Goal: Task Accomplishment & Management: Complete application form

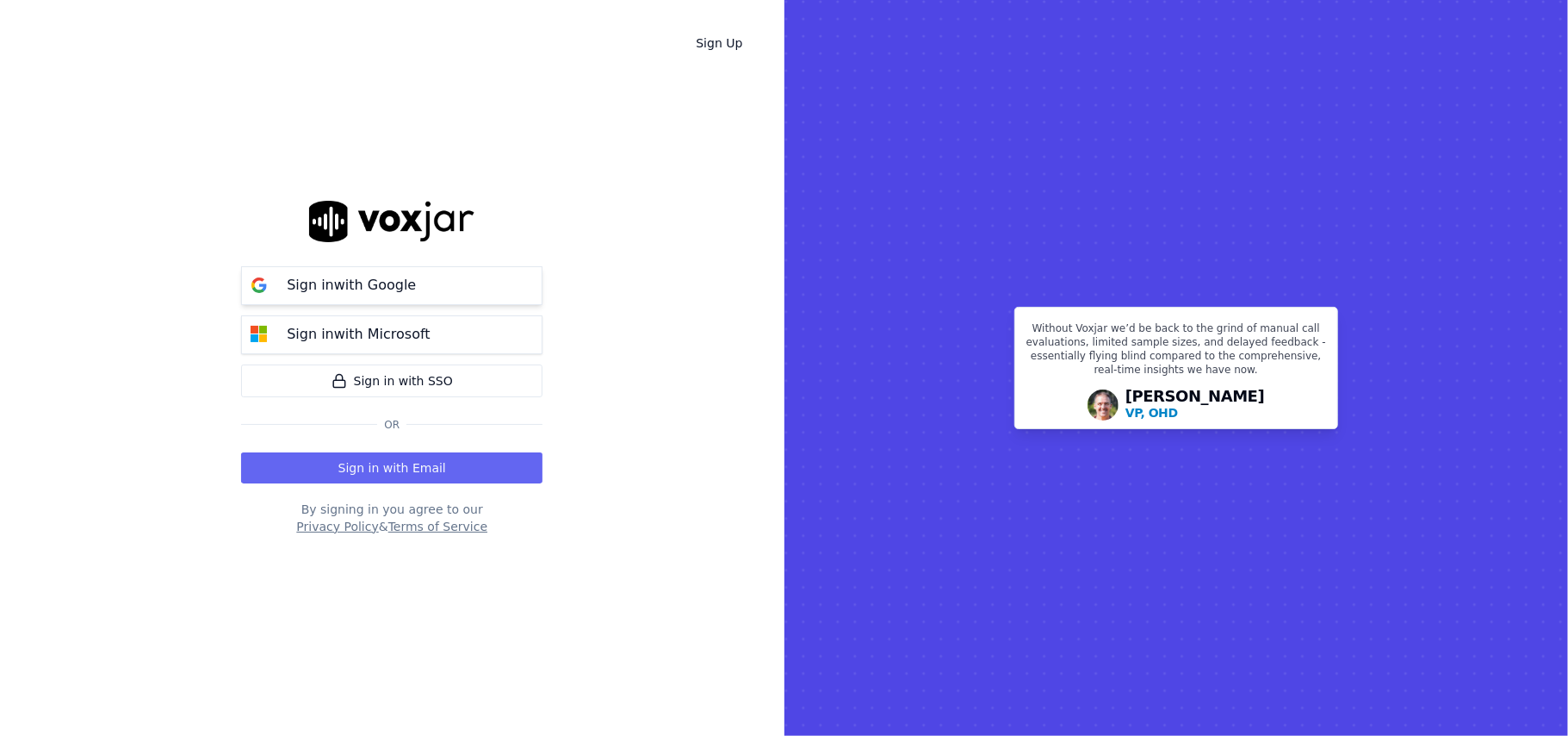
click at [330, 300] on button "Sign in with Google" at bounding box center [392, 286] width 301 height 39
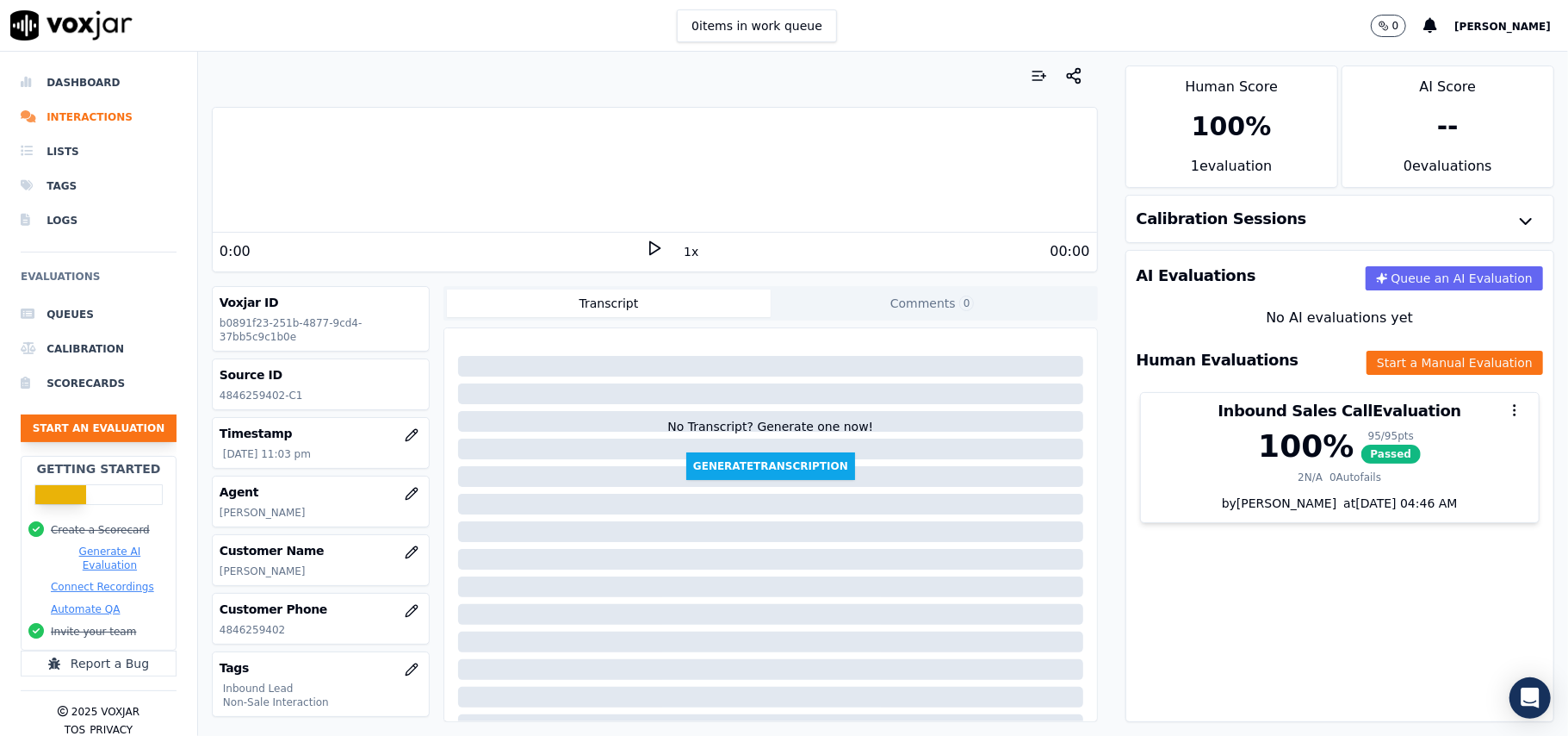
click at [111, 424] on button "Start an Evaluation" at bounding box center [99, 428] width 156 height 28
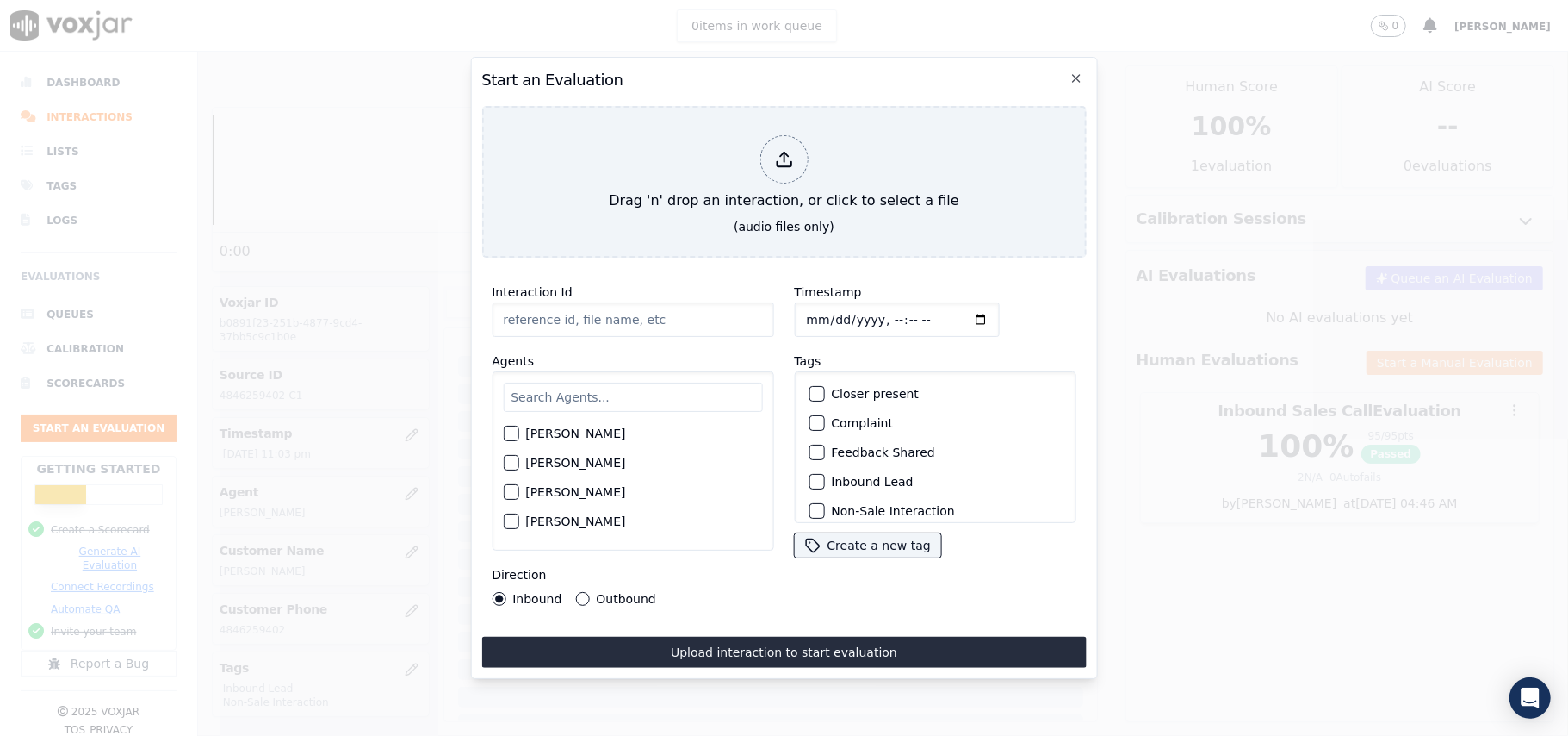
click at [658, 308] on input "Interaction Id" at bounding box center [632, 319] width 282 height 34
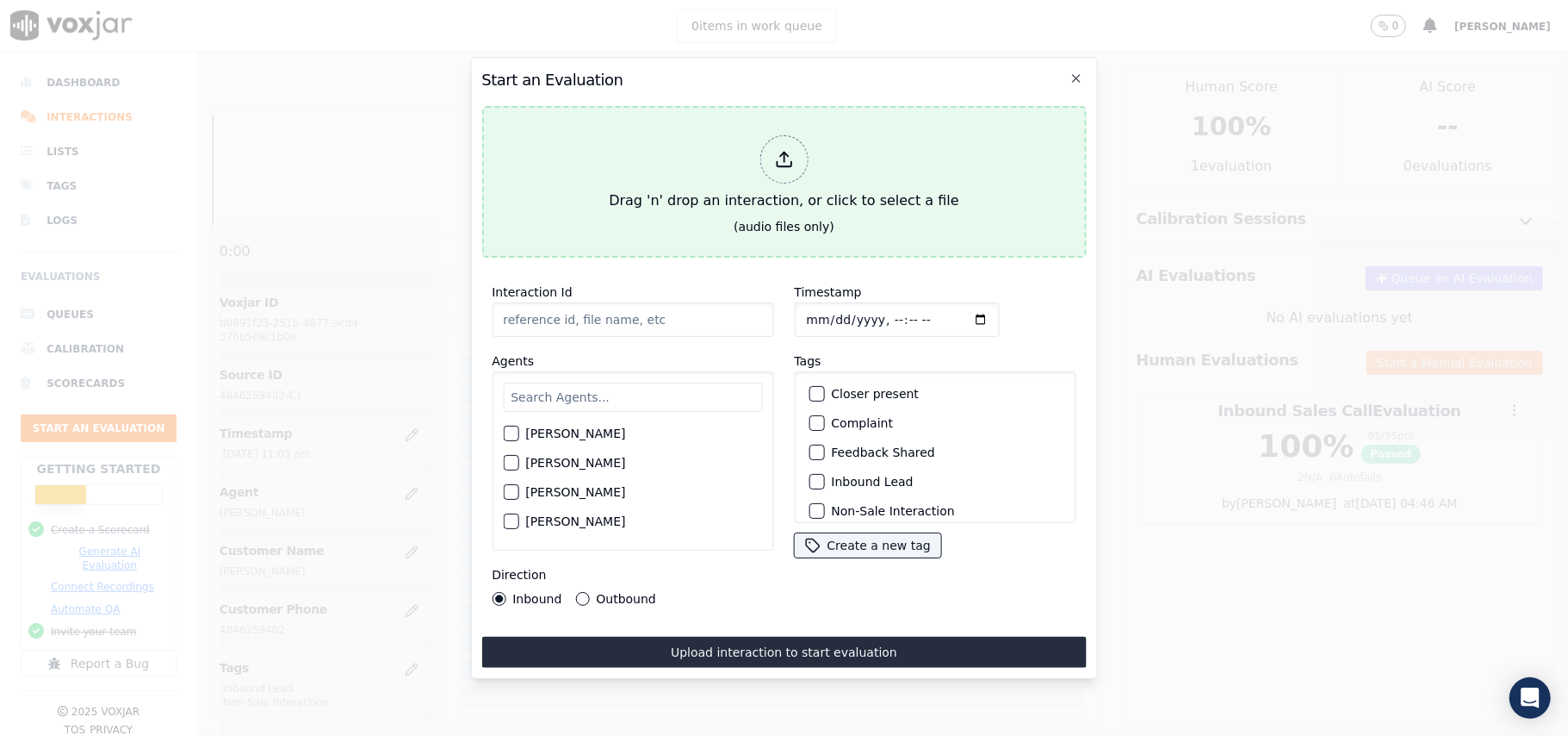
click at [770, 139] on div at bounding box center [783, 159] width 48 height 48
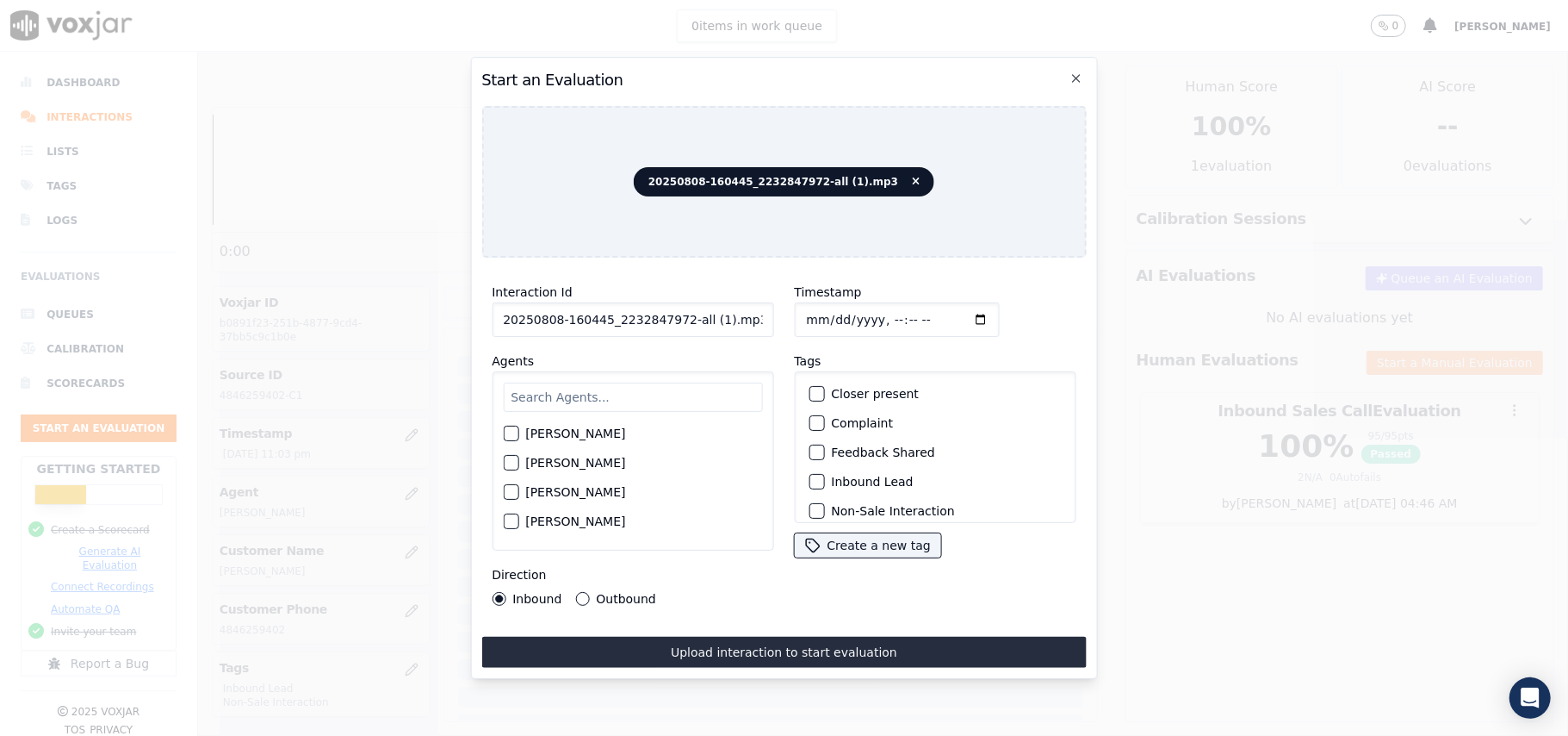
drag, startPoint x: 734, startPoint y: 308, endPoint x: 677, endPoint y: 310, distance: 57.0
click at [677, 310] on input "20250808-160445_2232847972-all (1).mp3" at bounding box center [632, 319] width 282 height 34
type input "20250808-160445_2232847972-C1"
click at [817, 310] on input "Timestamp" at bounding box center [897, 319] width 205 height 34
type input "[DATE]T16:43"
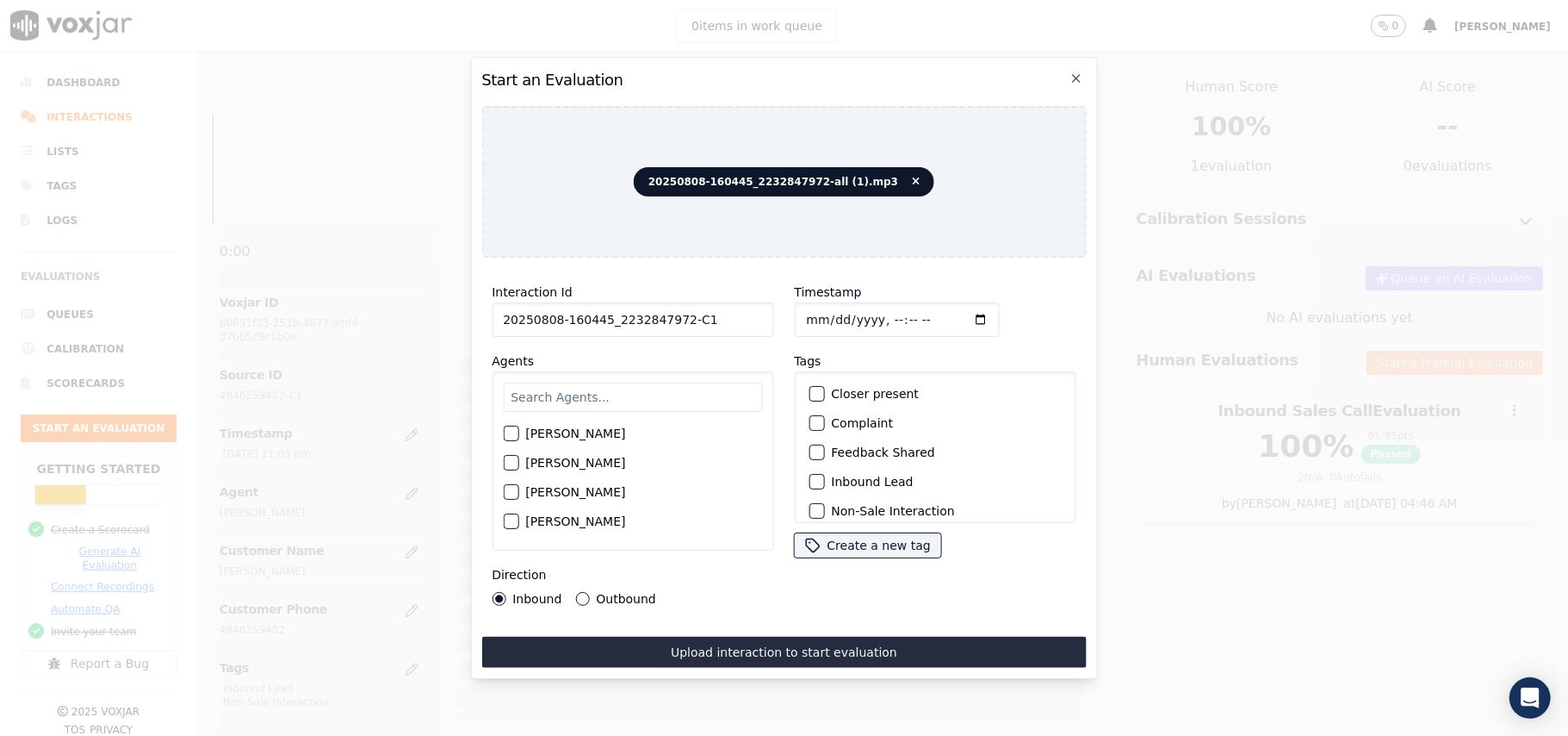
click at [611, 390] on input "text" at bounding box center [632, 396] width 259 height 29
paste input "[PERSON_NAME]"
type input "Eth"
click at [516, 433] on div "button" at bounding box center [510, 438] width 12 height 12
click at [809, 475] on div "button" at bounding box center [815, 481] width 12 height 12
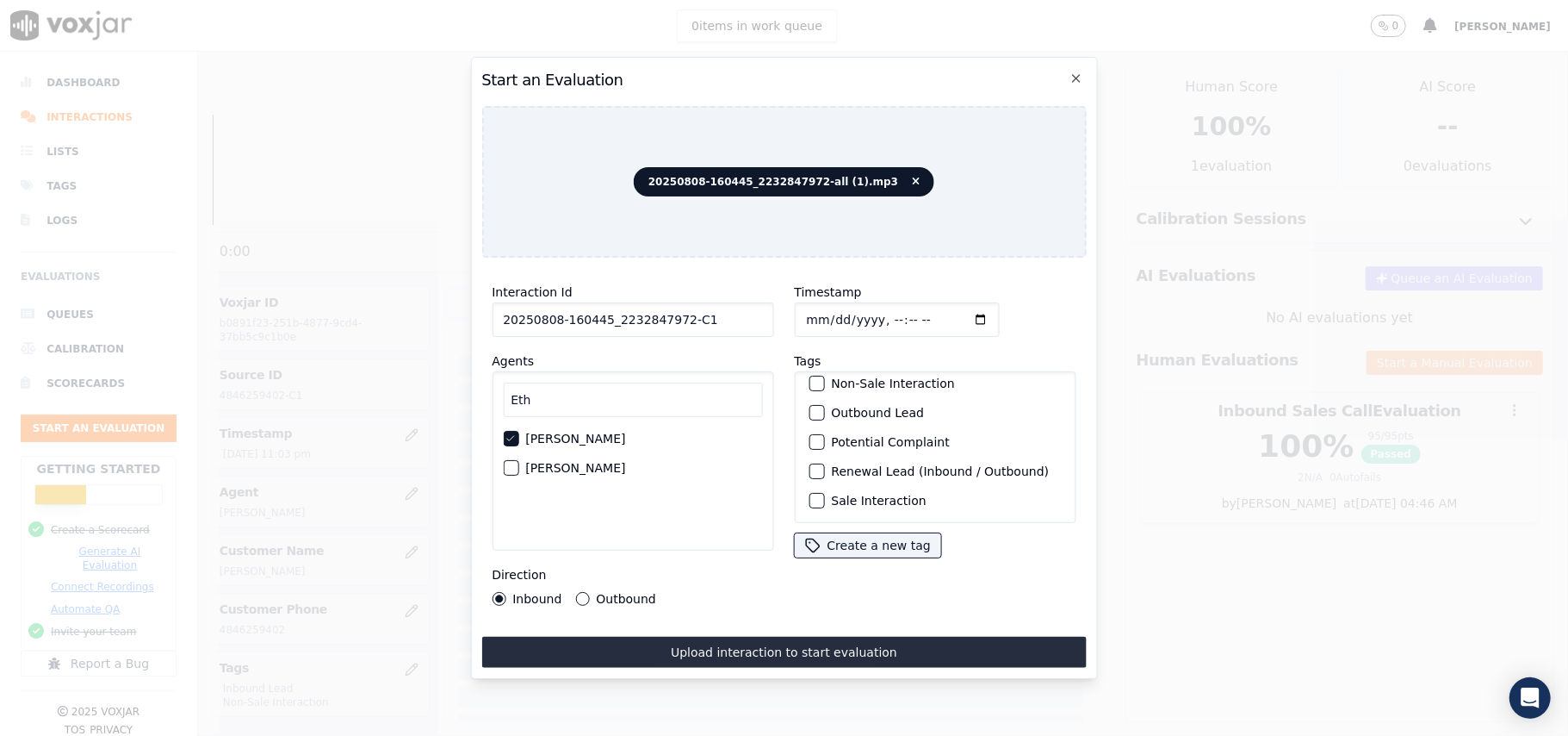
scroll to position [150, 0]
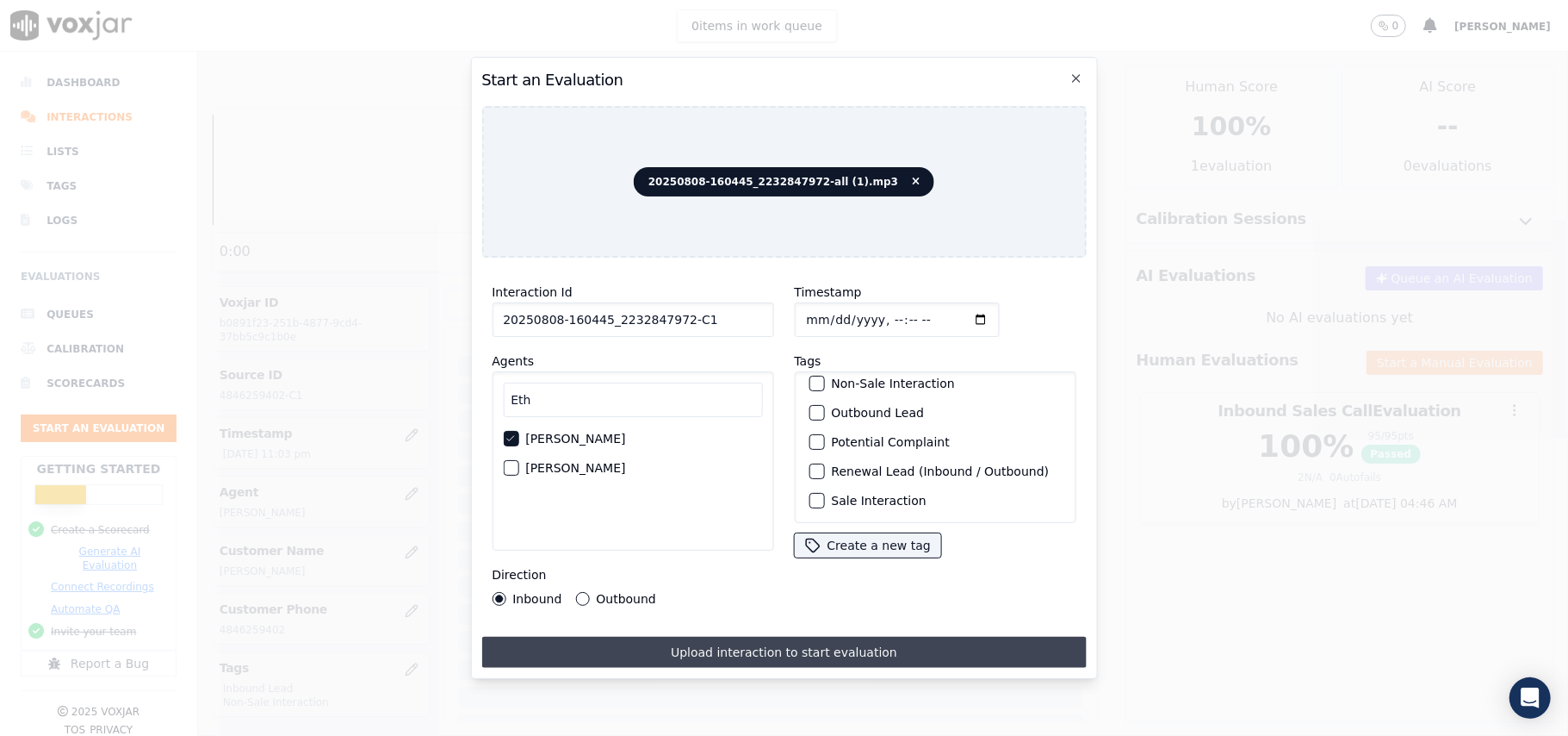
click at [728, 636] on button "Upload interaction to start evaluation" at bounding box center [783, 651] width 605 height 31
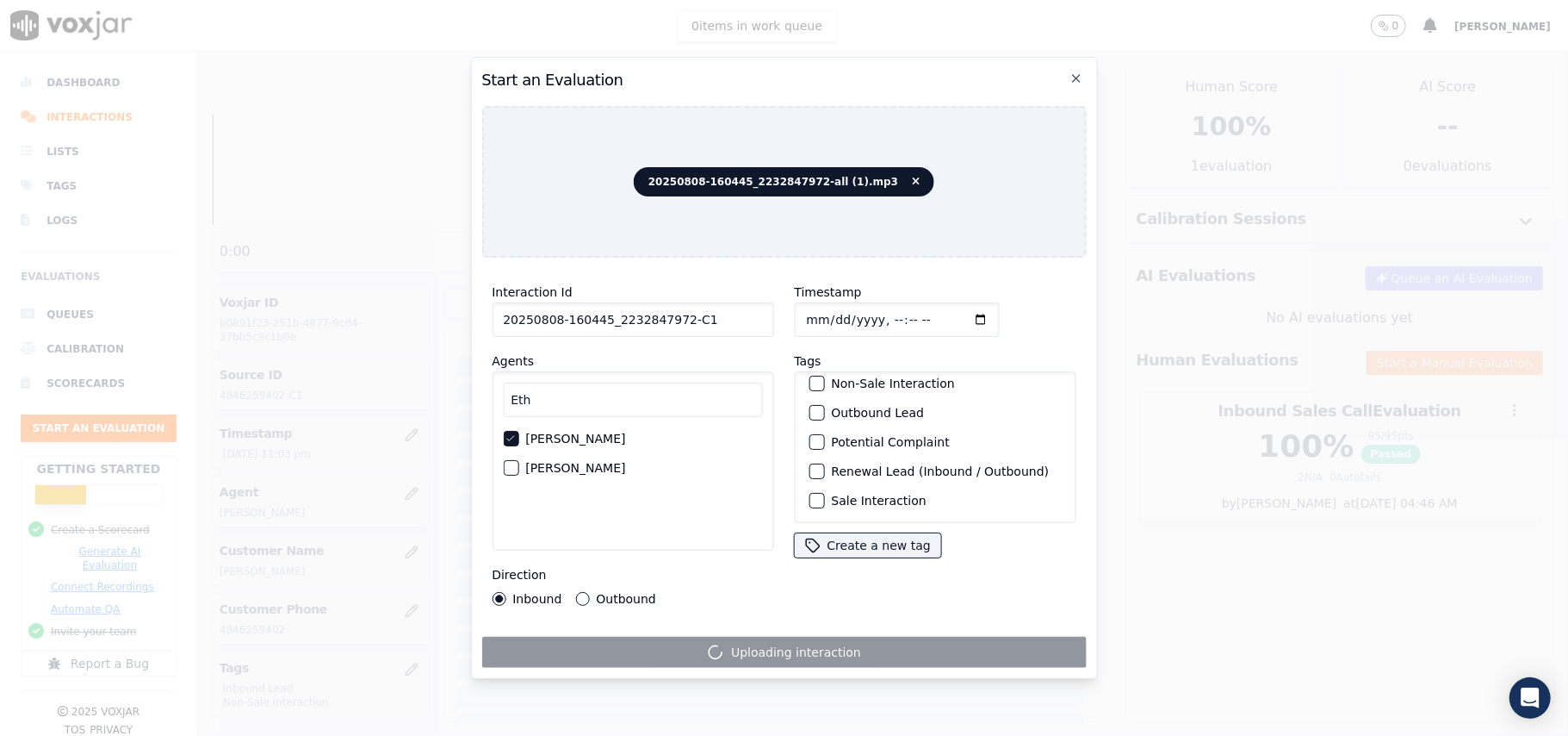
click at [809, 494] on div "button" at bounding box center [815, 500] width 12 height 12
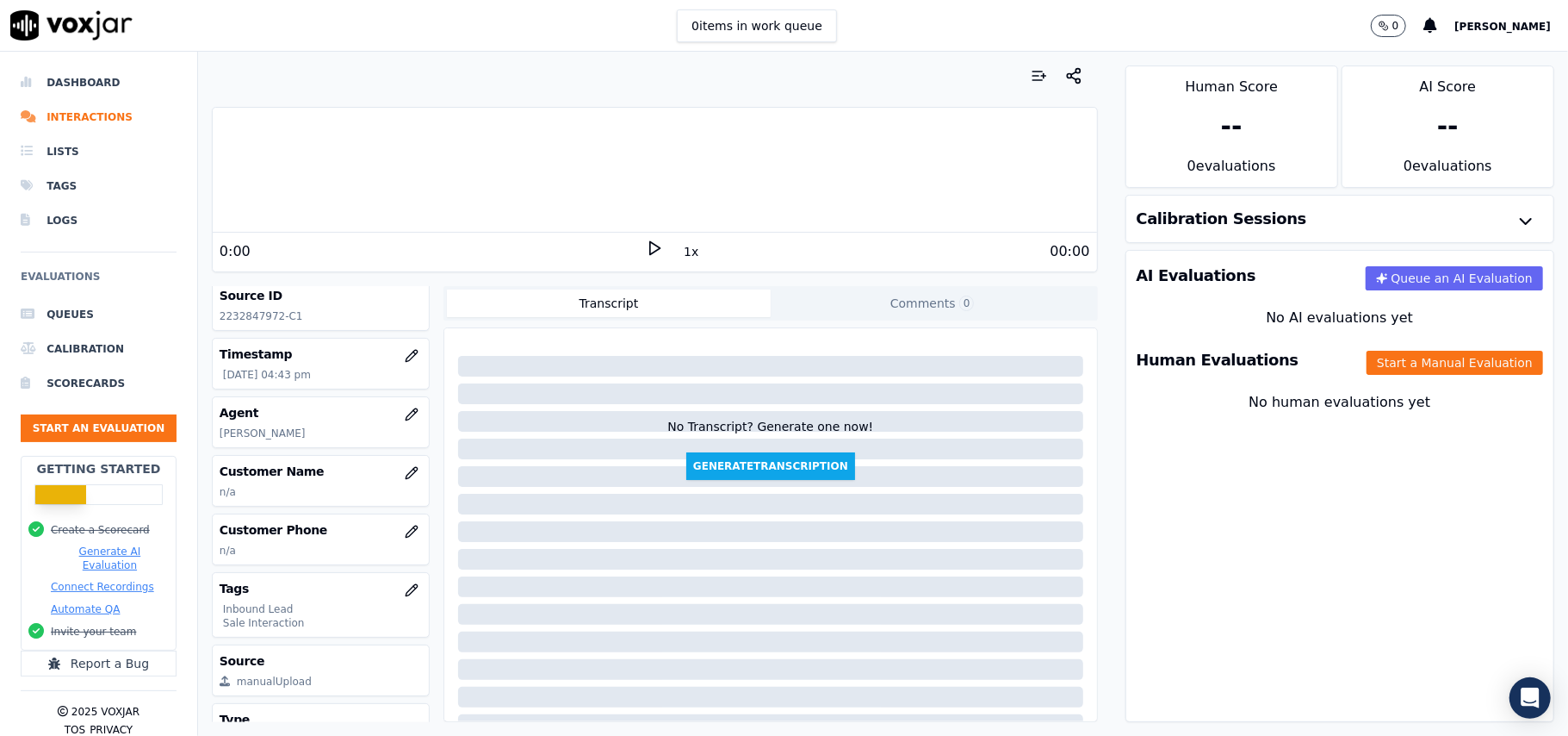
scroll to position [168, 0]
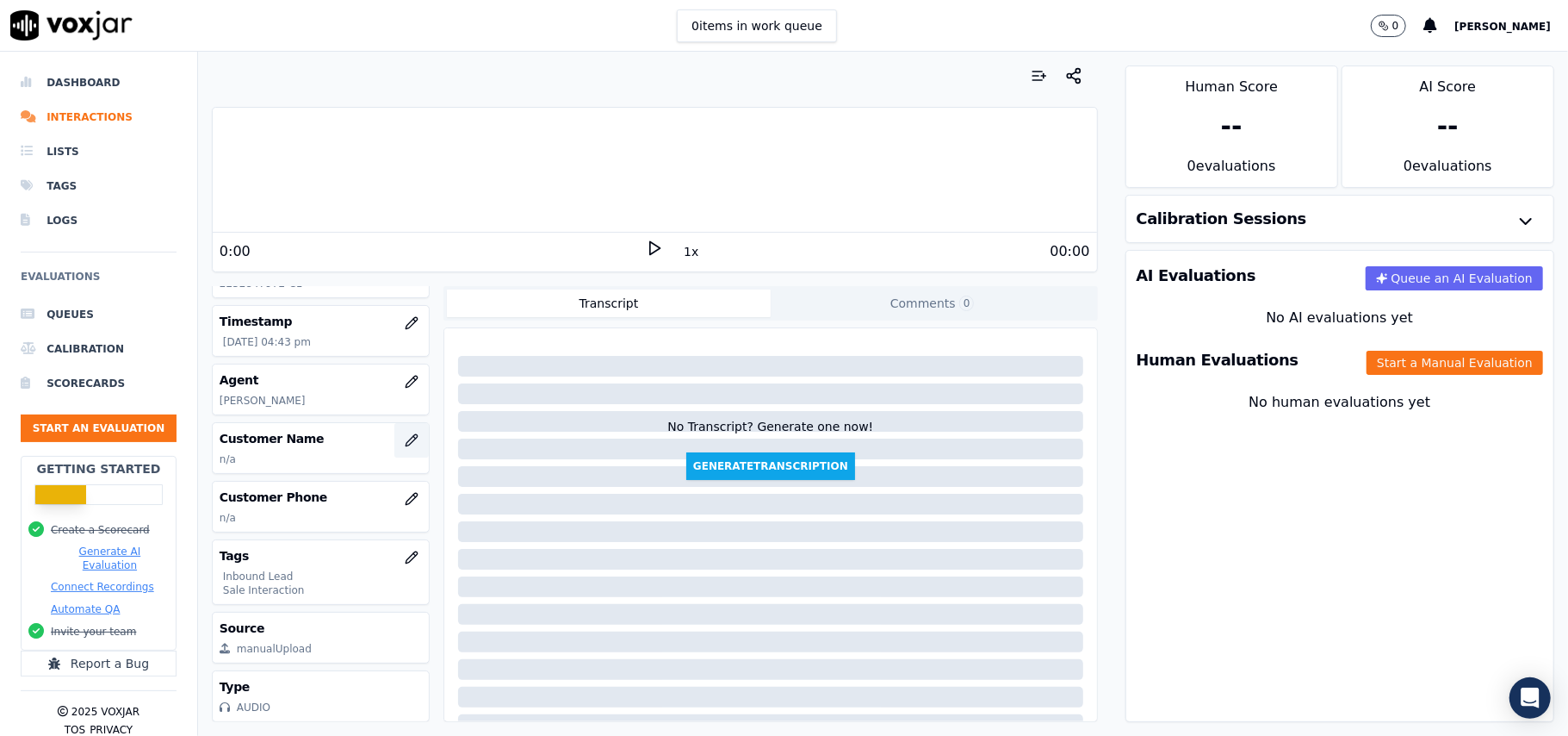
click at [405, 434] on icon "button" at bounding box center [411, 440] width 14 height 14
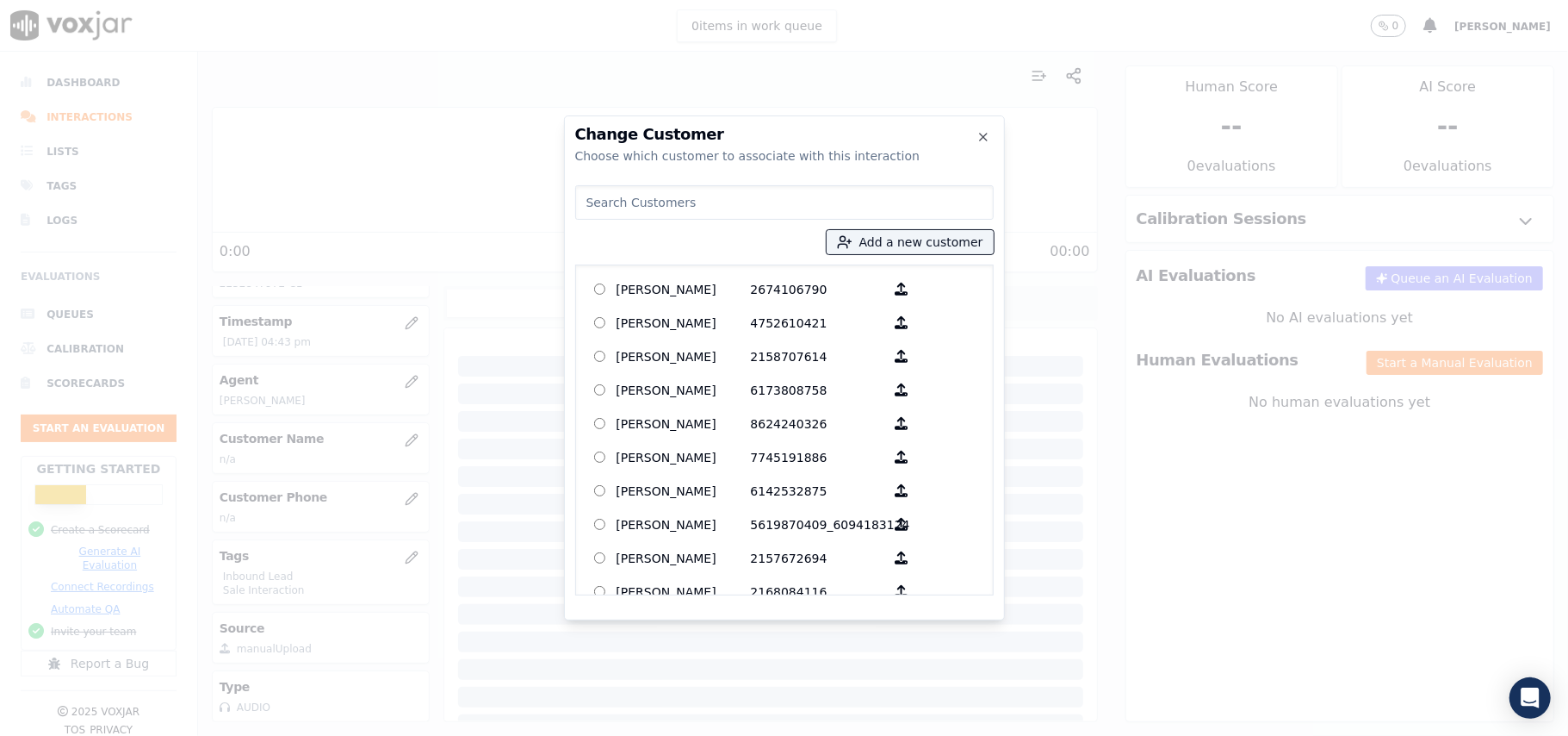
paste input "ZABIBU ANZURUNI"
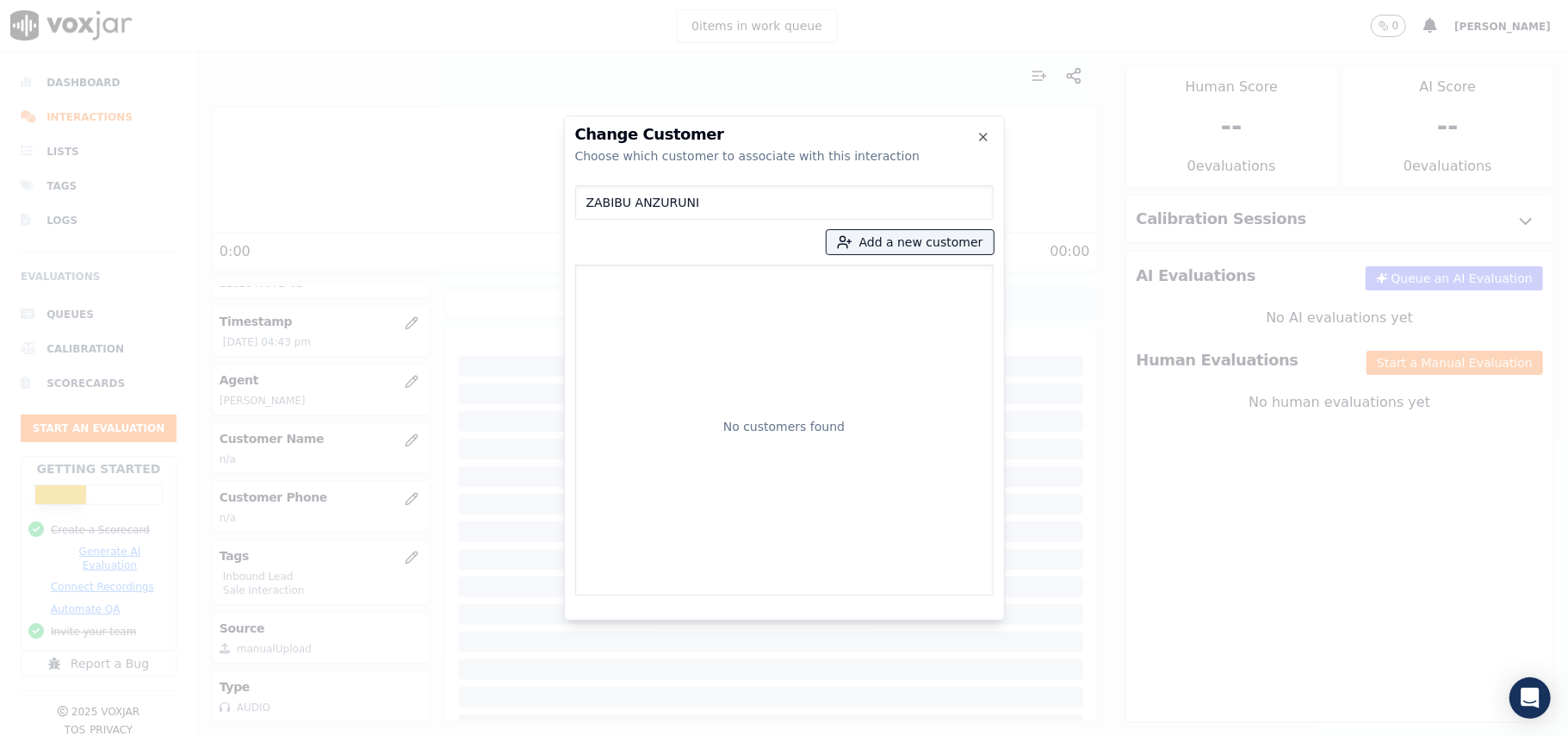
click at [592, 200] on input "ZABIBU ANZURUNI" at bounding box center [784, 202] width 419 height 34
type input "ZABIBU ANZURUNI"
click at [779, 283] on p "2232847972_7176509740" at bounding box center [817, 288] width 134 height 27
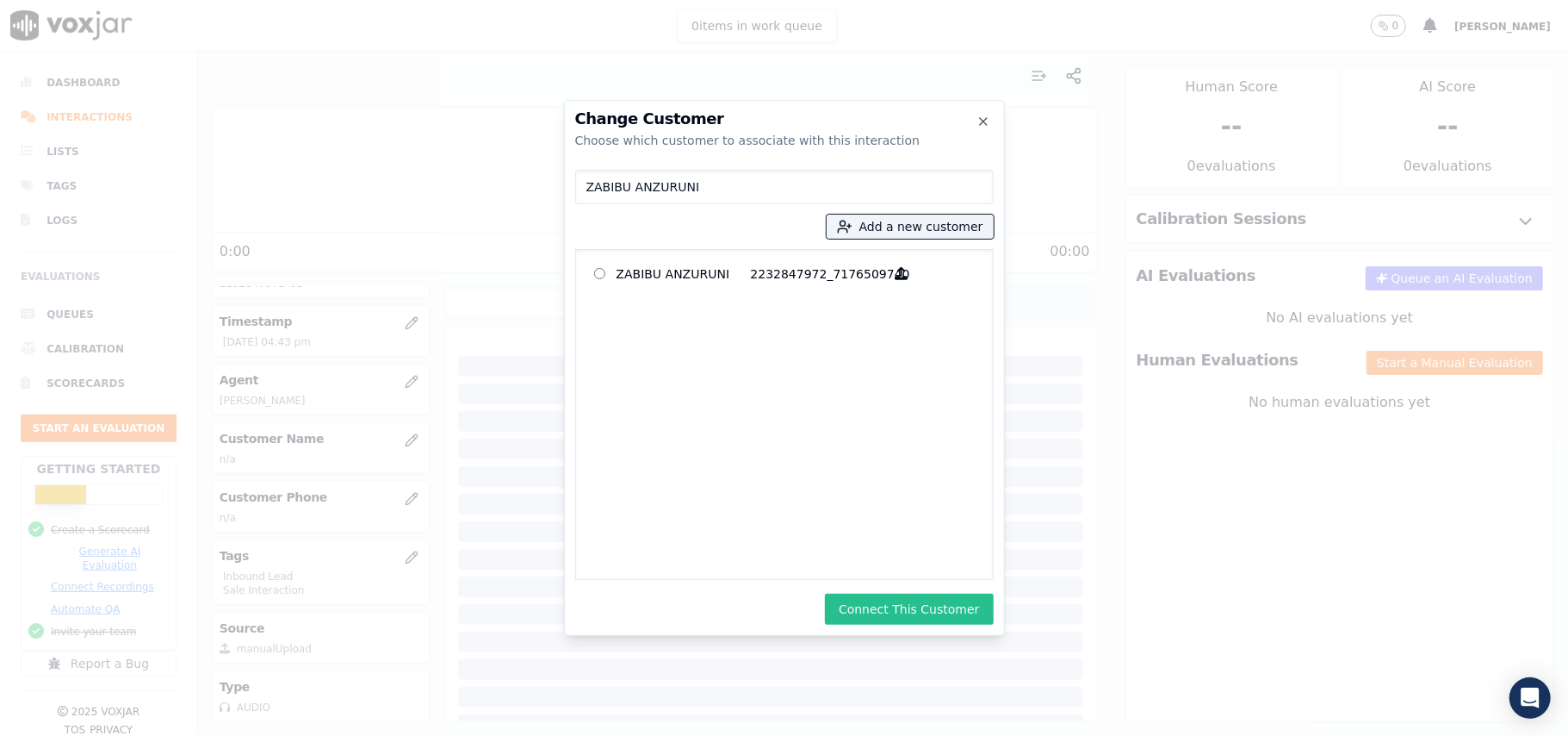
click at [906, 607] on button "Connect This Customer" at bounding box center [909, 609] width 168 height 31
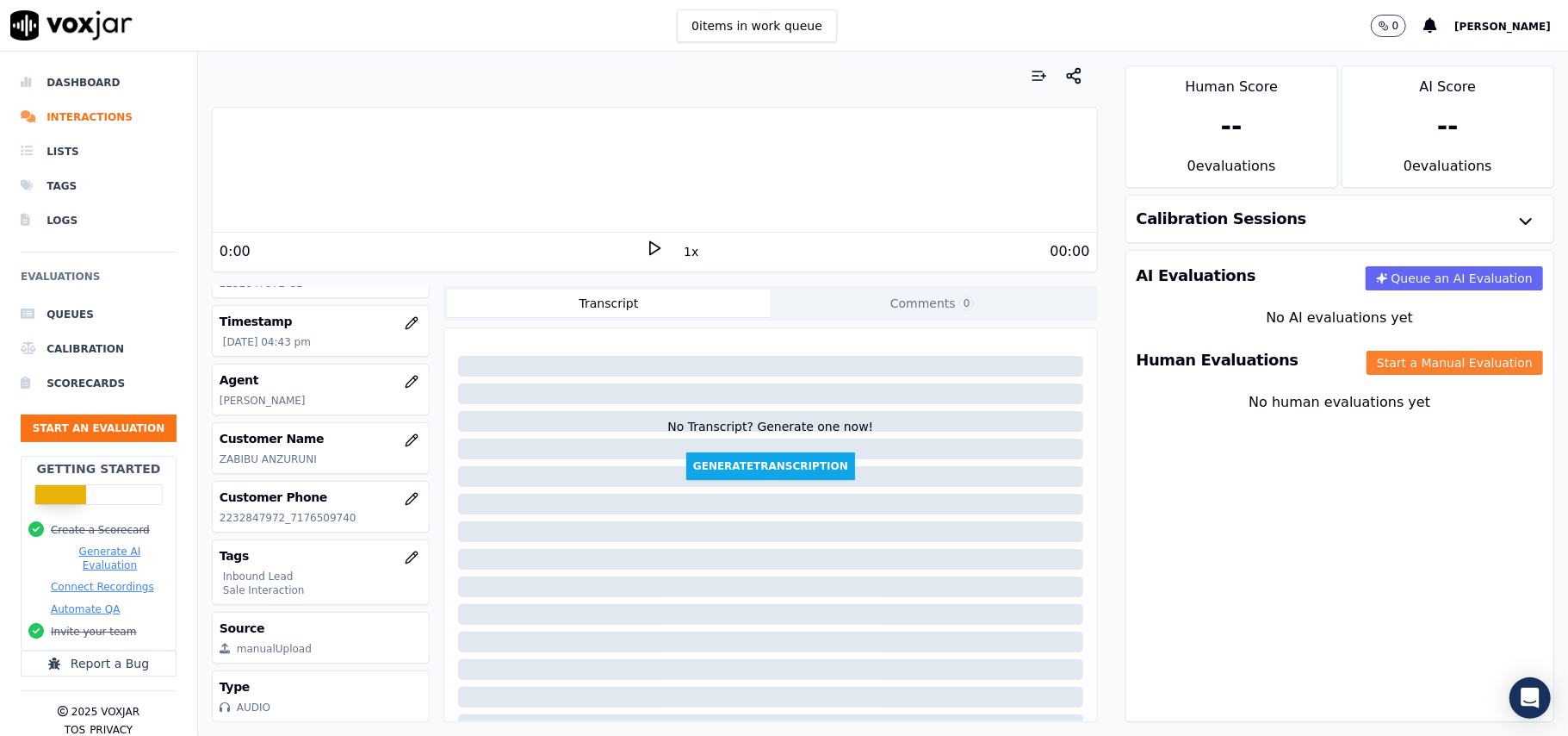
click at [1373, 362] on button "Start a Manual Evaluation" at bounding box center [1455, 363] width 177 height 24
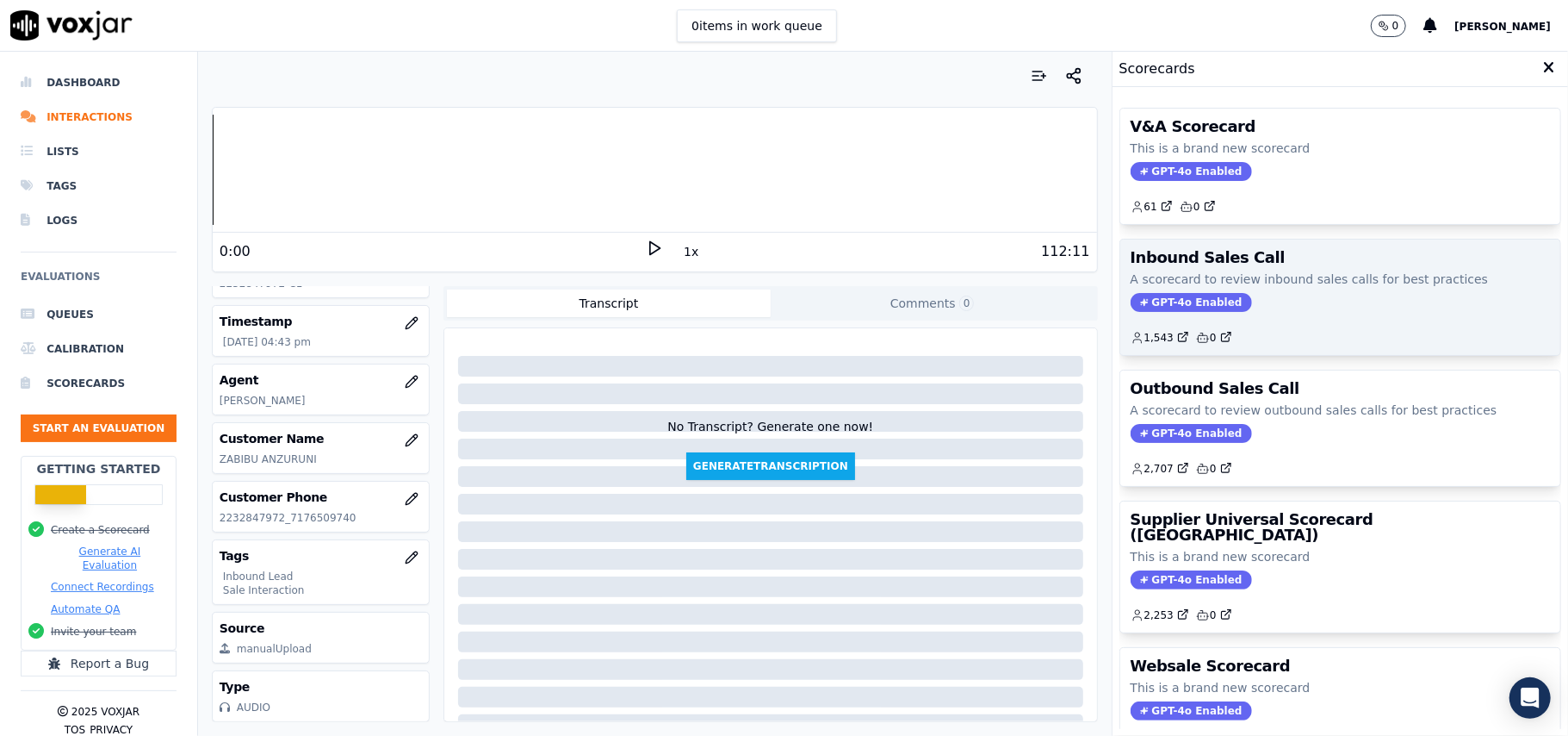
click at [1147, 301] on span "GPT-4o Enabled" at bounding box center [1190, 302] width 122 height 19
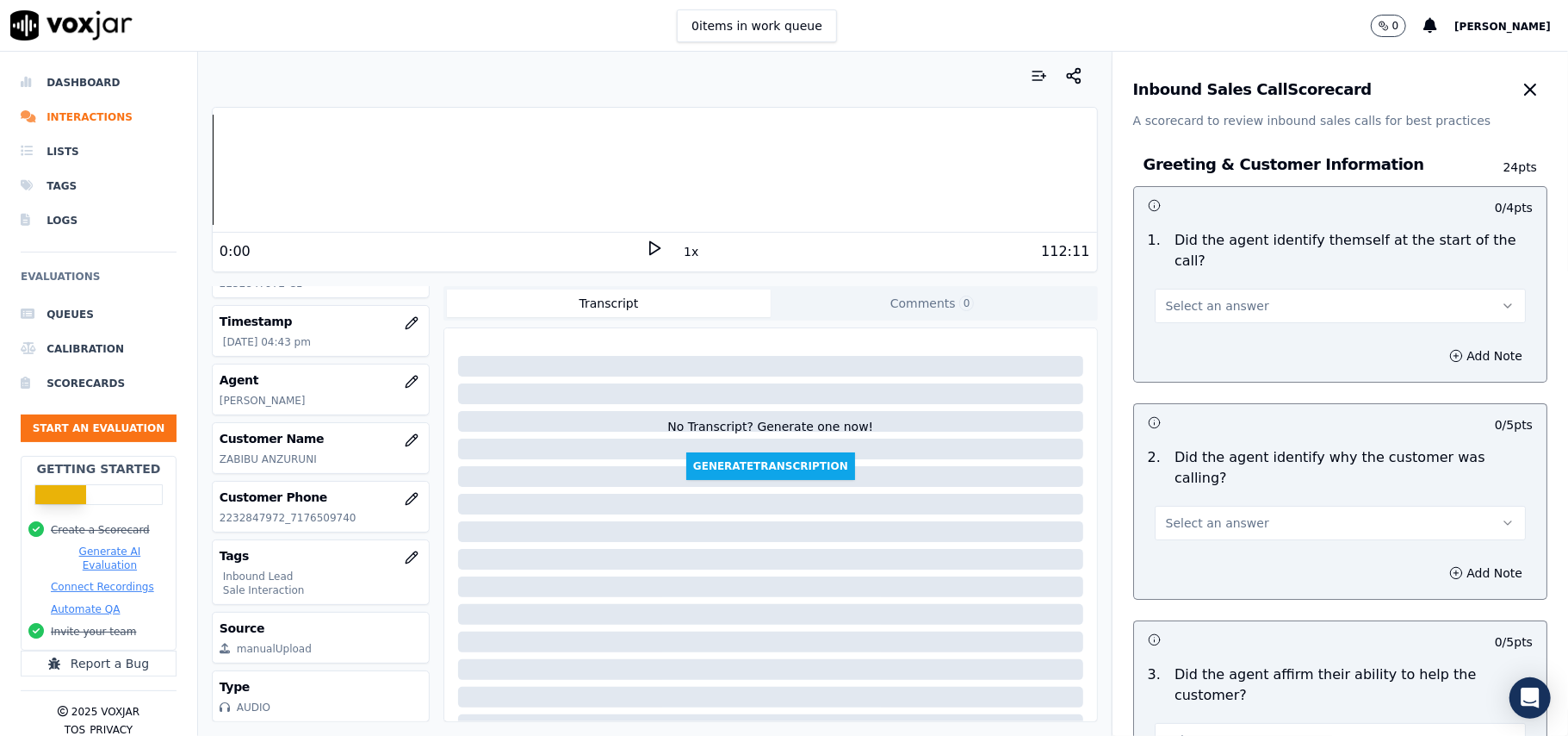
click at [1183, 297] on span "Select an answer" at bounding box center [1216, 305] width 103 height 18
click at [1176, 325] on div "Yes" at bounding box center [1303, 325] width 333 height 28
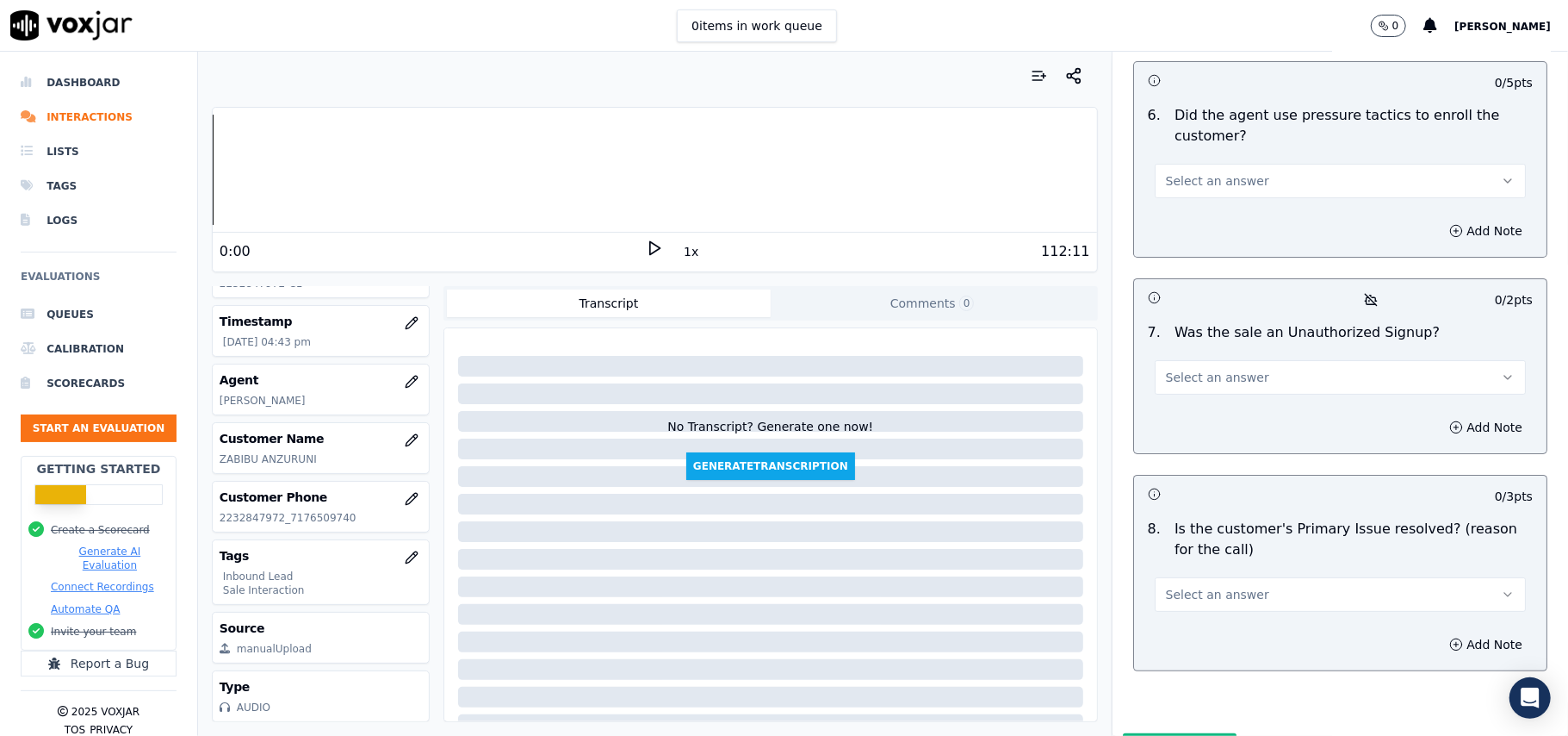
click at [1237, 560] on div "Select an answer" at bounding box center [1340, 586] width 399 height 52
click at [1233, 577] on button "Select an answer" at bounding box center [1339, 594] width 371 height 34
click at [1188, 538] on div "Yes" at bounding box center [1303, 542] width 333 height 28
click at [1234, 360] on button "Select an answer" at bounding box center [1339, 377] width 371 height 34
click at [1214, 342] on div "No" at bounding box center [1303, 353] width 333 height 28
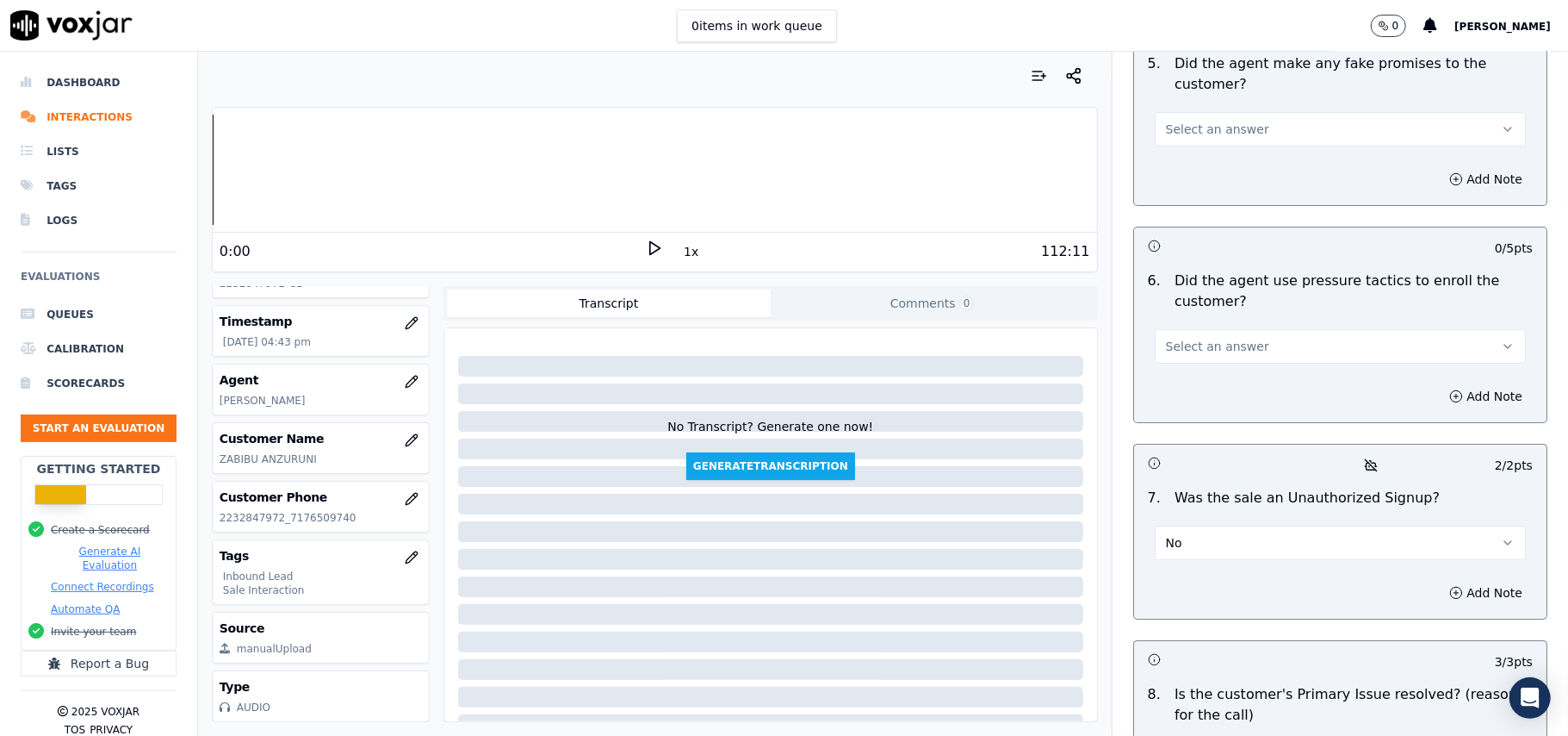
scroll to position [4476, 0]
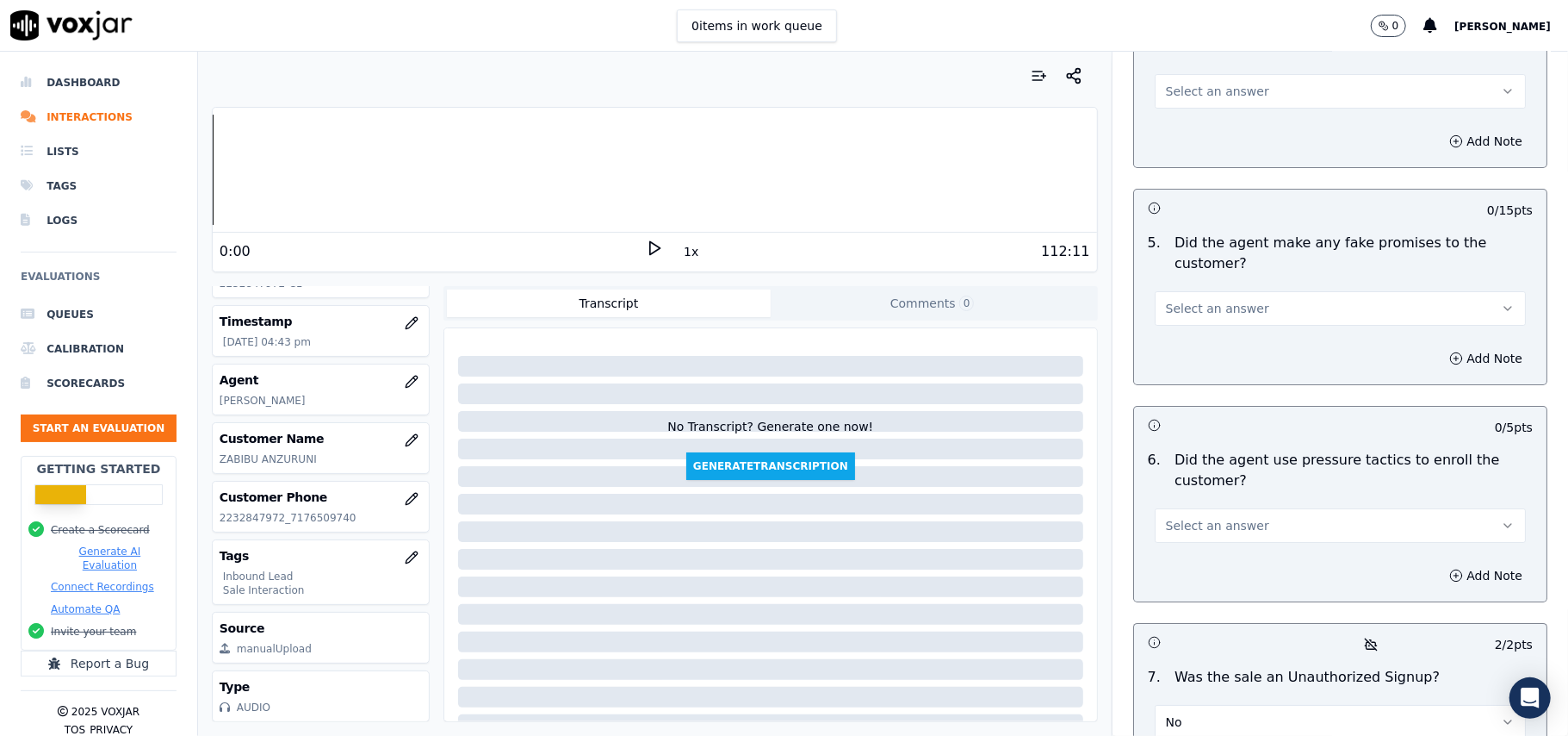
click at [1178, 508] on button "Select an answer" at bounding box center [1339, 525] width 371 height 34
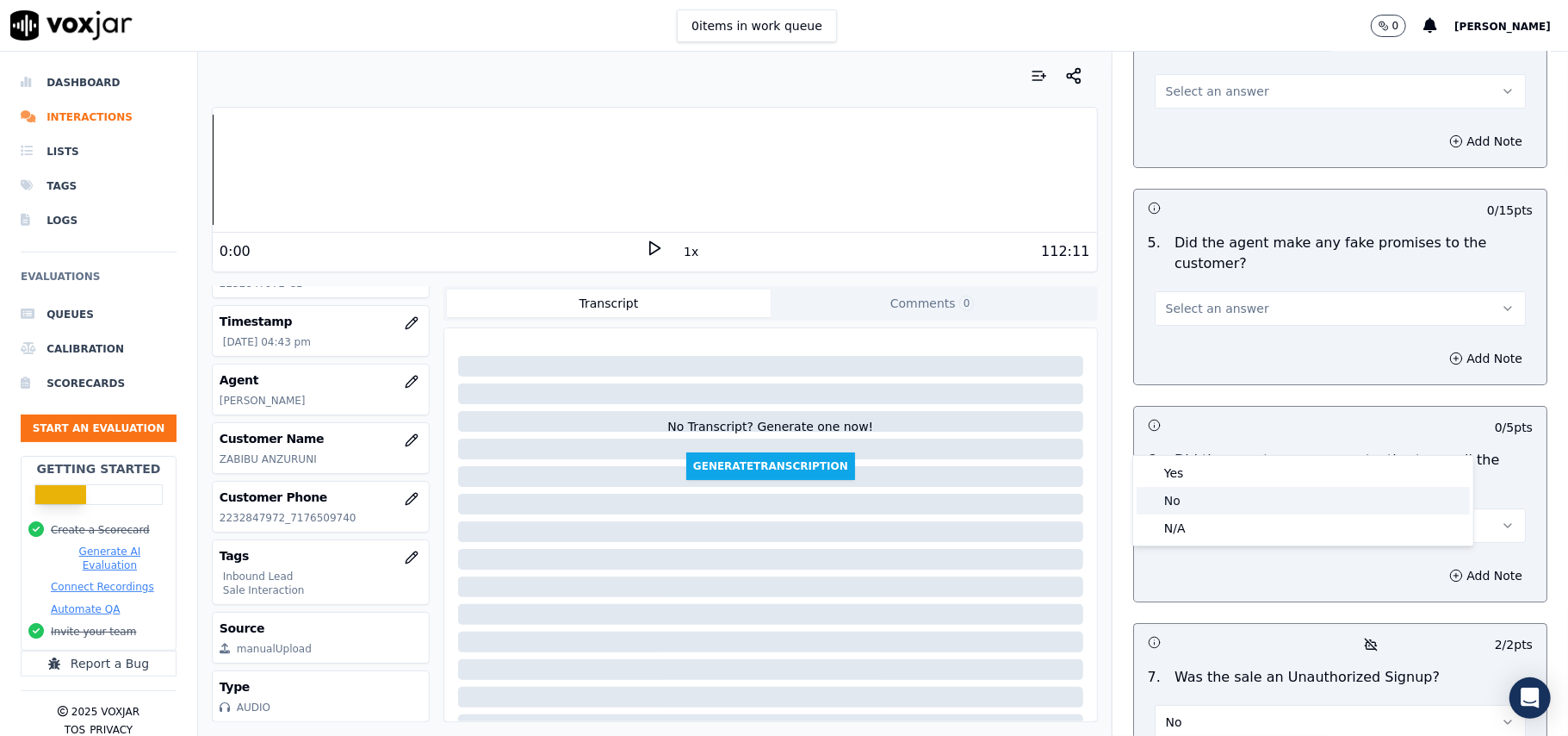
click at [1172, 493] on div "No" at bounding box center [1303, 501] width 333 height 28
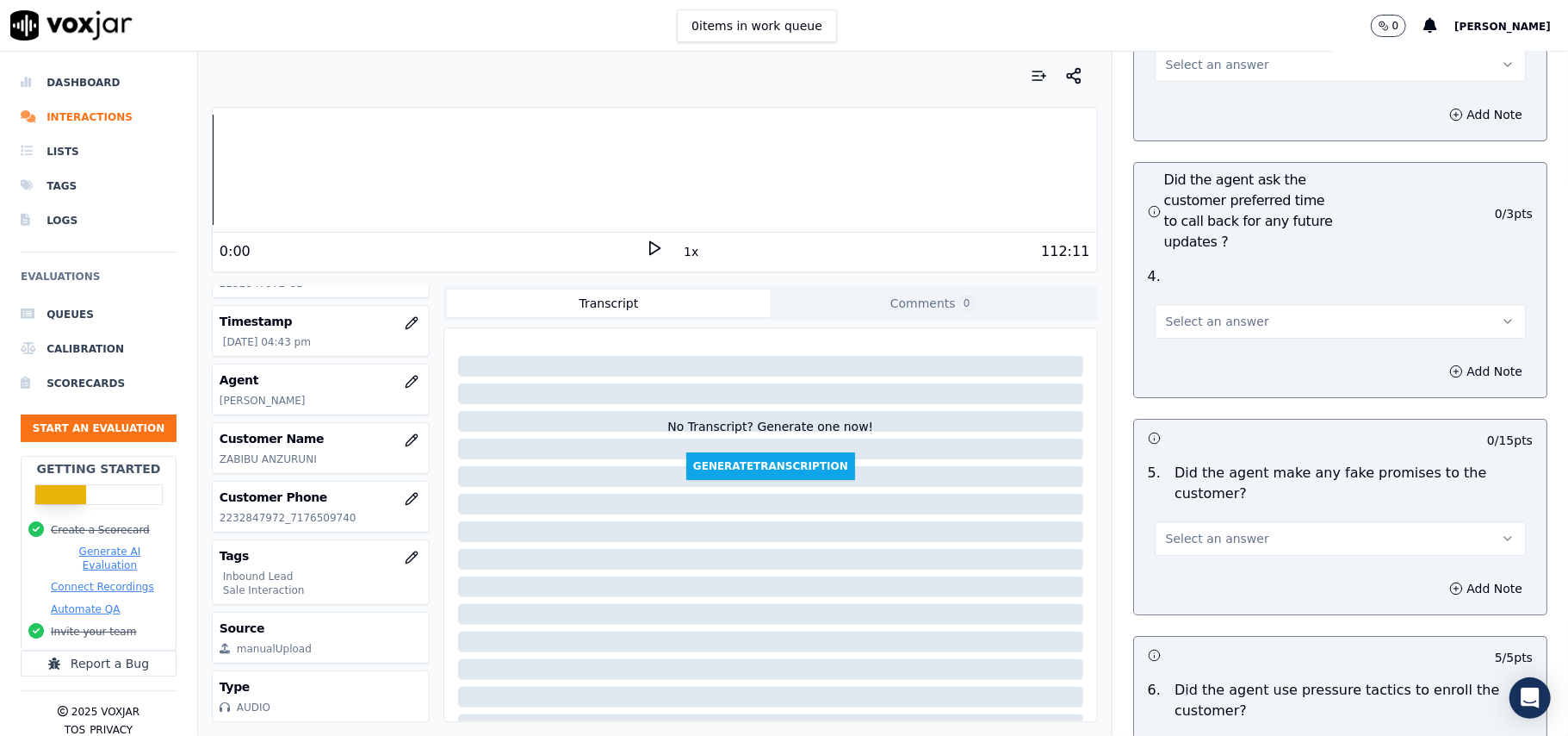
click at [1189, 529] on span "Select an answer" at bounding box center [1216, 538] width 103 height 18
click at [1189, 503] on div "No" at bounding box center [1303, 513] width 333 height 28
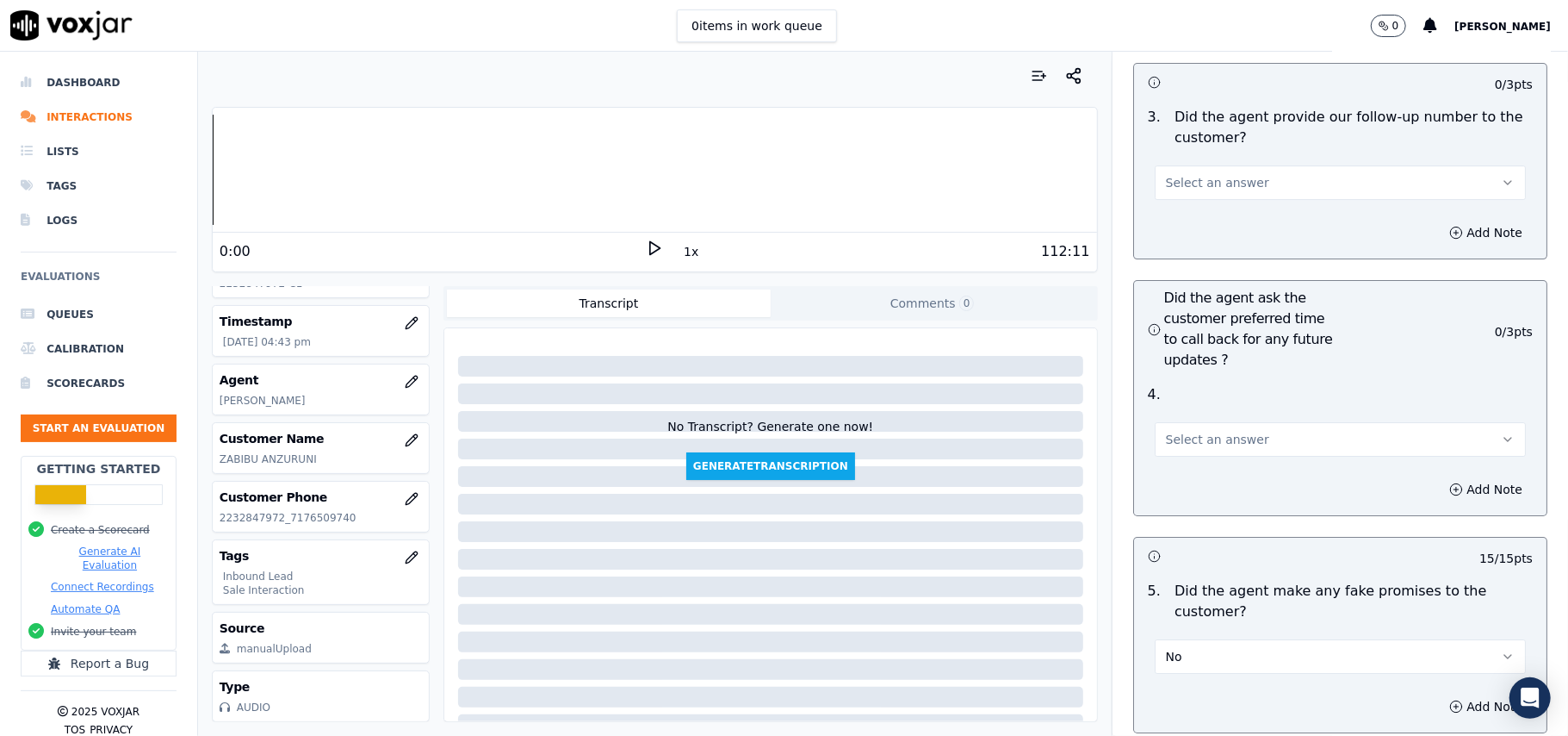
scroll to position [4018, 0]
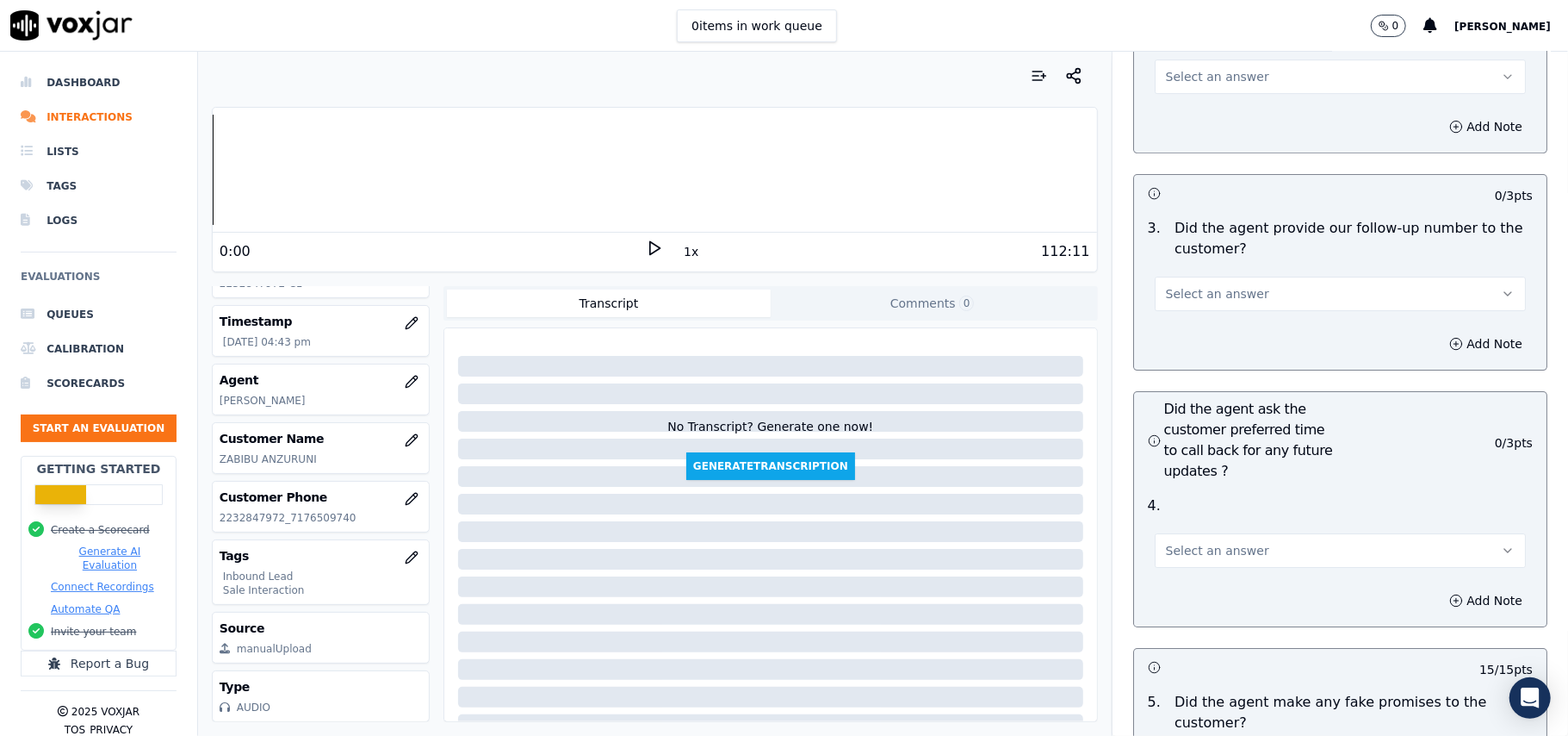
click at [1203, 542] on span "Select an answer" at bounding box center [1216, 550] width 103 height 18
click at [1205, 489] on div "Yes" at bounding box center [1303, 497] width 333 height 28
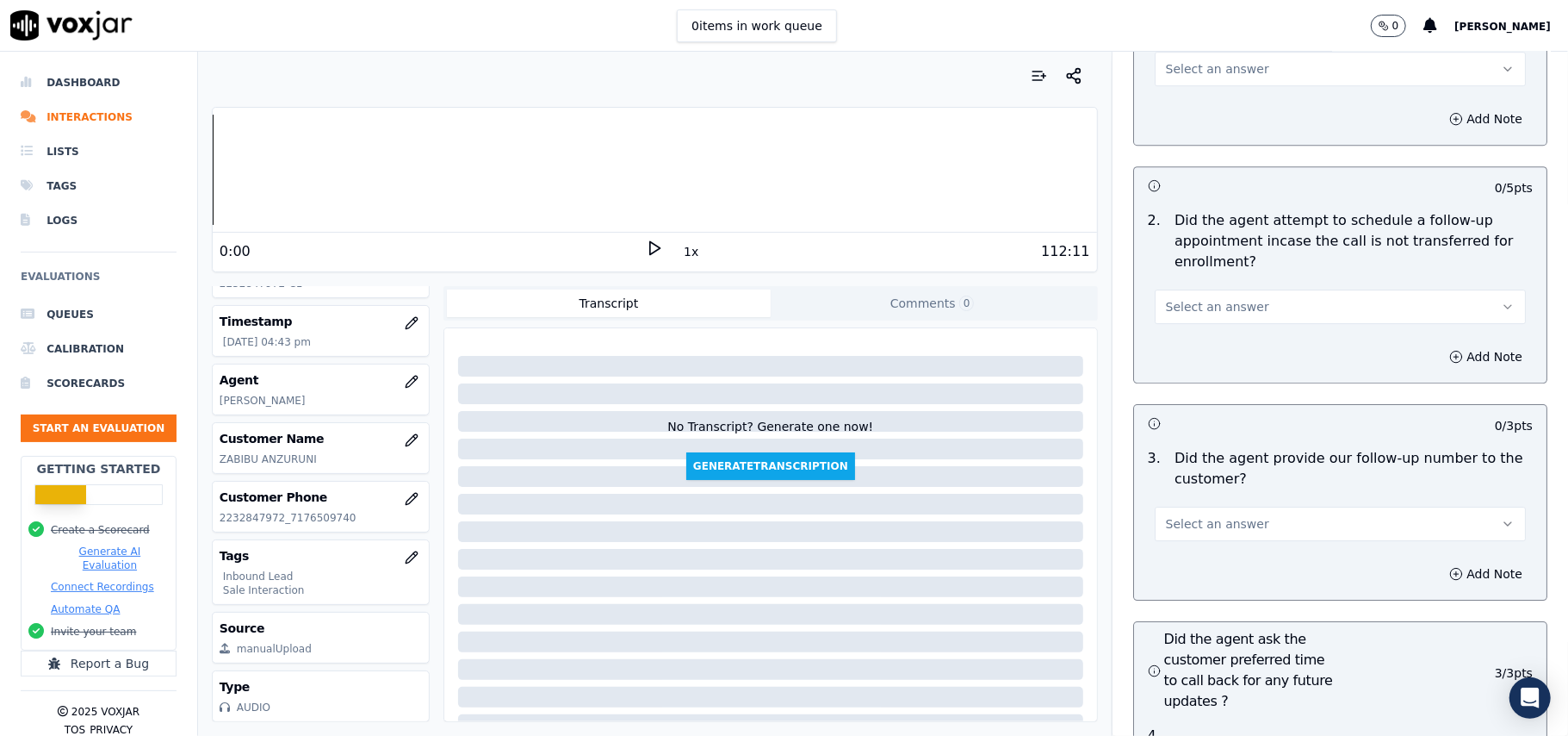
click at [1196, 515] on span "Select an answer" at bounding box center [1216, 524] width 103 height 18
click at [1179, 465] on div "Yes" at bounding box center [1303, 470] width 333 height 28
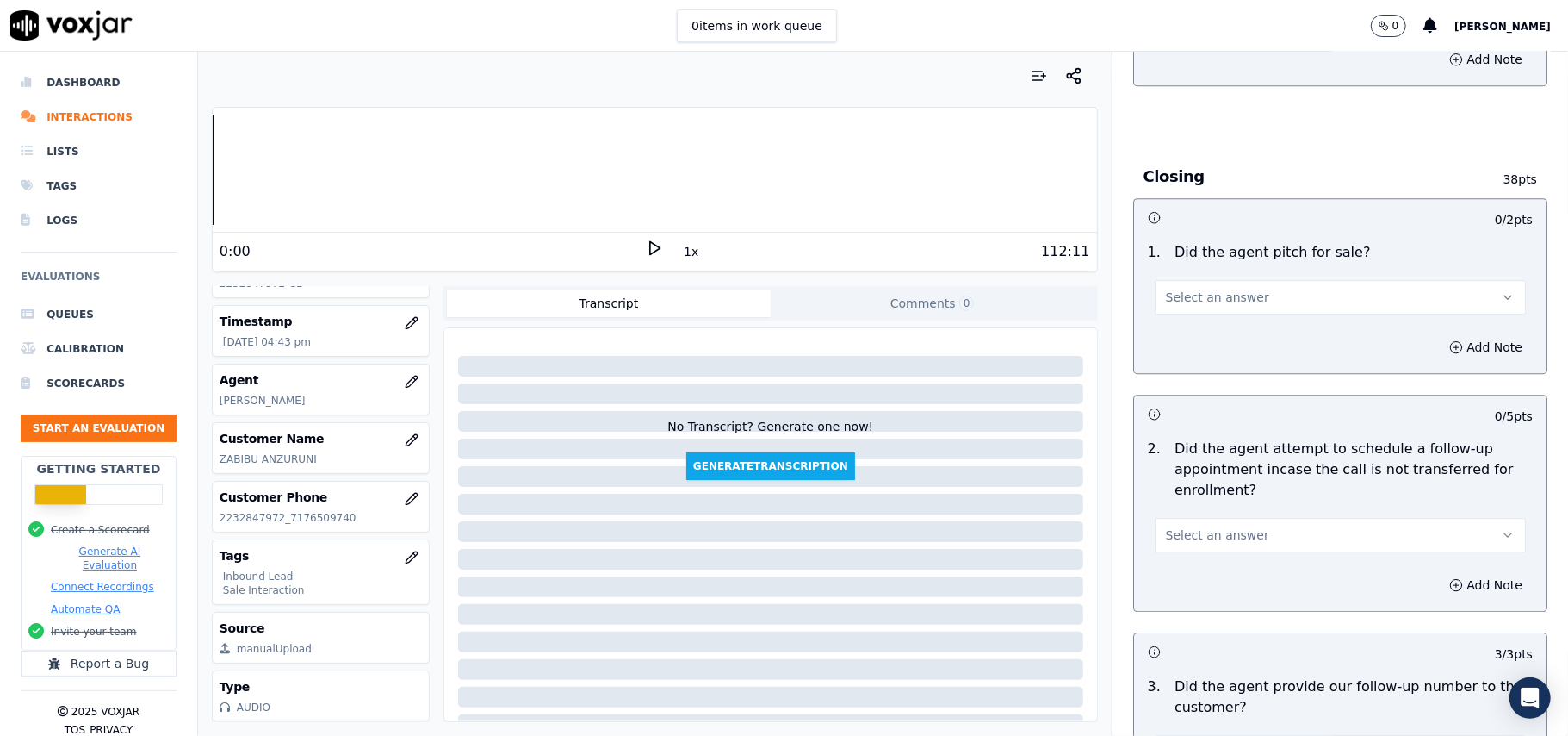
scroll to position [3557, 0]
click at [1199, 528] on span "Select an answer" at bounding box center [1216, 536] width 103 height 18
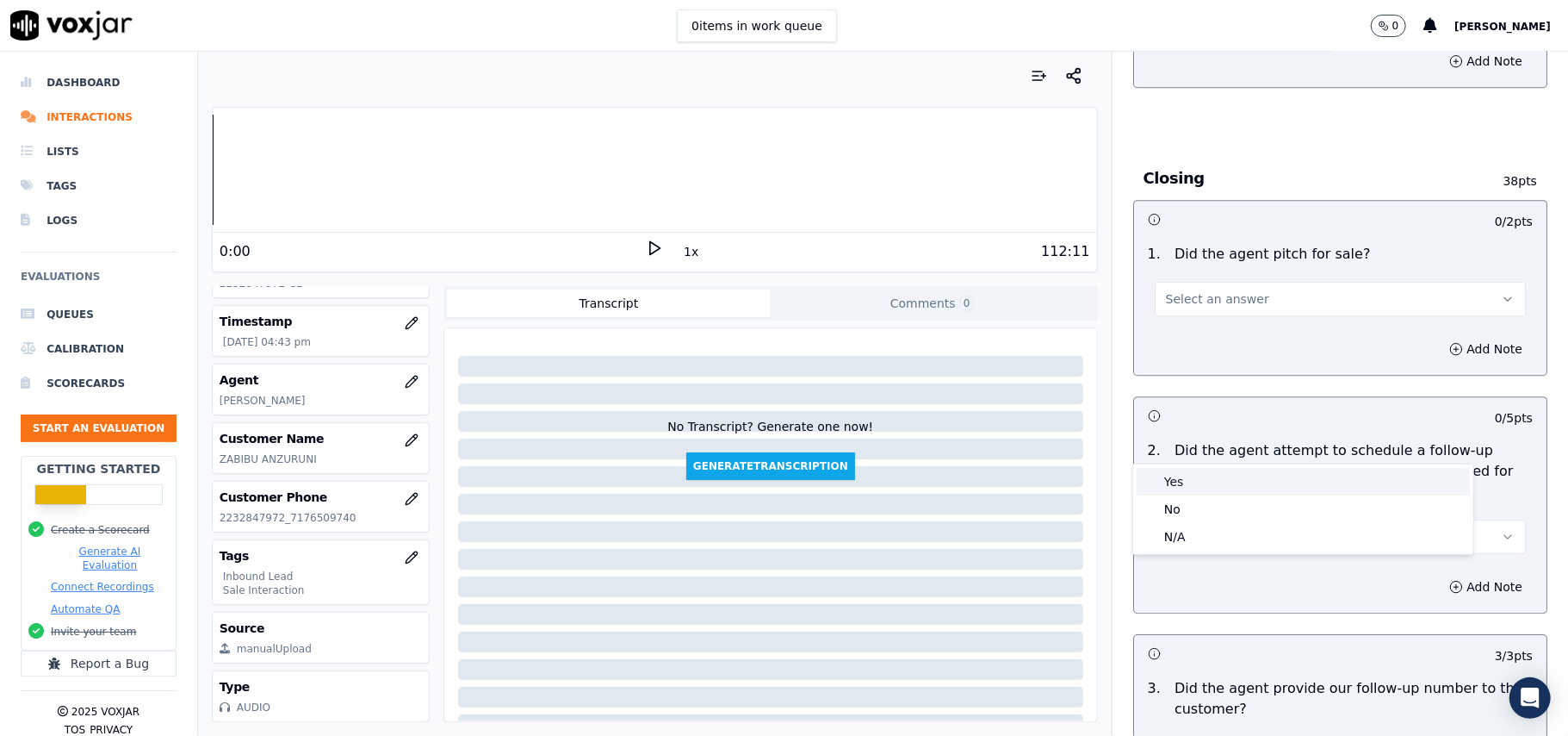
click at [1189, 481] on div "Yes" at bounding box center [1303, 482] width 333 height 28
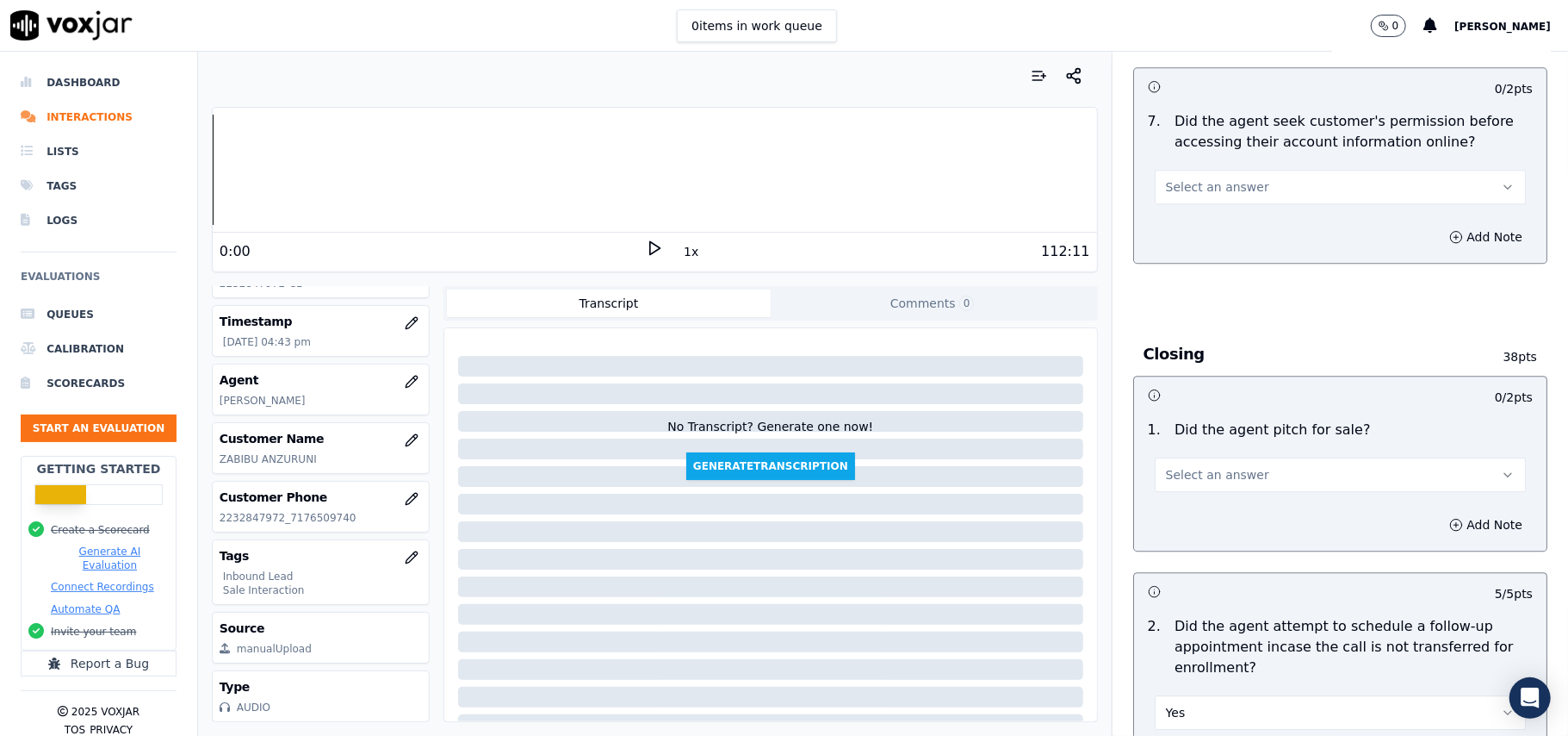
scroll to position [3328, 0]
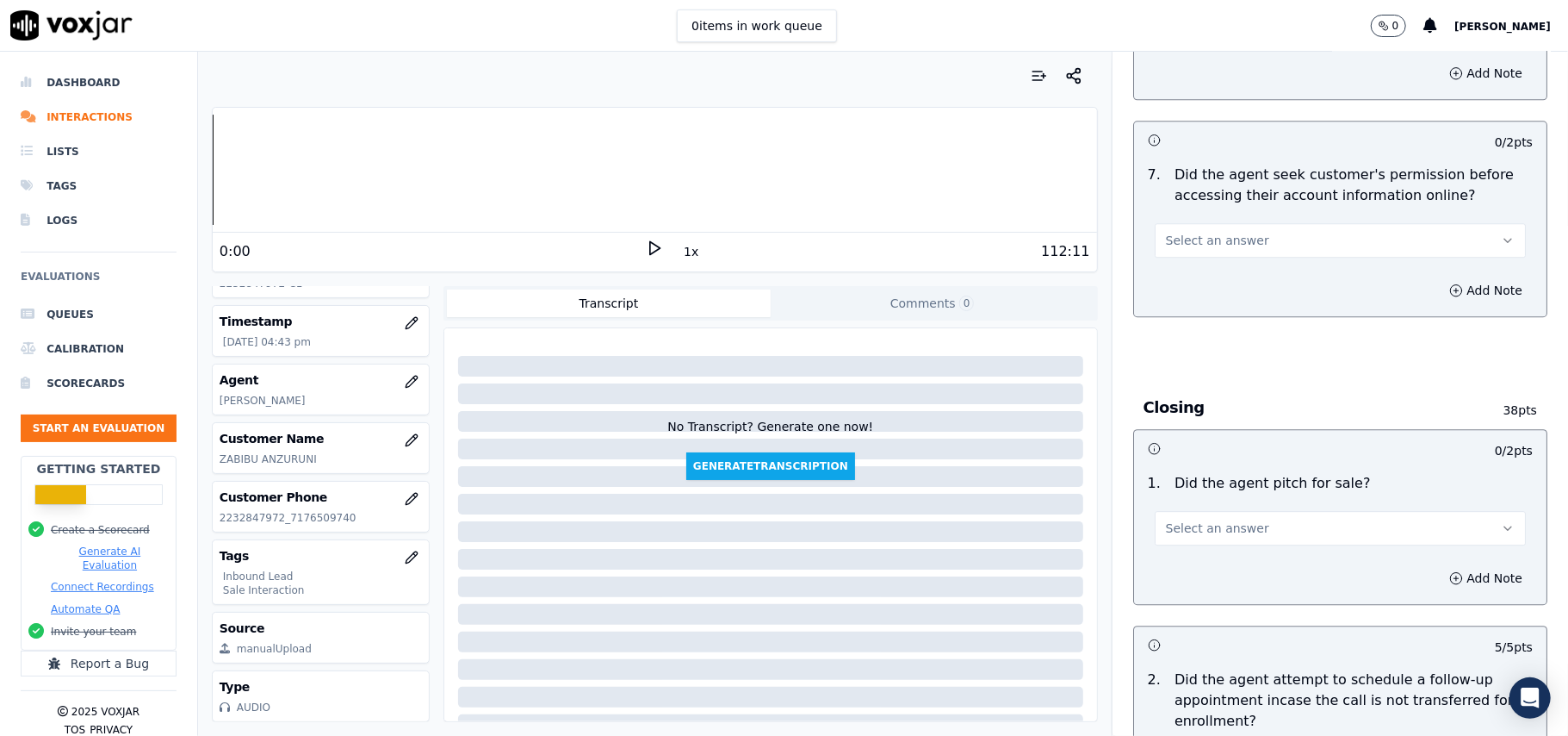
click at [1189, 519] on span "Select an answer" at bounding box center [1216, 528] width 103 height 18
click at [1185, 487] on div "No" at bounding box center [1303, 501] width 333 height 28
click at [1187, 511] on button "No" at bounding box center [1339, 528] width 371 height 34
click at [1186, 470] on div "Yes" at bounding box center [1303, 473] width 333 height 28
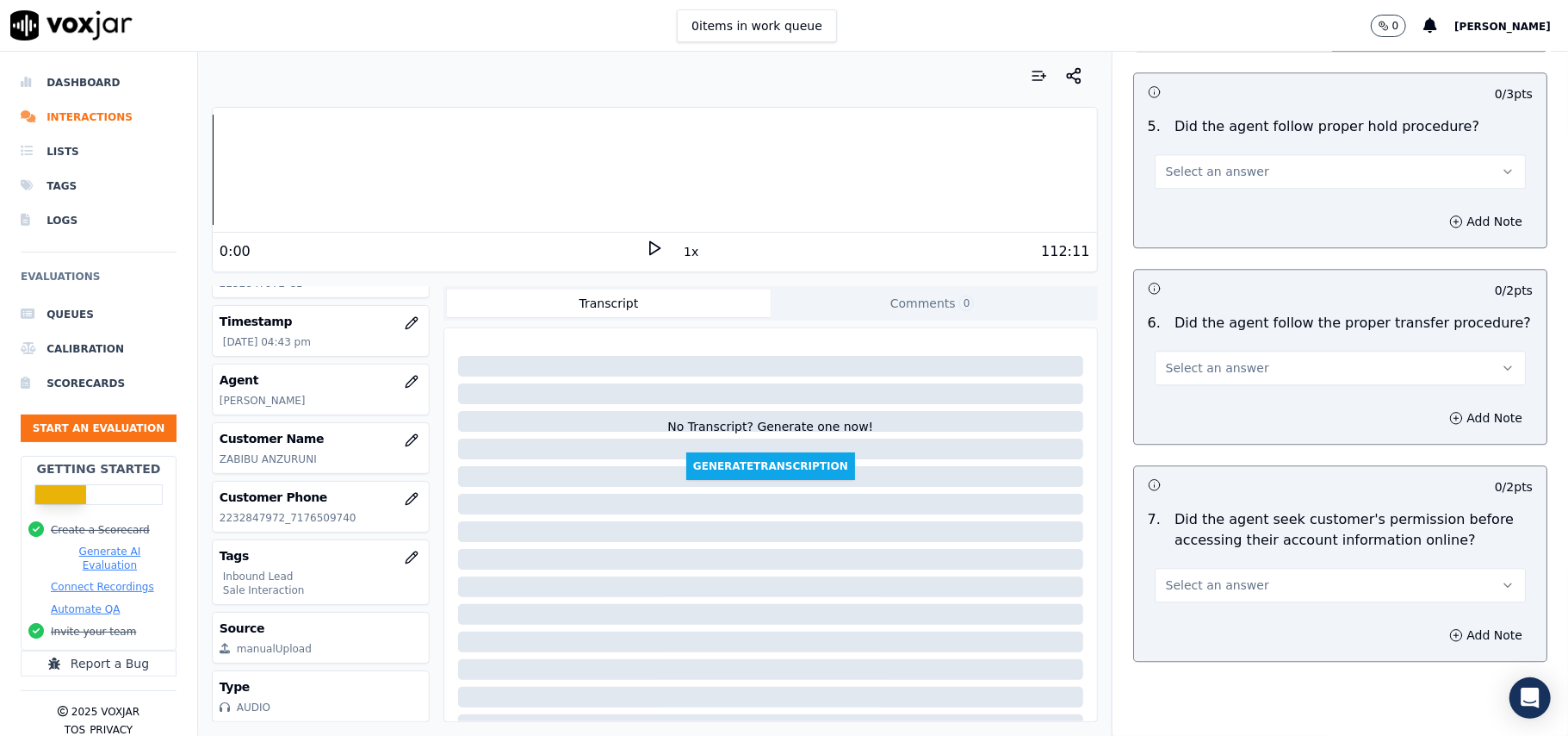
click at [1176, 568] on button "Select an answer" at bounding box center [1339, 584] width 371 height 34
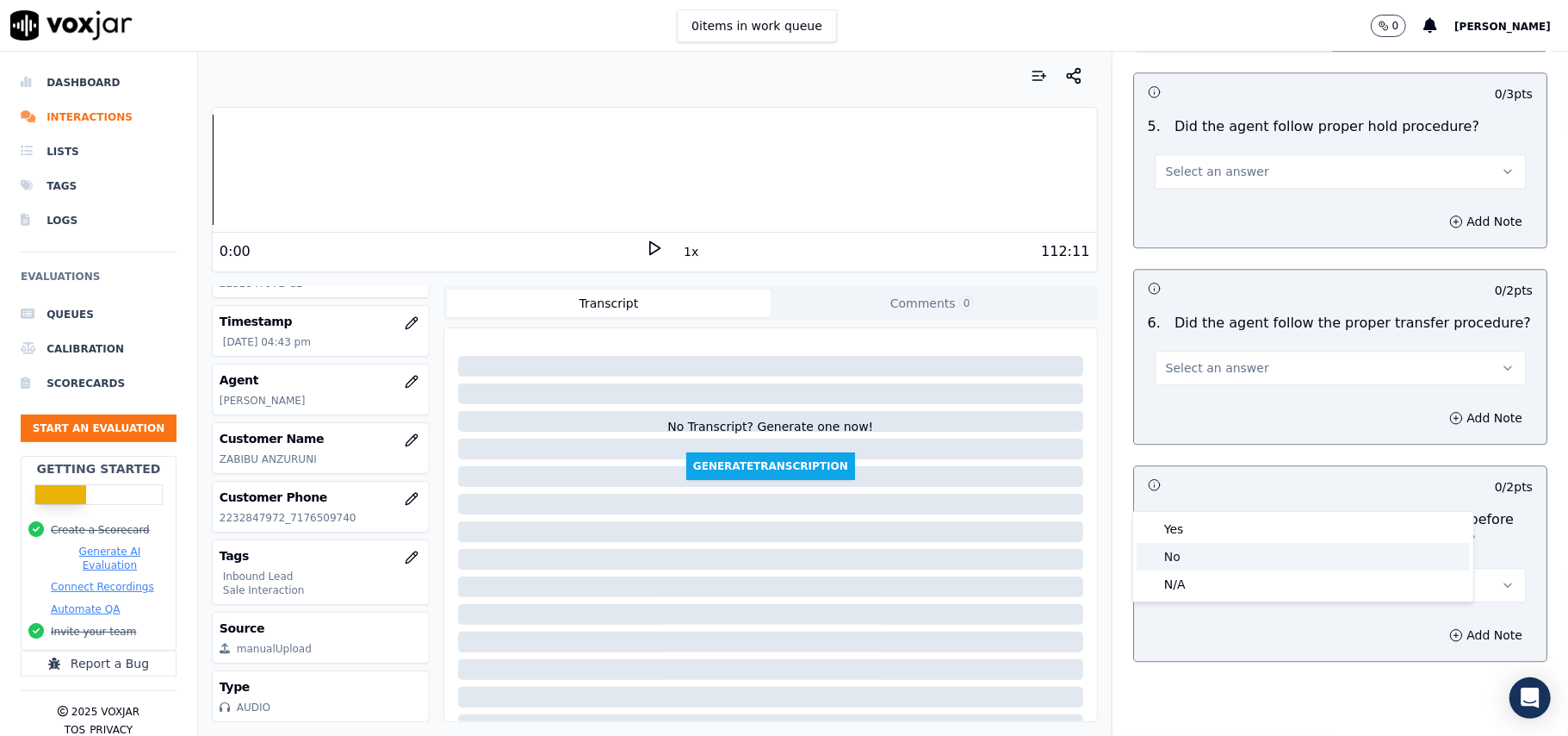
click at [1164, 550] on div "No" at bounding box center [1303, 556] width 333 height 28
click at [1203, 568] on button "No" at bounding box center [1339, 584] width 371 height 34
click at [1197, 524] on div "Yes" at bounding box center [1303, 529] width 333 height 28
click at [1186, 359] on span "Select an answer" at bounding box center [1216, 368] width 103 height 18
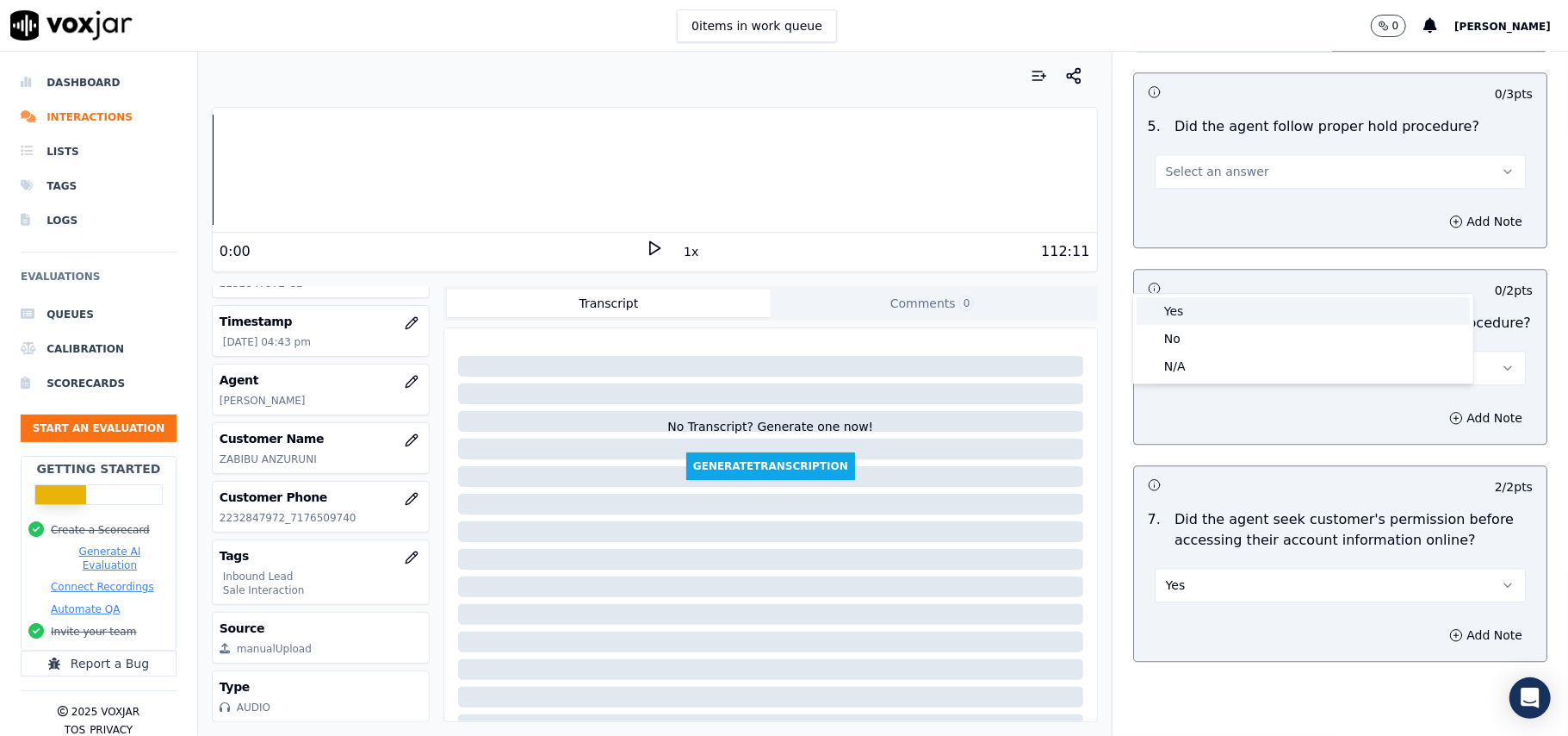
click at [1183, 312] on div "Yes" at bounding box center [1303, 311] width 333 height 28
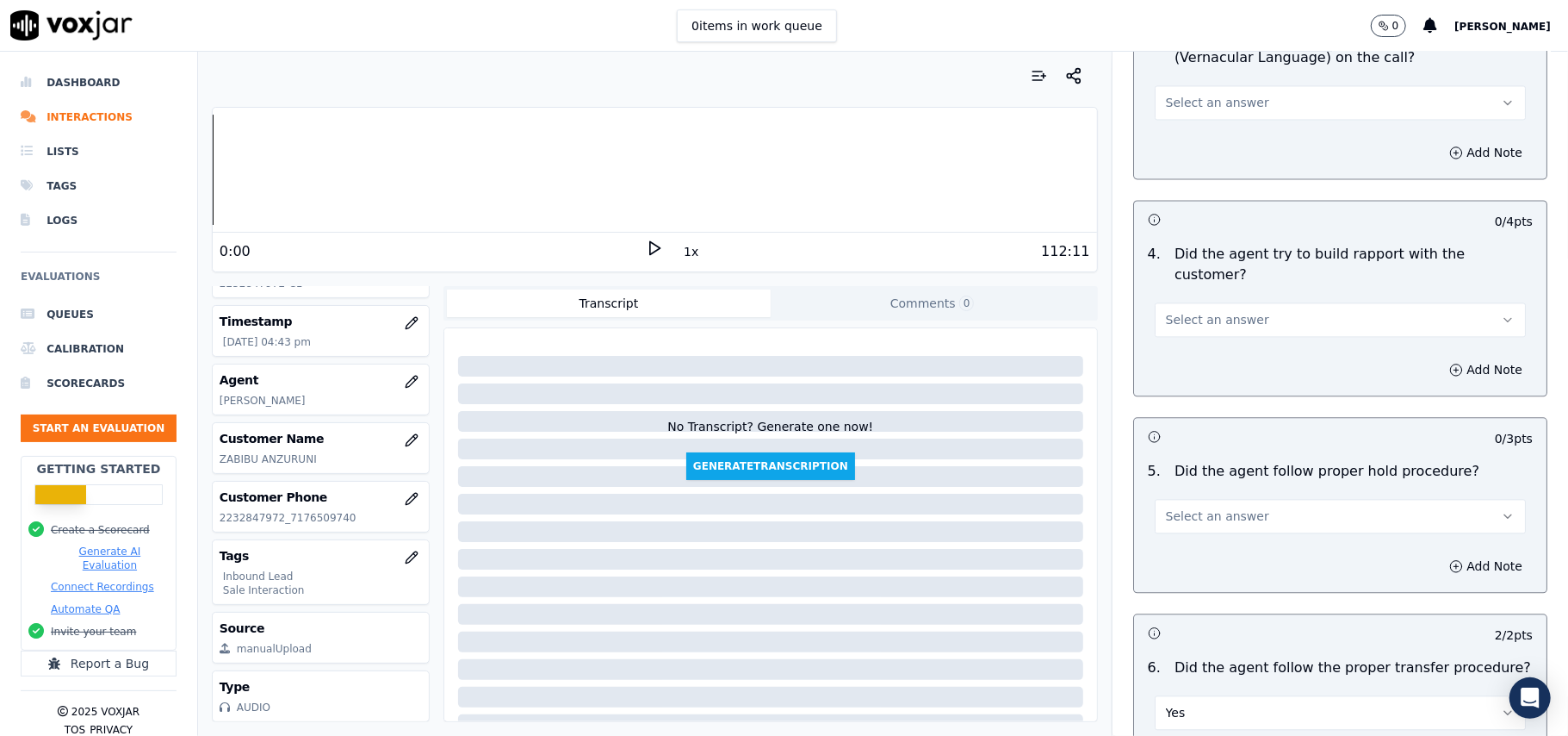
click at [1165, 507] on span "Select an answer" at bounding box center [1216, 515] width 103 height 18
click at [1176, 453] on div "Yes" at bounding box center [1303, 460] width 333 height 28
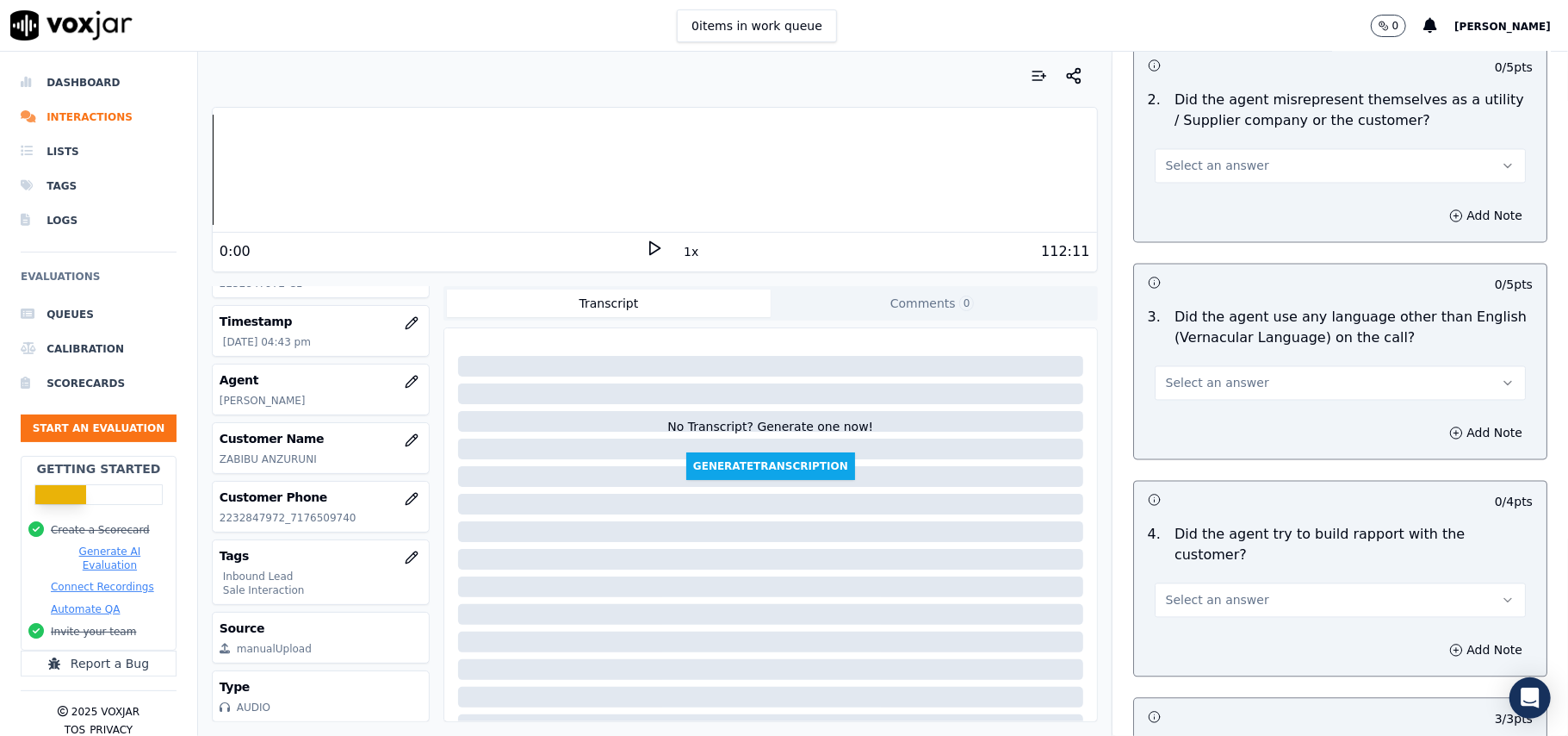
scroll to position [2295, 0]
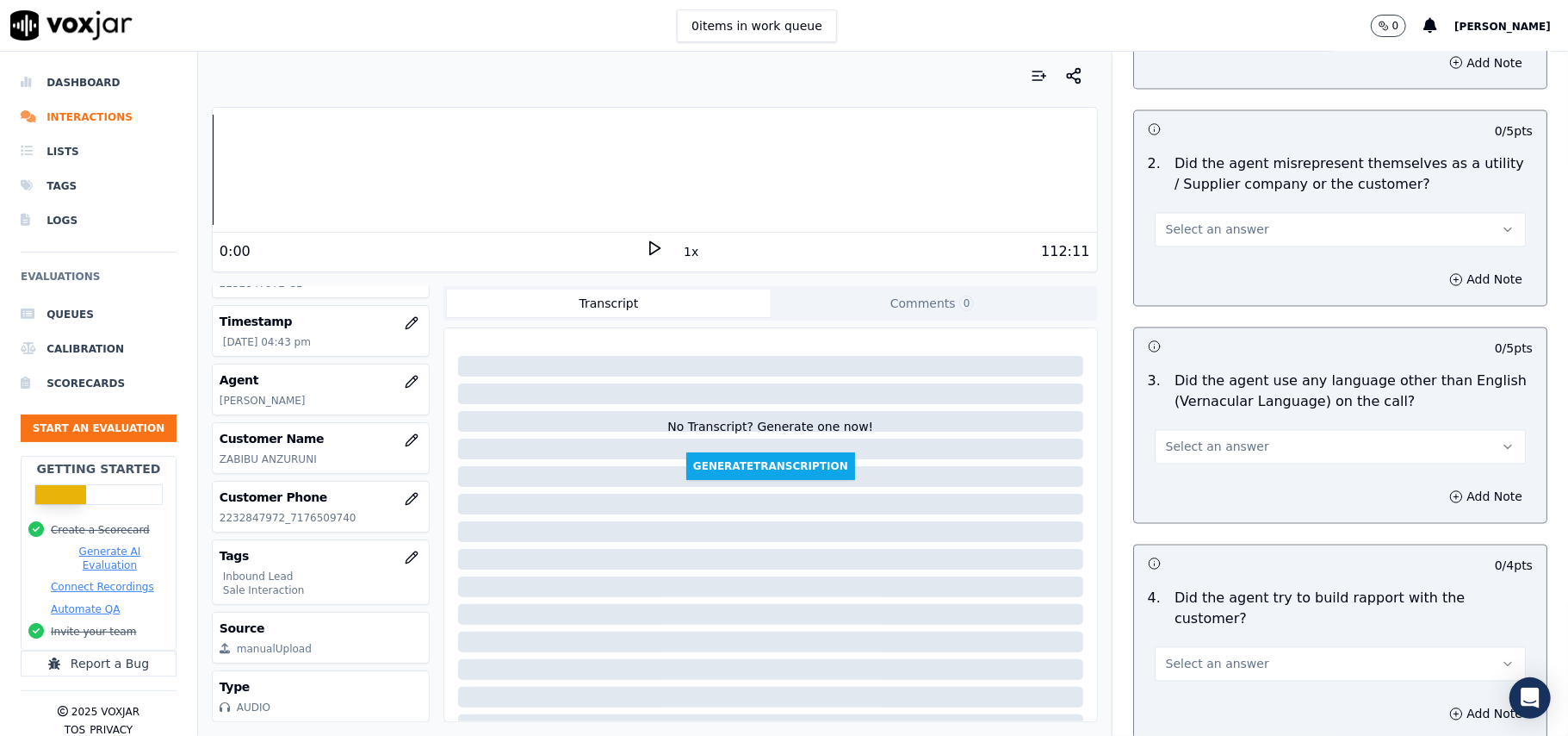
click at [1196, 655] on span "Select an answer" at bounding box center [1216, 663] width 103 height 18
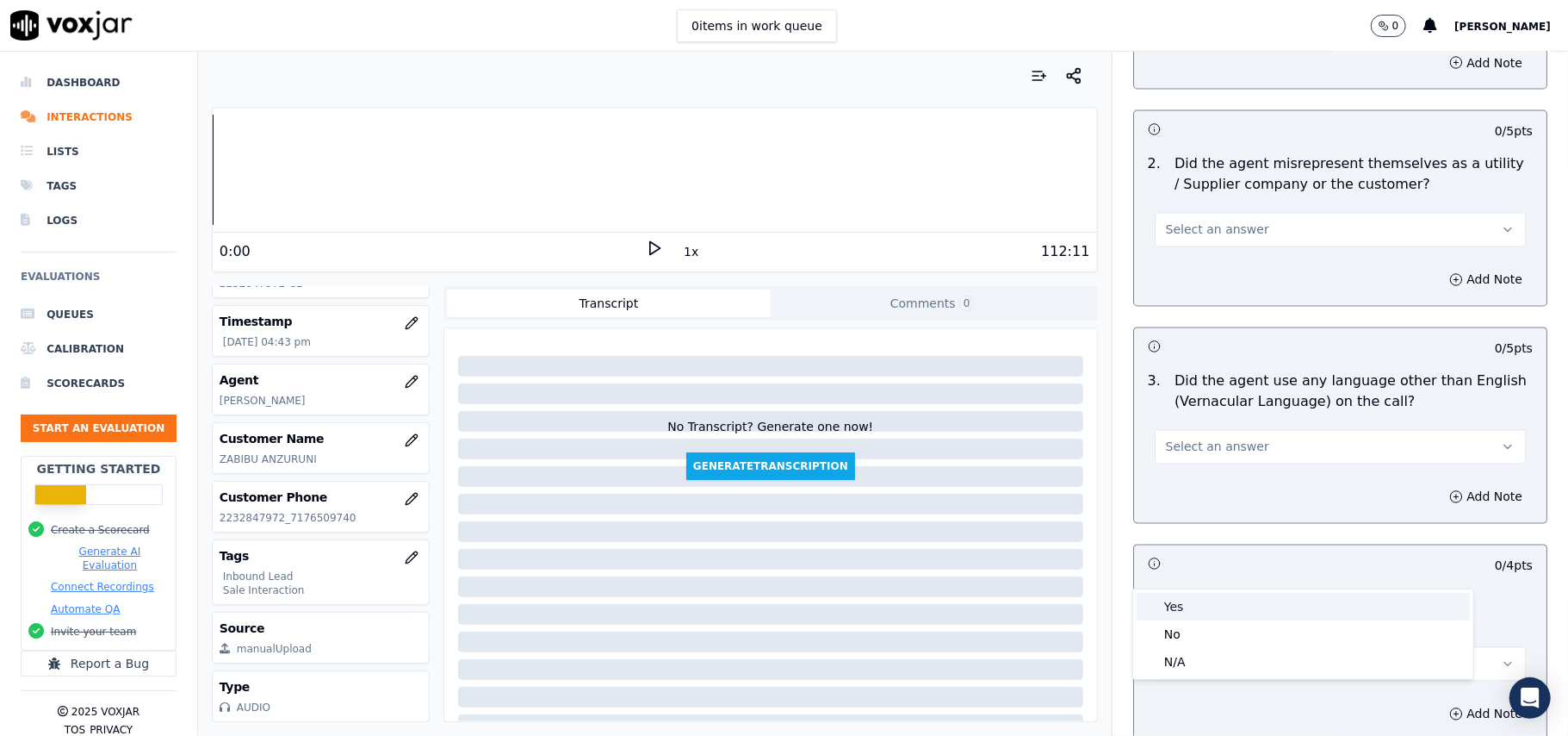
click at [1195, 610] on div "Yes" at bounding box center [1303, 607] width 333 height 28
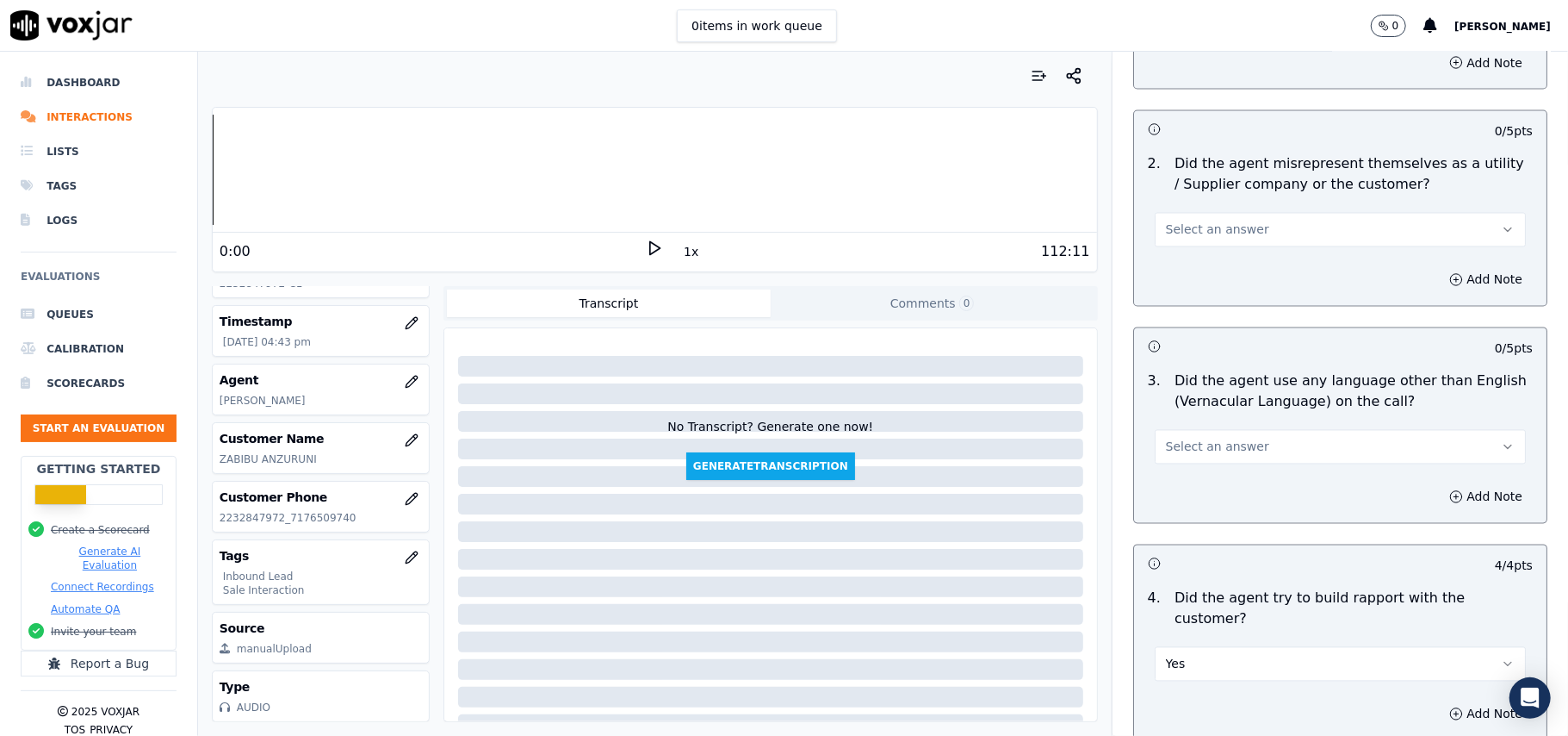
click at [1216, 438] on span "Select an answer" at bounding box center [1216, 447] width 103 height 18
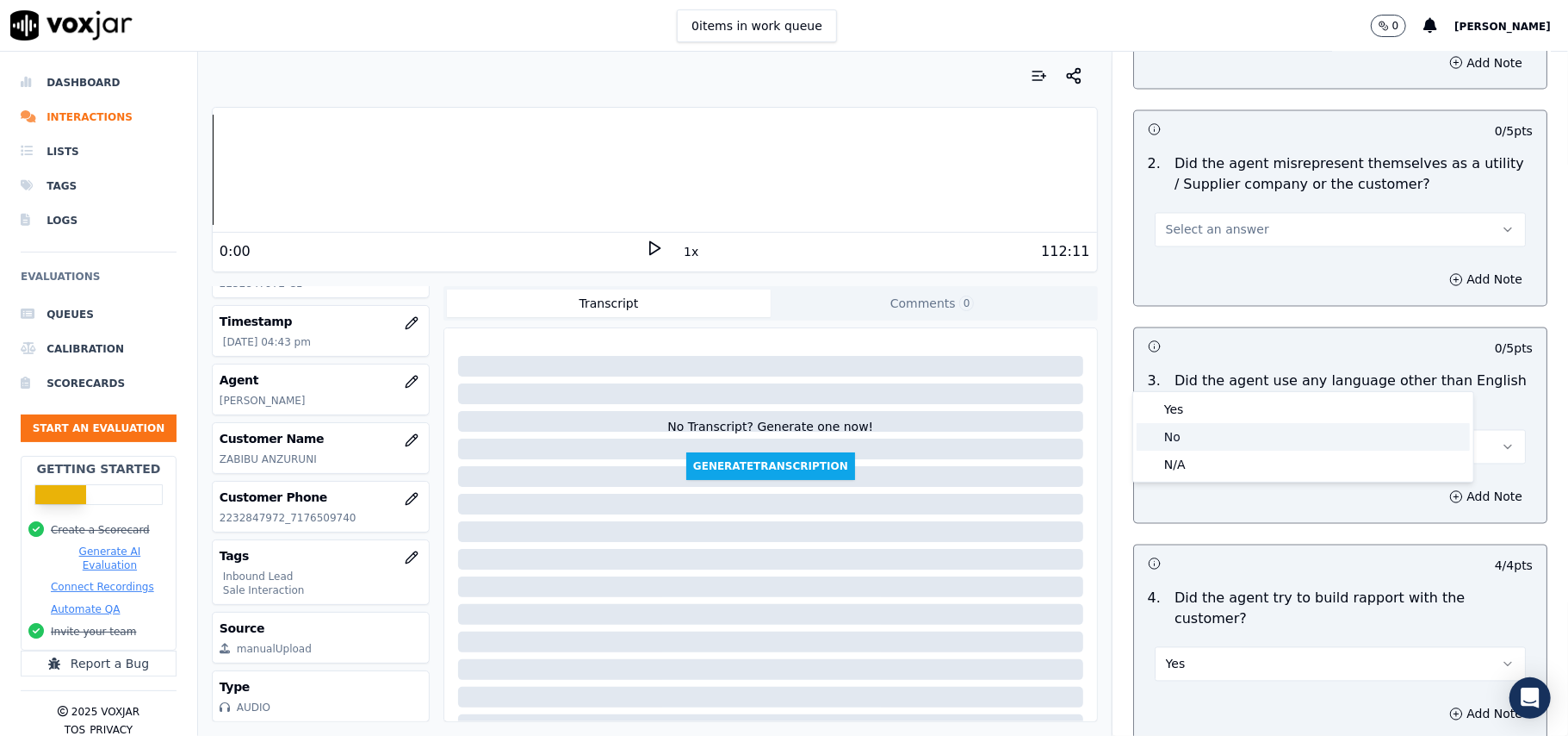
click at [1200, 443] on div "No" at bounding box center [1303, 437] width 333 height 28
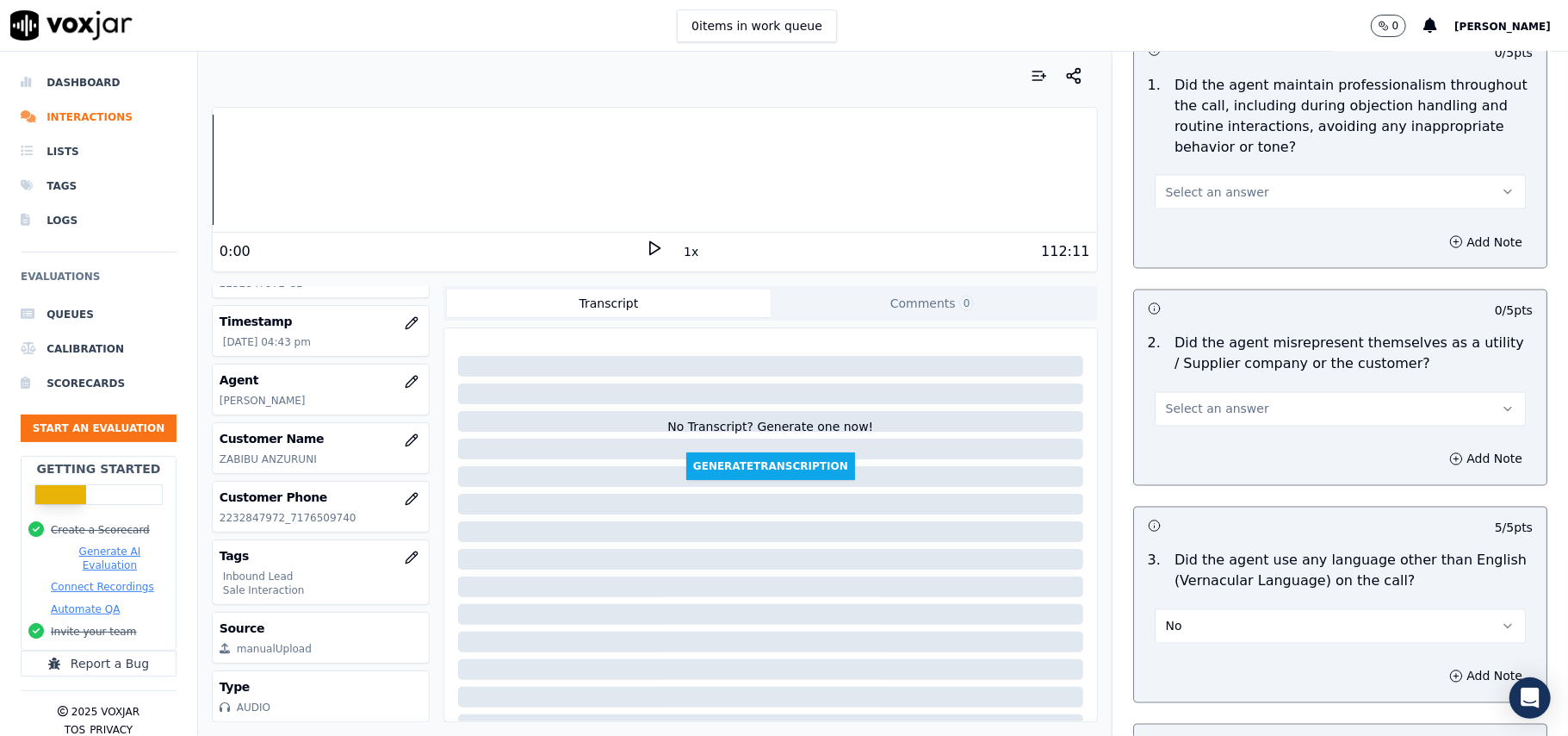
scroll to position [1950, 0]
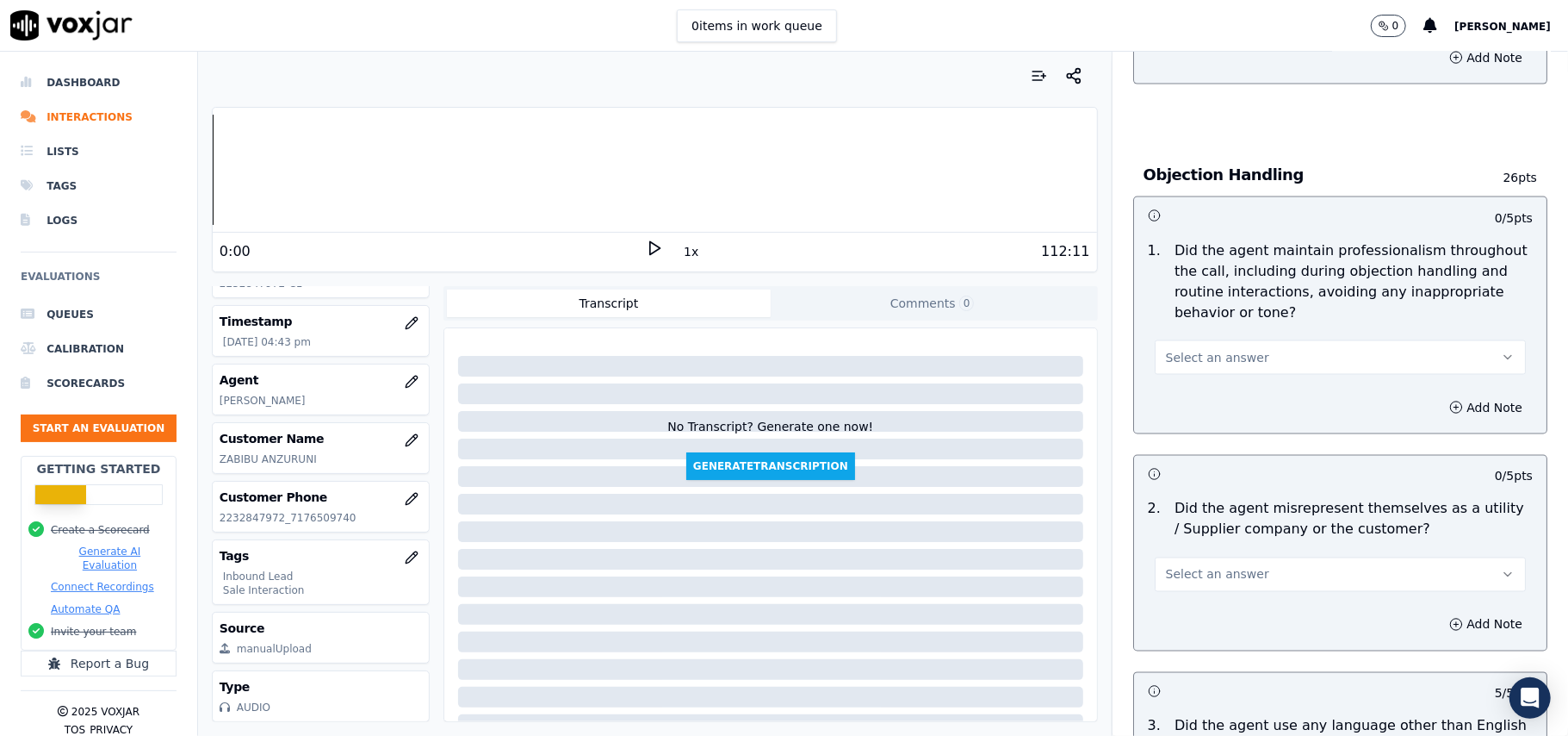
click at [1185, 566] on span "Select an answer" at bounding box center [1216, 574] width 103 height 18
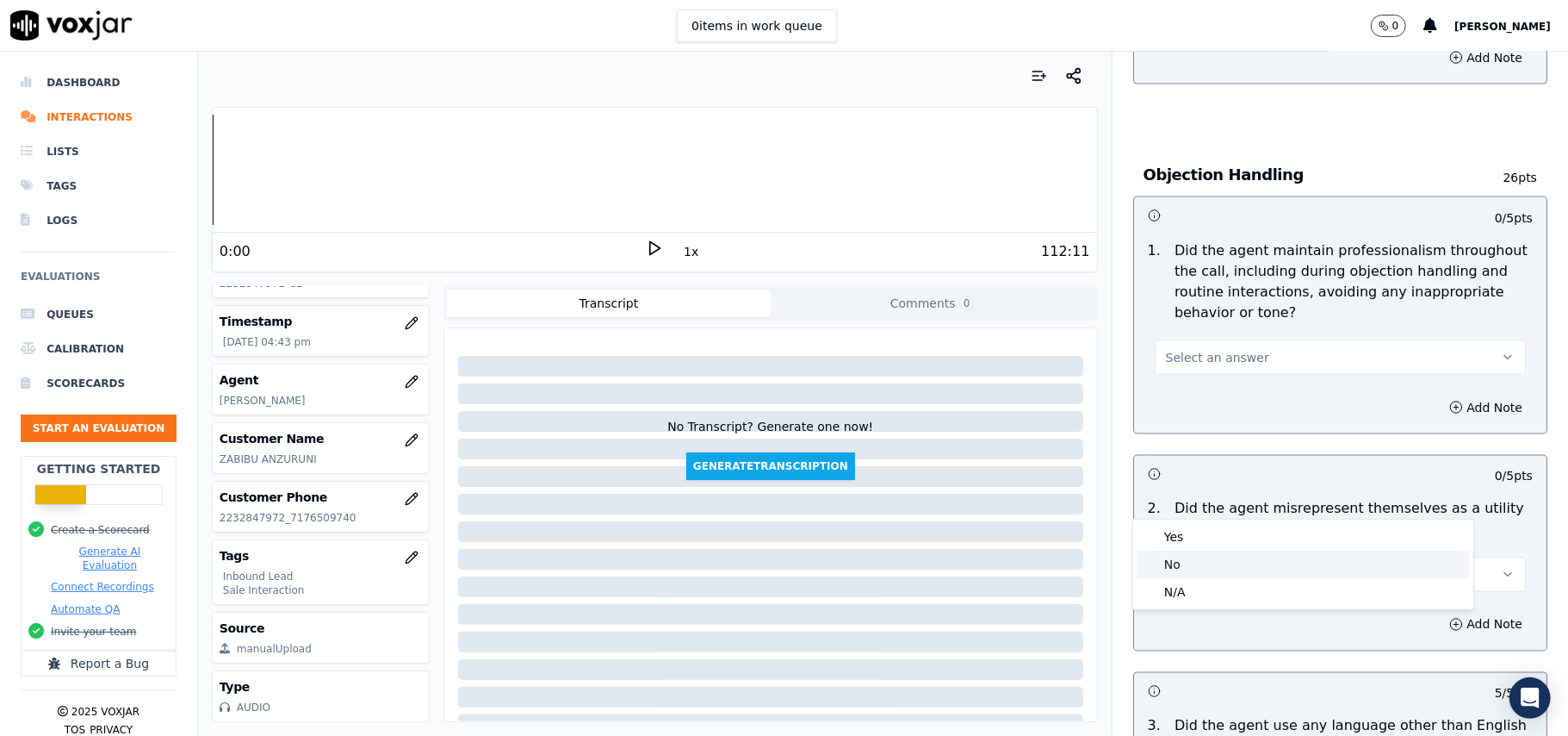
click at [1192, 530] on div "Yes" at bounding box center [1303, 537] width 333 height 28
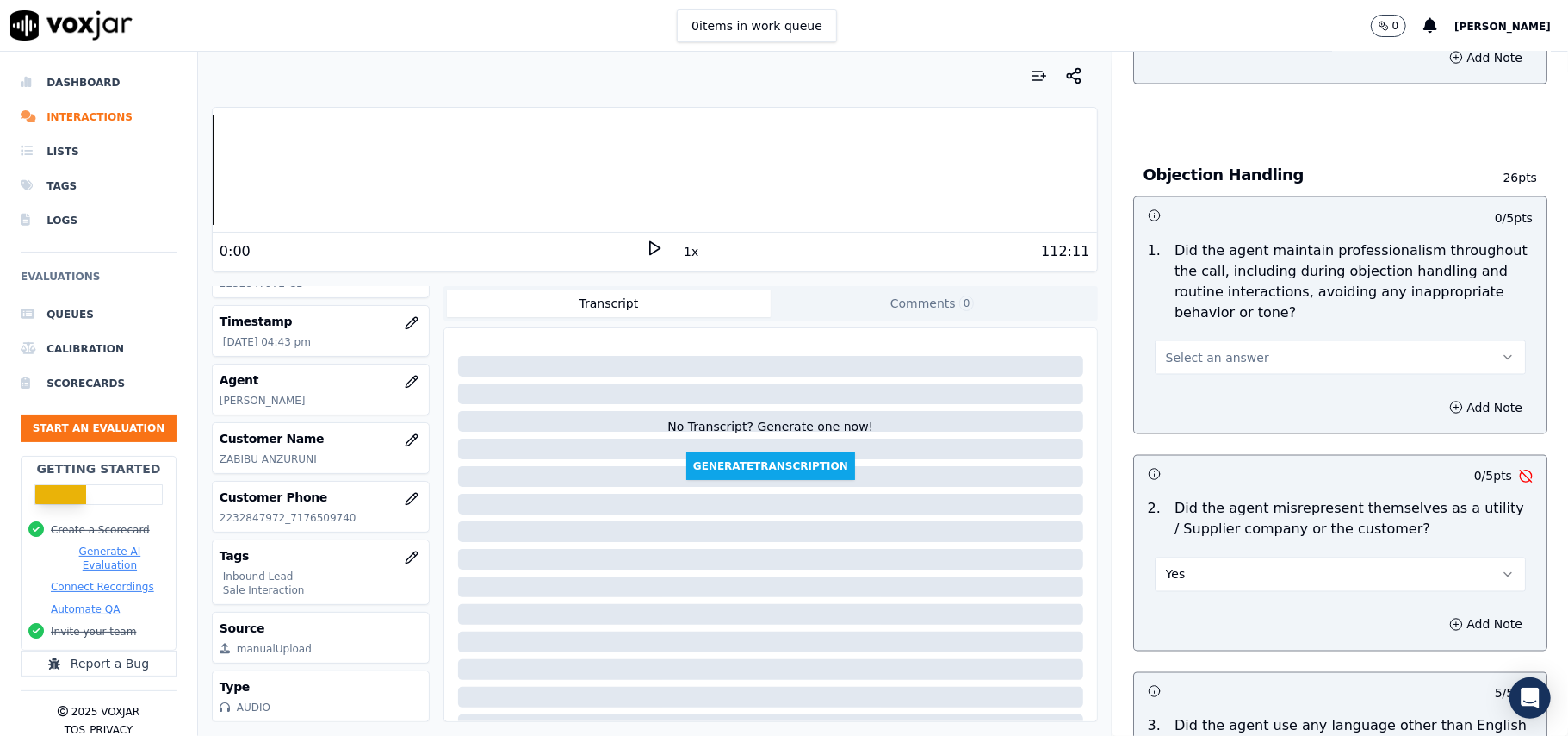
click at [1197, 557] on button "Yes" at bounding box center [1339, 574] width 371 height 34
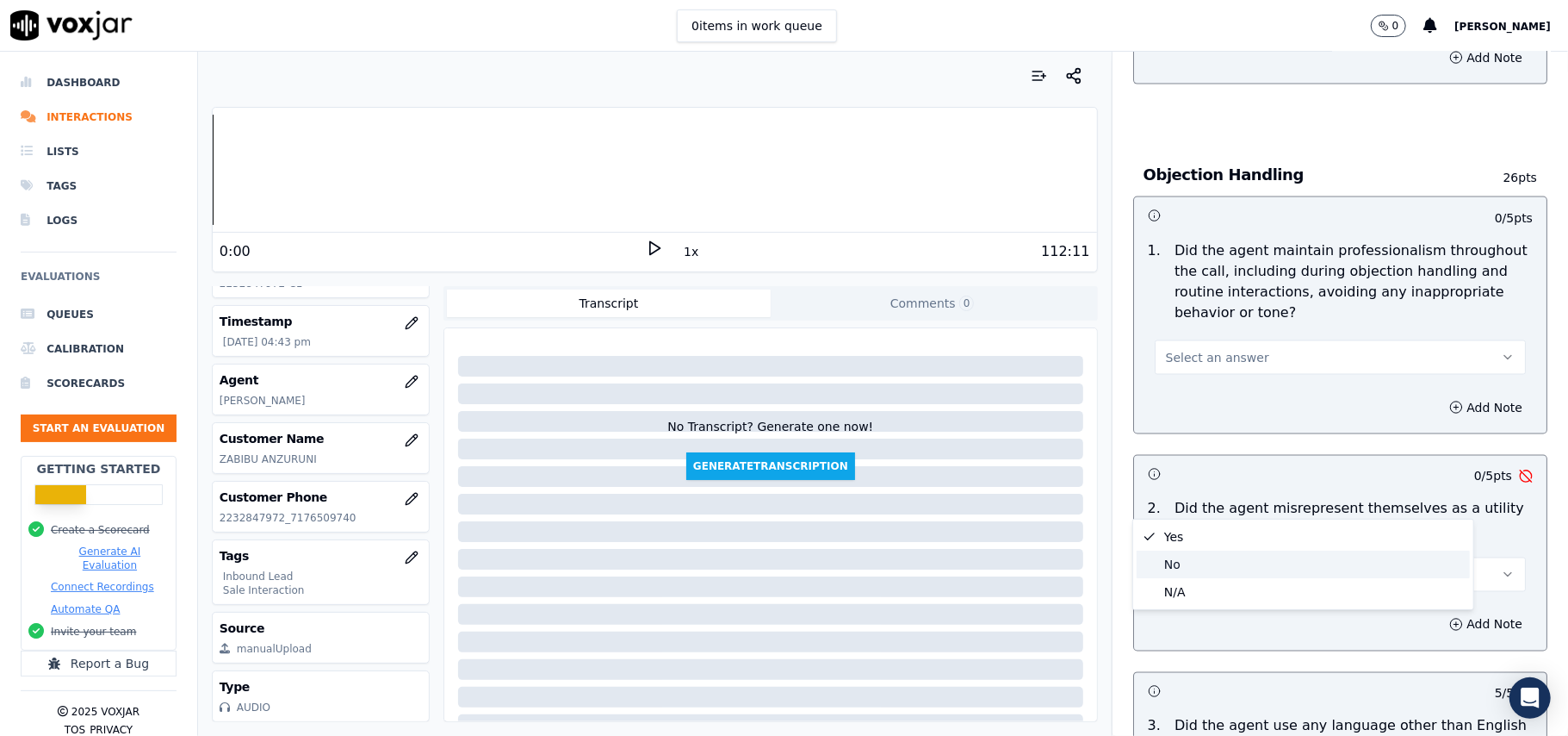
click at [1164, 558] on div "No" at bounding box center [1303, 565] width 333 height 28
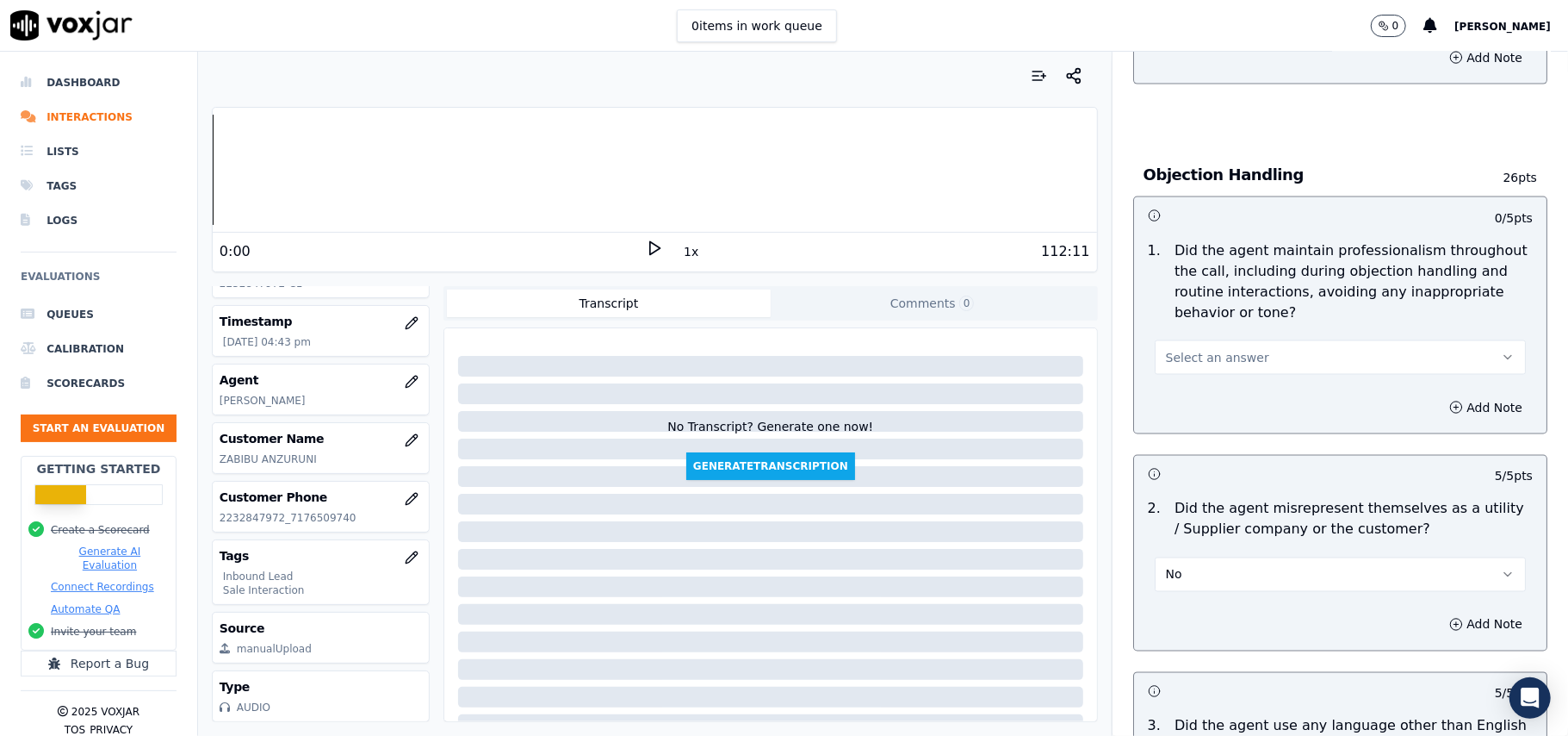
scroll to position [1835, 0]
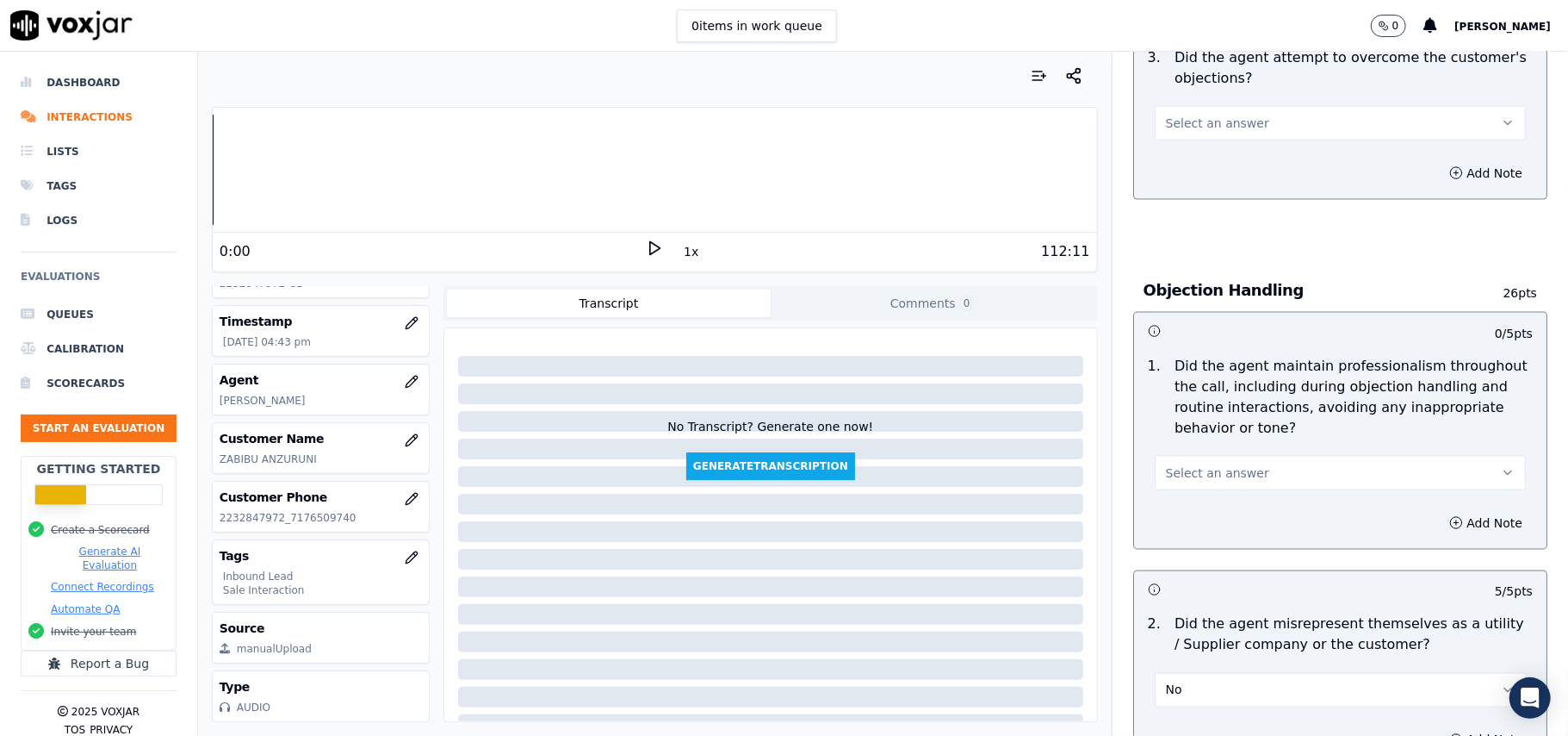
click at [1172, 413] on div "1 . Did the agent maintain professionalism throughout the call, including durin…" at bounding box center [1339, 422] width 412 height 148
click at [1169, 456] on button "Select an answer" at bounding box center [1339, 473] width 371 height 34
click at [1169, 438] on div "Yes" at bounding box center [1303, 434] width 333 height 28
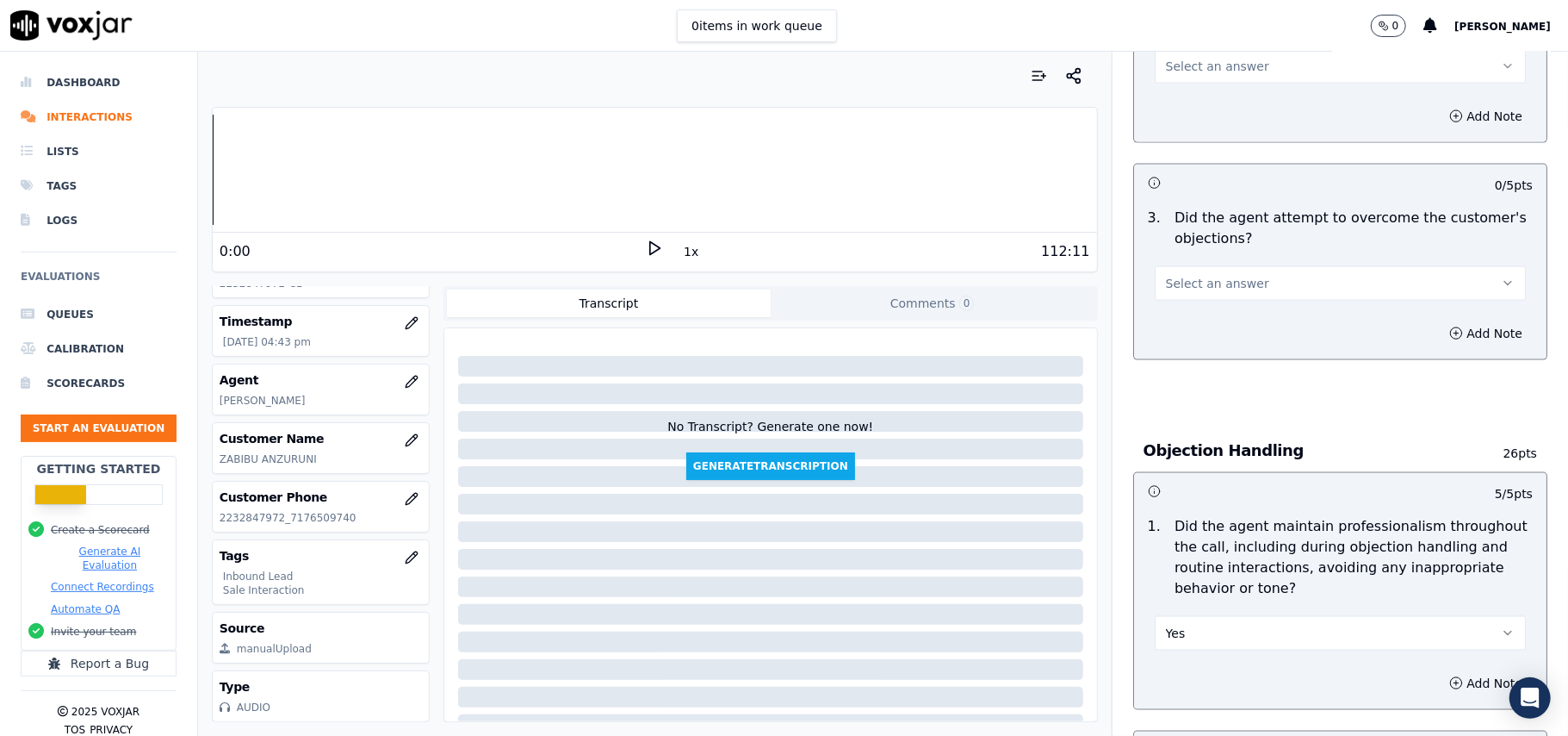
scroll to position [1490, 0]
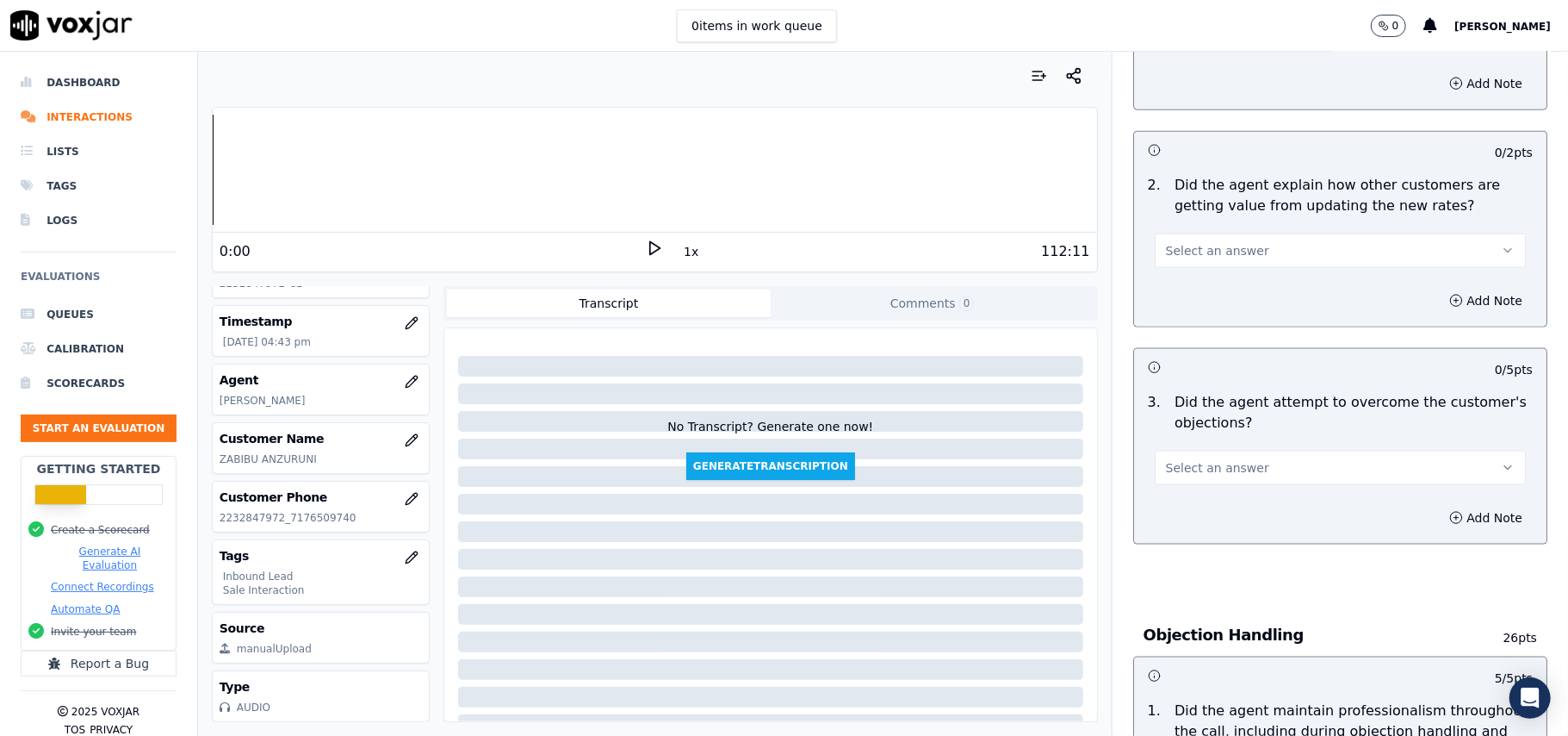
click at [1196, 459] on span "Select an answer" at bounding box center [1216, 467] width 103 height 18
click at [1171, 432] on div "Yes" at bounding box center [1303, 428] width 333 height 28
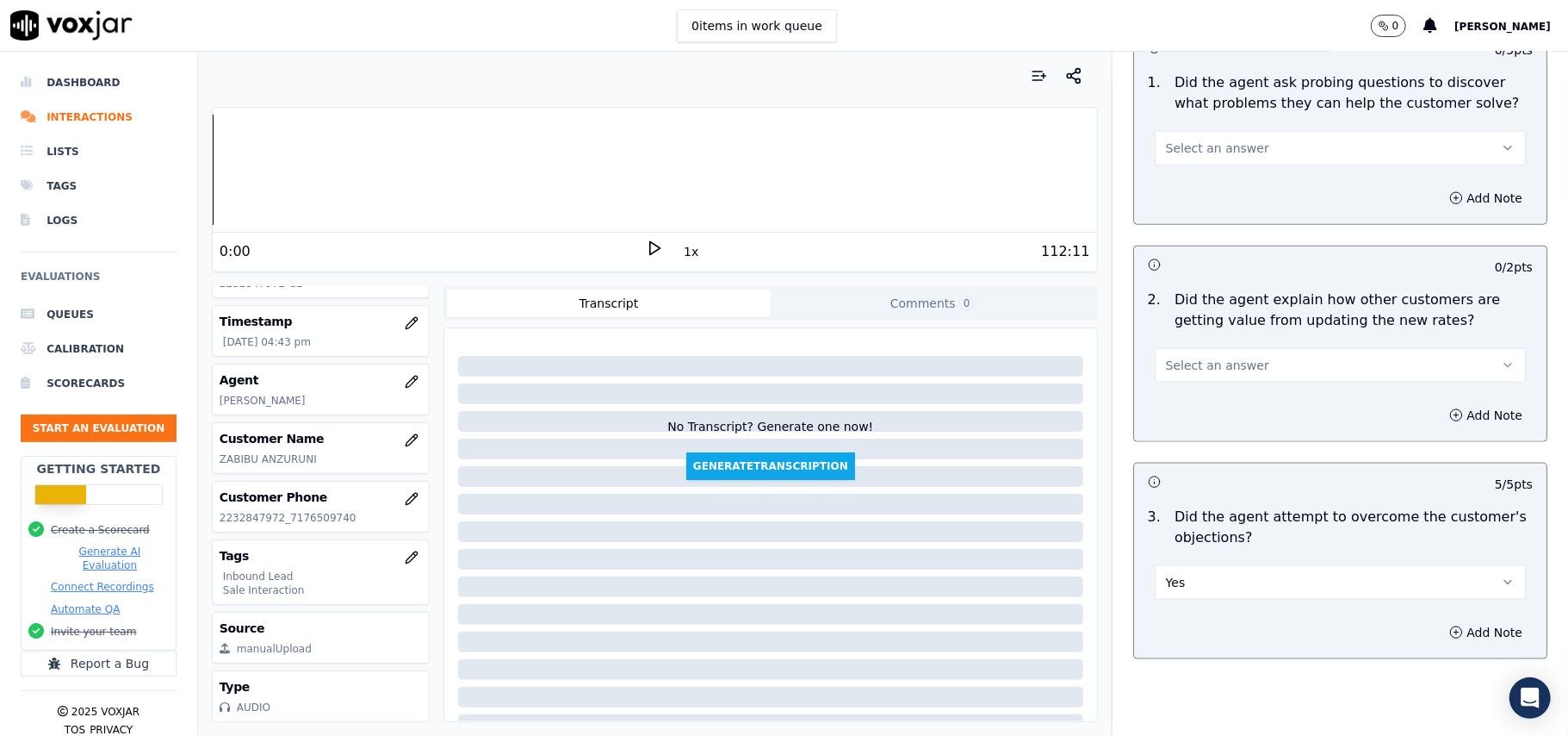
click at [1200, 356] on span "Select an answer" at bounding box center [1216, 365] width 103 height 18
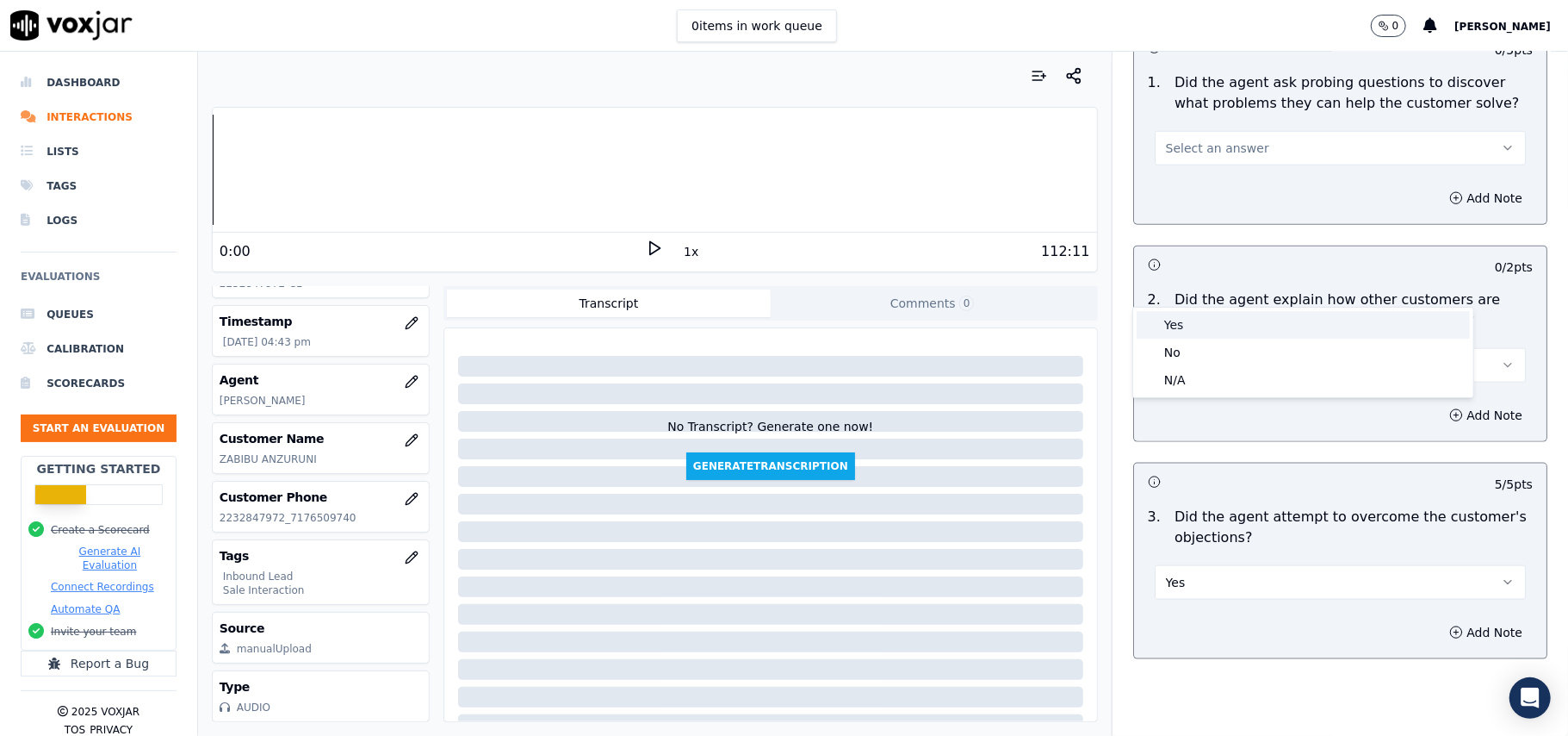
click at [1200, 314] on div "Yes" at bounding box center [1303, 325] width 333 height 28
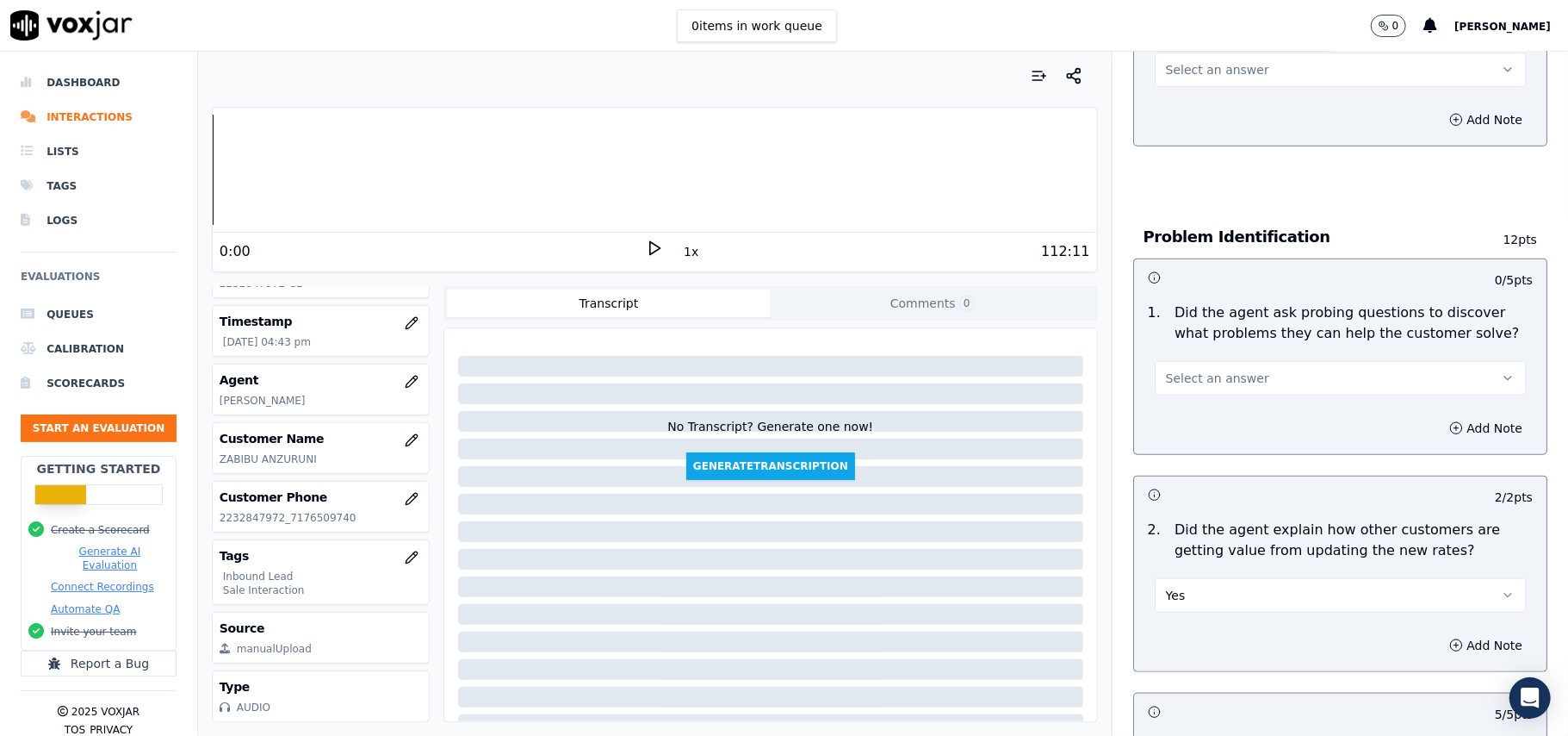
click at [1200, 369] on span "Select an answer" at bounding box center [1216, 378] width 103 height 18
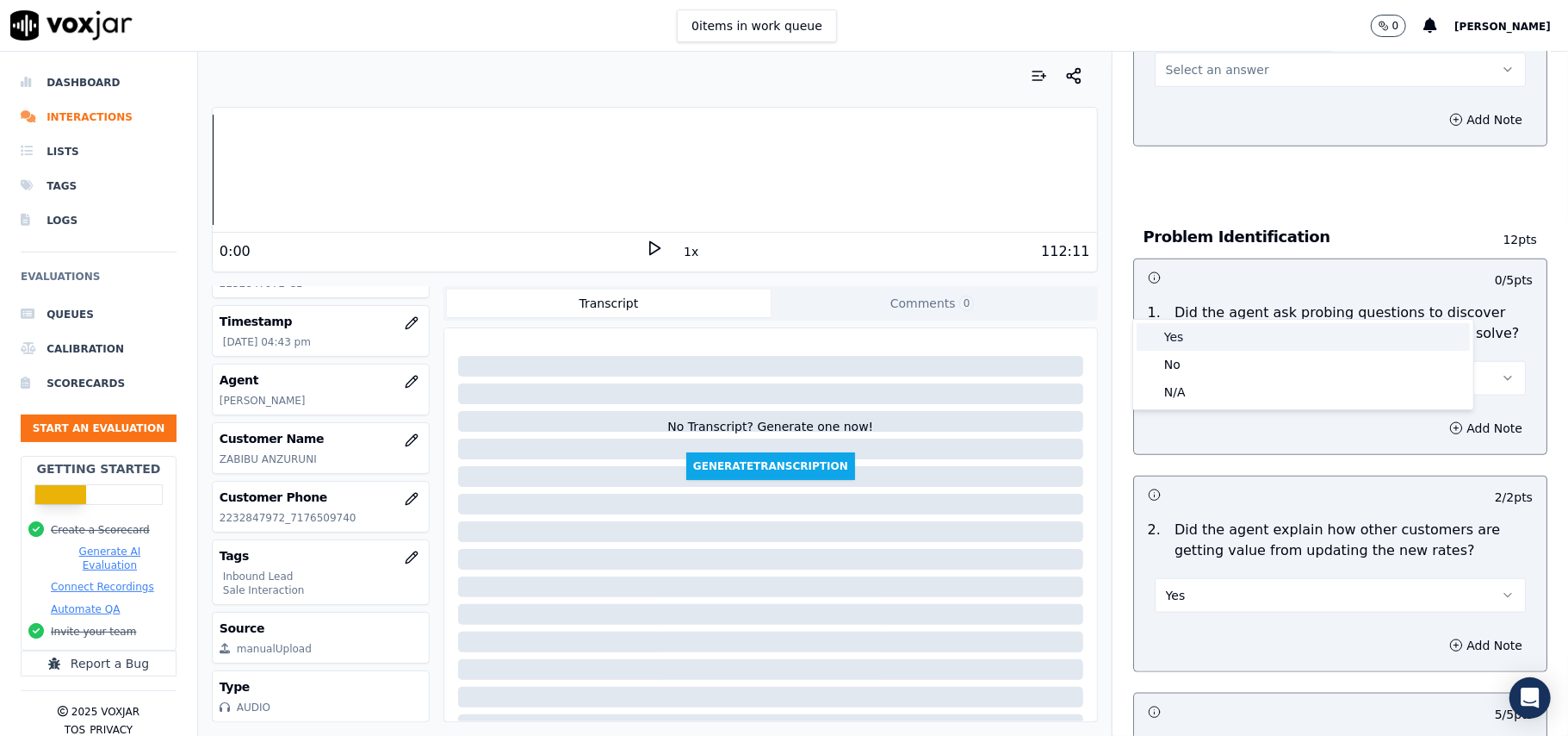
click at [1199, 328] on div "Yes" at bounding box center [1303, 337] width 333 height 28
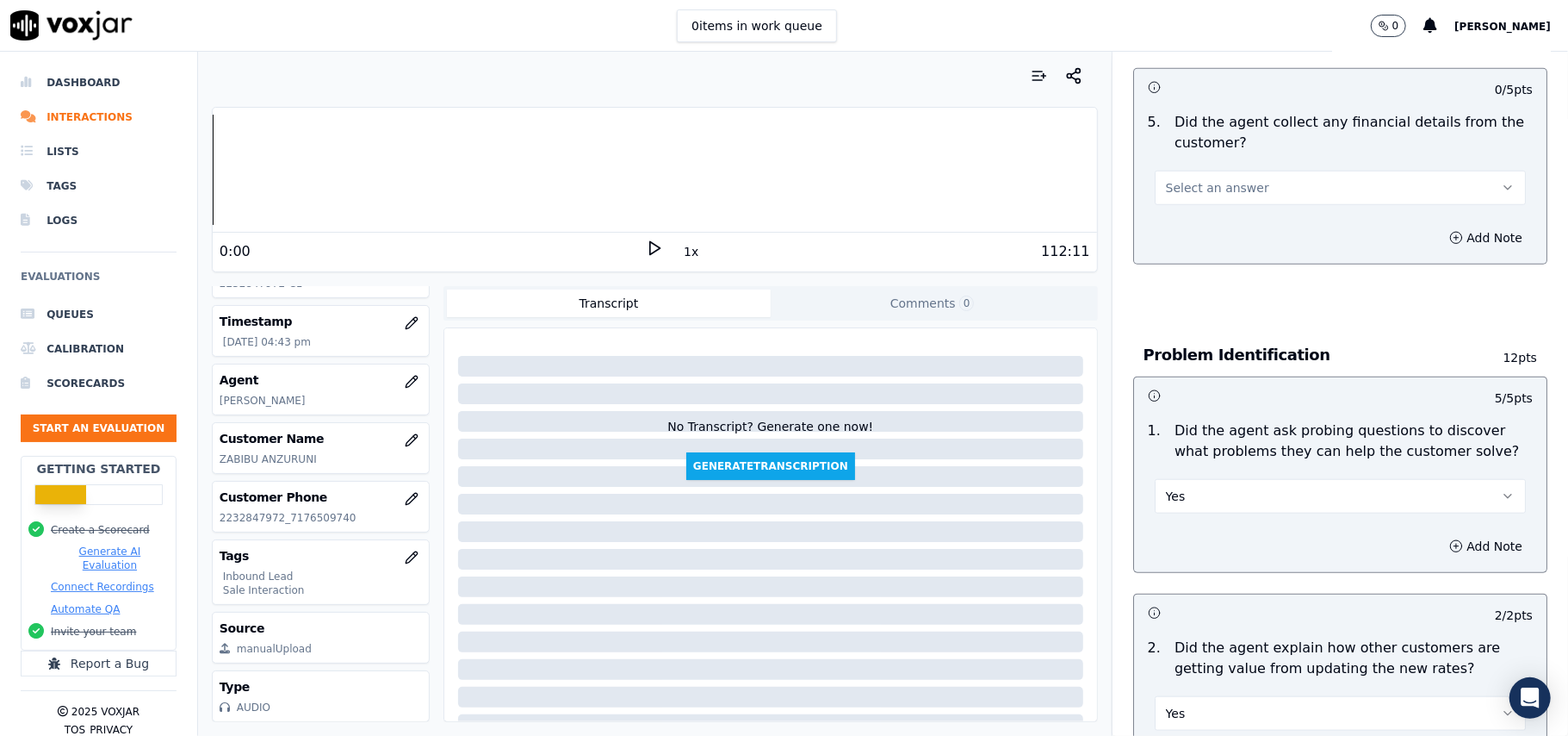
scroll to position [917, 0]
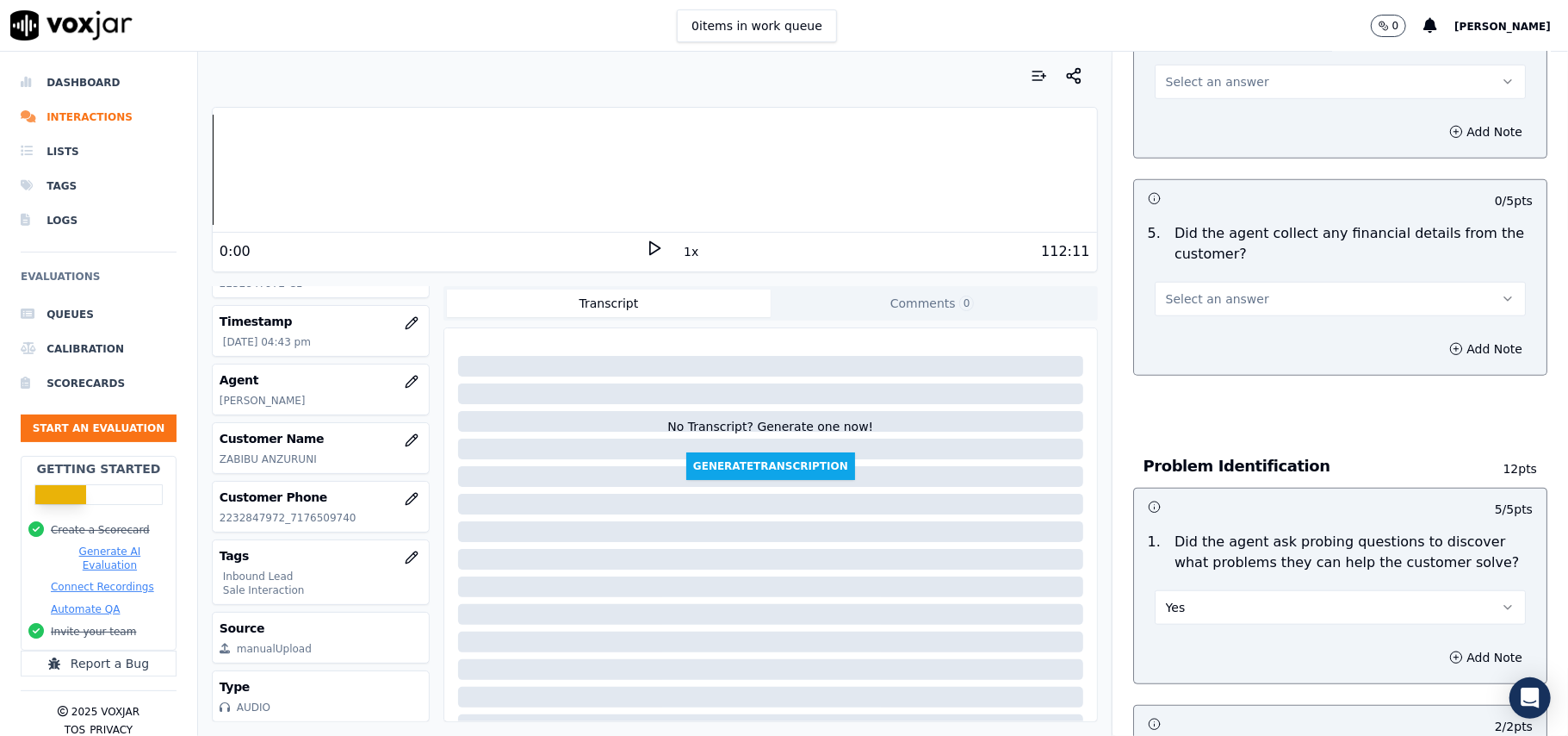
click at [1165, 290] on span "Select an answer" at bounding box center [1216, 299] width 103 height 18
click at [1157, 284] on div "No" at bounding box center [1303, 286] width 333 height 28
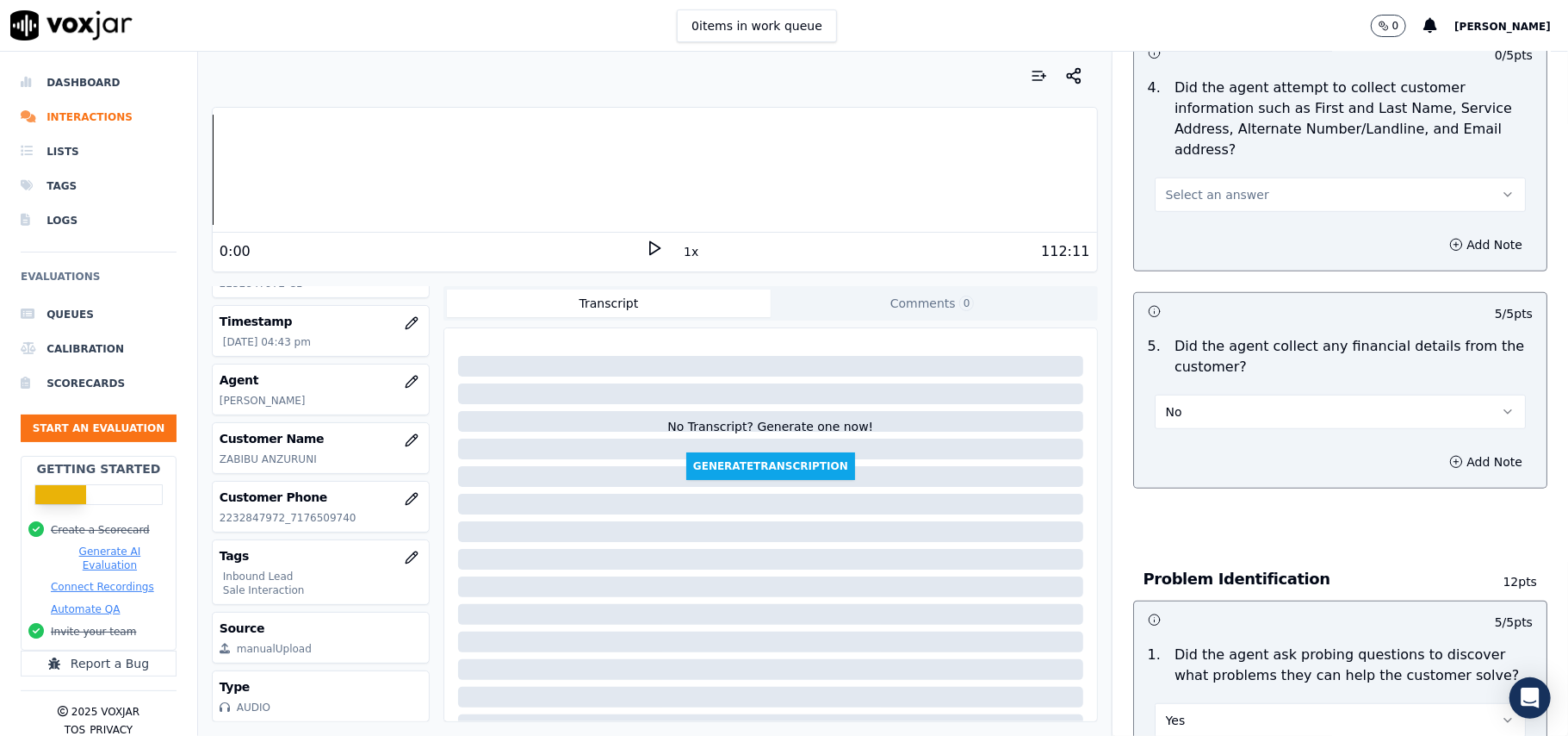
scroll to position [572, 0]
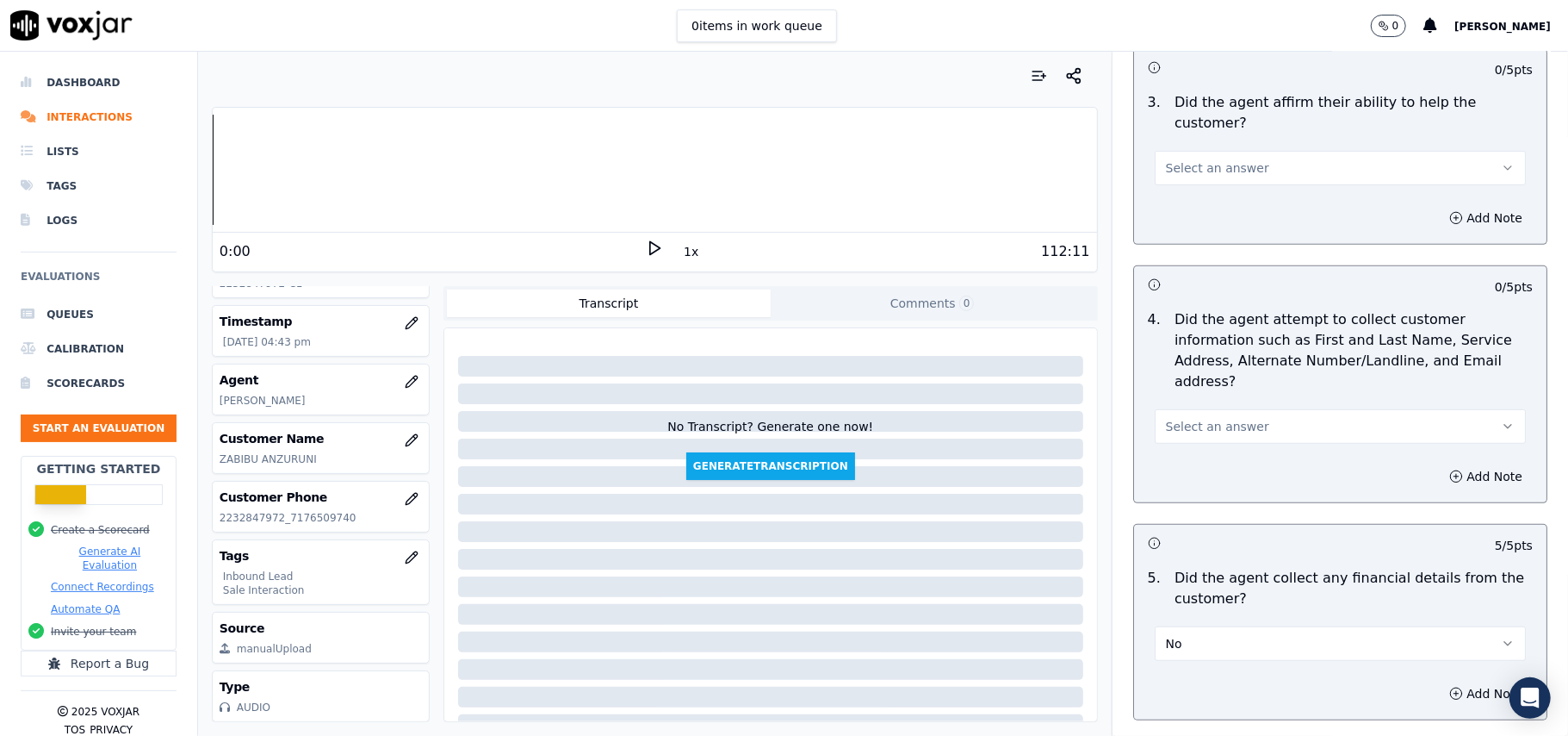
click at [1200, 409] on button "Select an answer" at bounding box center [1339, 426] width 371 height 34
click at [1188, 382] on div "Yes" at bounding box center [1303, 385] width 333 height 28
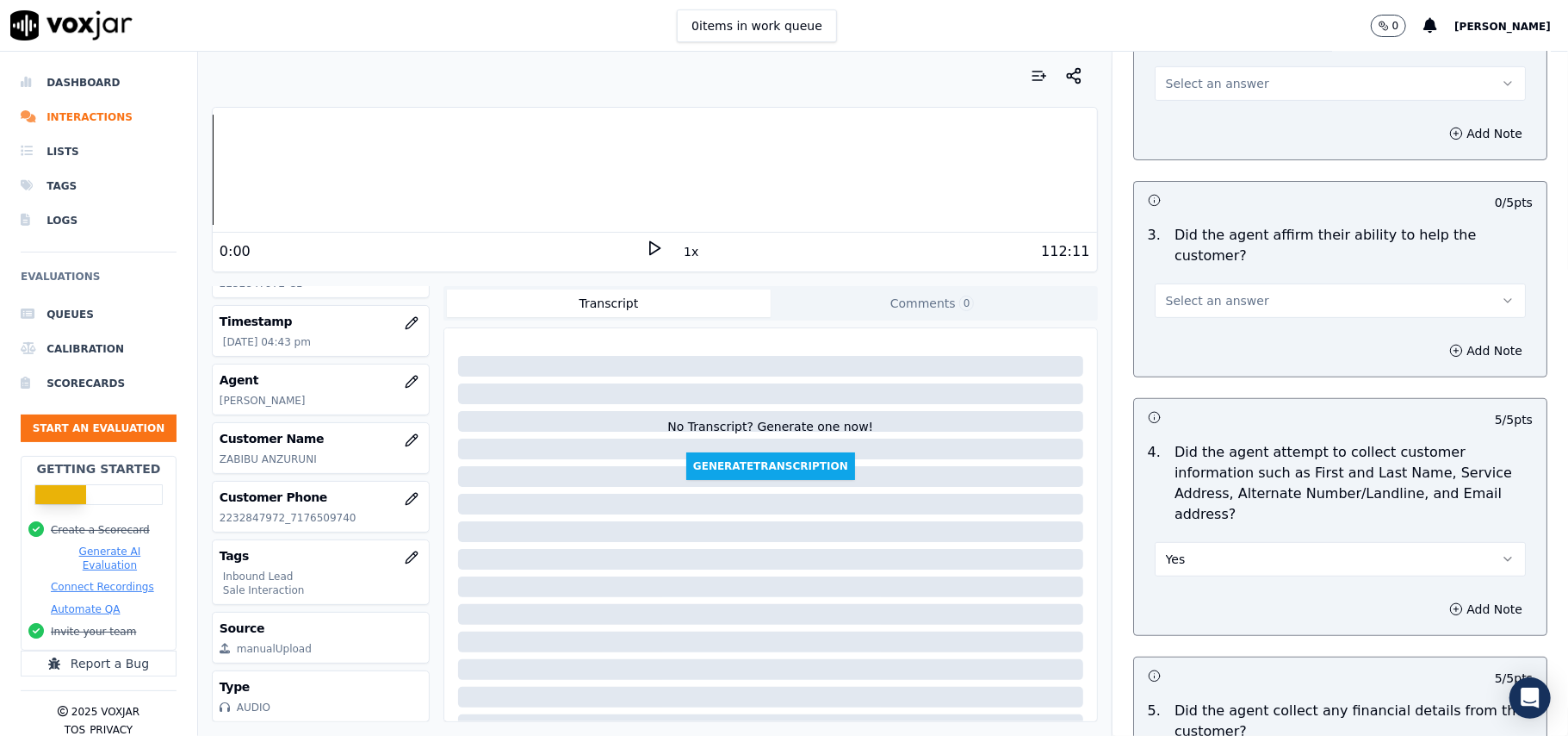
scroll to position [342, 0]
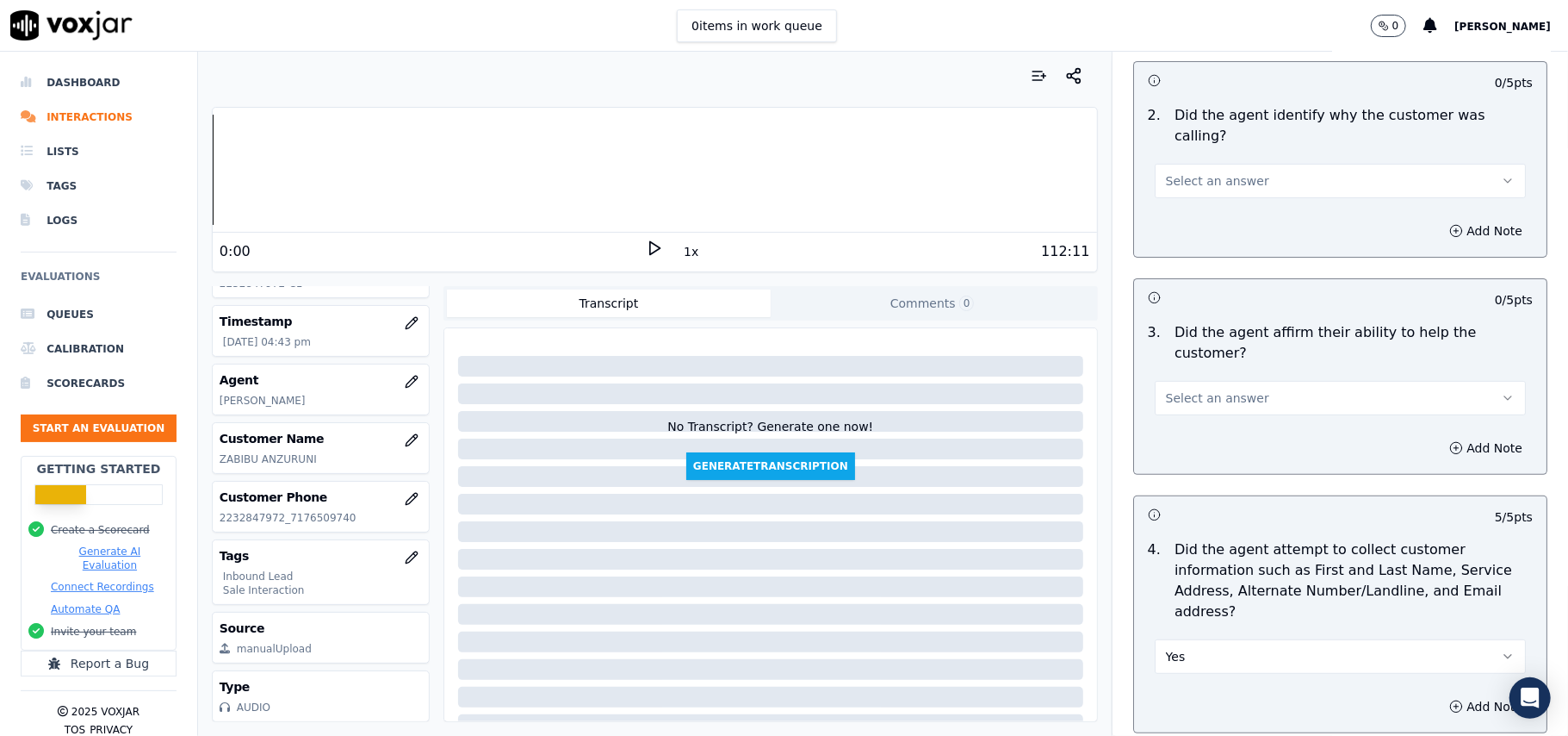
click at [1188, 389] on span "Select an answer" at bounding box center [1216, 397] width 103 height 18
click at [1179, 393] on div "No" at bounding box center [1303, 404] width 333 height 28
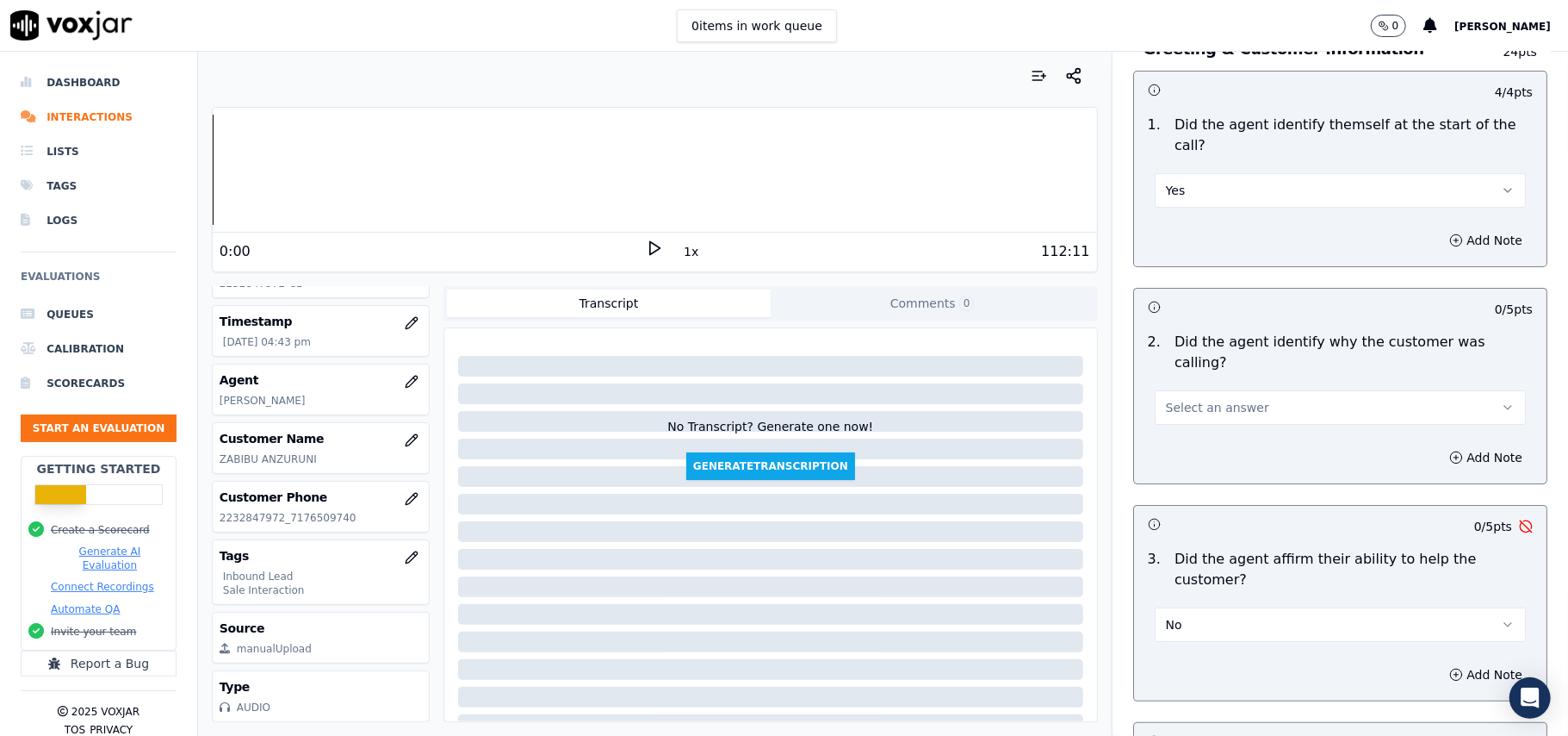
scroll to position [112, 0]
click at [1203, 610] on button "No" at bounding box center [1339, 627] width 371 height 34
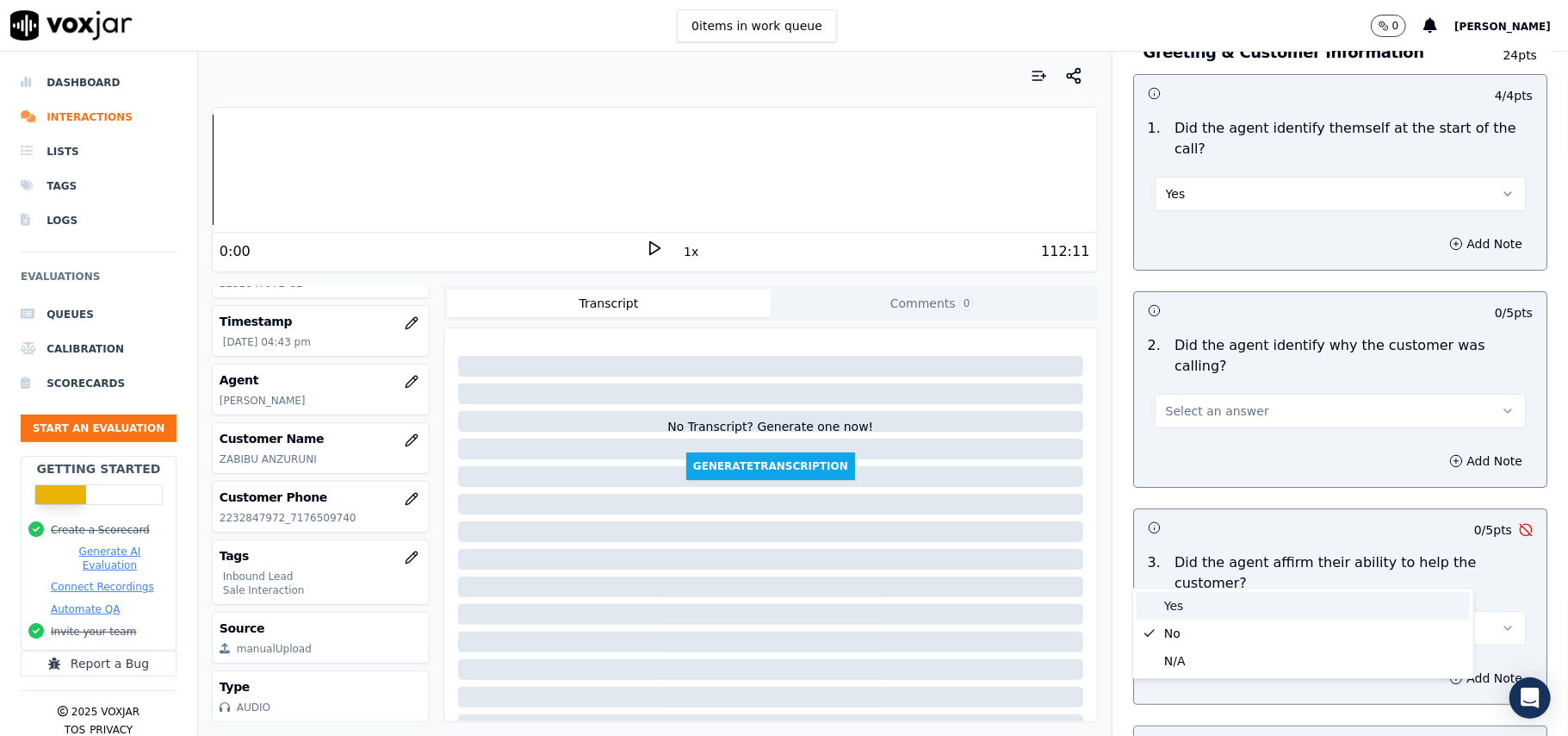
click at [1187, 599] on div "Yes" at bounding box center [1303, 606] width 333 height 28
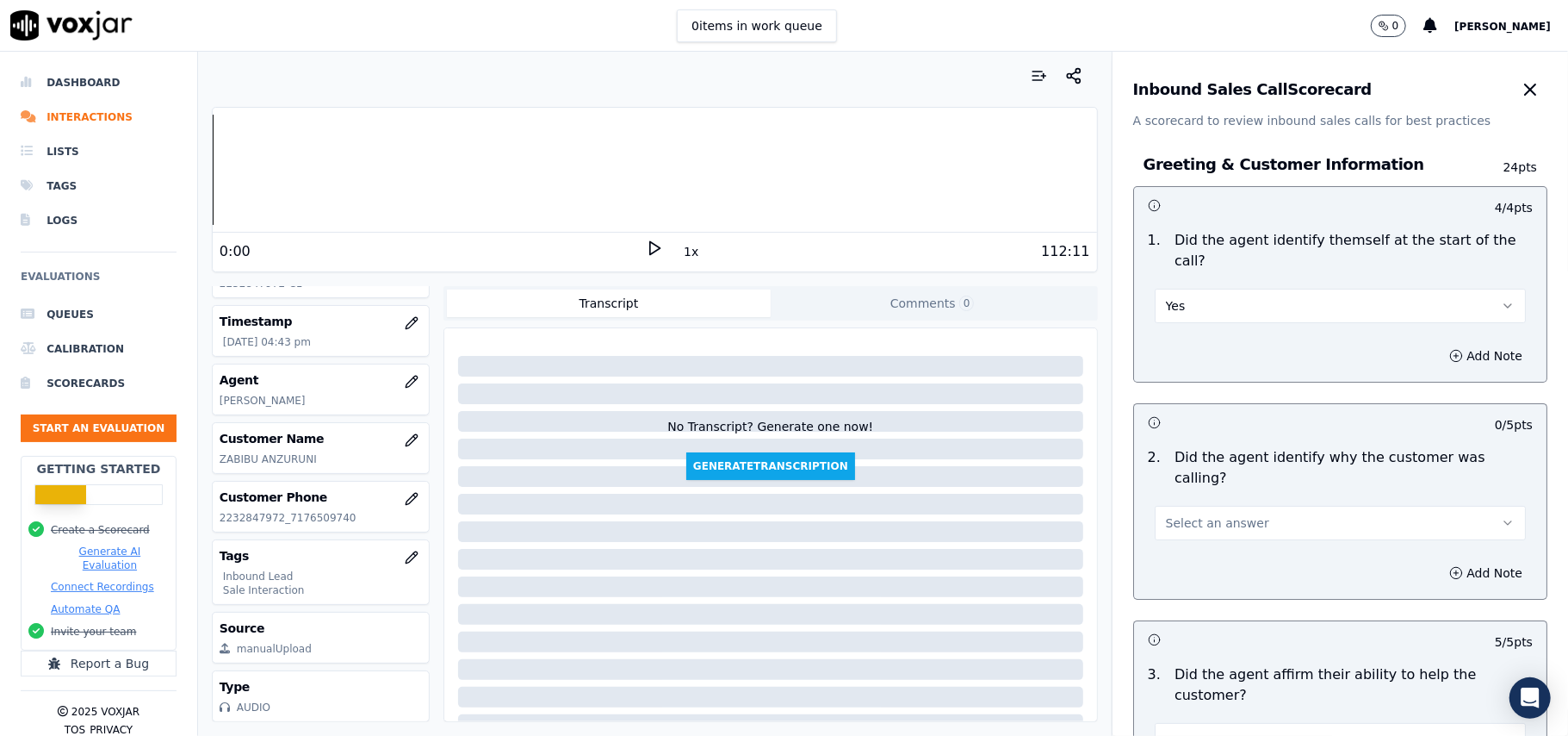
click at [1196, 515] on span "Select an answer" at bounding box center [1216, 523] width 103 height 18
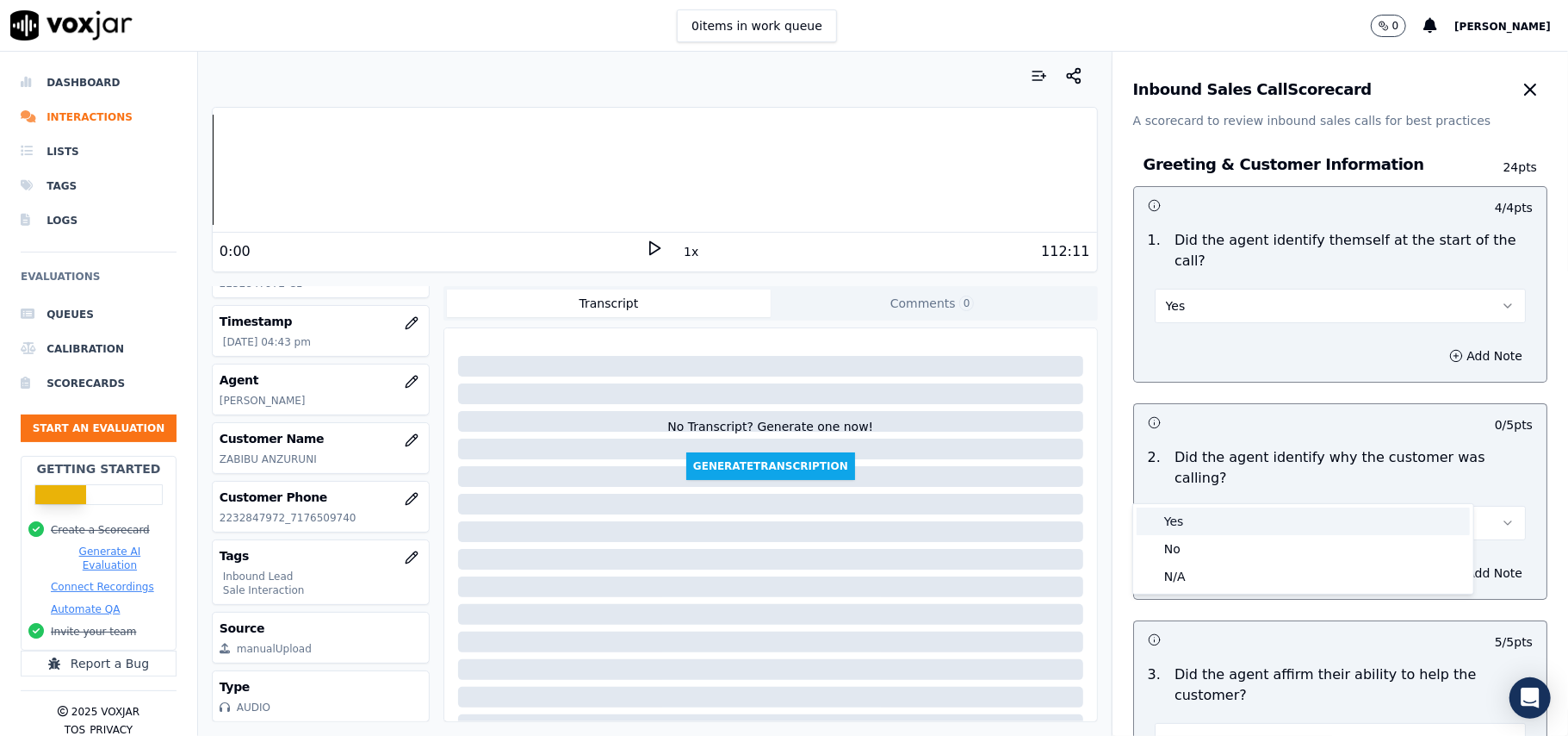
click at [1196, 518] on div "Yes" at bounding box center [1303, 521] width 333 height 28
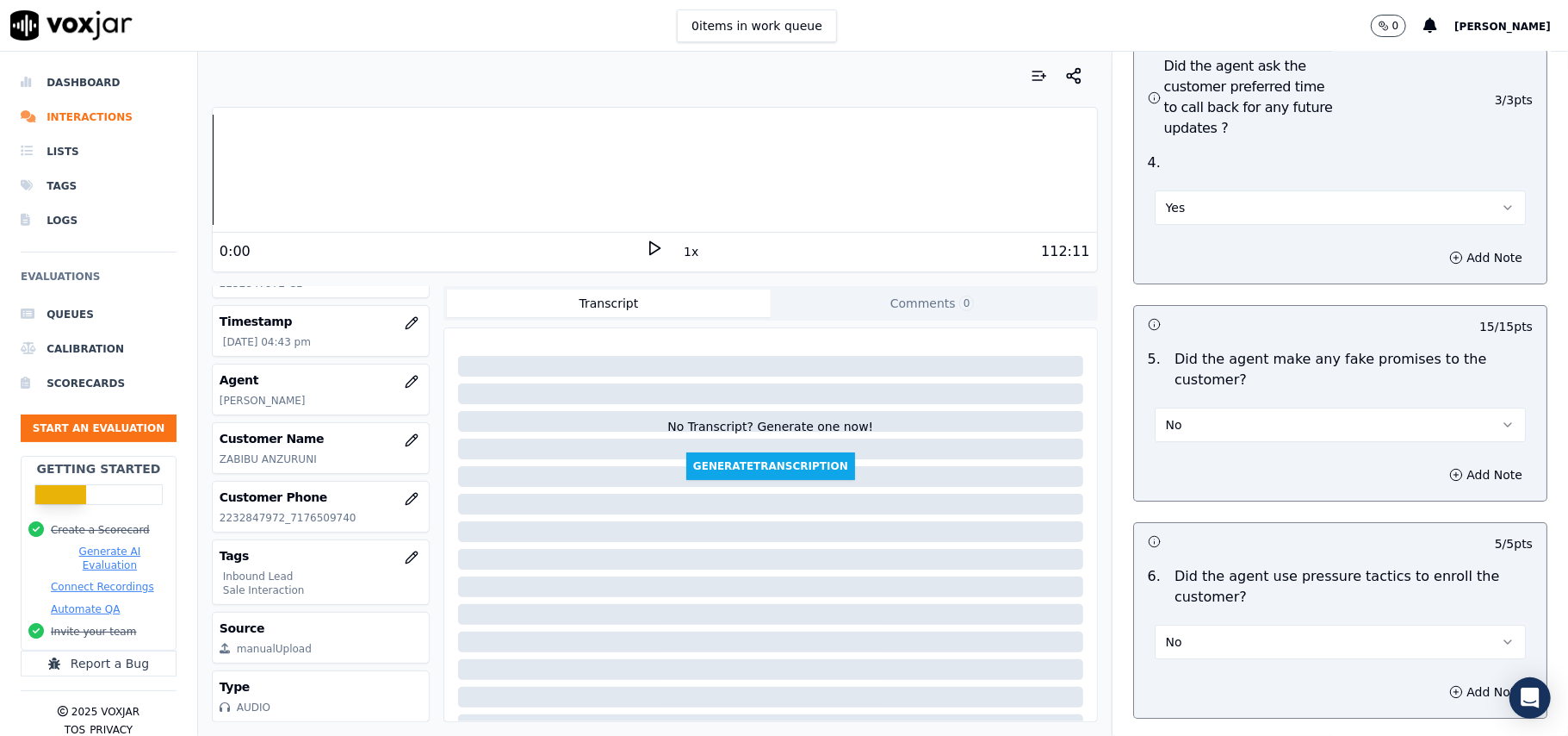
scroll to position [4821, 0]
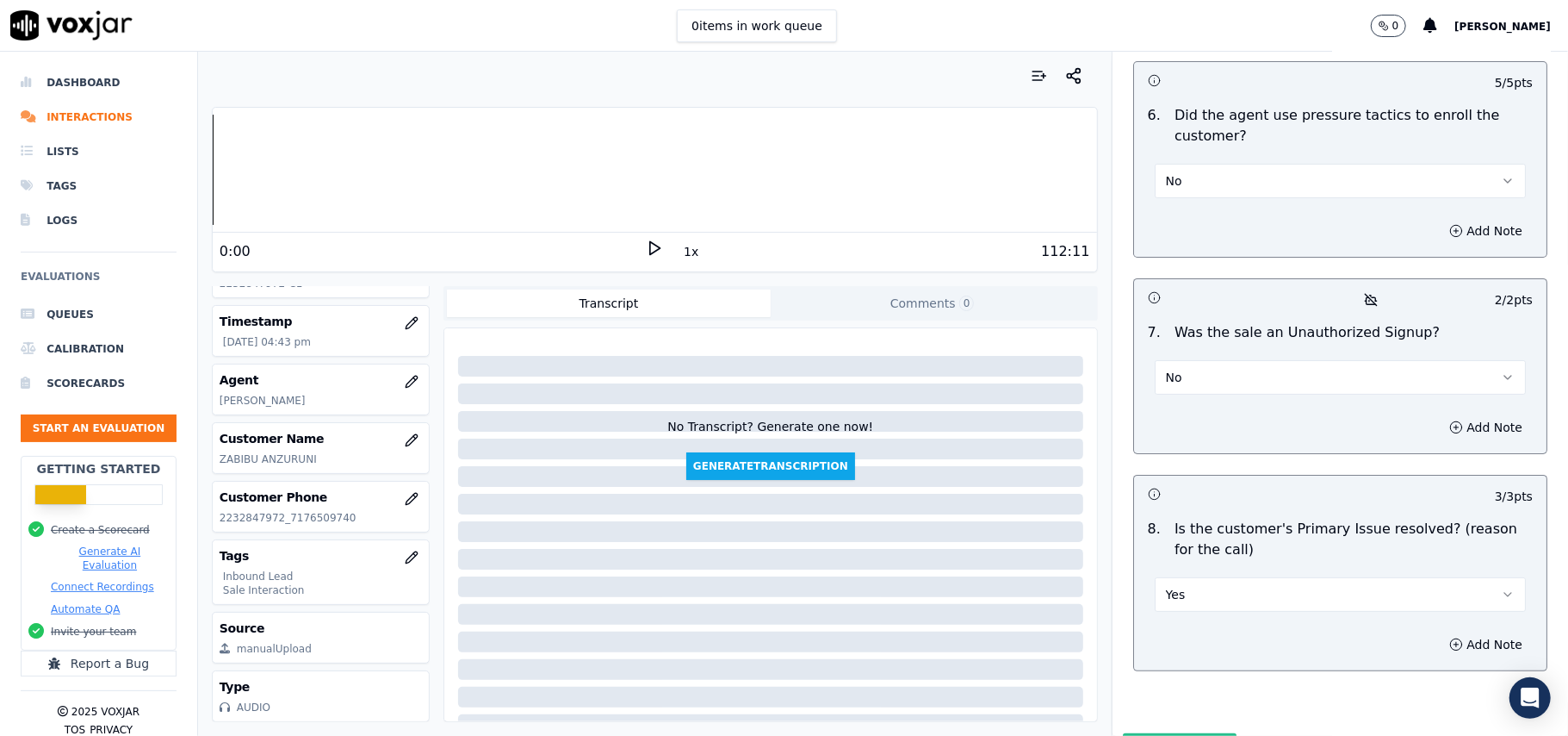
click at [1171, 733] on button "Submit Scores" at bounding box center [1179, 748] width 114 height 31
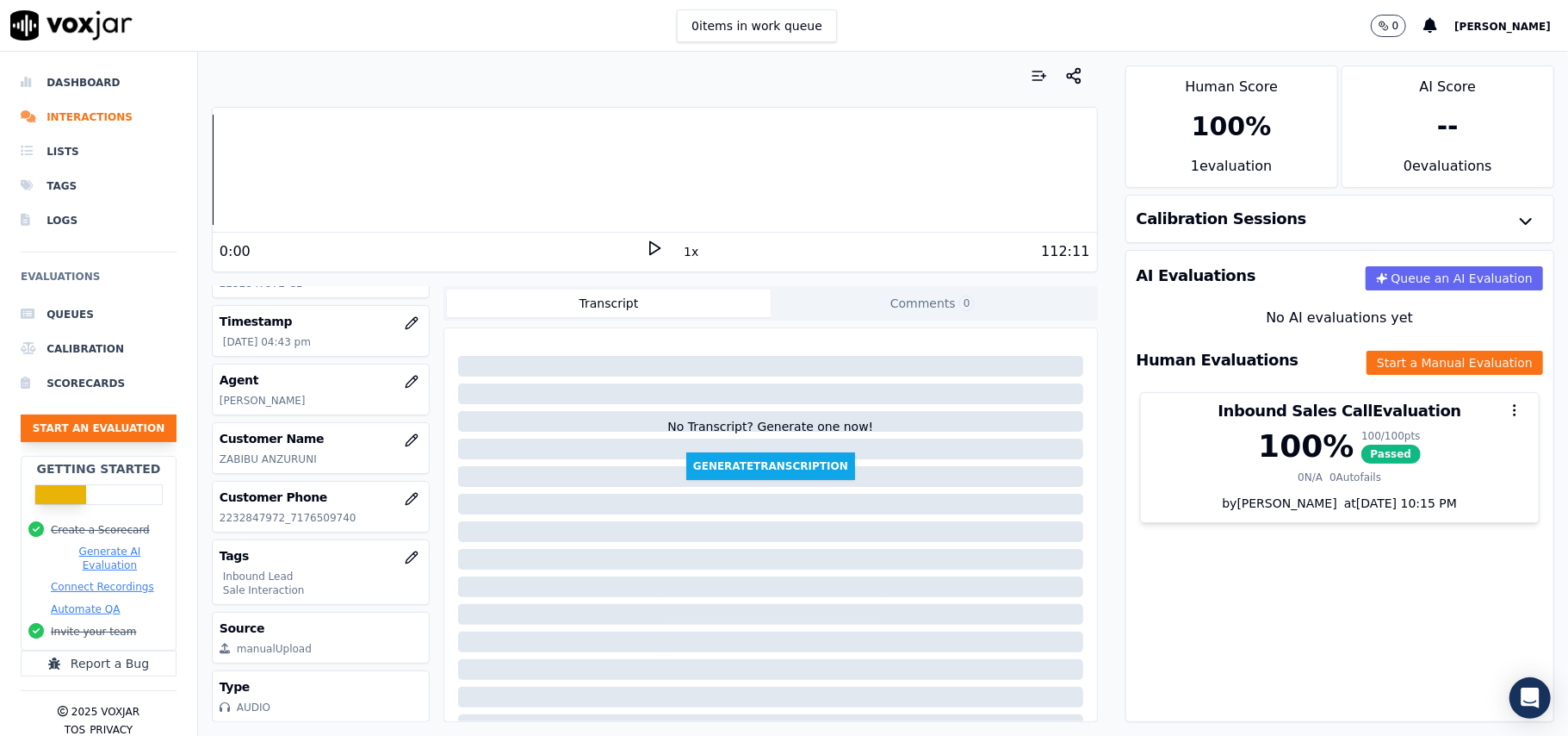
click at [131, 431] on button "Start an Evaluation" at bounding box center [99, 428] width 156 height 28
click at [85, 441] on button "Start an Evaluation" at bounding box center [99, 428] width 156 height 28
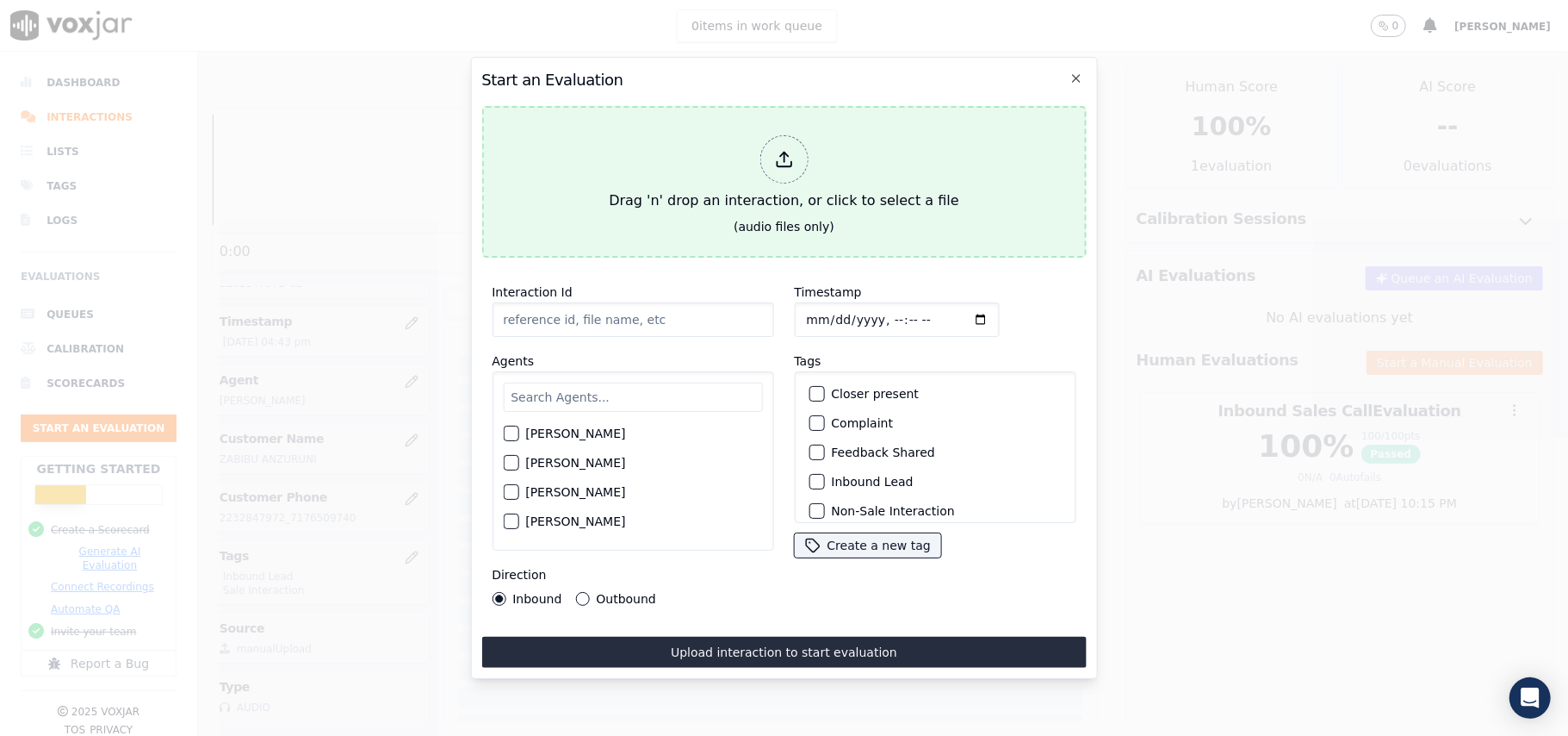
click at [792, 150] on icon at bounding box center [783, 159] width 19 height 19
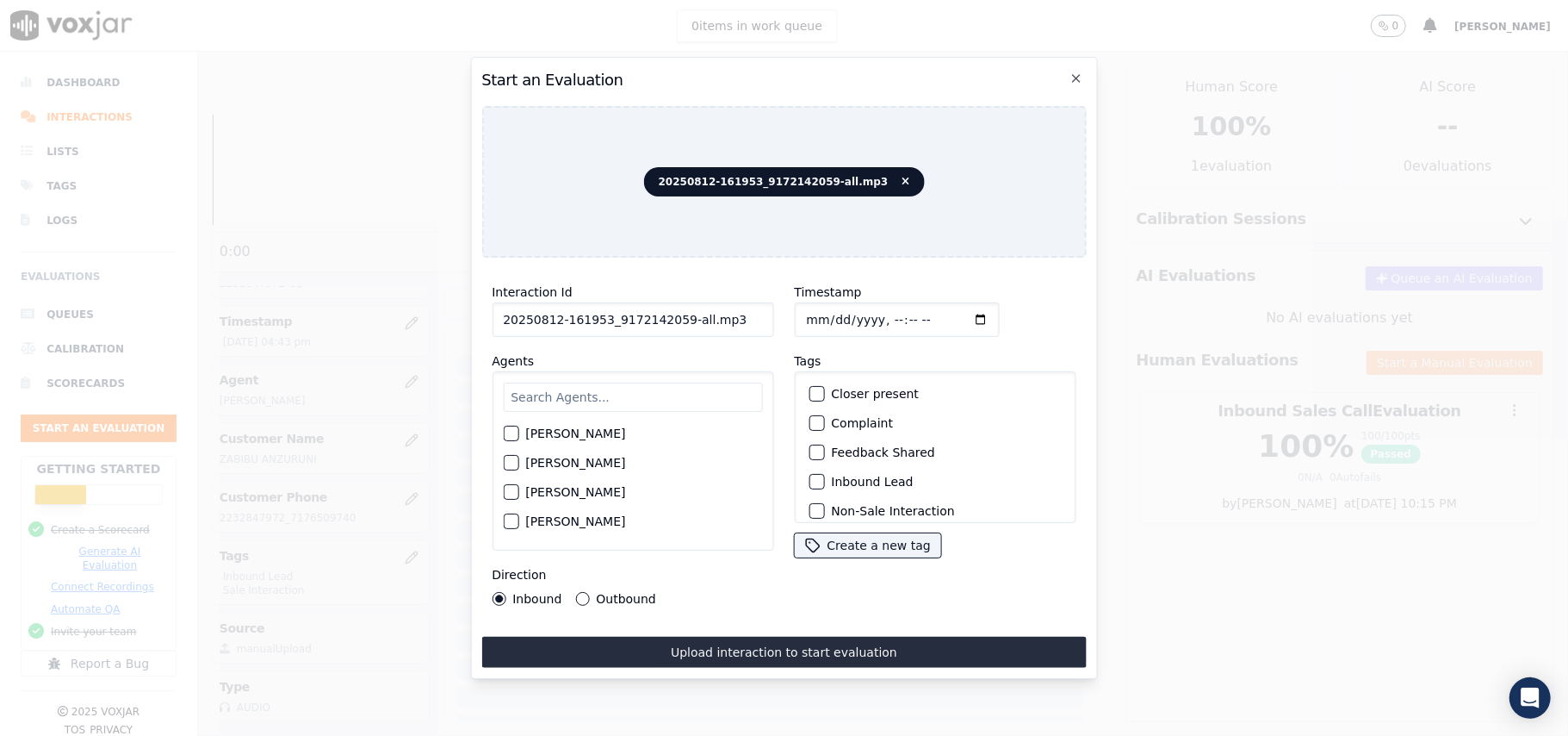
drag, startPoint x: 727, startPoint y: 314, endPoint x: 675, endPoint y: 328, distance: 53.9
click at [675, 328] on div "Interaction Id 20250812-161953_9172142059-all.mp3 Agents [PERSON_NAME] [PERSON_…" at bounding box center [631, 444] width 302 height 344
type input "20250812-161953_9172142059-C1"
click at [817, 312] on input "Timestamp" at bounding box center [897, 319] width 205 height 34
type input "[DATE]T17:04"
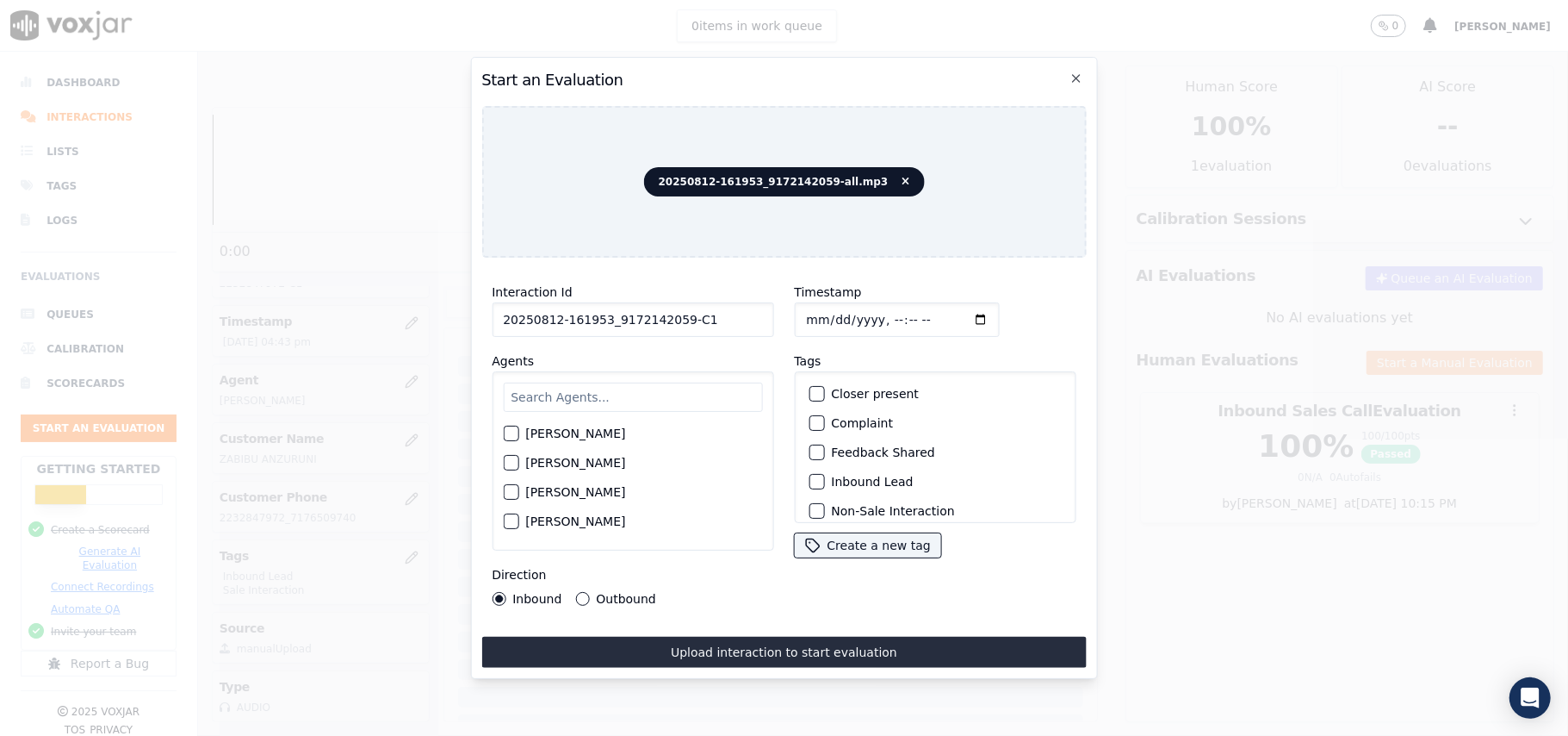
click at [623, 386] on input "text" at bounding box center [632, 396] width 259 height 29
type input "[PERSON_NAME]"
click at [551, 433] on label "[PERSON_NAME]" at bounding box center [575, 438] width 100 height 12
click at [518, 431] on button "[PERSON_NAME]" at bounding box center [511, 438] width 16 height 16
click at [810, 475] on div "button" at bounding box center [815, 481] width 12 height 12
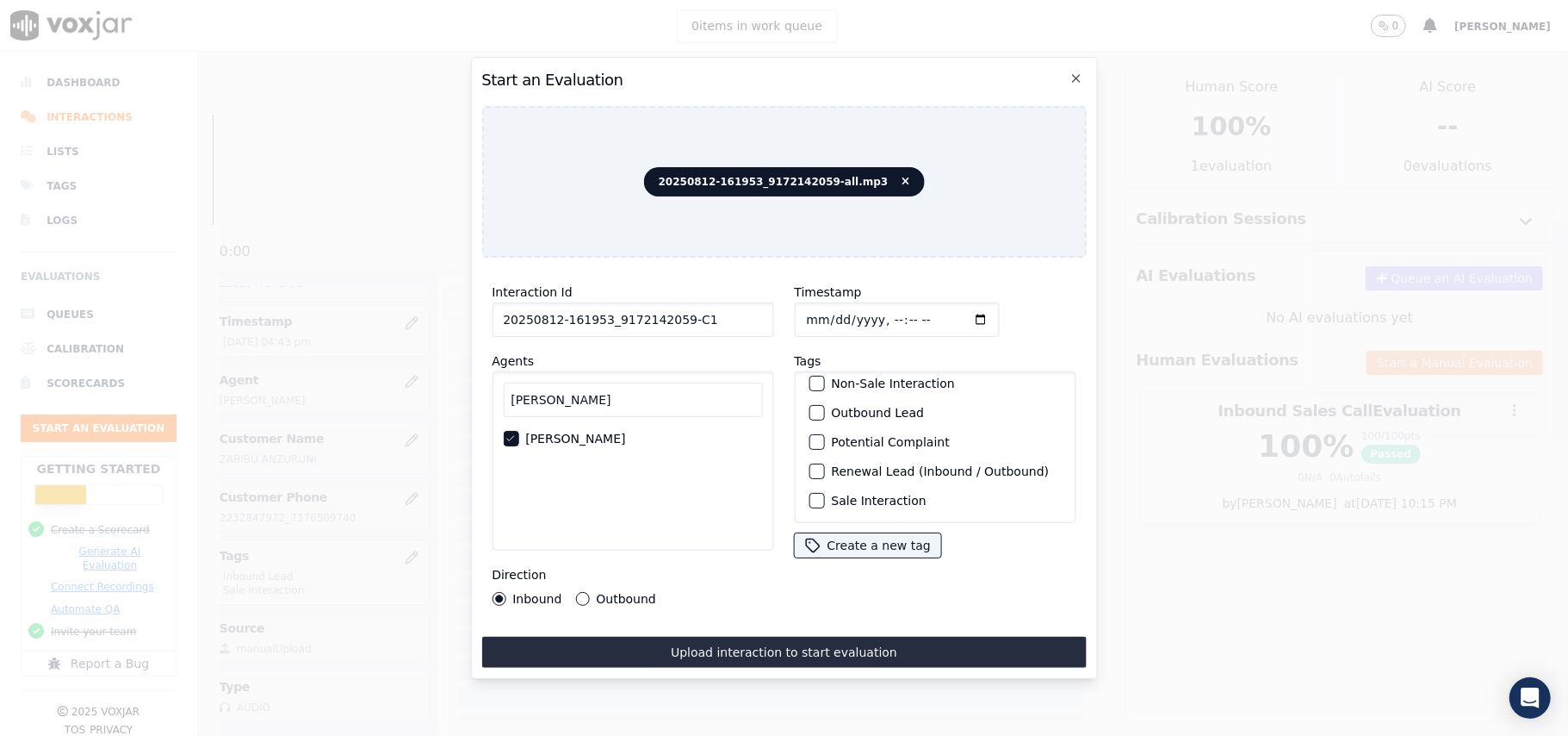
scroll to position [150, 0]
click at [809, 494] on div "button" at bounding box center [815, 500] width 12 height 12
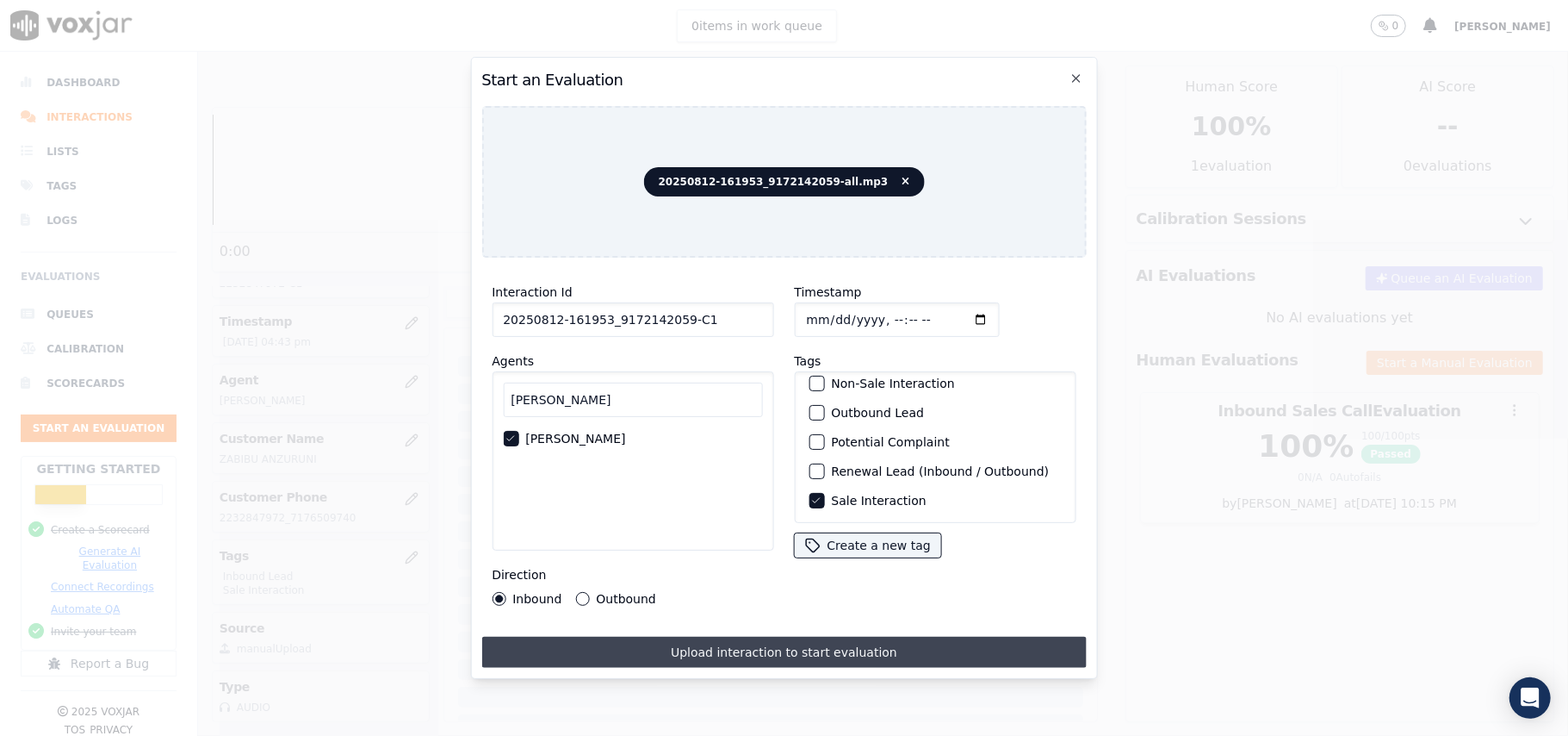
click at [702, 637] on button "Upload interaction to start evaluation" at bounding box center [783, 651] width 605 height 31
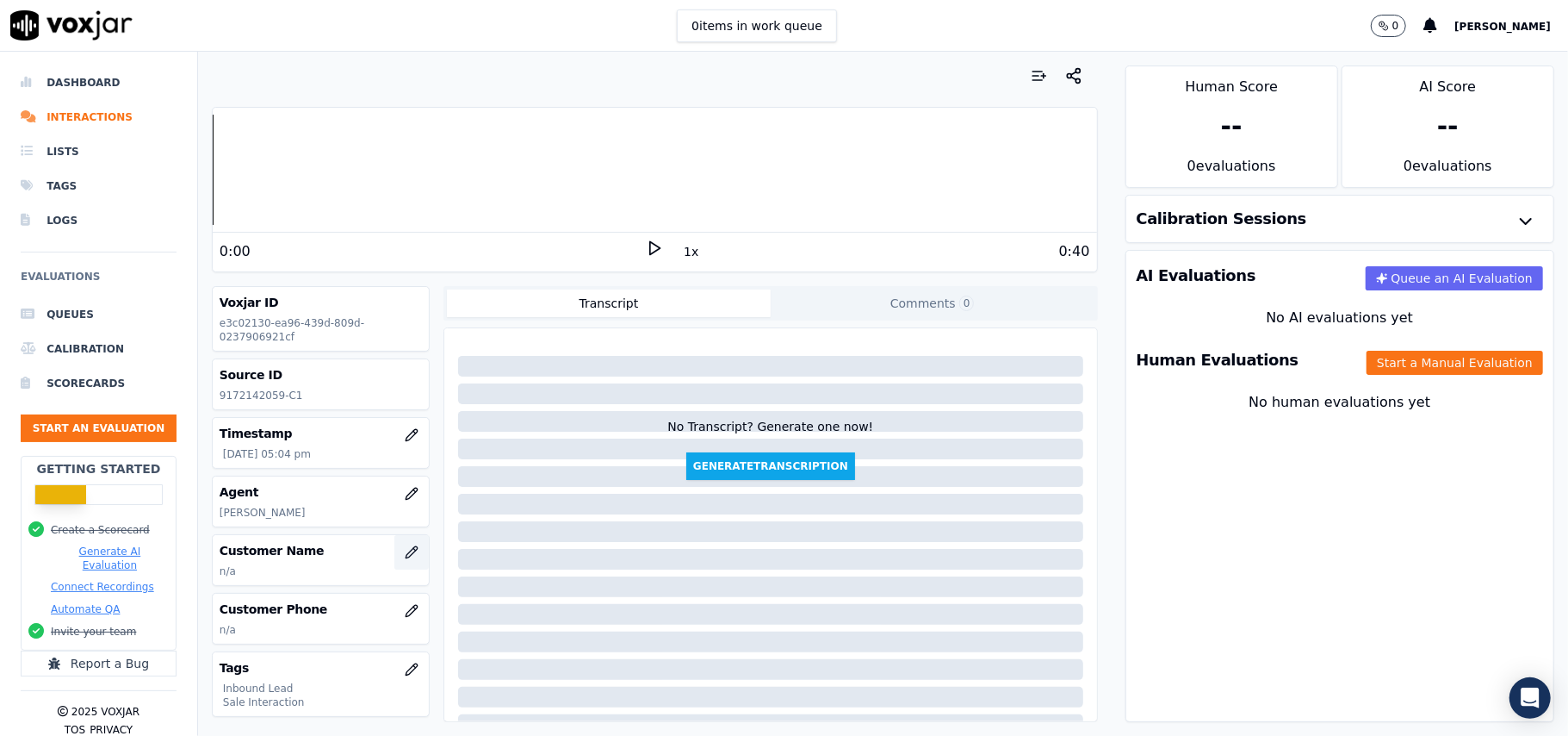
click at [405, 559] on icon "button" at bounding box center [411, 552] width 14 height 14
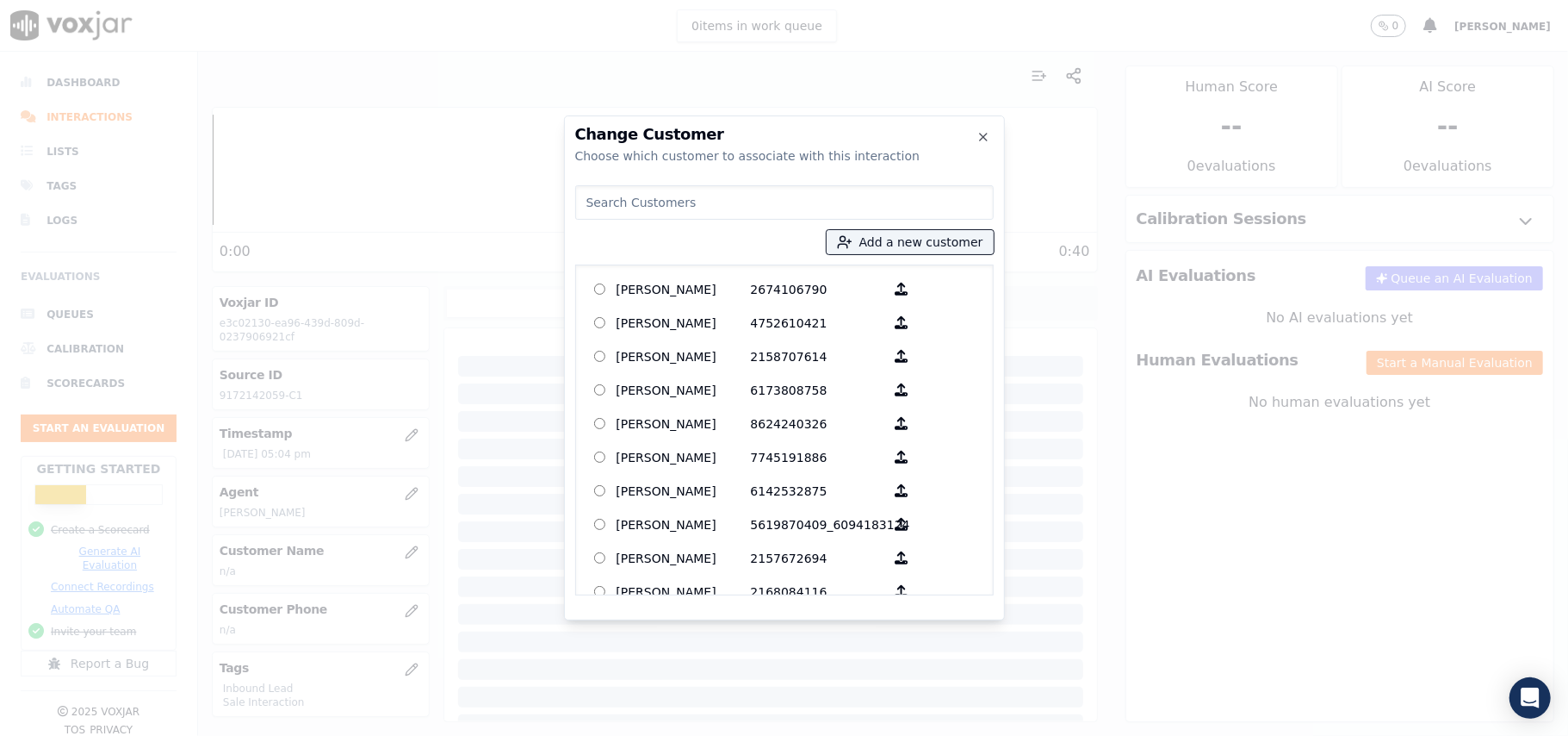
paste input "[PERSON_NAME]"
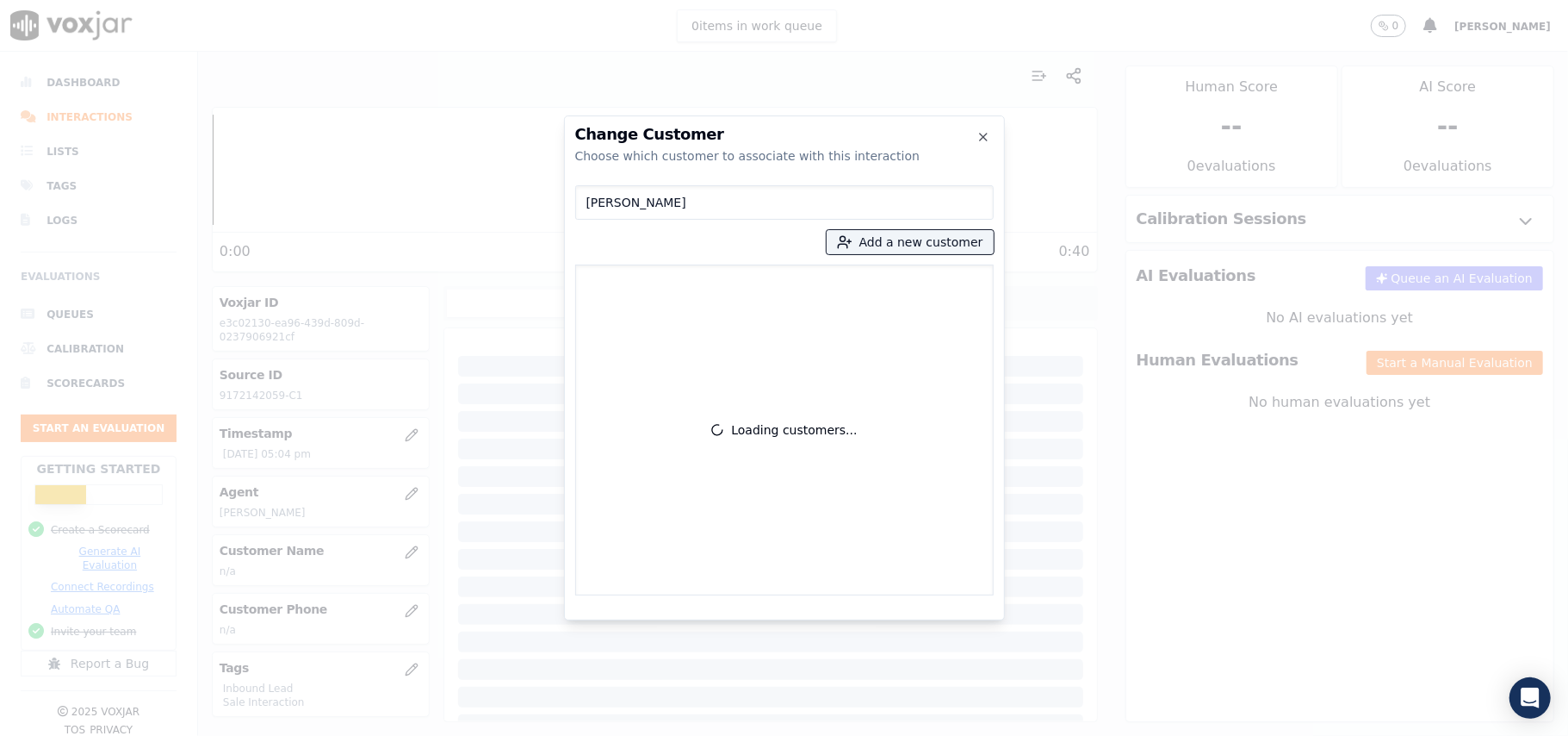
click at [583, 208] on input "[PERSON_NAME]" at bounding box center [784, 202] width 419 height 34
type input "[PERSON_NAME]"
click at [845, 241] on button "Add a new customer" at bounding box center [910, 242] width 167 height 24
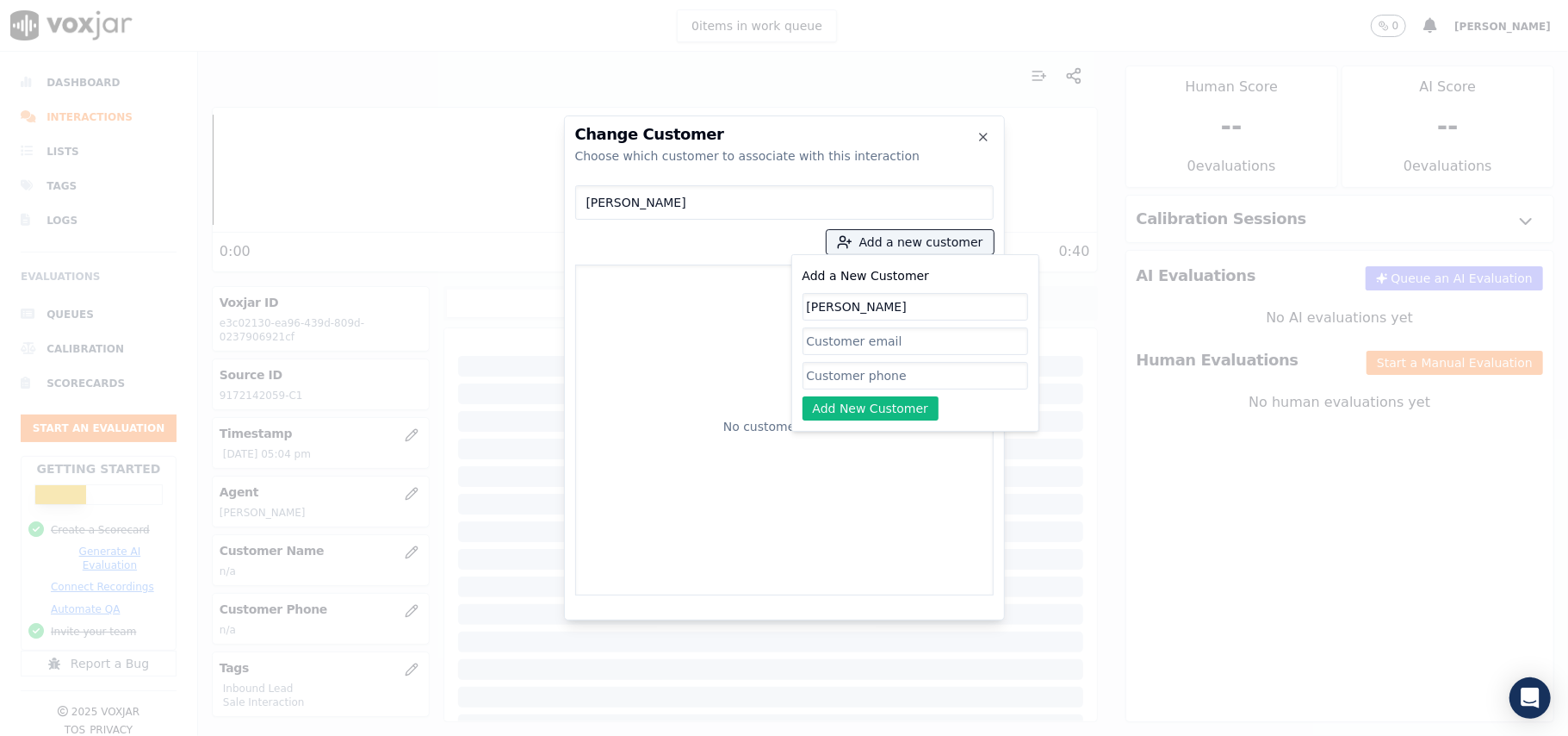
type input "[PERSON_NAME]"
click at [819, 387] on input "Add a New Customer" at bounding box center [915, 376] width 226 height 28
paste input "9172142059"
paste input "4843431196"
type input "9172142059_4843431196"
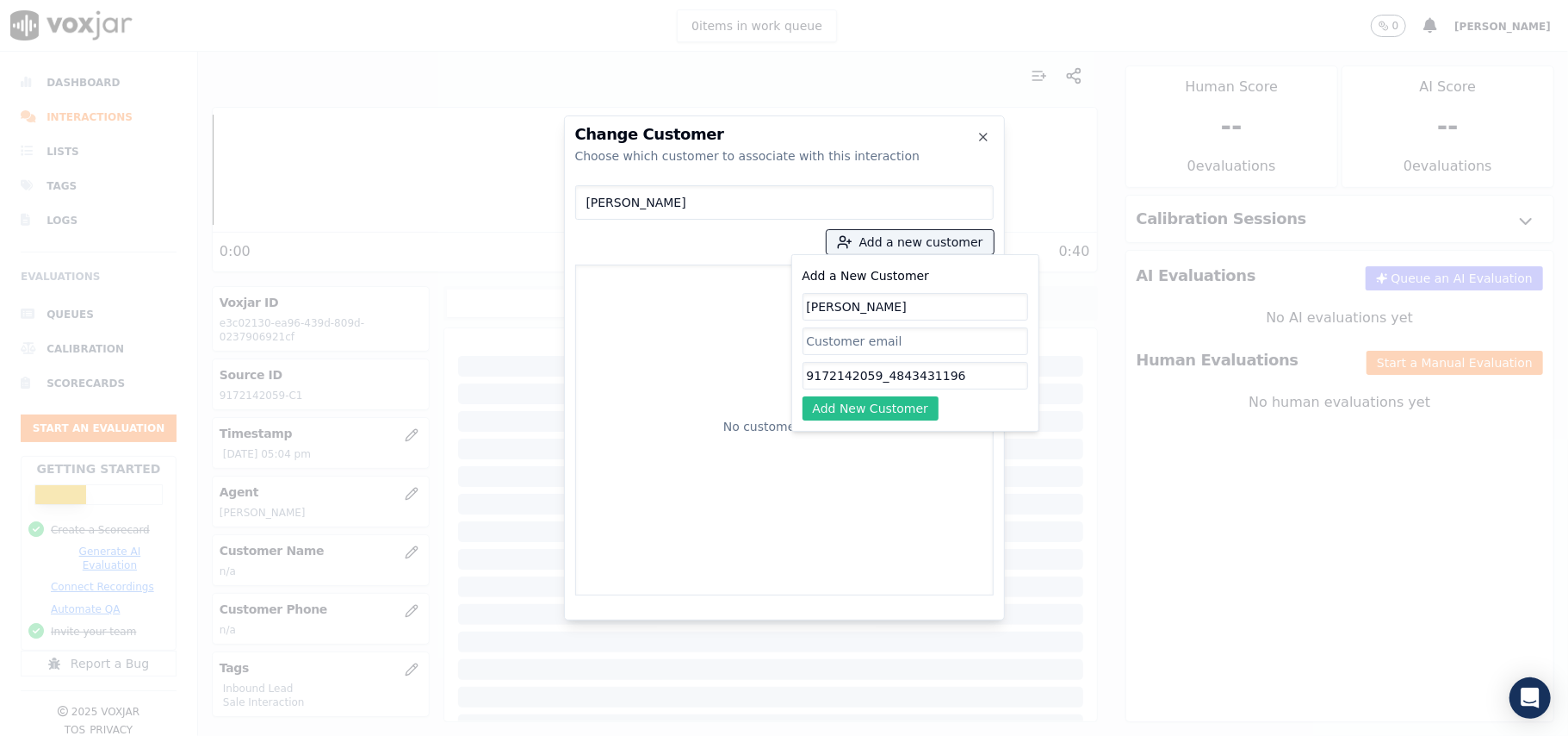
click at [879, 408] on button "Add New Customer" at bounding box center [870, 408] width 137 height 24
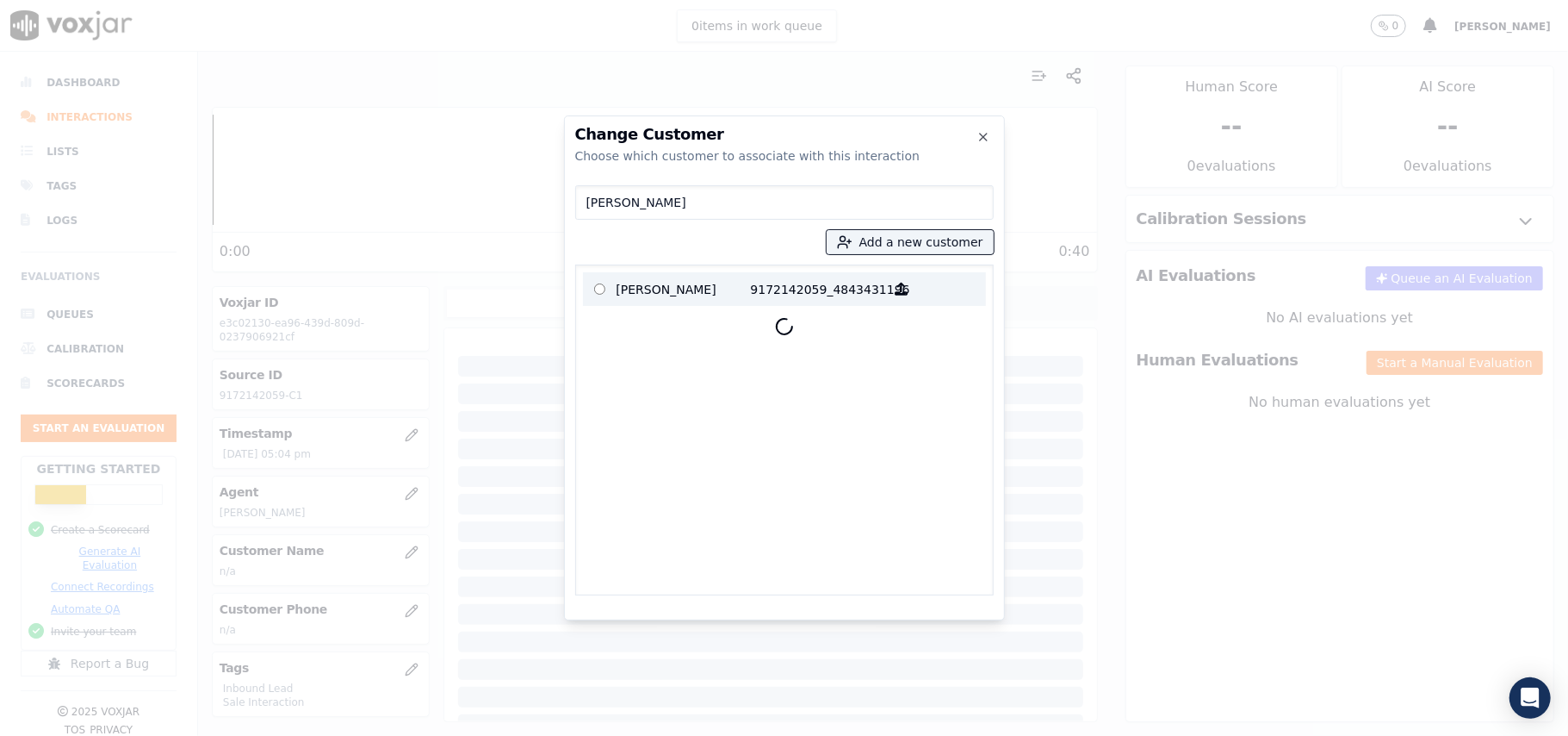
click at [680, 289] on p "[PERSON_NAME]" at bounding box center [684, 288] width 134 height 27
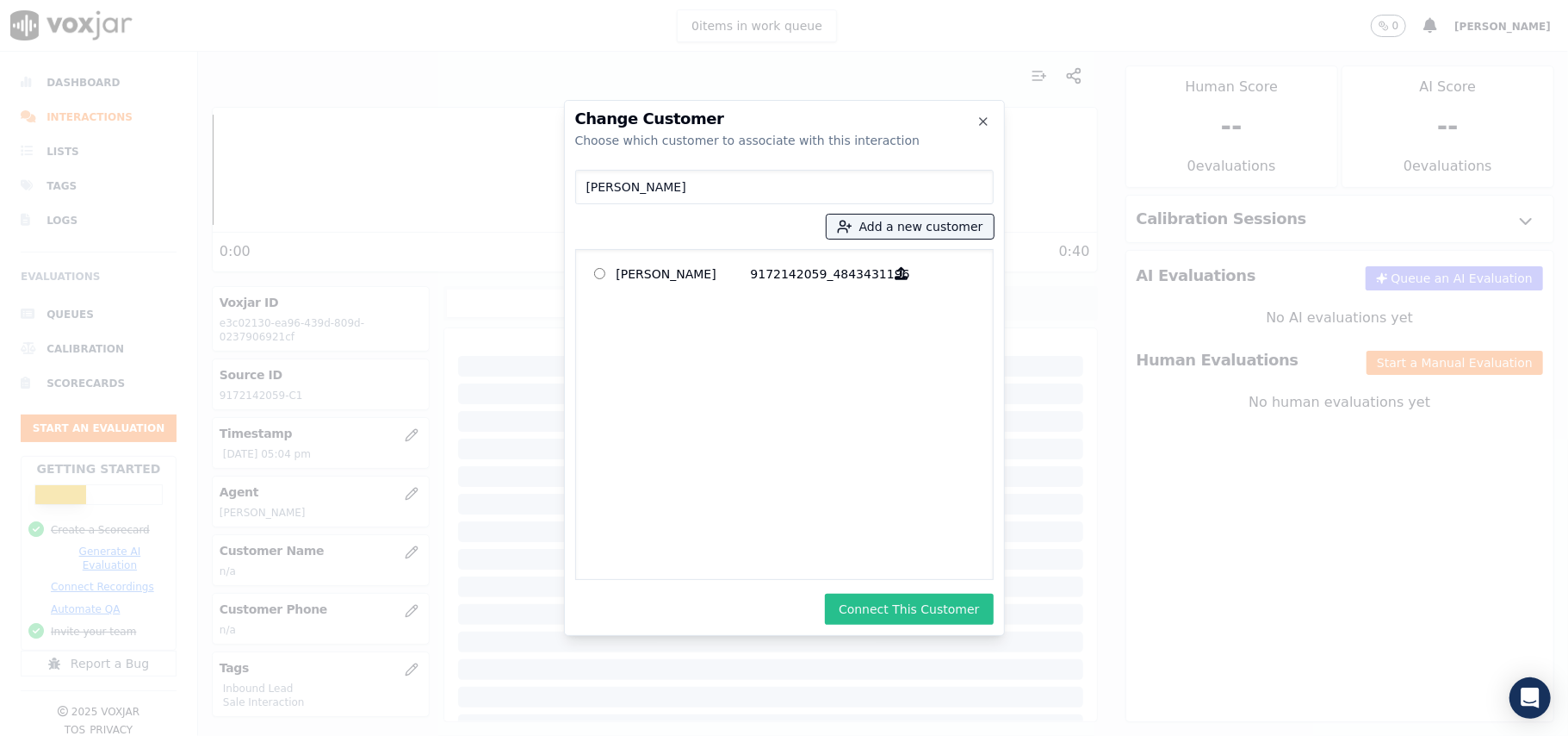
click at [917, 603] on button "Connect This Customer" at bounding box center [909, 609] width 168 height 31
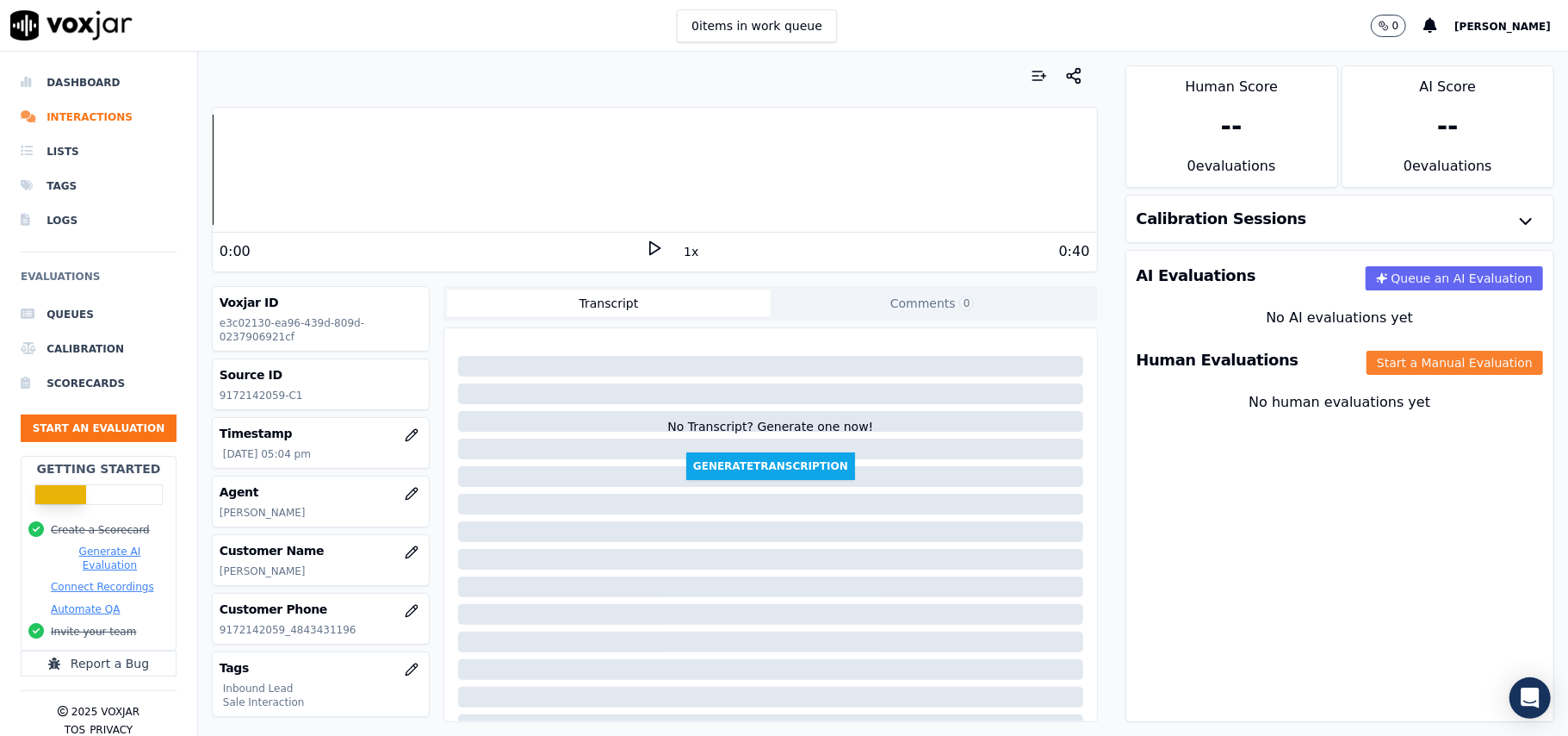
click at [1366, 369] on button "Start a Manual Evaluation" at bounding box center [1455, 363] width 177 height 24
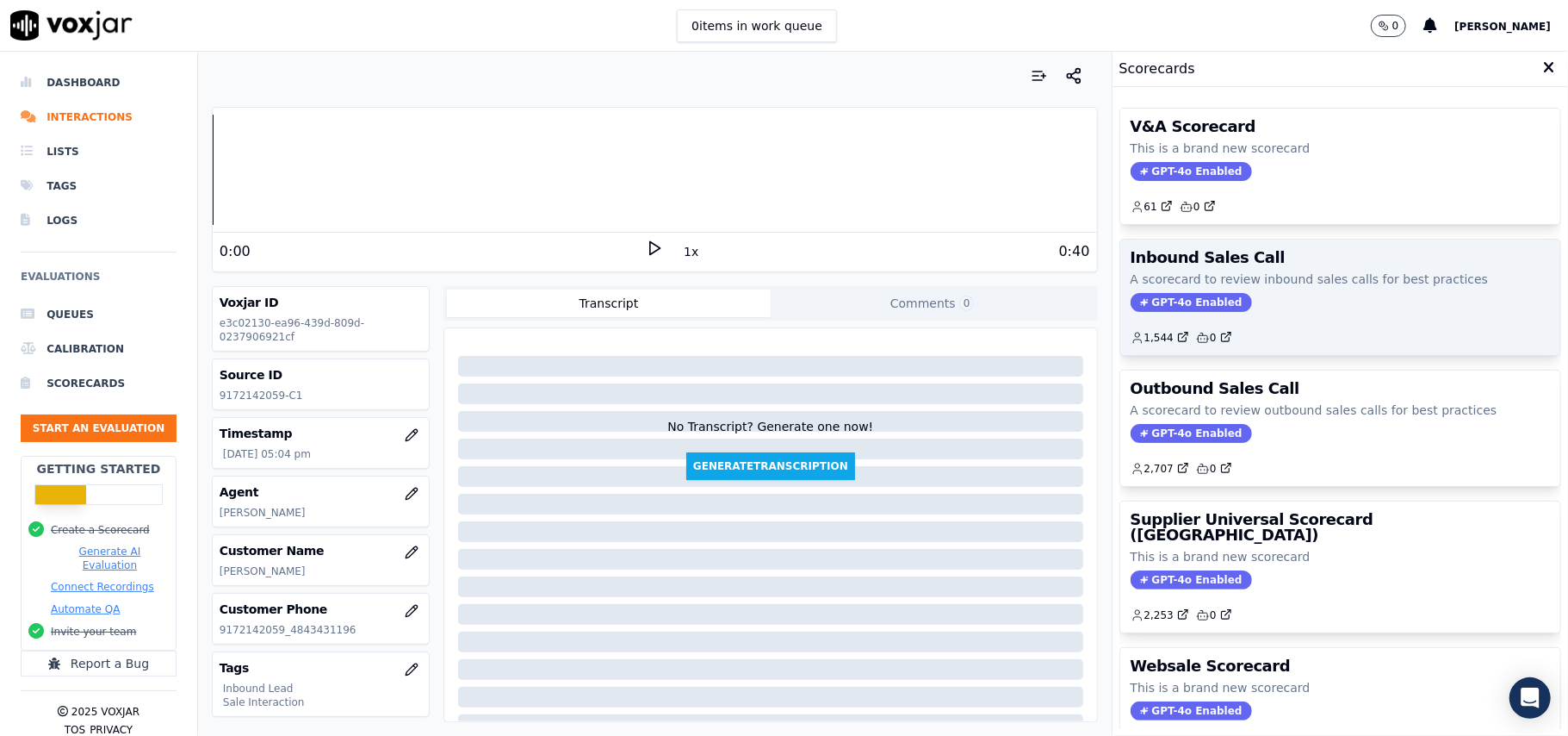
click at [1131, 308] on span "GPT-4o Enabled" at bounding box center [1190, 302] width 122 height 19
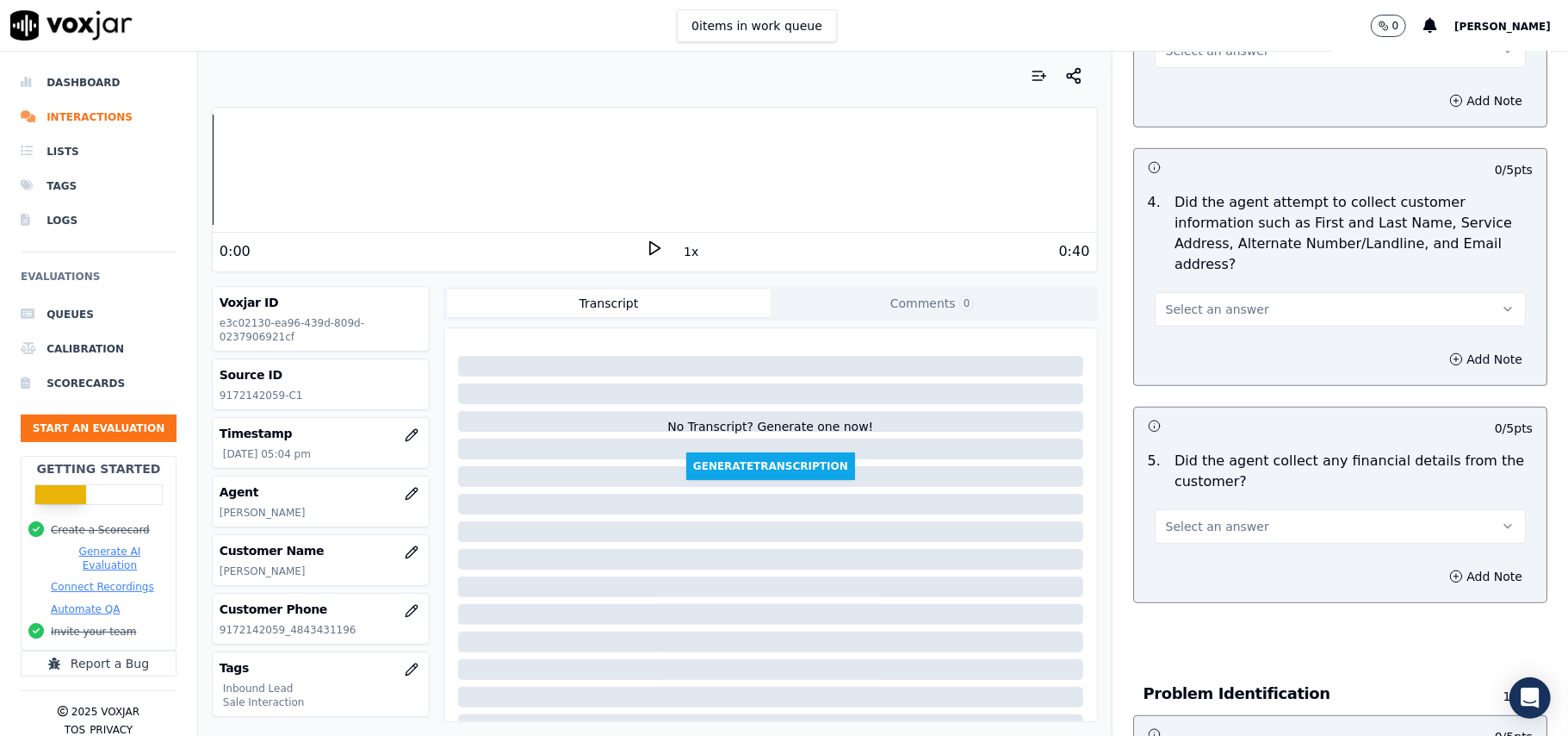
scroll to position [4821, 0]
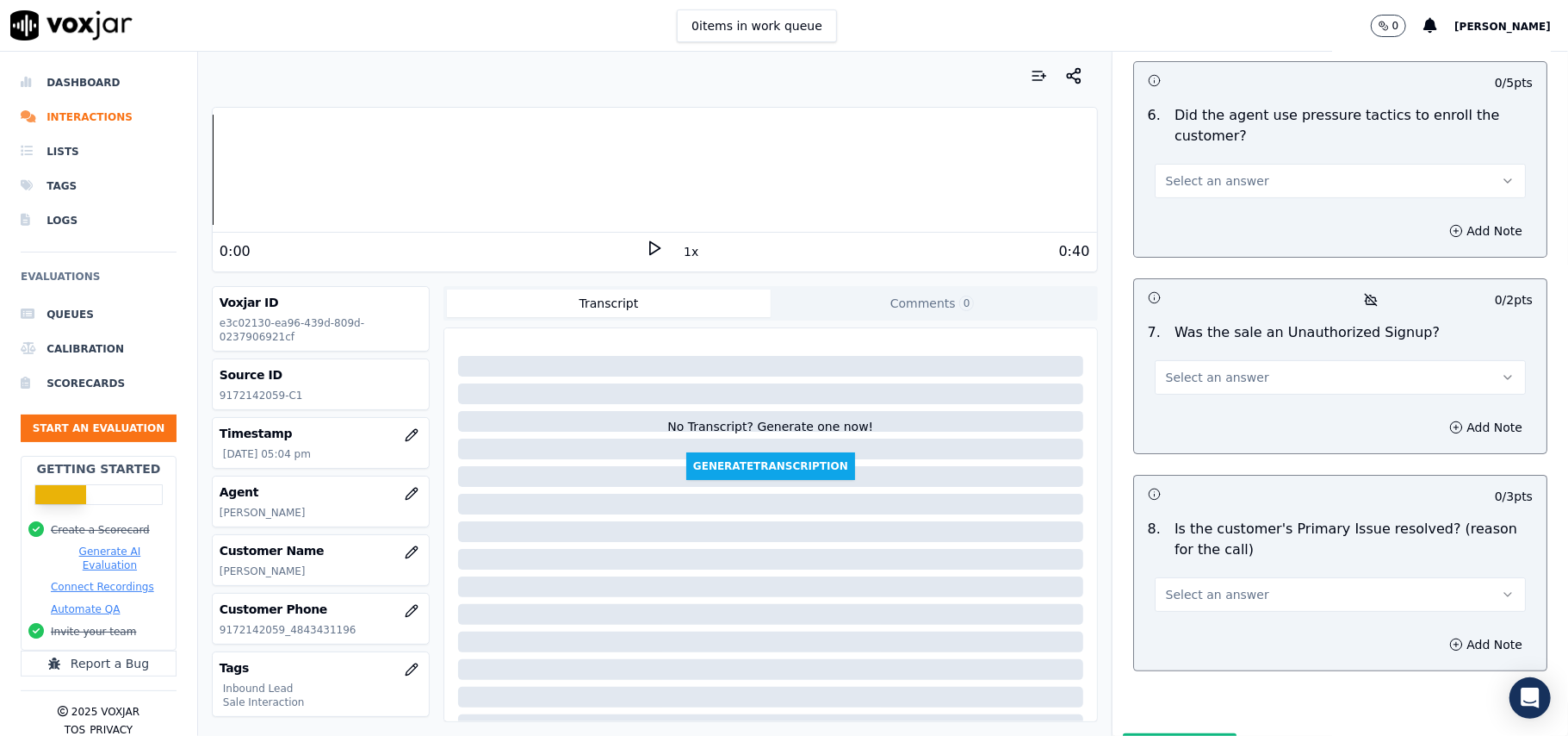
click at [1200, 585] on span "Select an answer" at bounding box center [1216, 594] width 103 height 18
click at [1182, 545] on div "Yes" at bounding box center [1303, 542] width 333 height 28
click at [1228, 360] on button "Select an answer" at bounding box center [1339, 377] width 371 height 34
click at [1195, 354] on div "No" at bounding box center [1303, 353] width 333 height 28
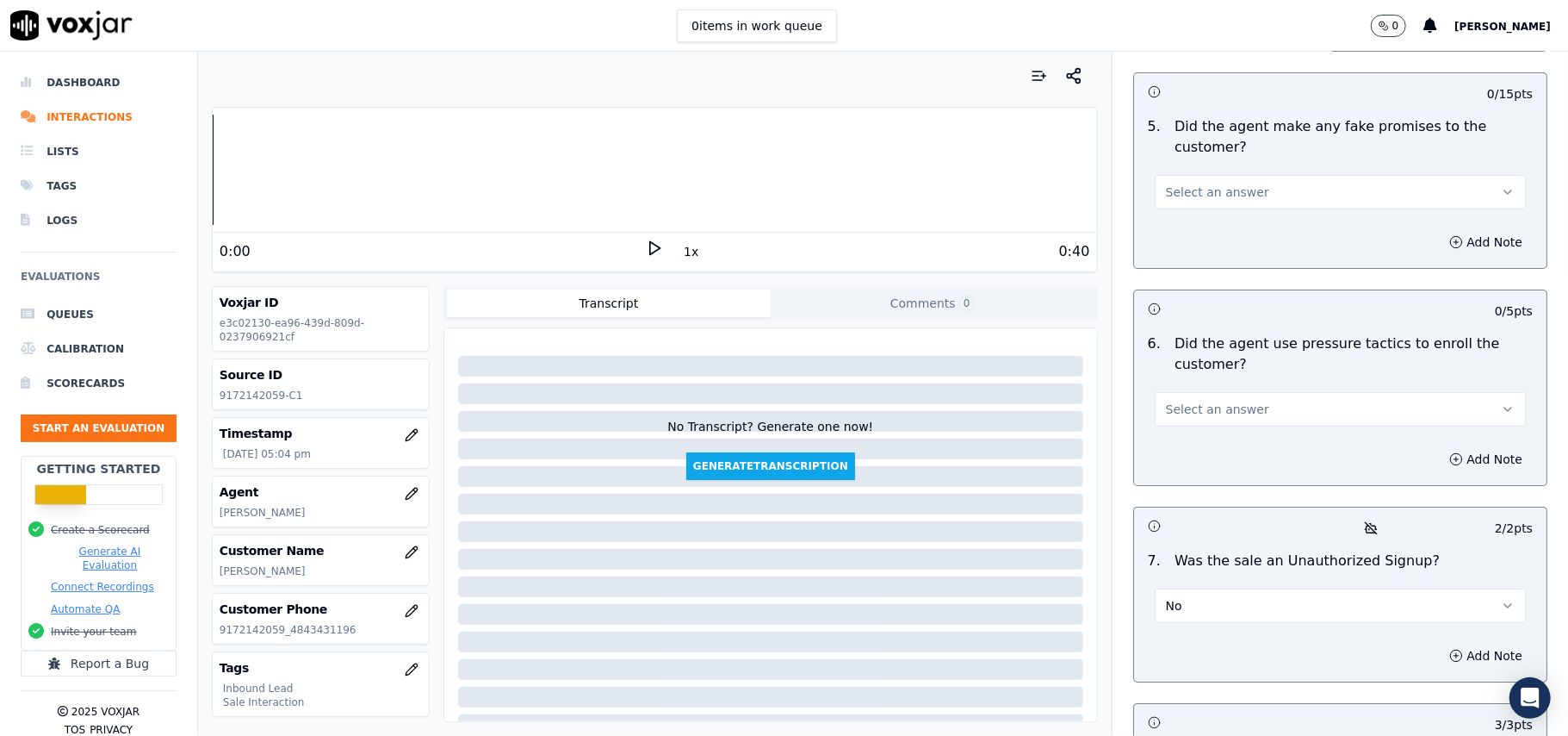
scroll to position [4591, 0]
click at [1211, 402] on span "Select an answer" at bounding box center [1216, 410] width 103 height 18
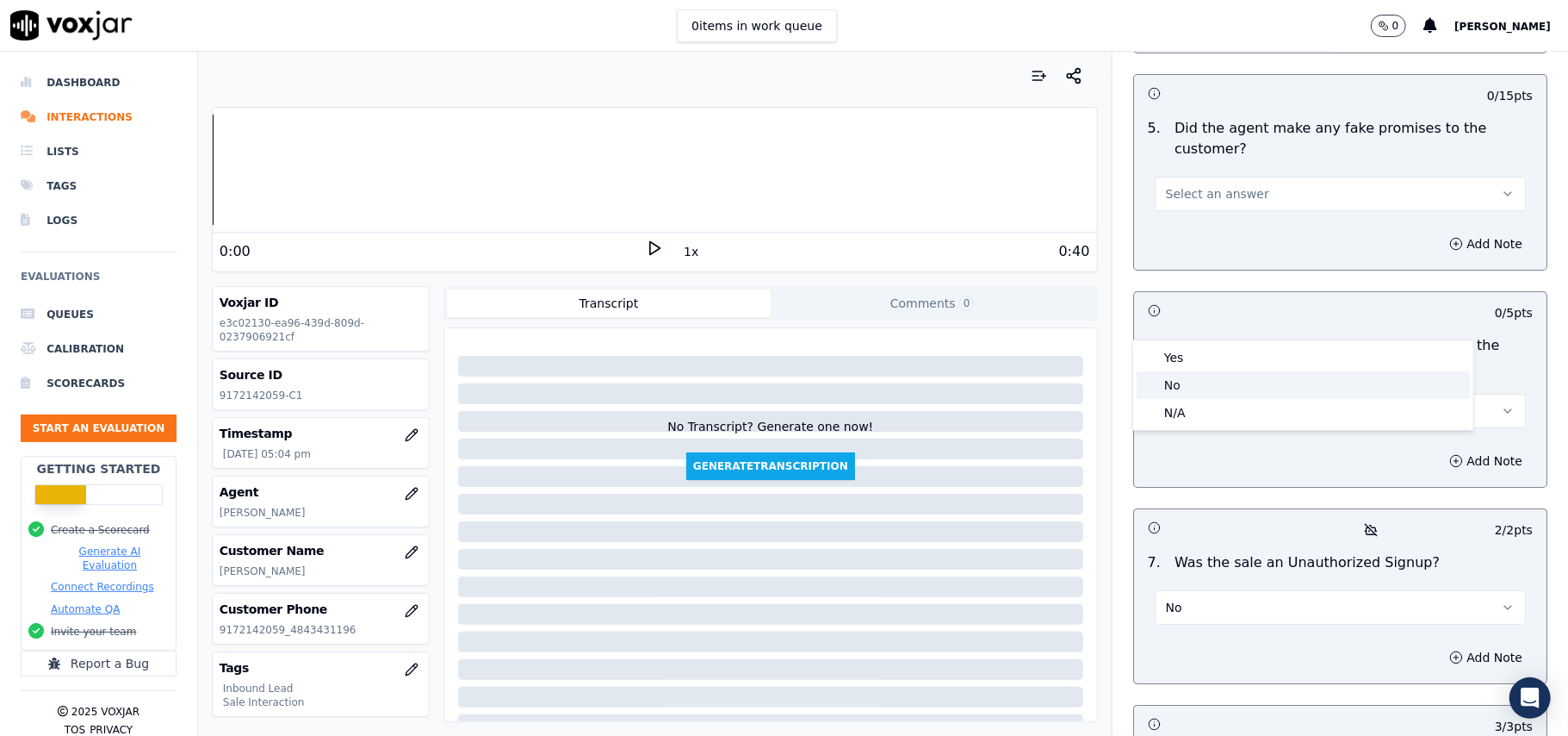
click at [1182, 382] on div "No" at bounding box center [1303, 385] width 333 height 28
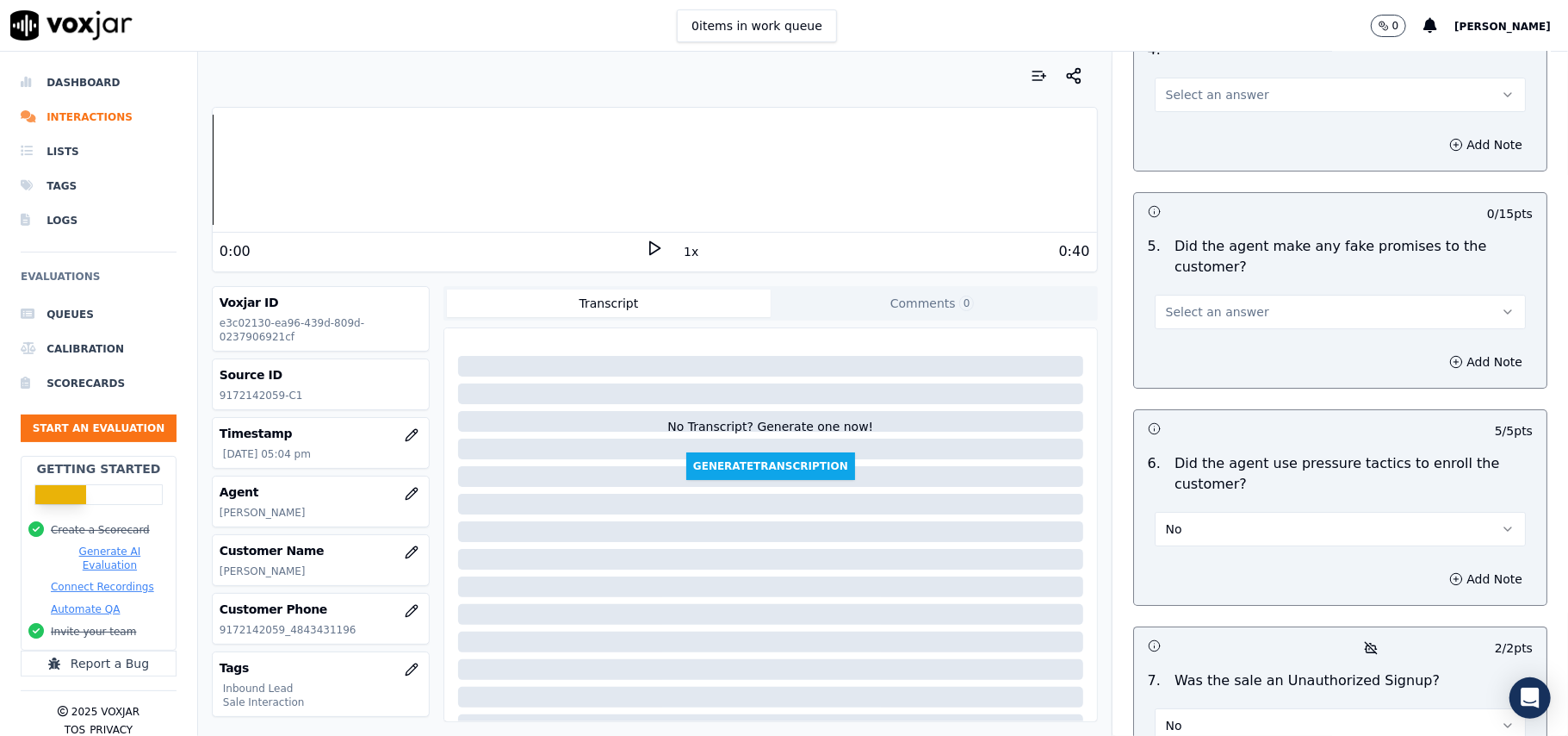
scroll to position [4362, 0]
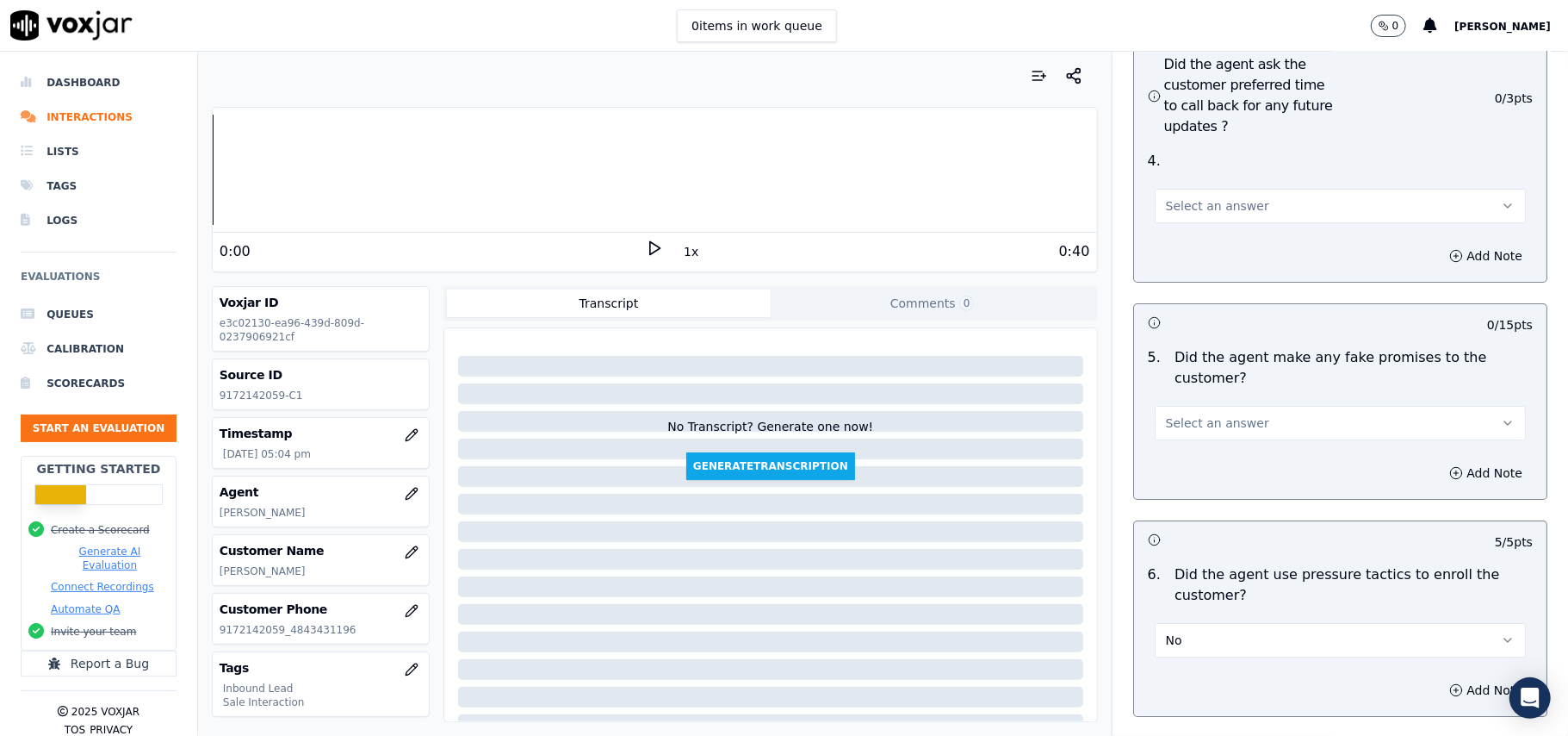
click at [1195, 414] on span "Select an answer" at bounding box center [1216, 422] width 103 height 18
click at [1185, 393] on div "No" at bounding box center [1303, 397] width 333 height 28
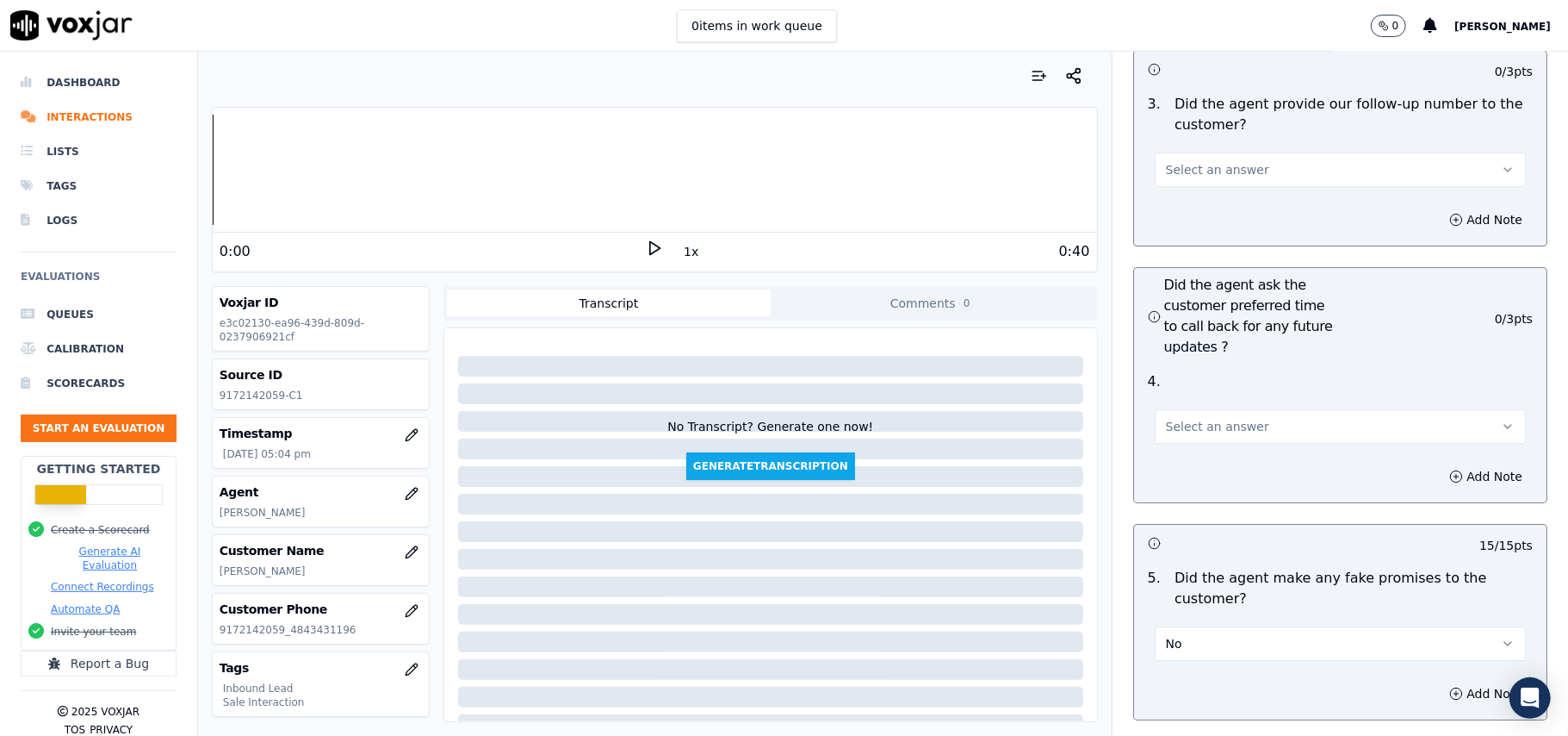
scroll to position [4132, 0]
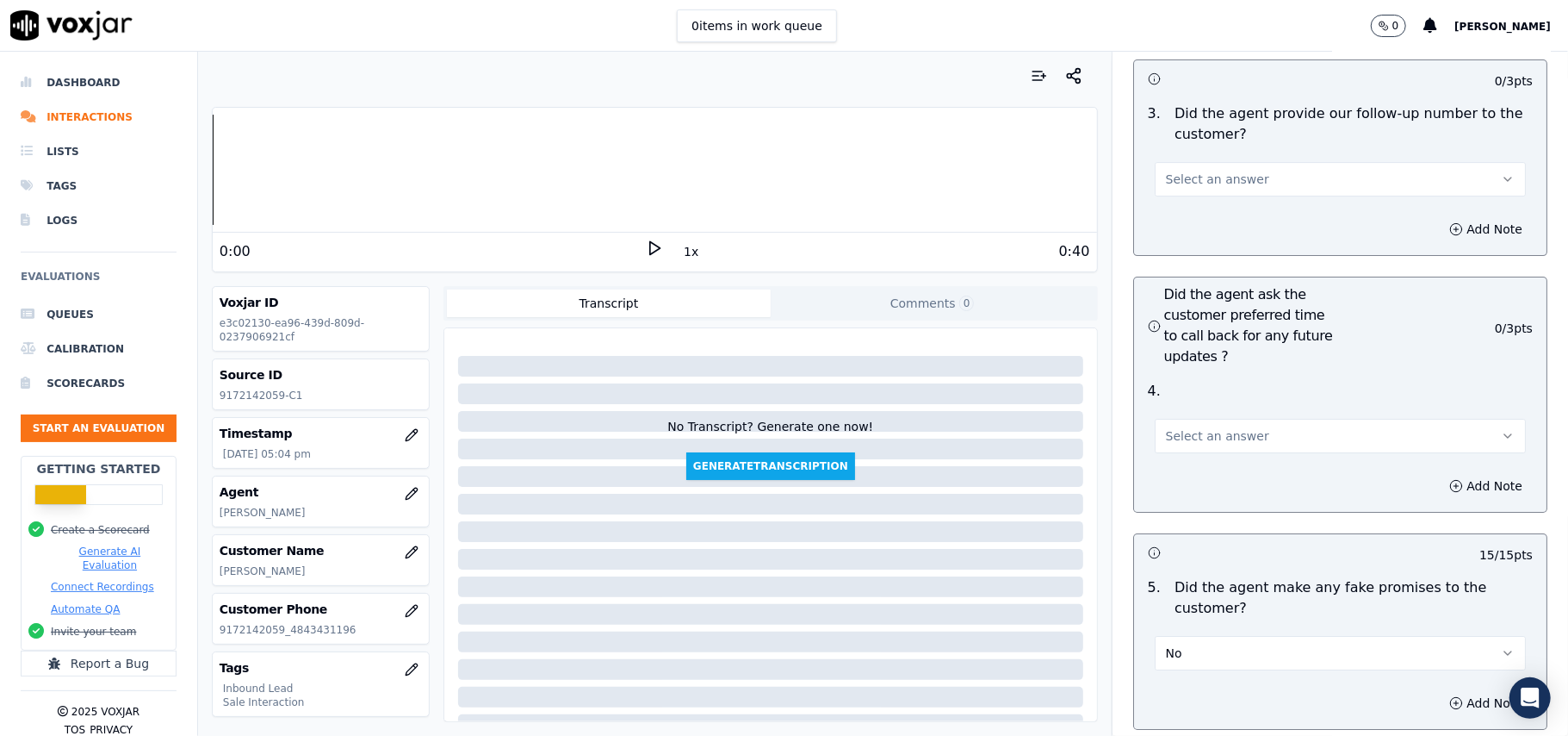
drag, startPoint x: 1183, startPoint y: 330, endPoint x: 1183, endPoint y: 360, distance: 30.0
click at [1183, 419] on button "Select an answer" at bounding box center [1339, 435] width 371 height 34
click at [1182, 376] on div "Yes" at bounding box center [1303, 381] width 333 height 28
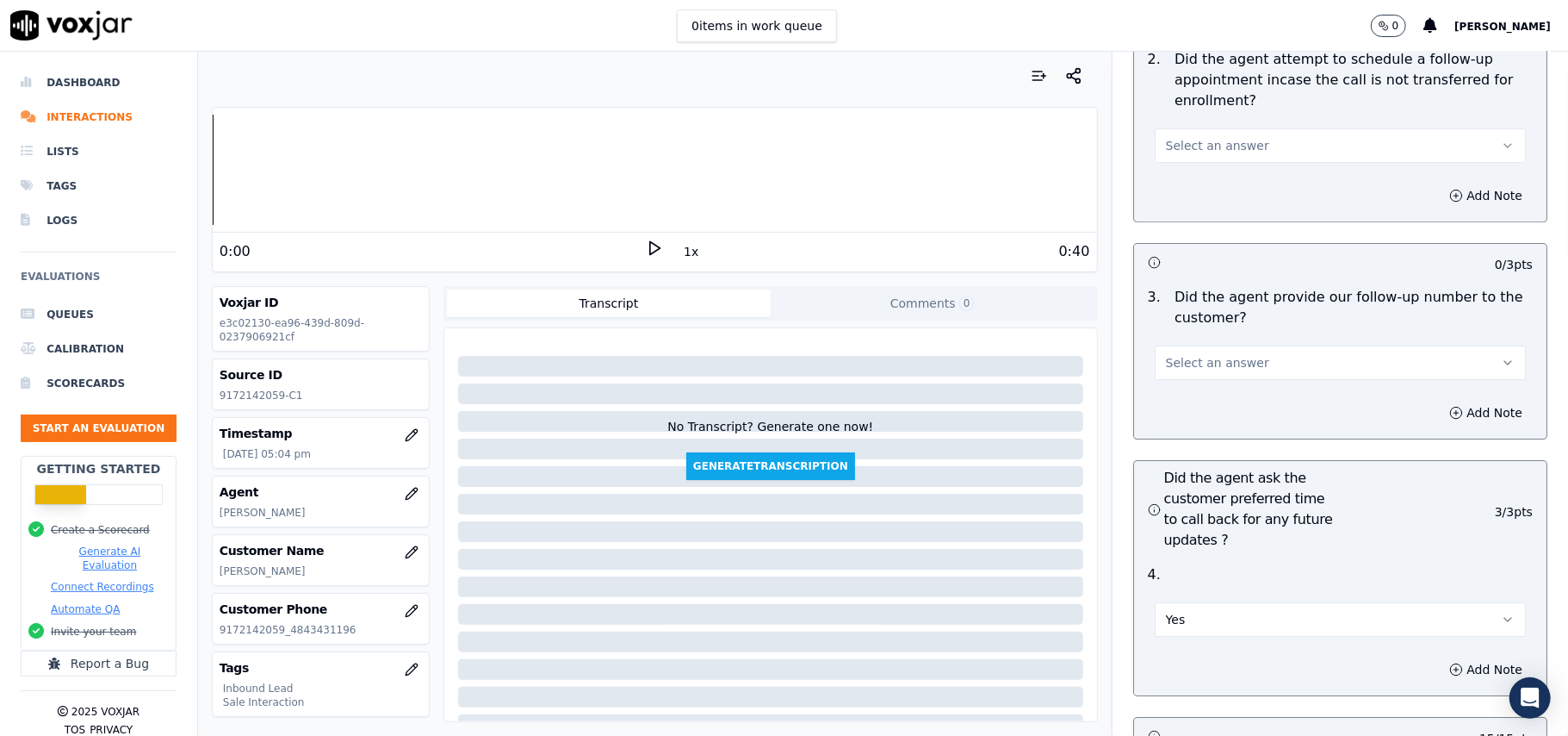
scroll to position [3787, 0]
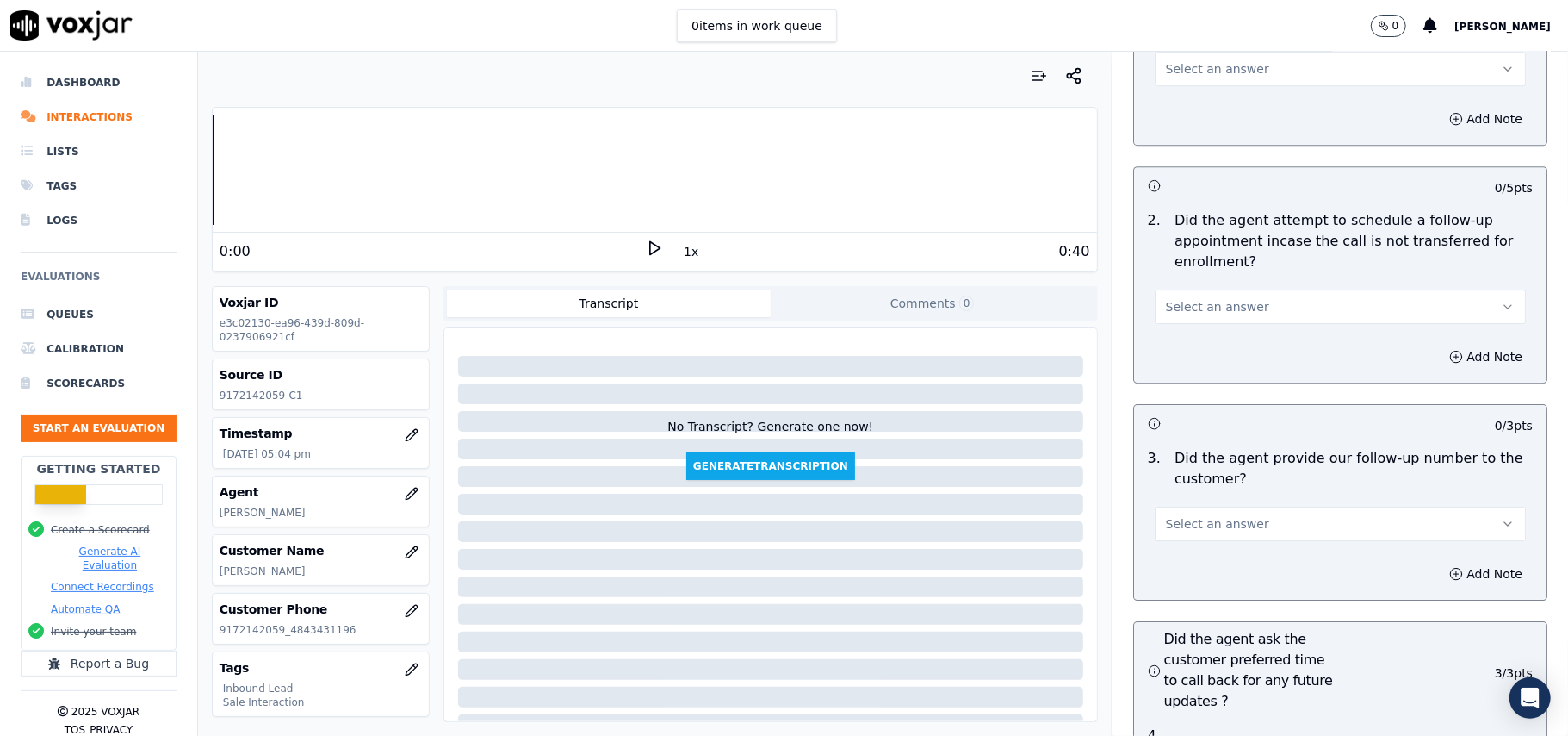
click at [1187, 515] on span "Select an answer" at bounding box center [1216, 524] width 103 height 18
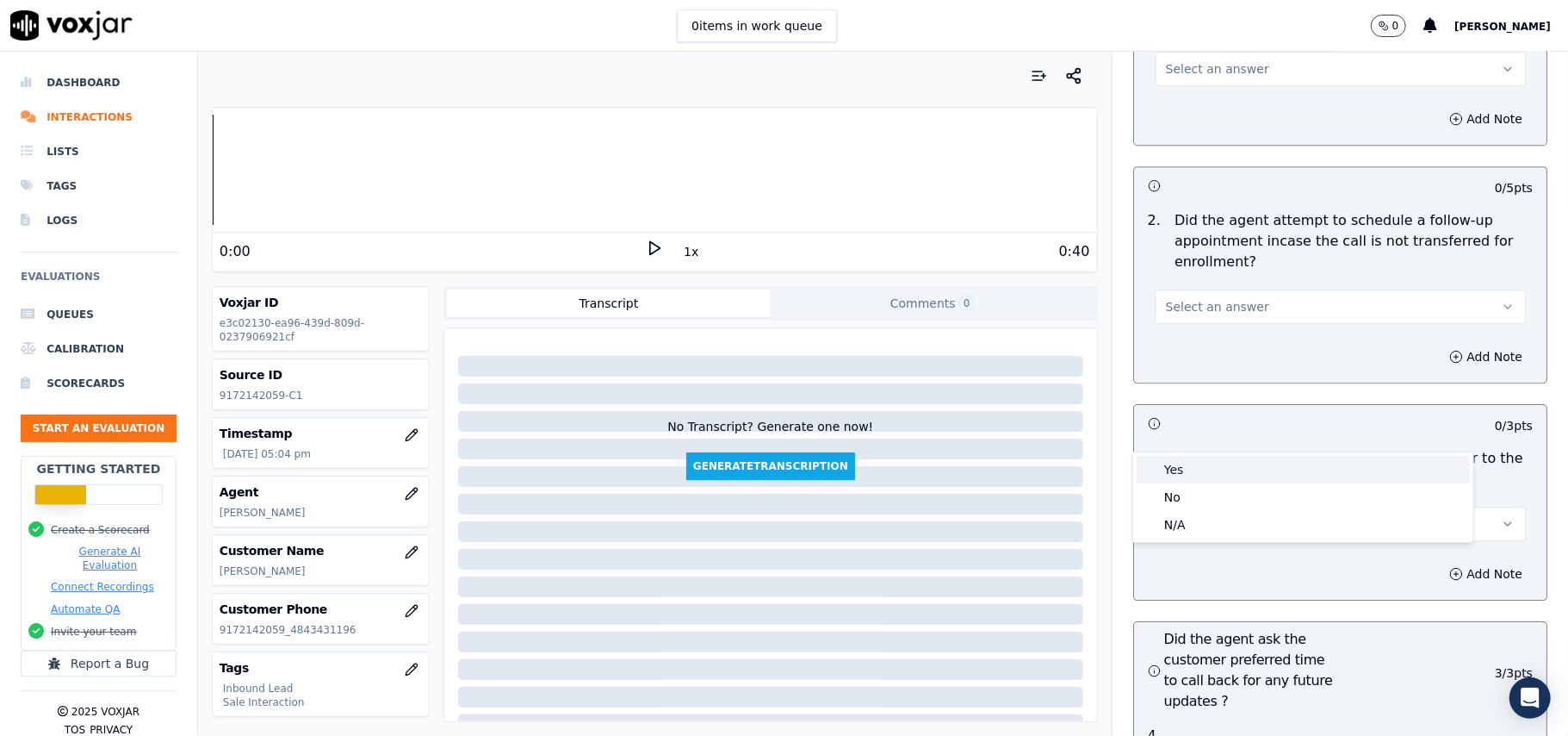
click at [1173, 477] on div "Yes" at bounding box center [1303, 470] width 333 height 28
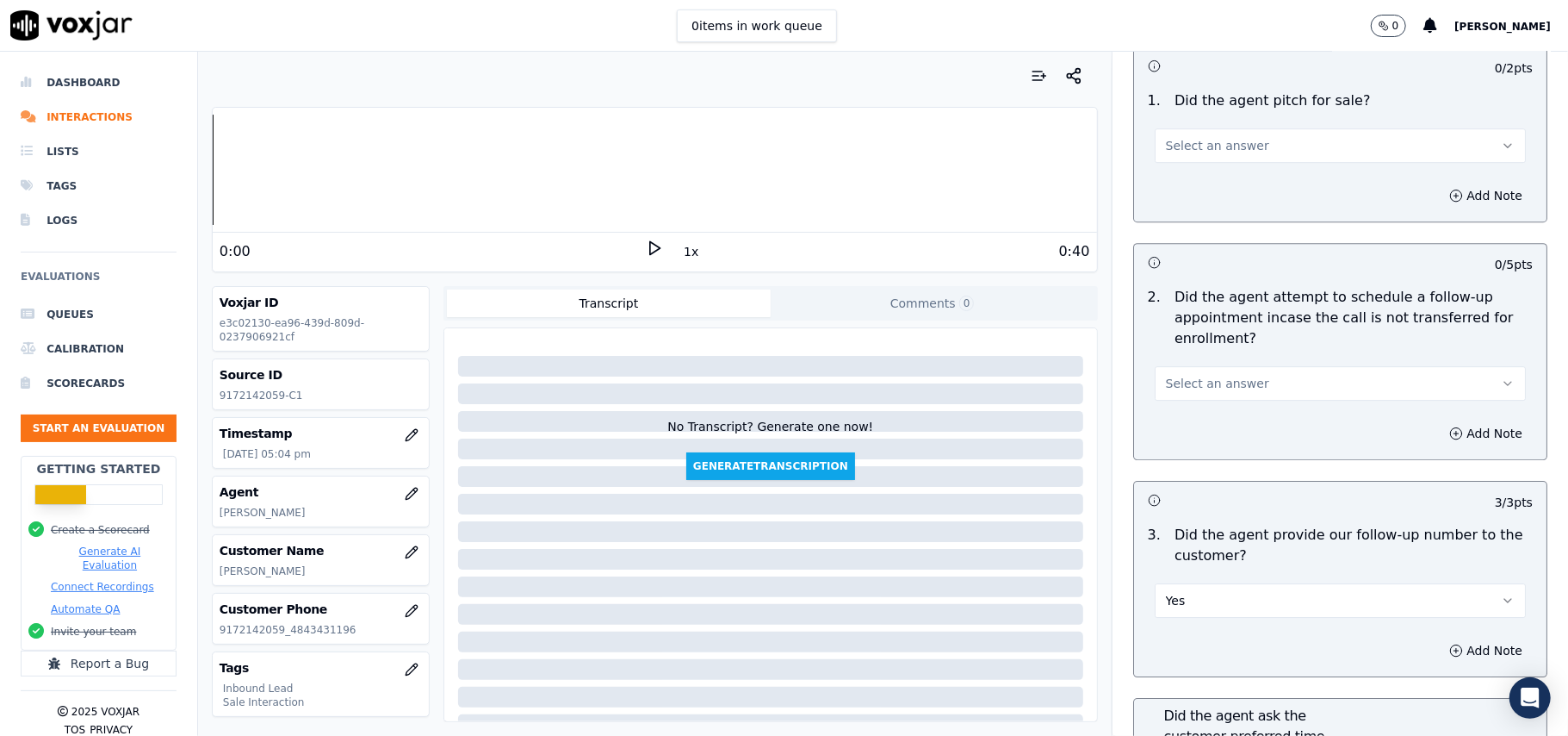
scroll to position [3673, 0]
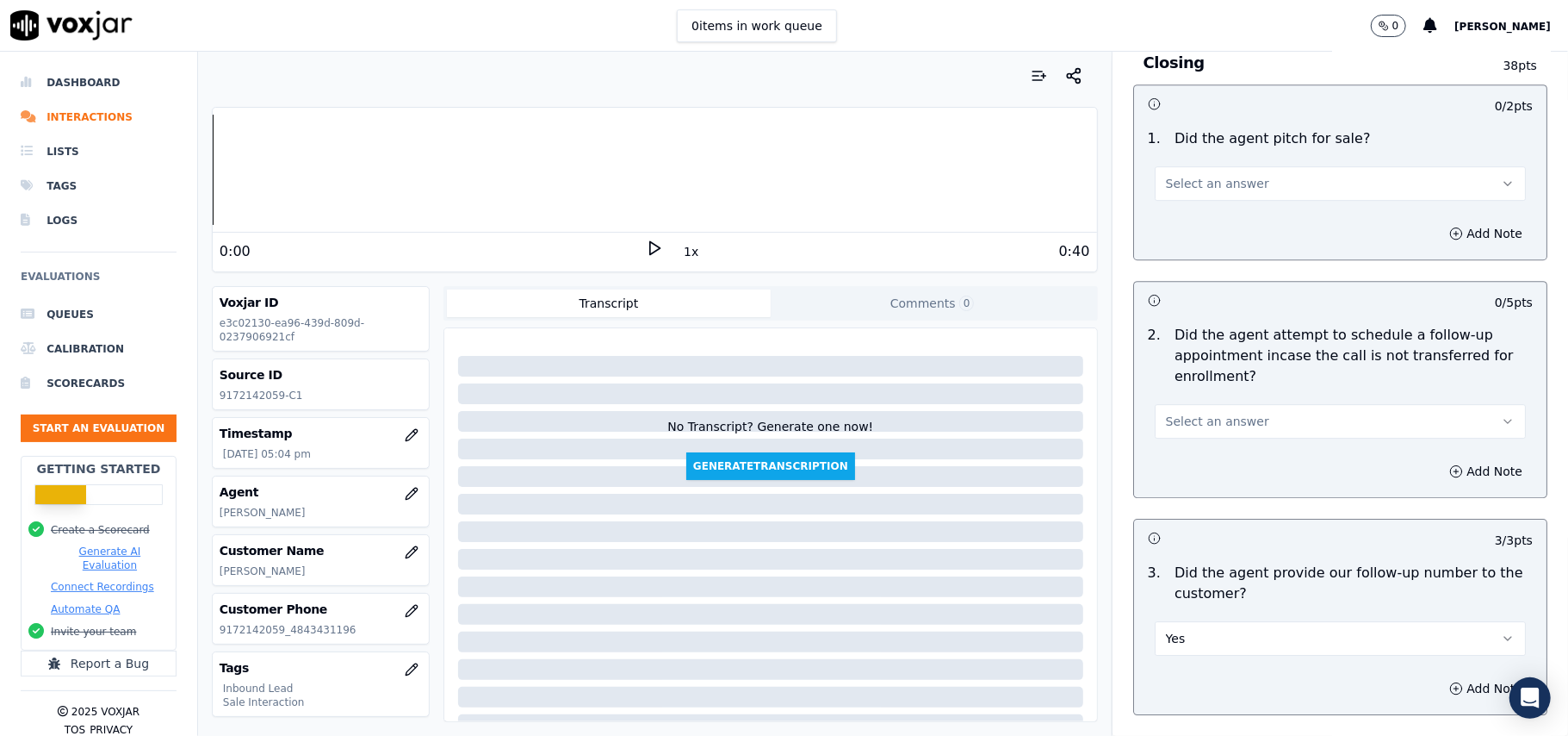
click at [1165, 404] on button "Select an answer" at bounding box center [1339, 421] width 371 height 34
click at [1155, 394] on div "No" at bounding box center [1303, 394] width 333 height 28
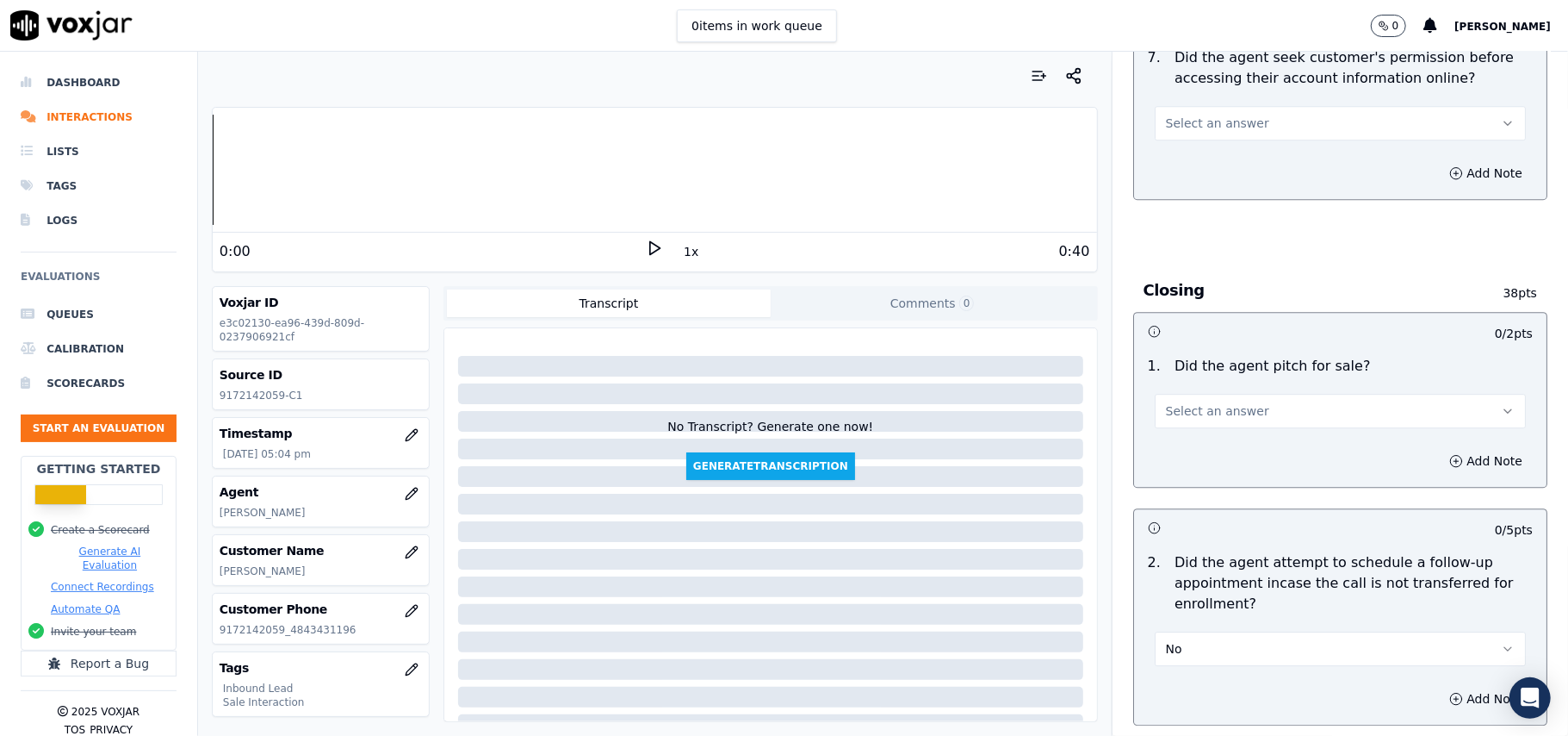
scroll to position [3443, 0]
click at [1228, 634] on button "No" at bounding box center [1339, 650] width 371 height 34
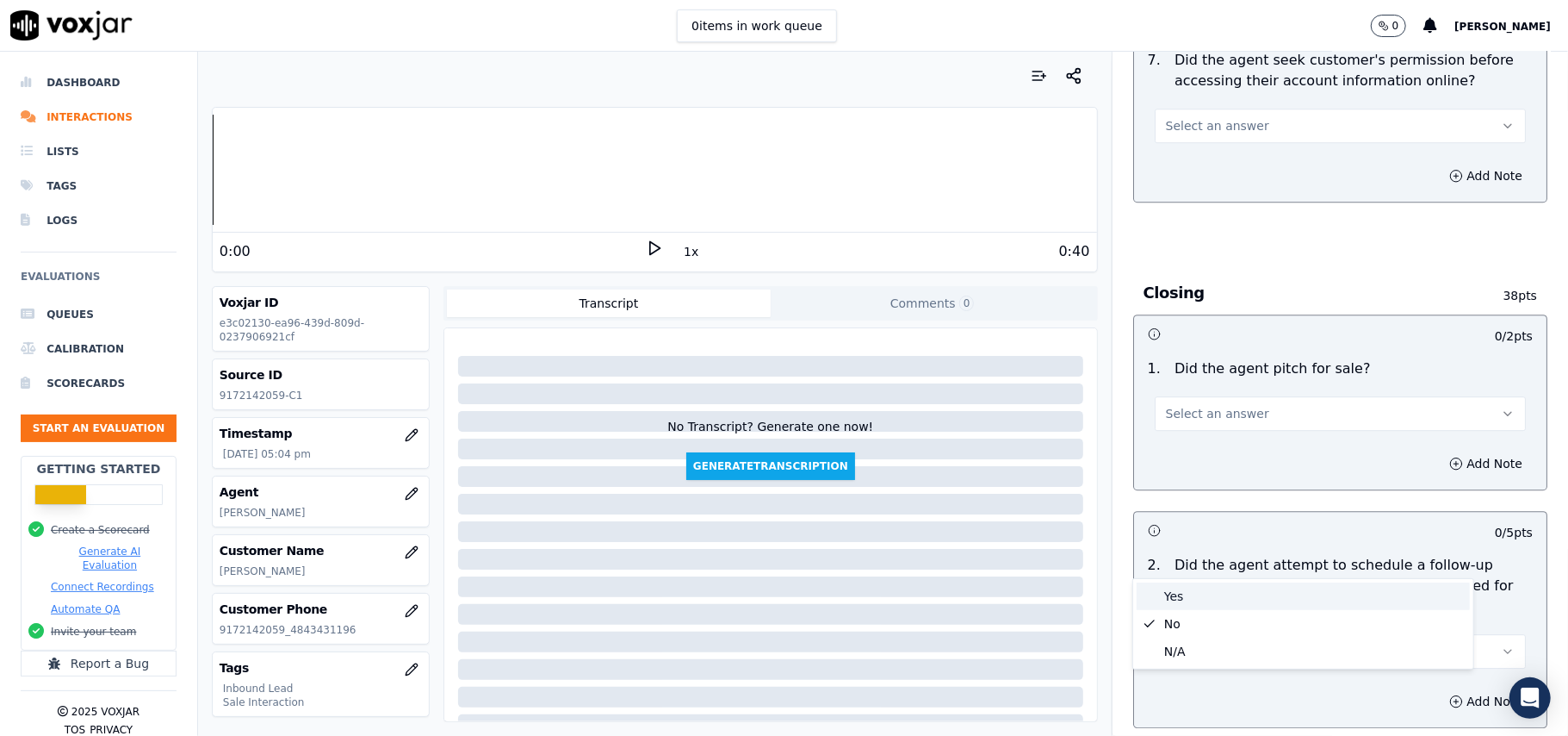
click at [1203, 584] on div "Yes" at bounding box center [1303, 596] width 333 height 28
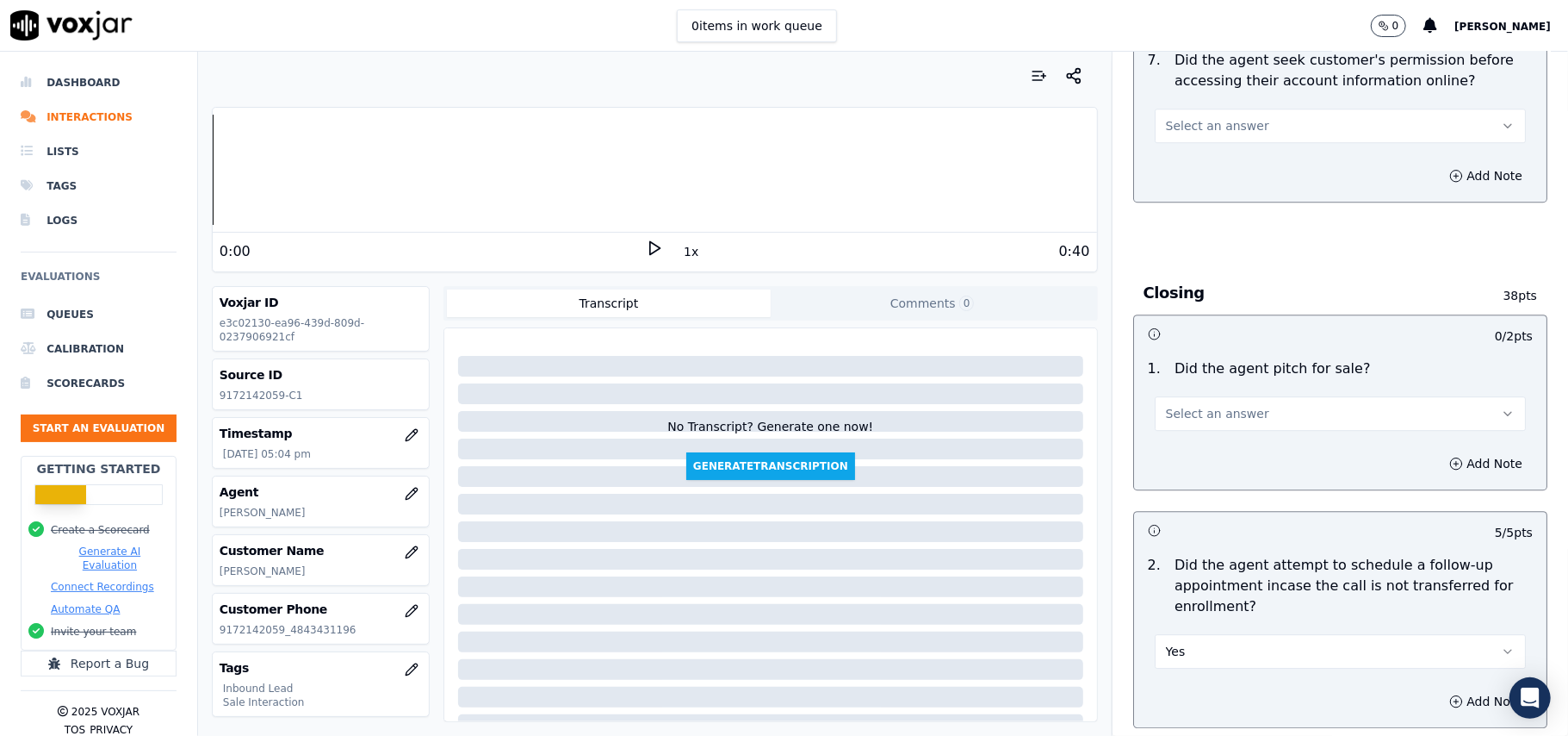
click at [1191, 393] on div "Select an answer" at bounding box center [1339, 411] width 371 height 38
click at [1187, 405] on span "Select an answer" at bounding box center [1216, 413] width 103 height 18
click at [1183, 352] on div "Yes" at bounding box center [1303, 357] width 333 height 28
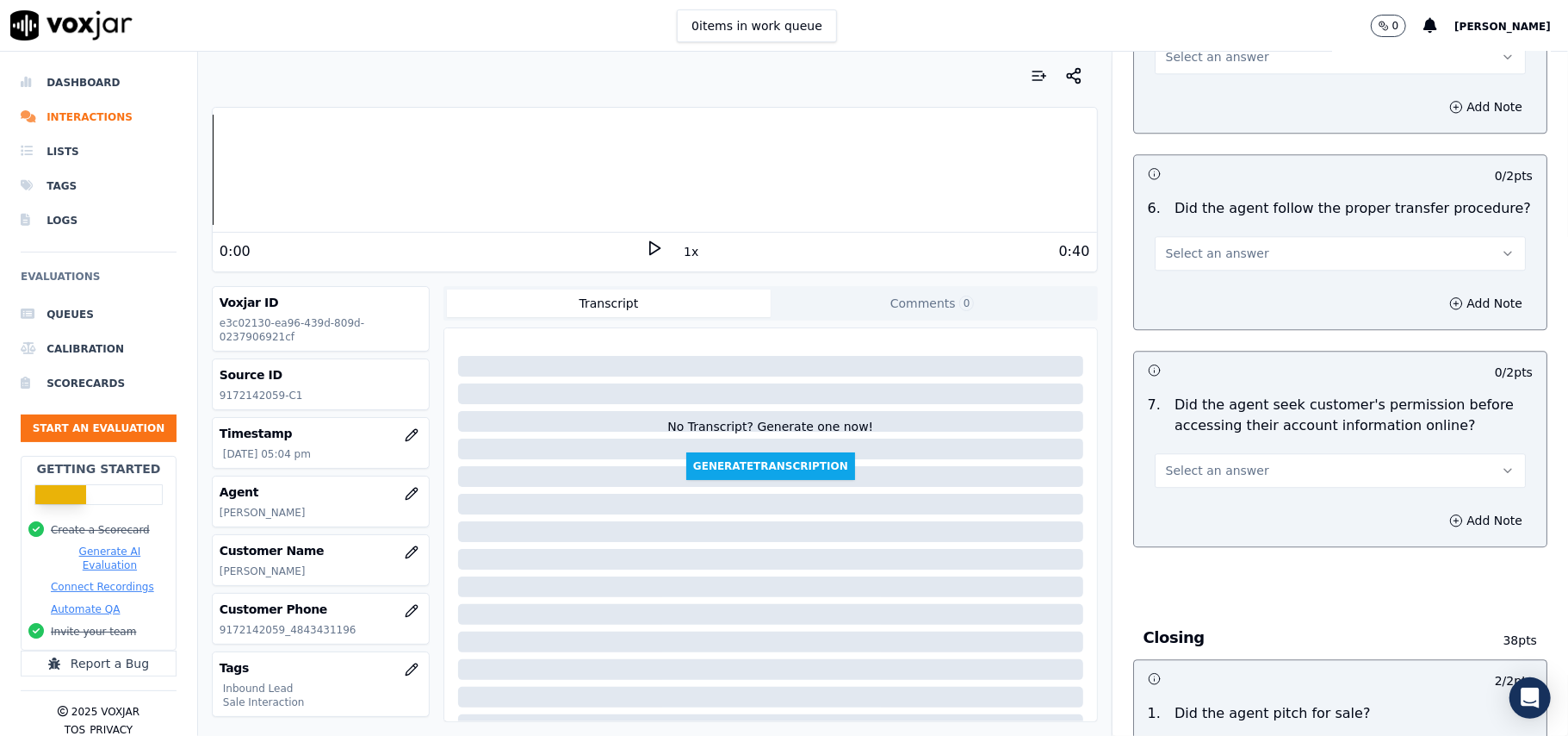
click at [1165, 462] on span "Select an answer" at bounding box center [1216, 470] width 103 height 18
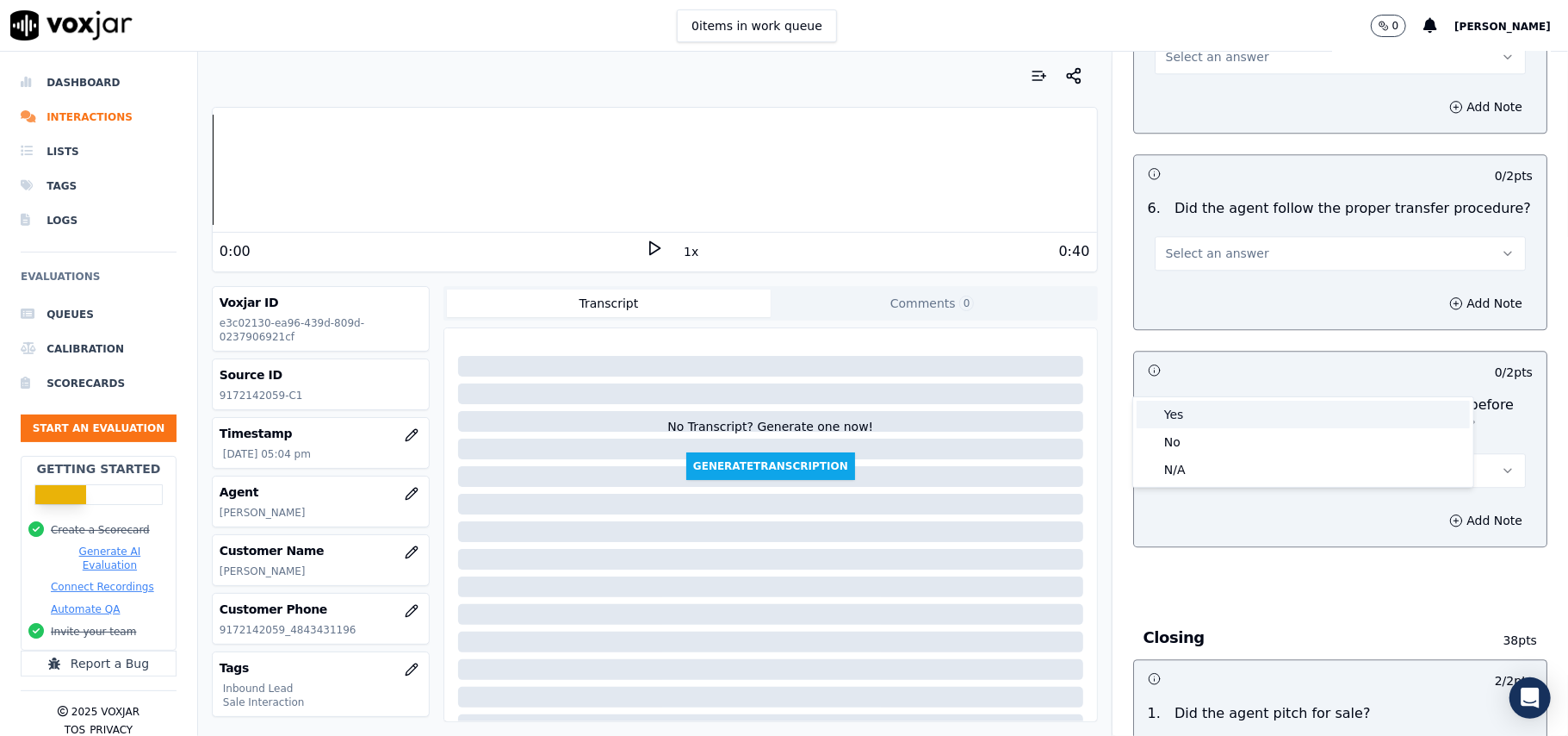
click at [1172, 410] on div "Yes" at bounding box center [1303, 414] width 333 height 28
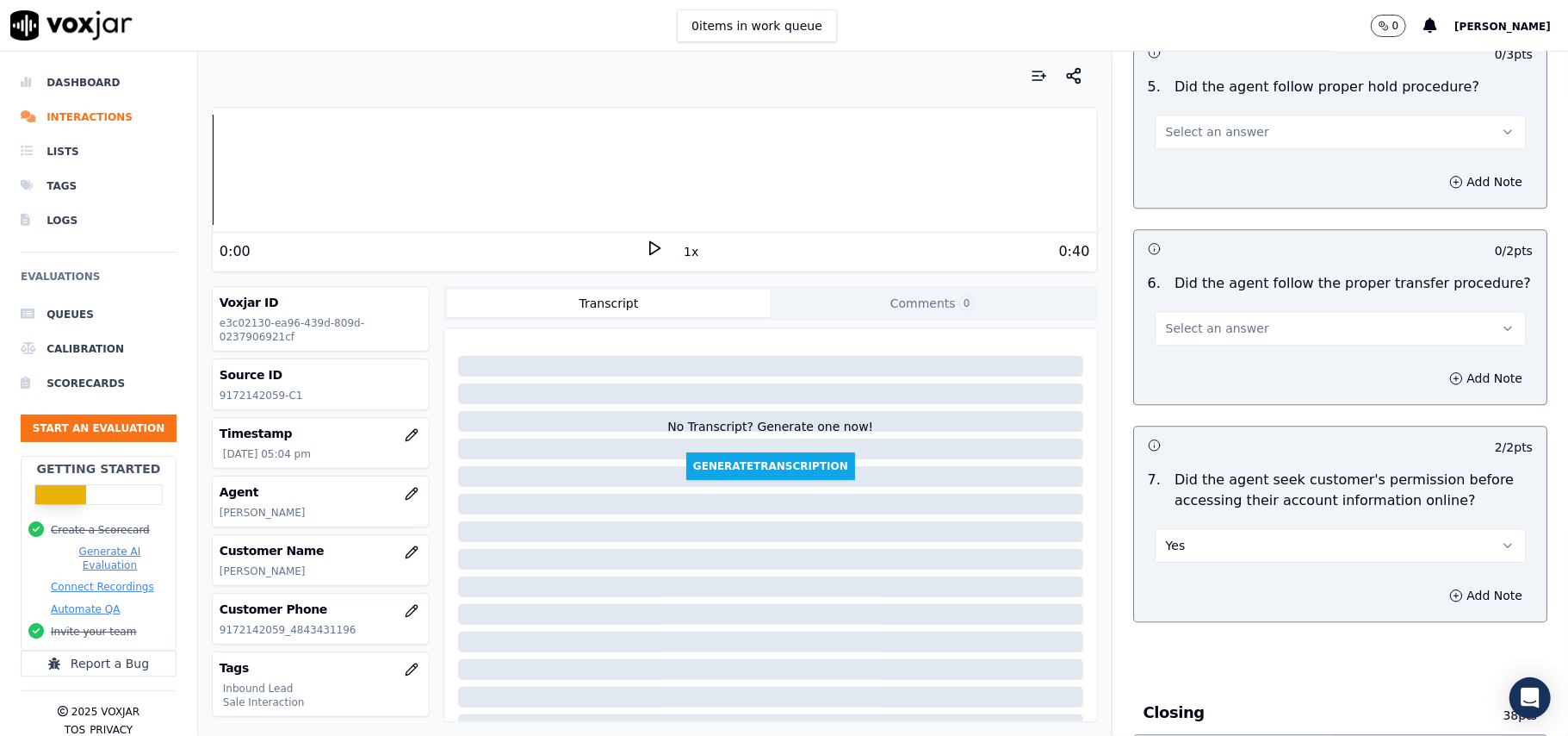
scroll to position [2984, 0]
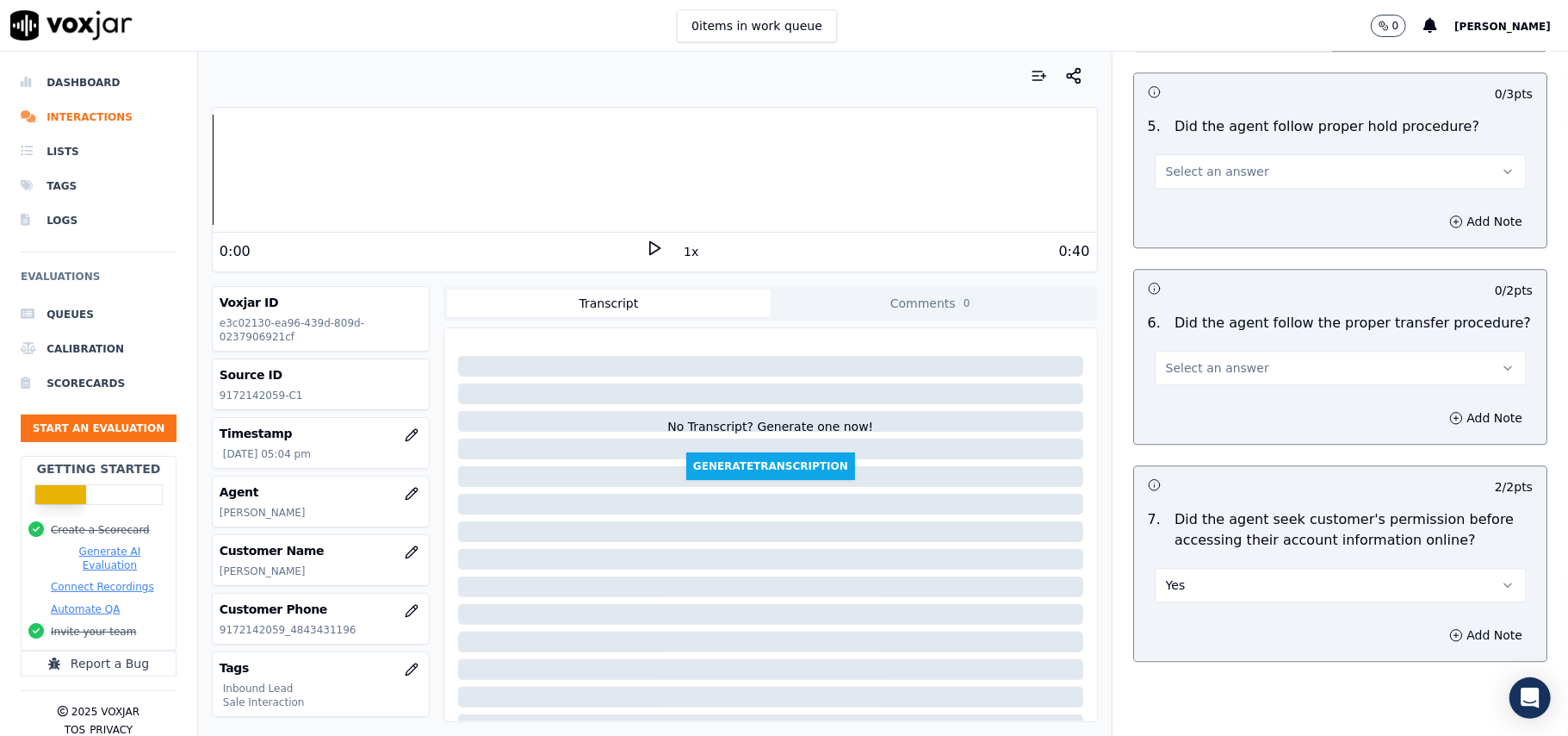
click at [1203, 359] on span "Select an answer" at bounding box center [1216, 368] width 103 height 18
click at [1196, 307] on div "Yes" at bounding box center [1303, 311] width 333 height 28
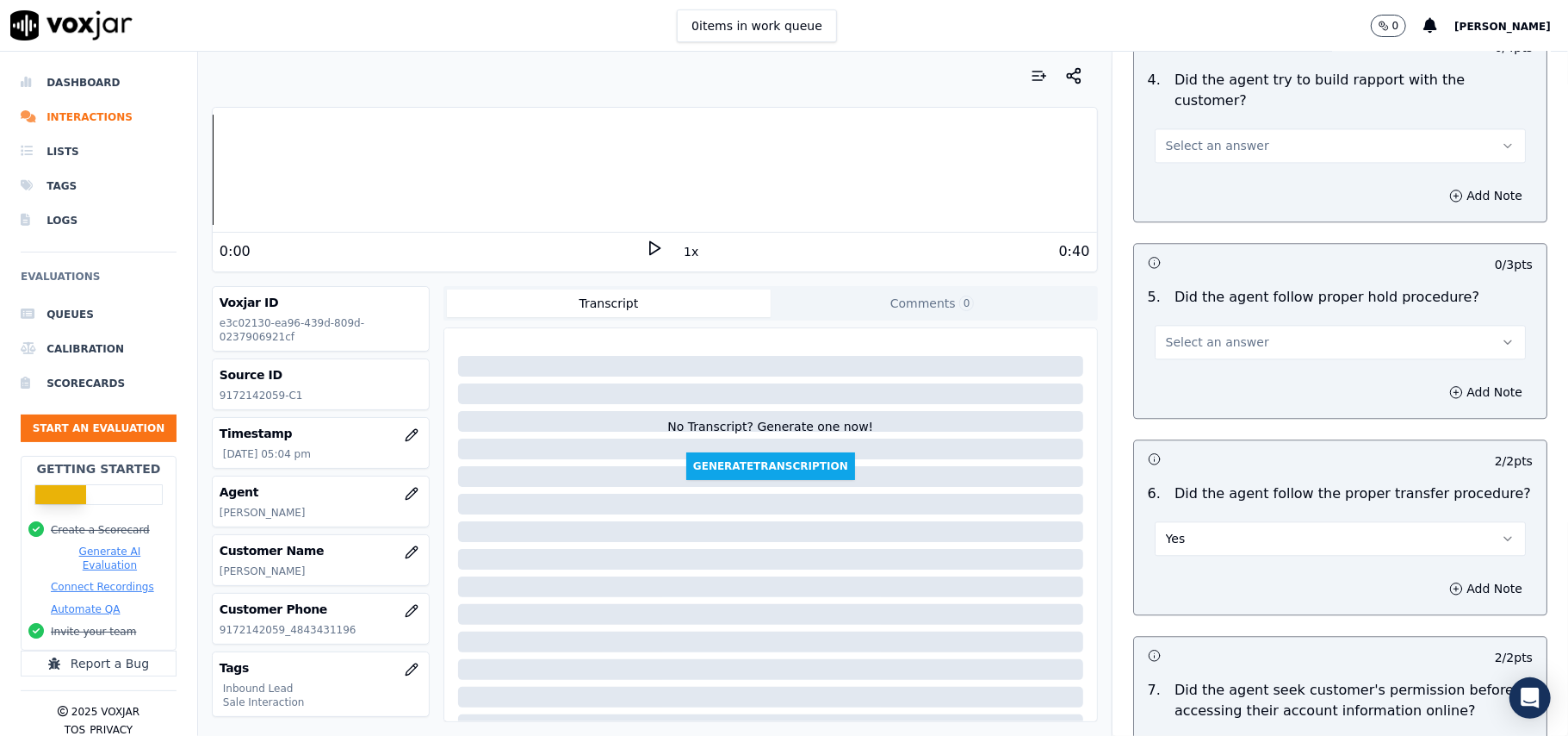
scroll to position [2639, 0]
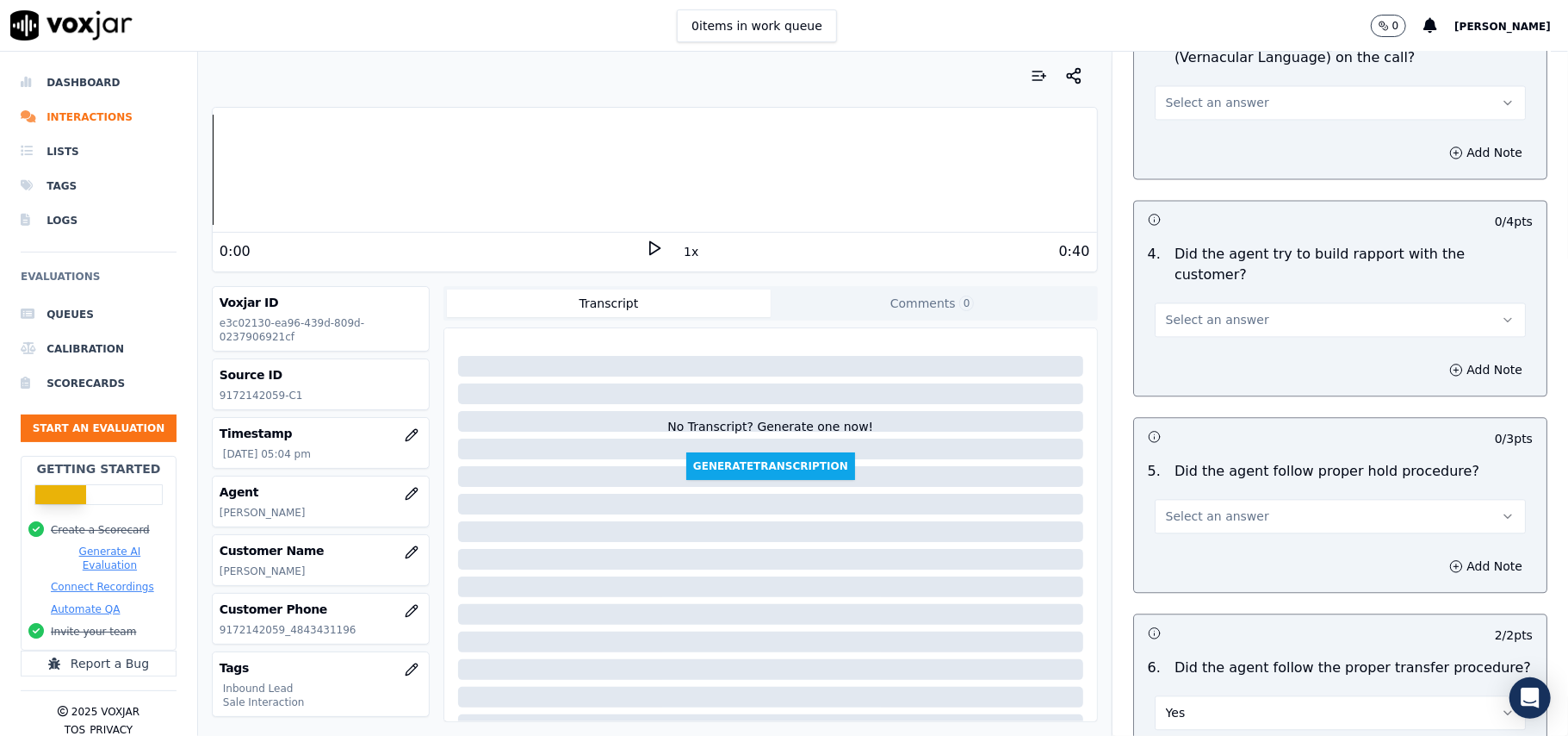
click at [1195, 507] on span "Select an answer" at bounding box center [1216, 515] width 103 height 18
click at [1195, 460] on div "Yes" at bounding box center [1303, 460] width 333 height 28
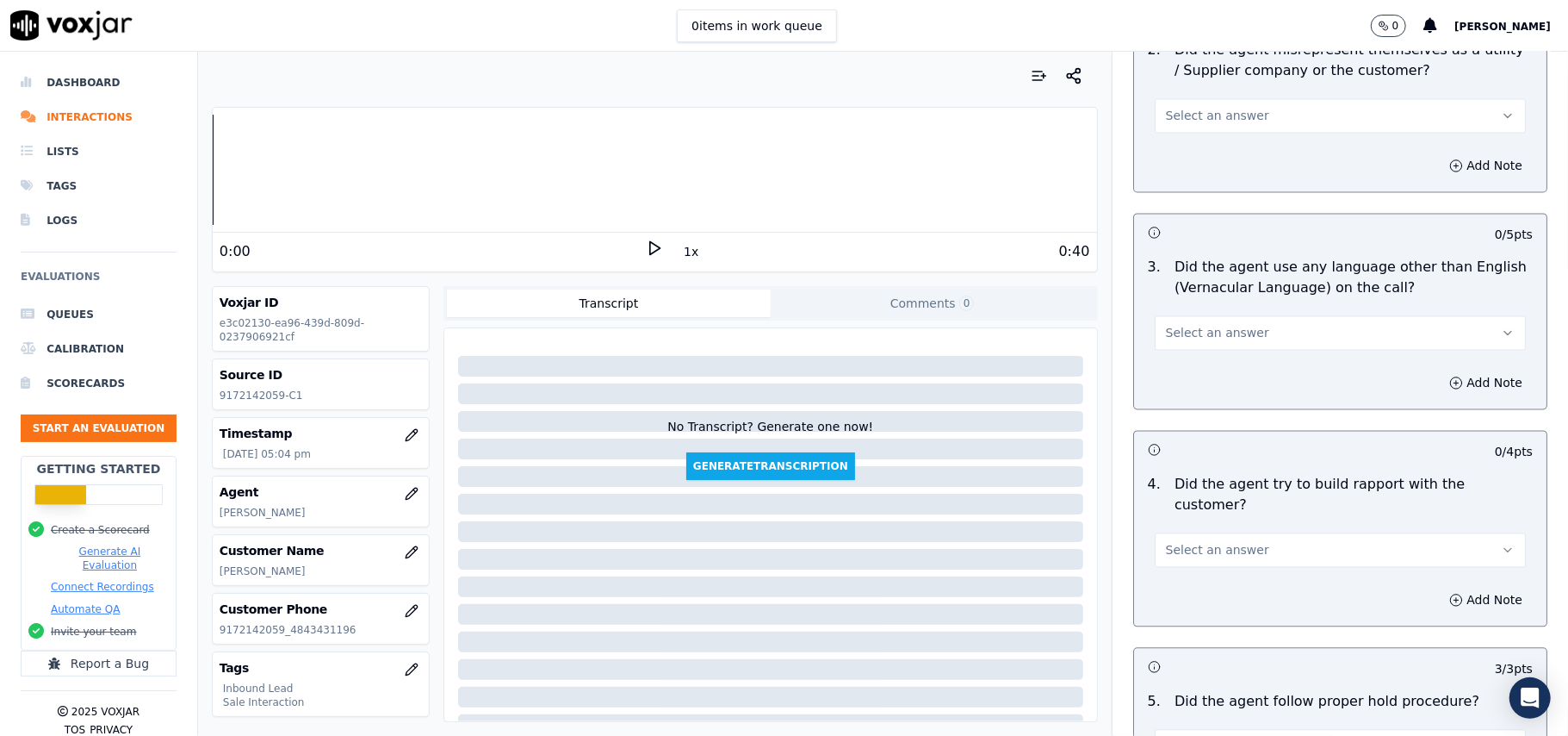
click at [1189, 541] on span "Select an answer" at bounding box center [1216, 549] width 103 height 18
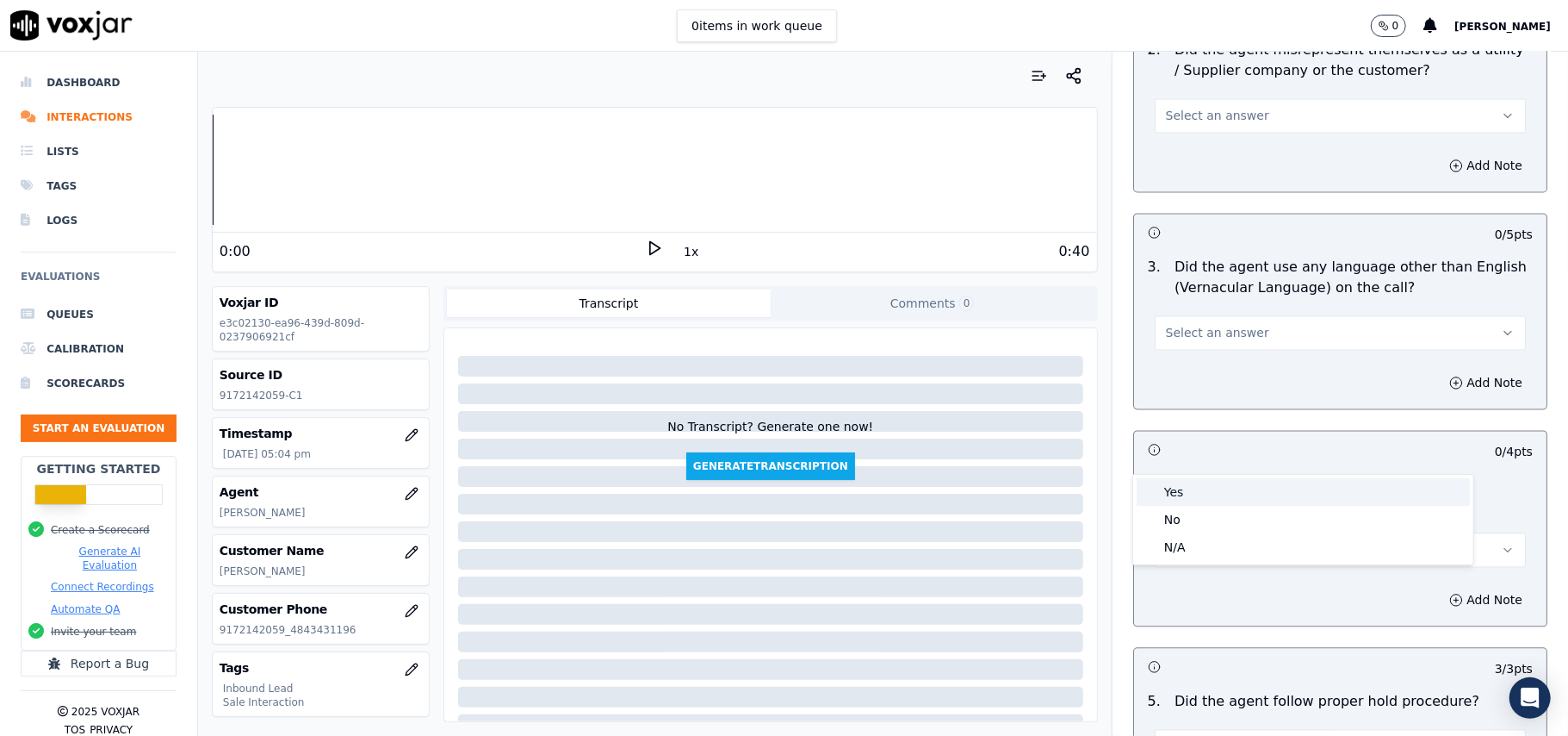
click at [1186, 493] on div "Yes" at bounding box center [1303, 492] width 333 height 28
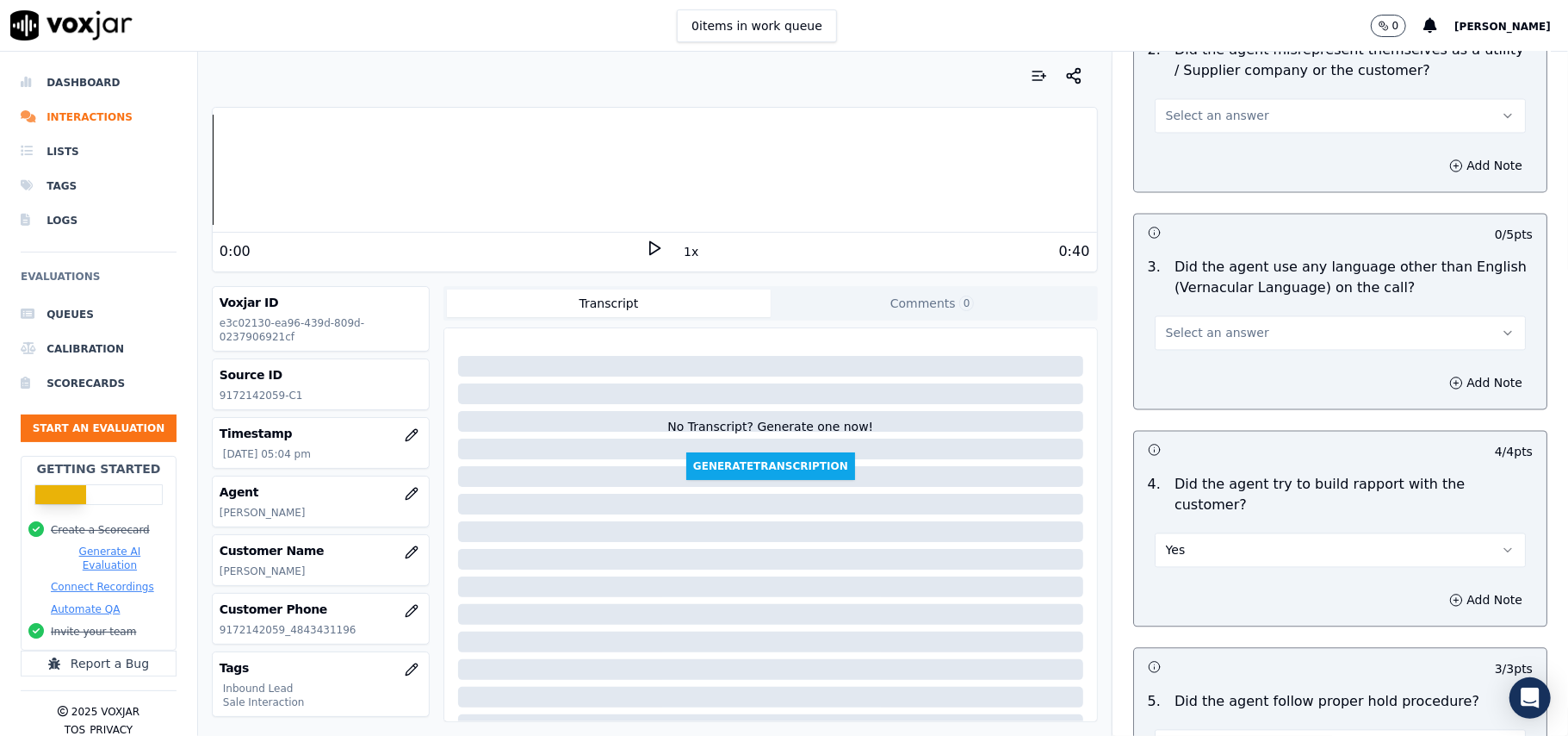
click at [1216, 324] on span "Select an answer" at bounding box center [1216, 332] width 103 height 18
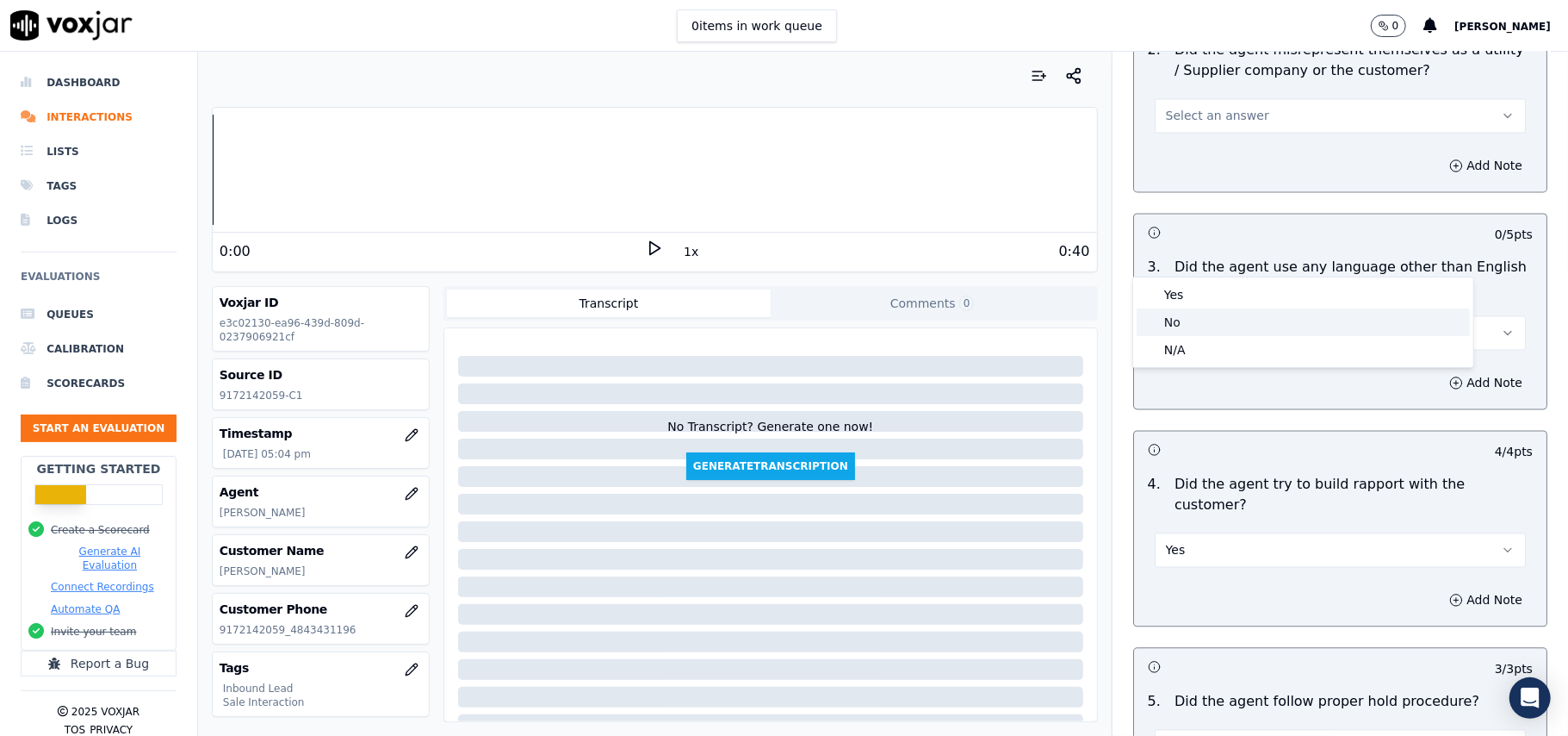
click at [1188, 322] on div "No" at bounding box center [1303, 322] width 333 height 28
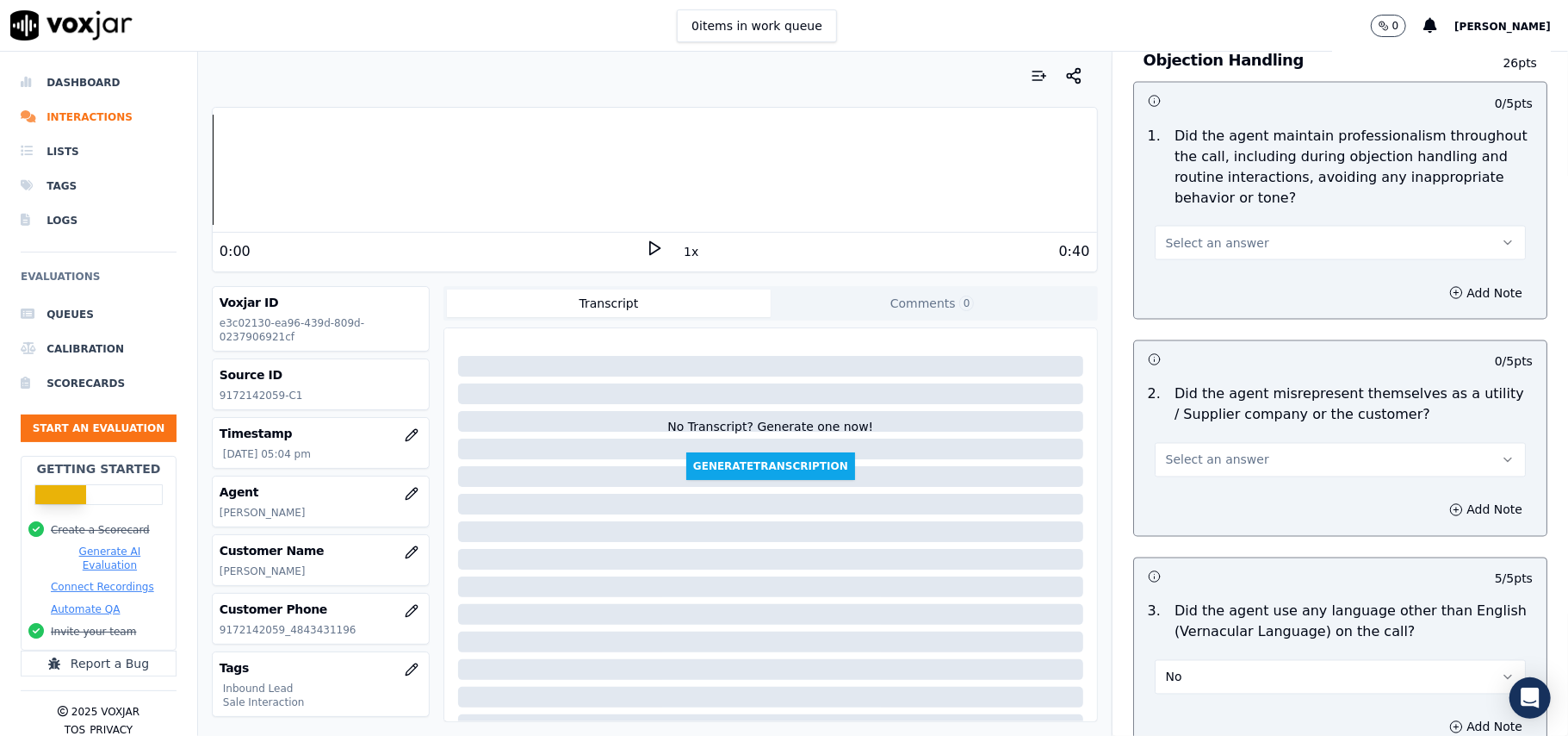
click at [1183, 451] on span "Select an answer" at bounding box center [1216, 460] width 103 height 18
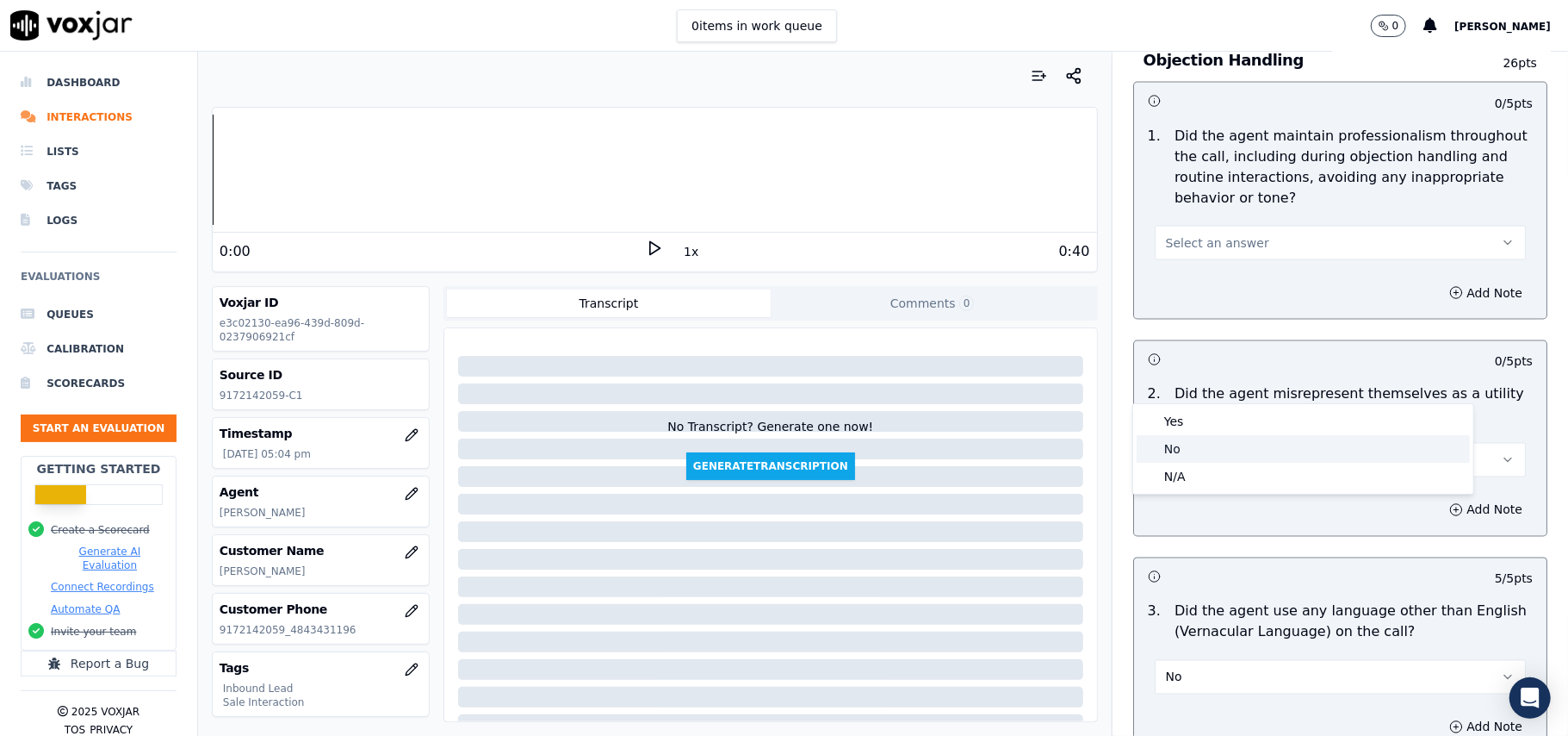
click at [1189, 410] on div "Yes" at bounding box center [1303, 422] width 333 height 28
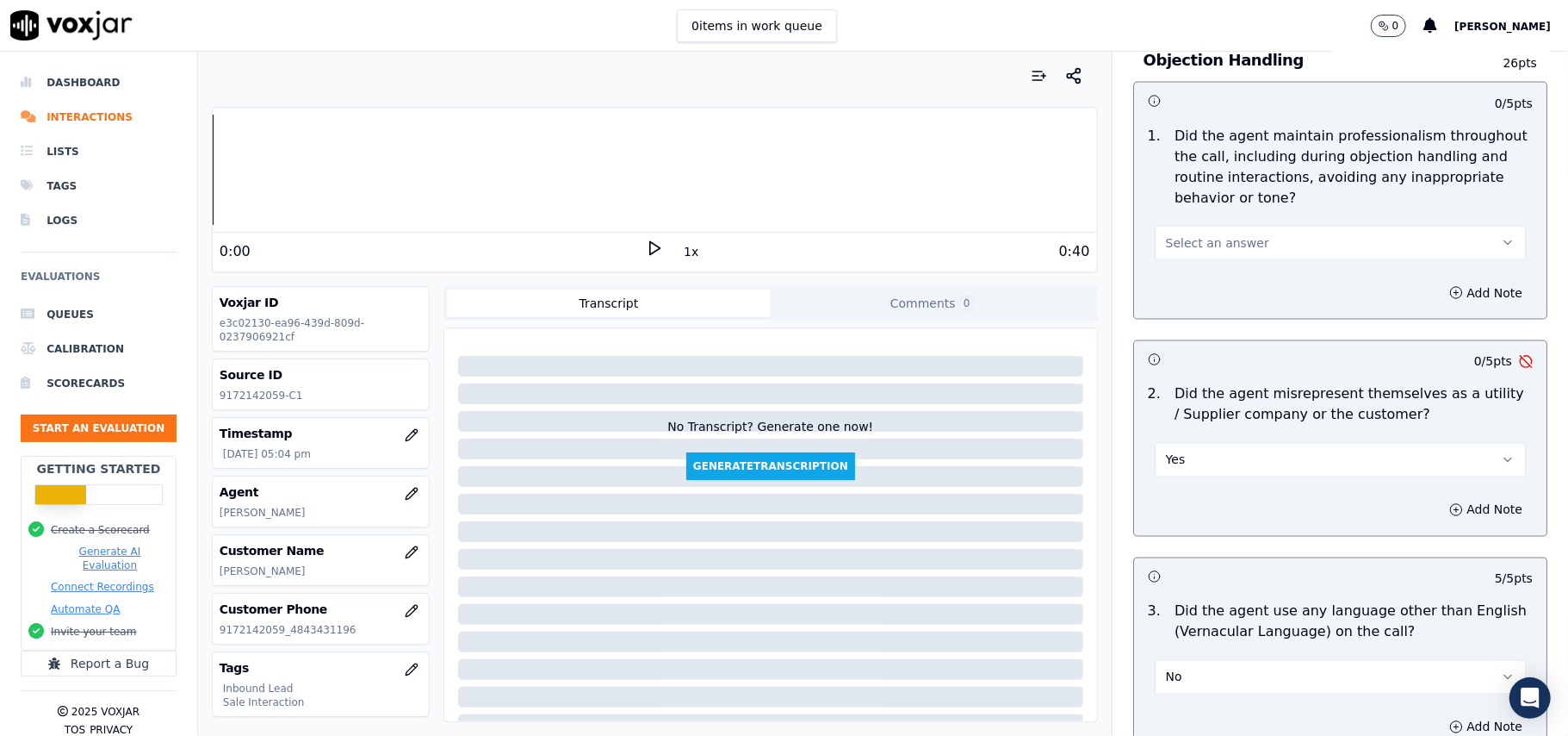
click at [1214, 234] on span "Select an answer" at bounding box center [1216, 243] width 103 height 18
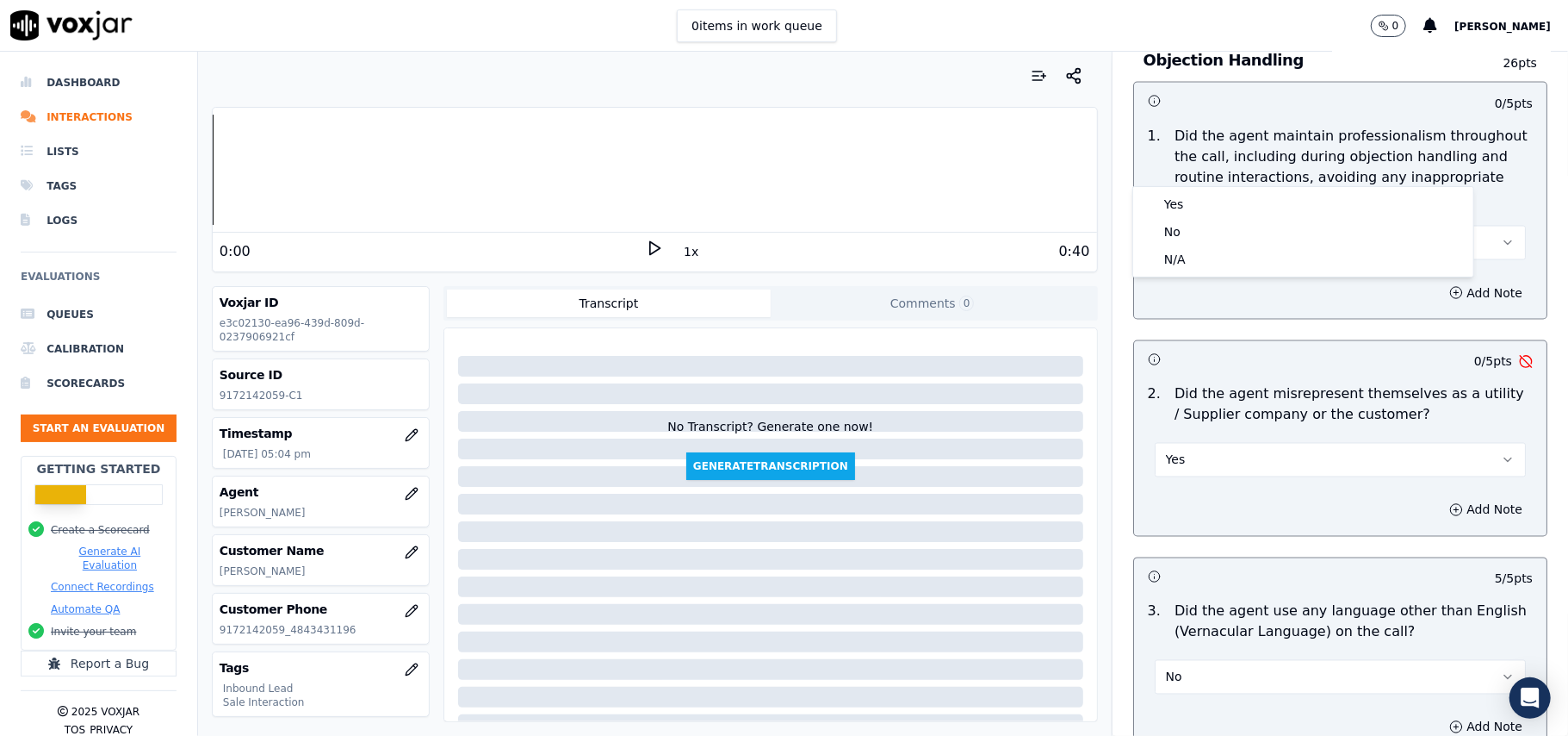
click at [1224, 443] on button "Yes" at bounding box center [1339, 460] width 371 height 34
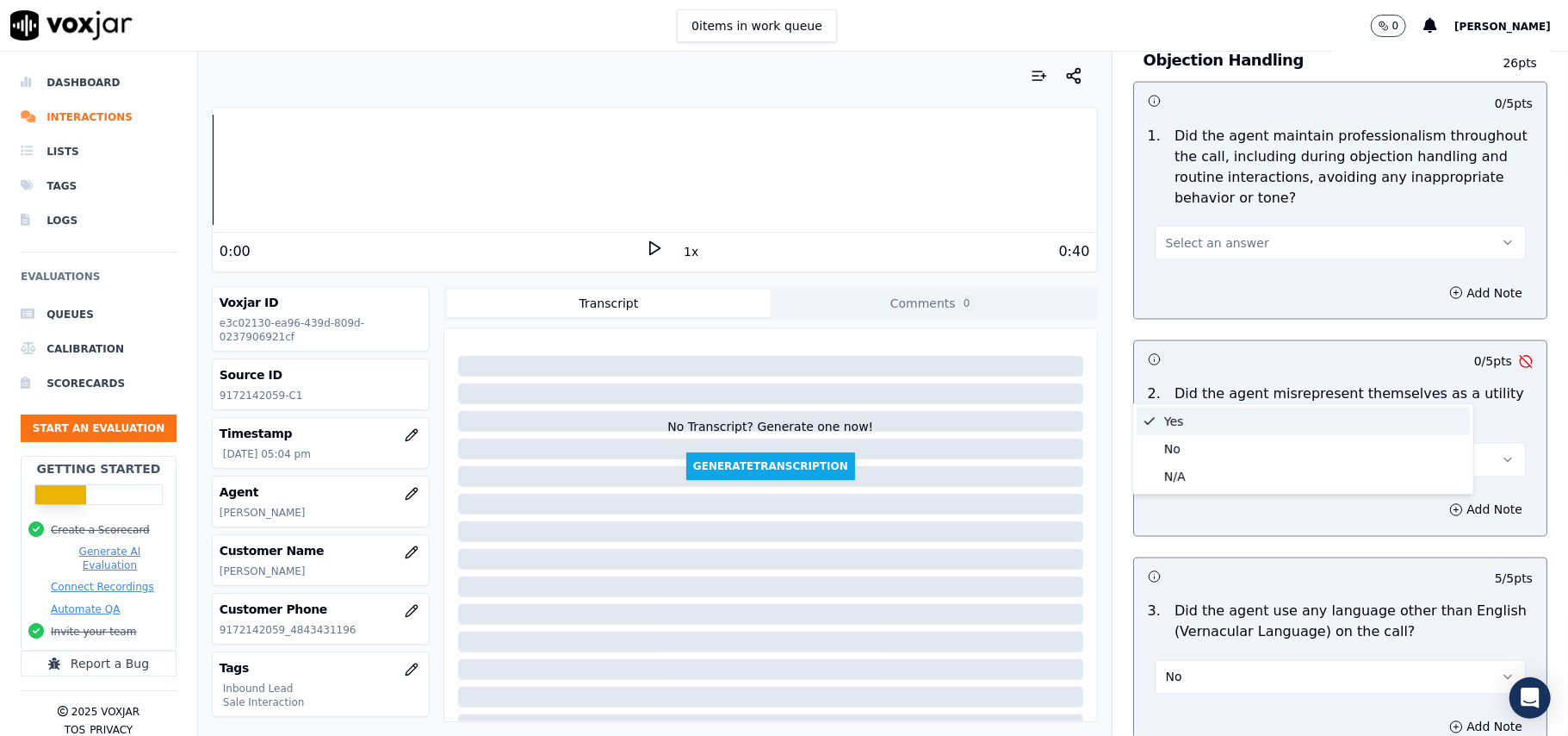
click at [1221, 443] on button "Yes" at bounding box center [1339, 460] width 371 height 34
click at [1193, 443] on button "Yes" at bounding box center [1339, 460] width 371 height 34
click at [1186, 449] on div "No" at bounding box center [1303, 448] width 333 height 28
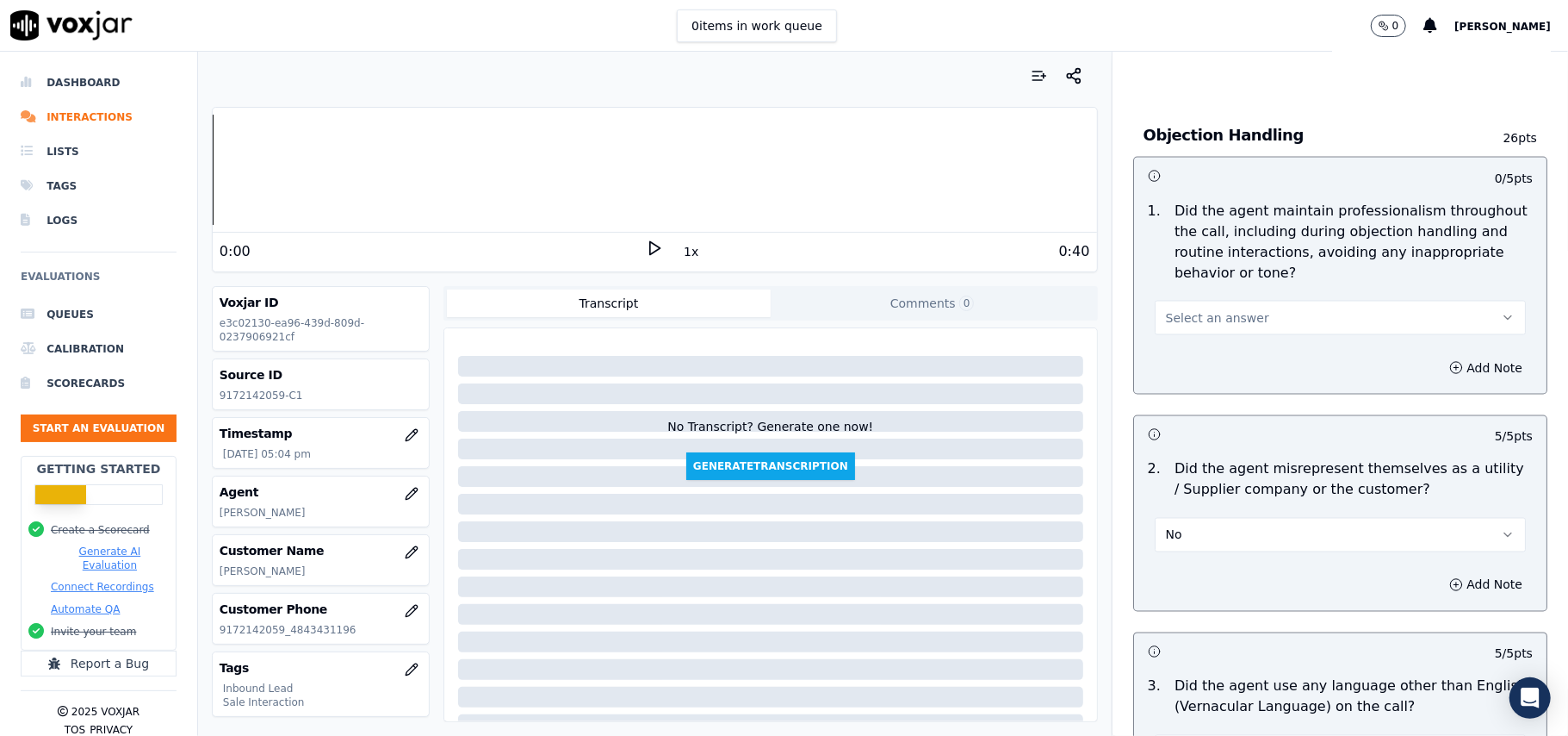
scroll to position [1950, 0]
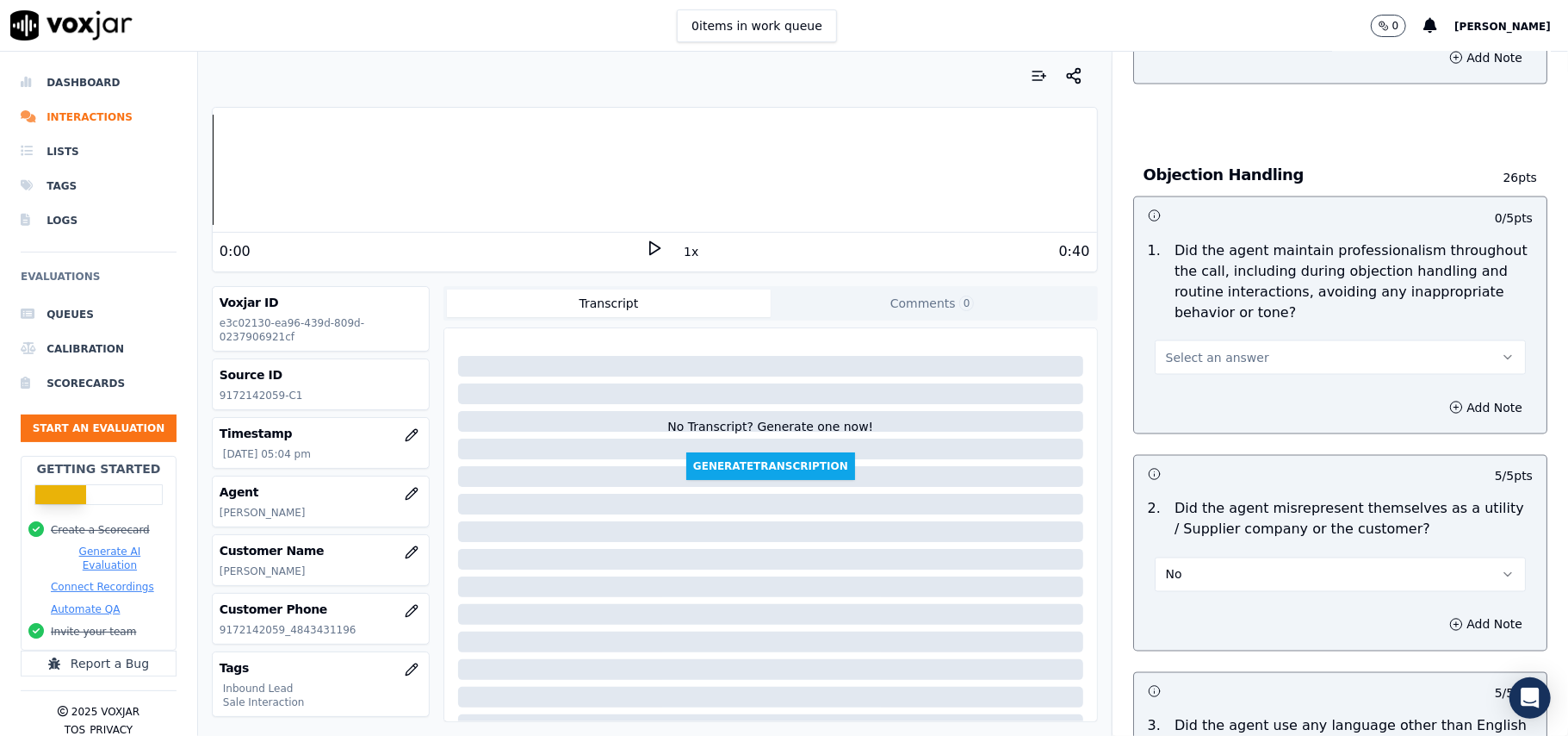
click at [1211, 341] on button "Select an answer" at bounding box center [1339, 357] width 371 height 34
click at [1205, 322] on div "Yes" at bounding box center [1303, 319] width 333 height 28
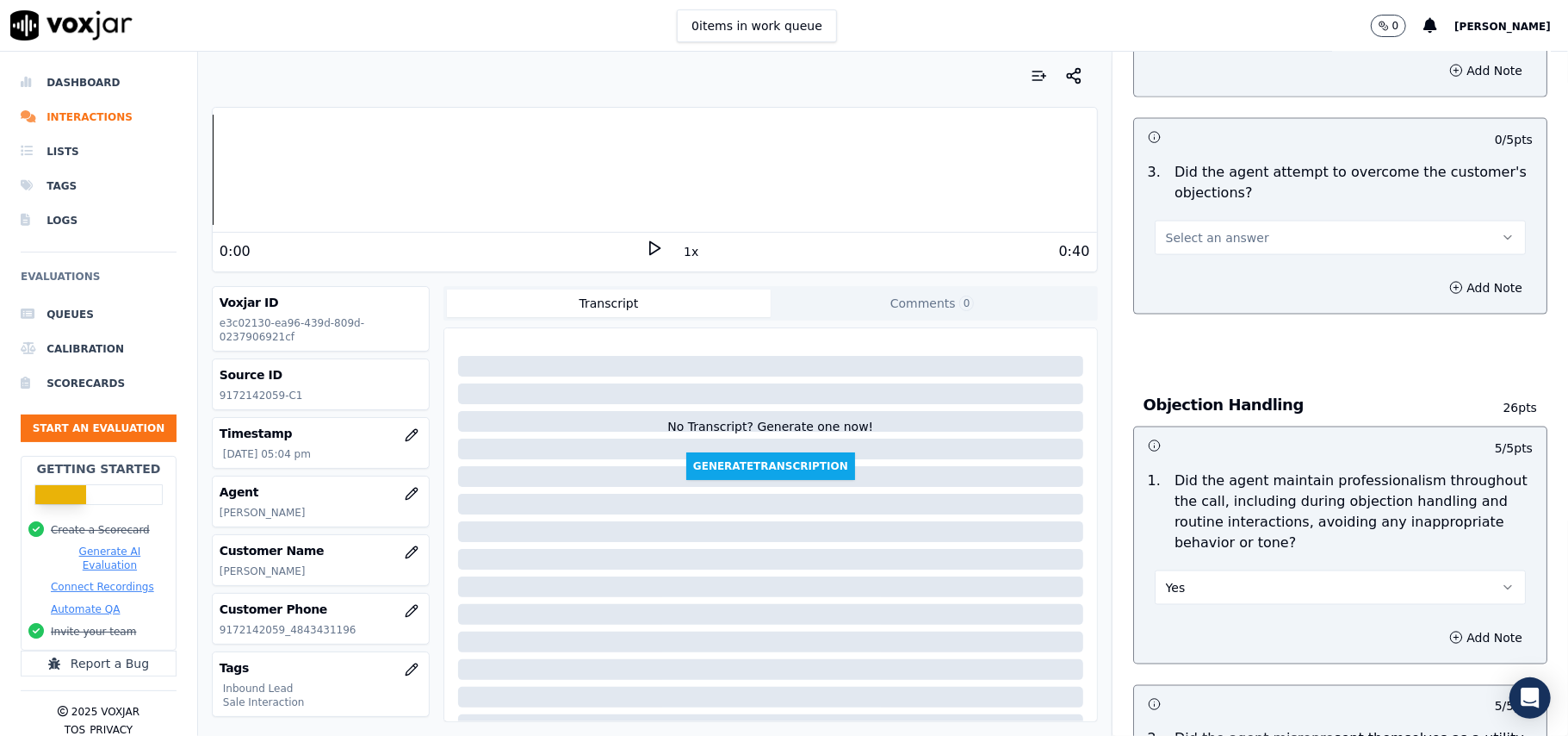
scroll to position [1490, 0]
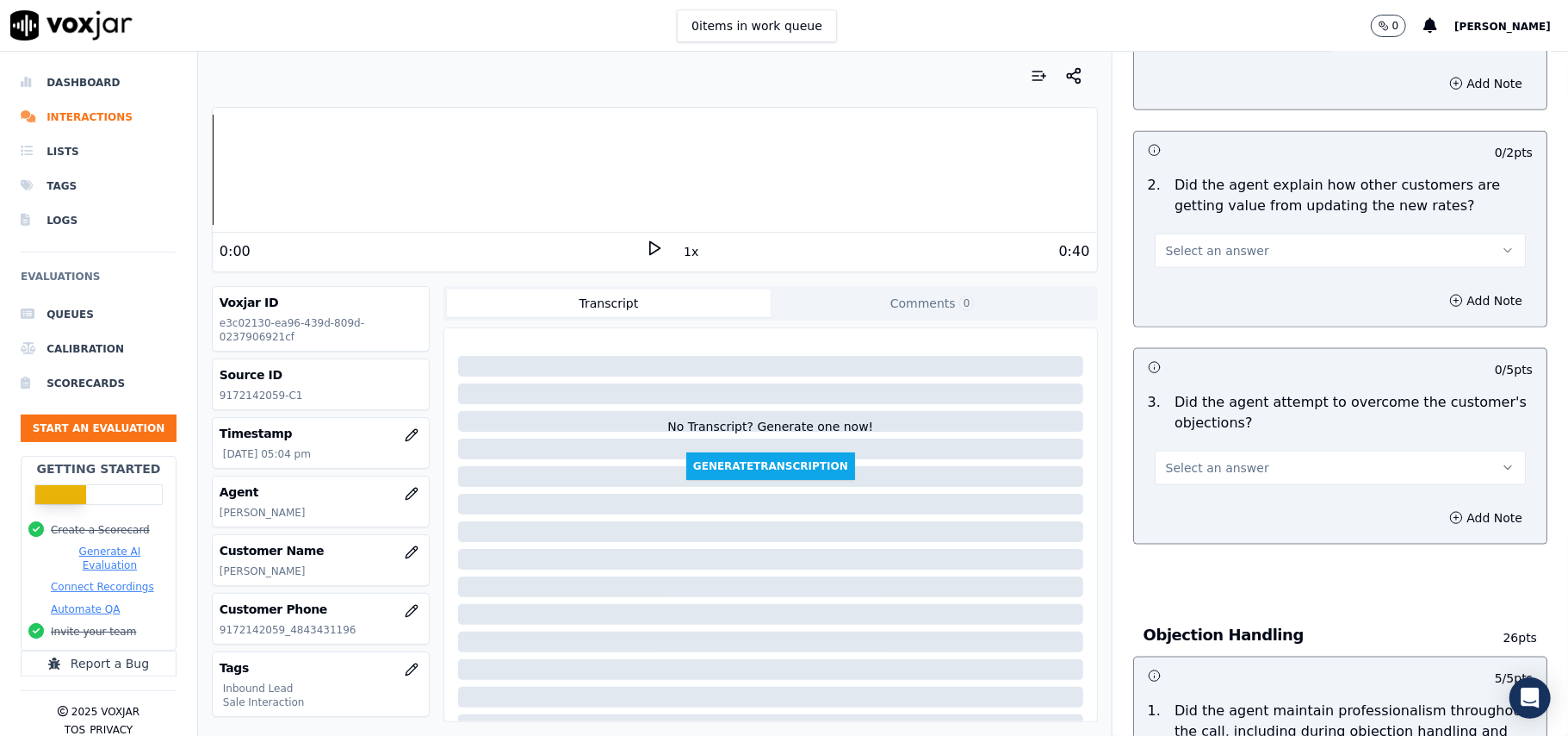
click at [1196, 459] on span "Select an answer" at bounding box center [1216, 467] width 103 height 18
click at [1186, 433] on div "Yes" at bounding box center [1303, 428] width 333 height 28
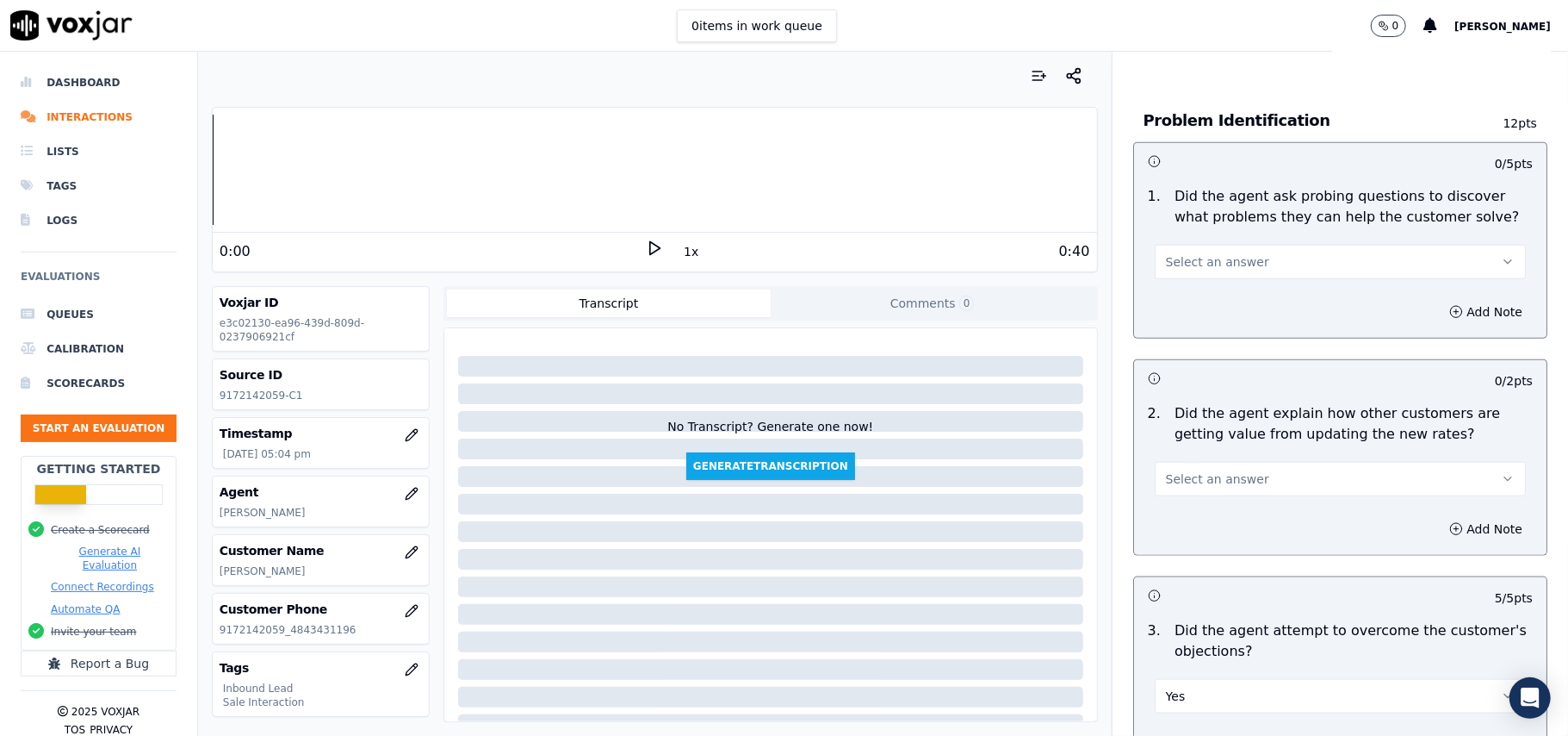
scroll to position [1261, 0]
drag, startPoint x: 1195, startPoint y: 376, endPoint x: 1188, endPoint y: 410, distance: 34.7
click at [1193, 446] on div "Select an answer" at bounding box center [1340, 472] width 399 height 52
click at [1186, 422] on div "2 . Did the agent explain how other customers are getting value from updating t…" at bounding box center [1339, 450] width 412 height 107
drag, startPoint x: 1185, startPoint y: 400, endPoint x: 1185, endPoint y: 419, distance: 19.0
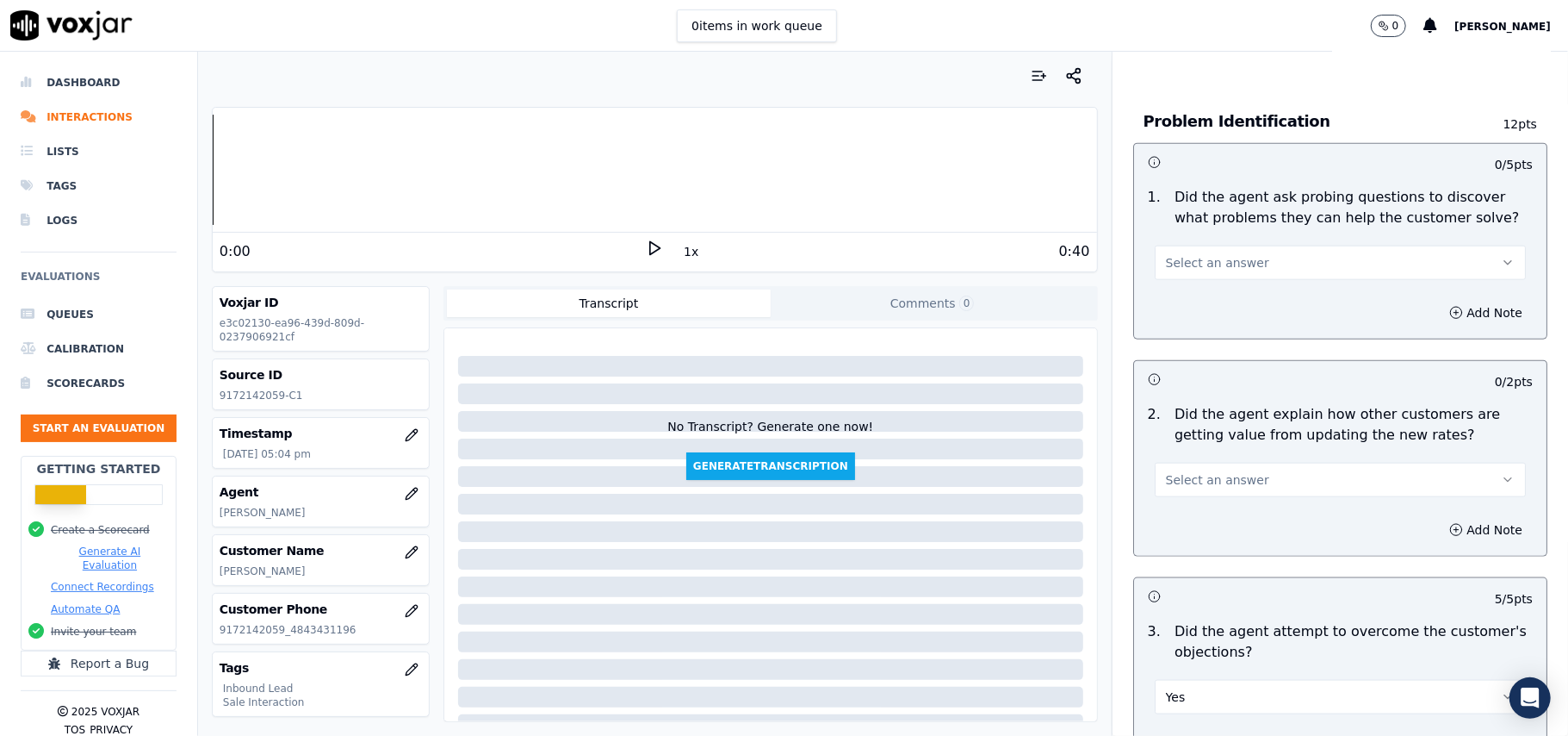
click at [1185, 471] on span "Select an answer" at bounding box center [1216, 479] width 103 height 18
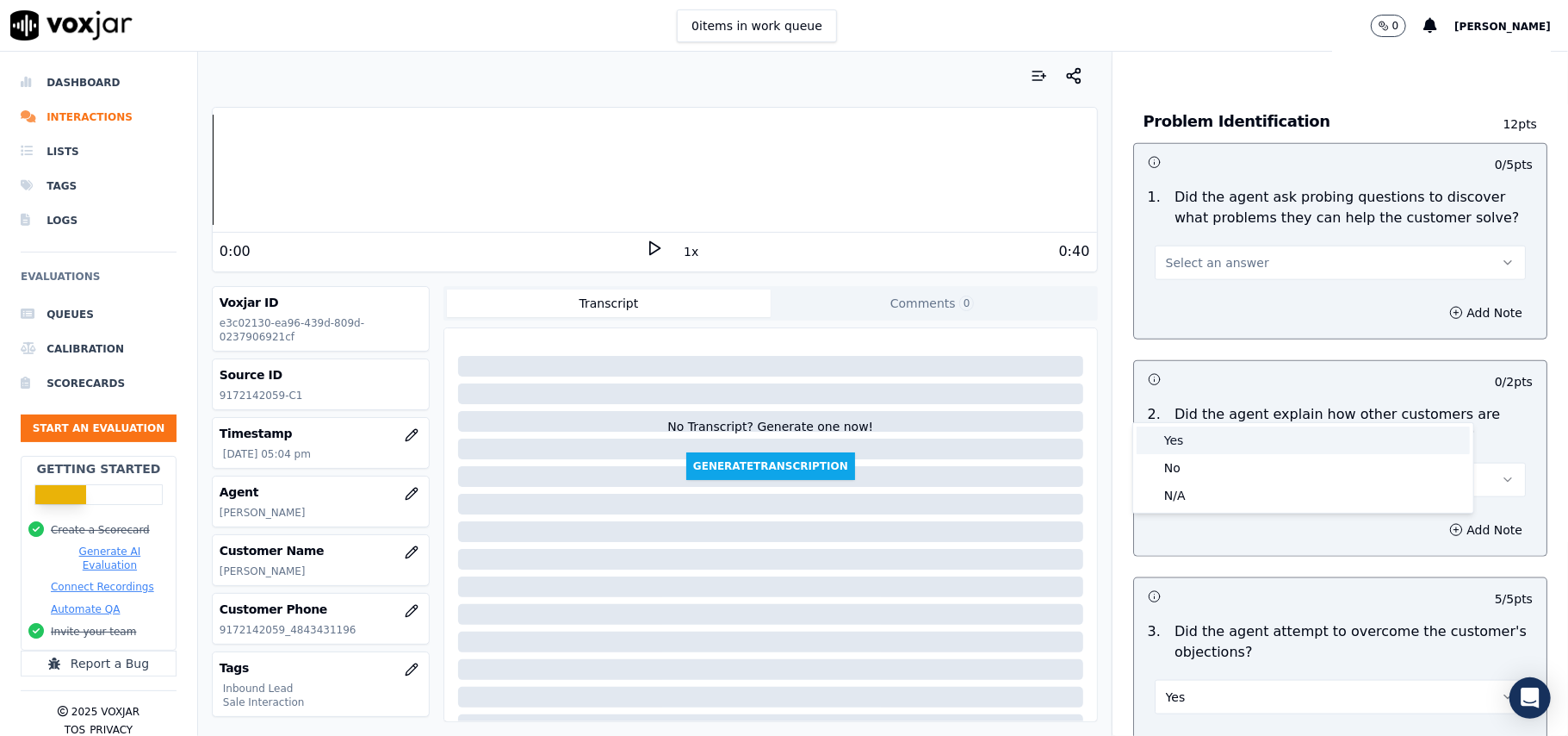
click at [1185, 438] on div "Yes" at bounding box center [1303, 440] width 333 height 28
click at [1197, 246] on button "Select an answer" at bounding box center [1339, 262] width 371 height 34
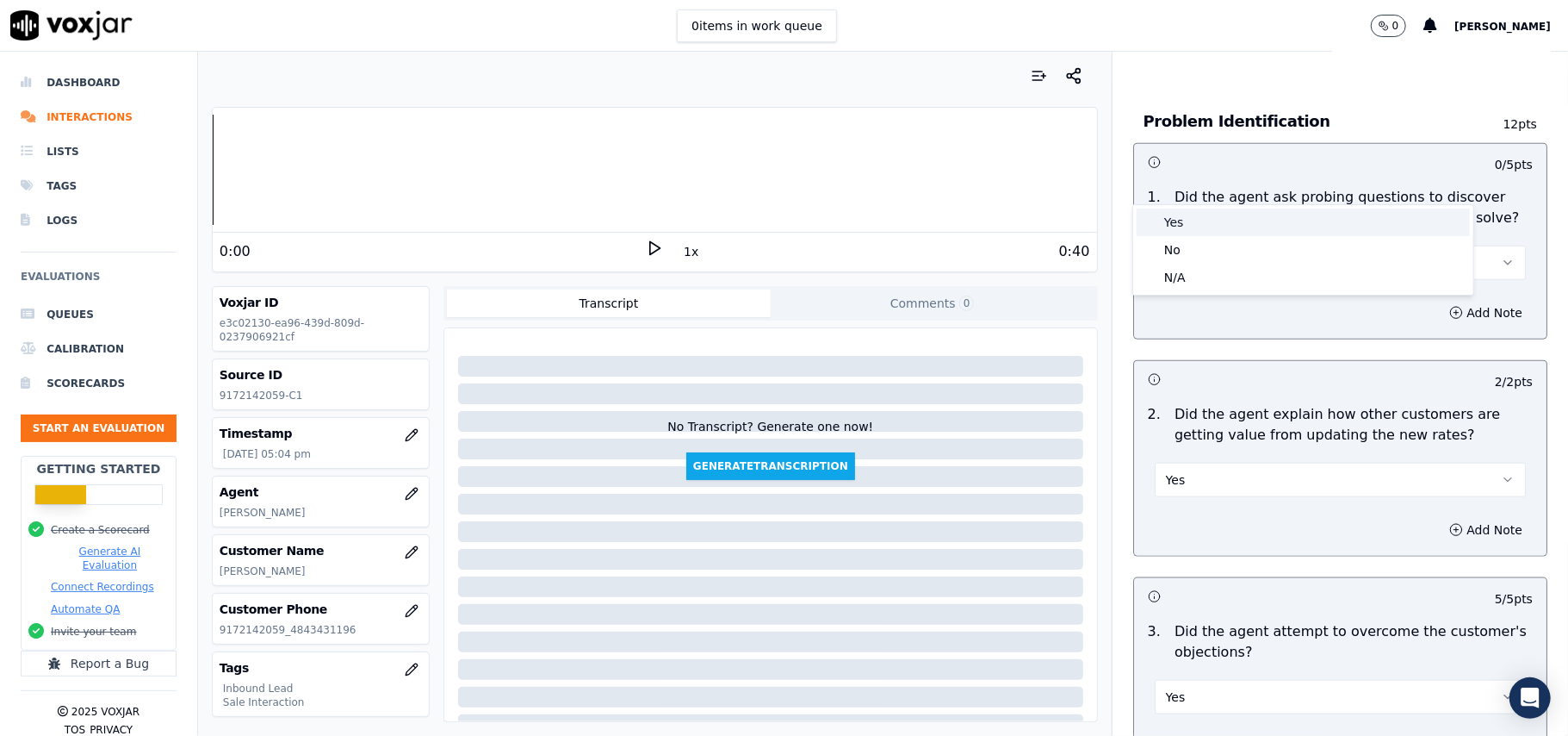
click at [1197, 224] on div "Yes" at bounding box center [1303, 222] width 333 height 28
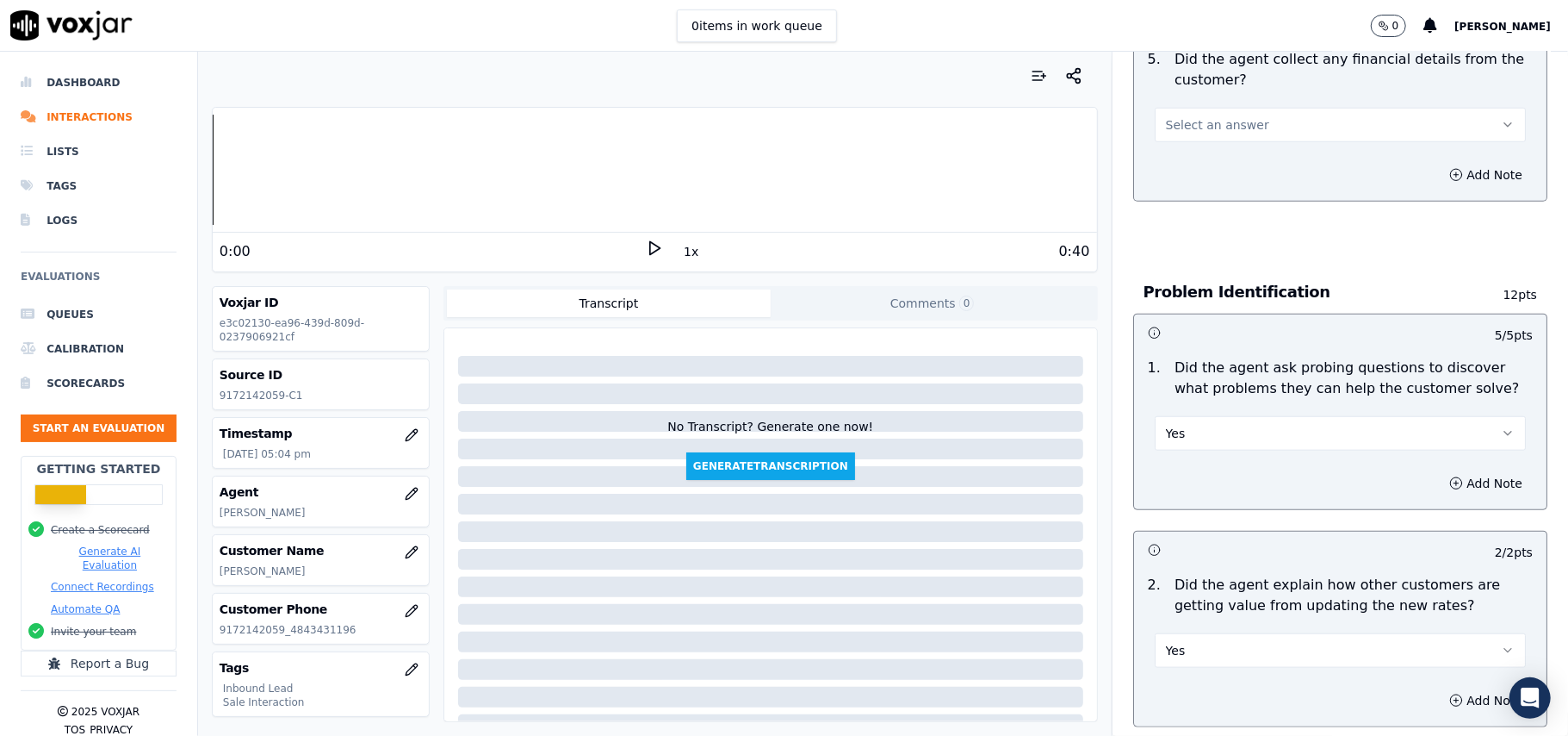
scroll to position [917, 0]
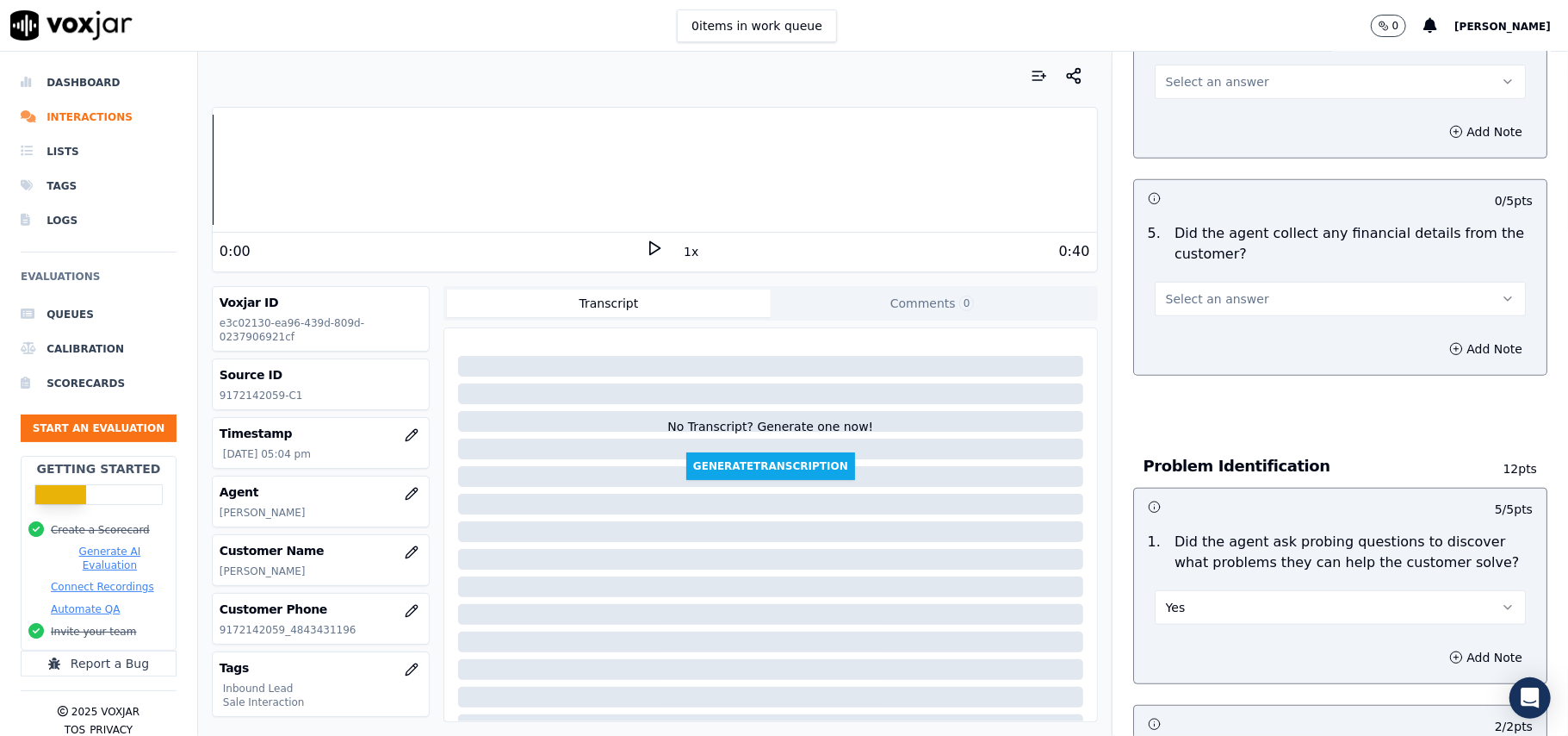
click at [1188, 290] on span "Select an answer" at bounding box center [1216, 299] width 103 height 18
click at [1188, 247] on div "Yes" at bounding box center [1303, 258] width 333 height 28
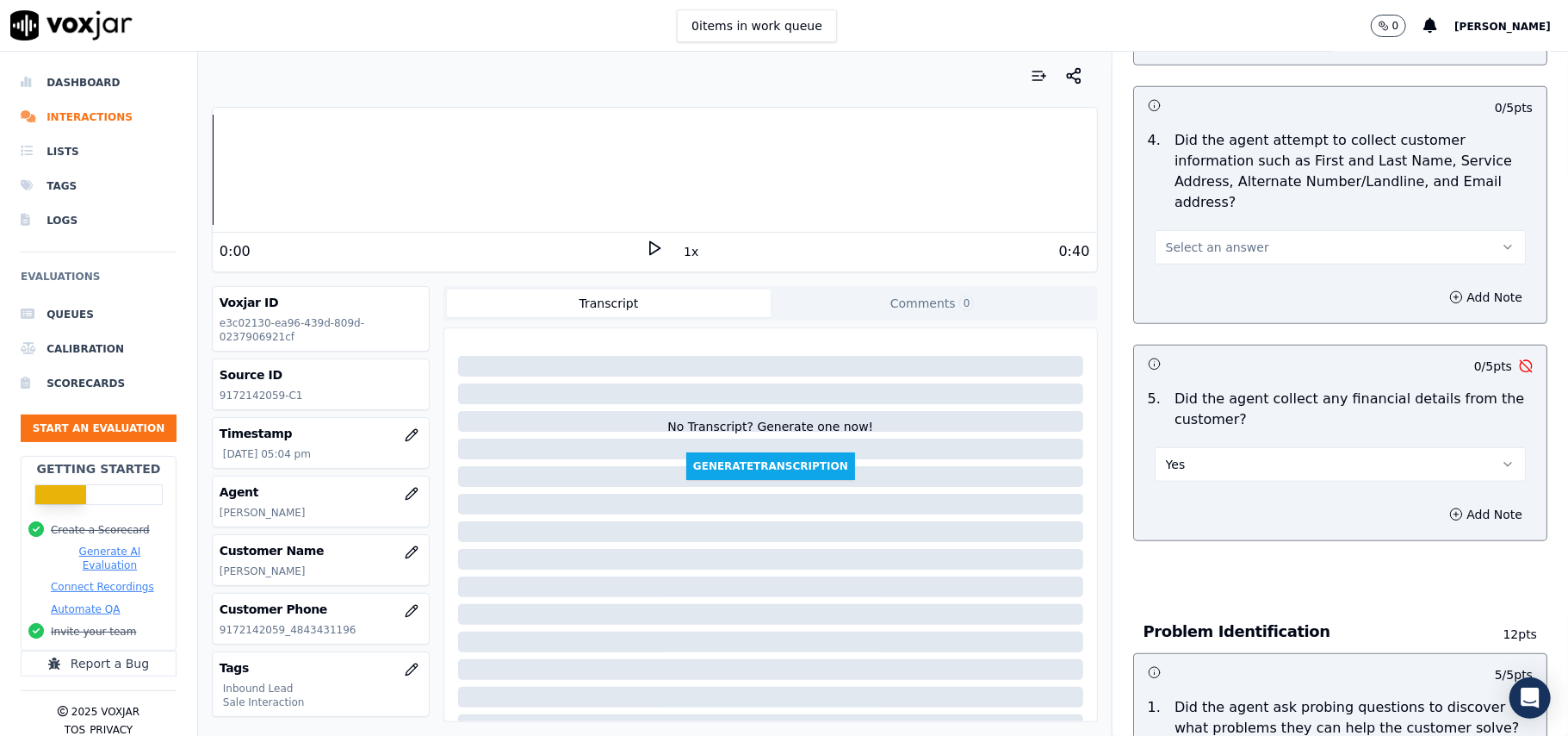
scroll to position [572, 0]
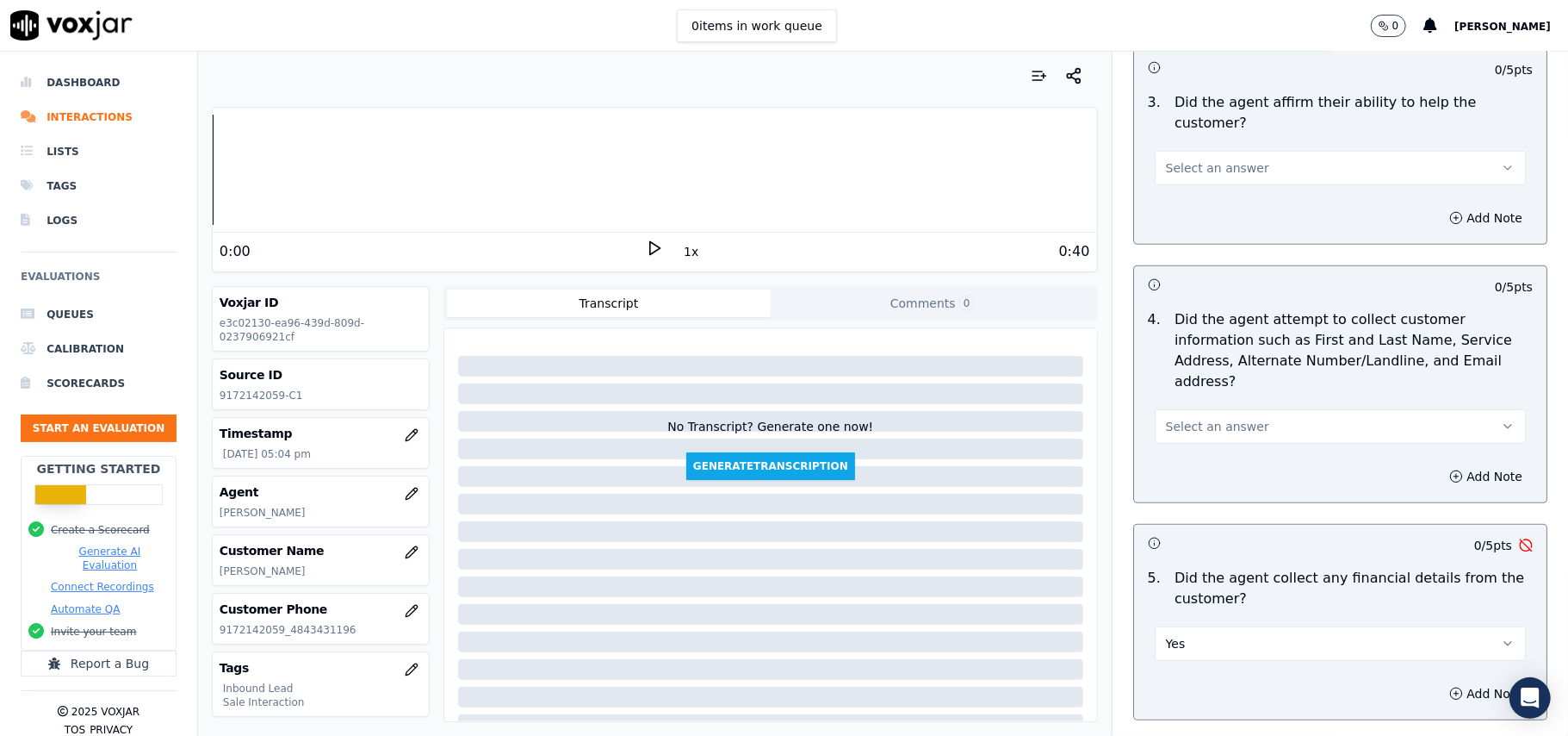
click at [1242, 626] on button "Yes" at bounding box center [1339, 643] width 371 height 34
click at [1182, 624] on div "No" at bounding box center [1303, 630] width 333 height 28
click at [1226, 409] on button "Select an answer" at bounding box center [1339, 426] width 371 height 34
click at [1224, 372] on div "Yes" at bounding box center [1303, 385] width 333 height 28
click at [1202, 159] on span "Select an answer" at bounding box center [1216, 167] width 103 height 18
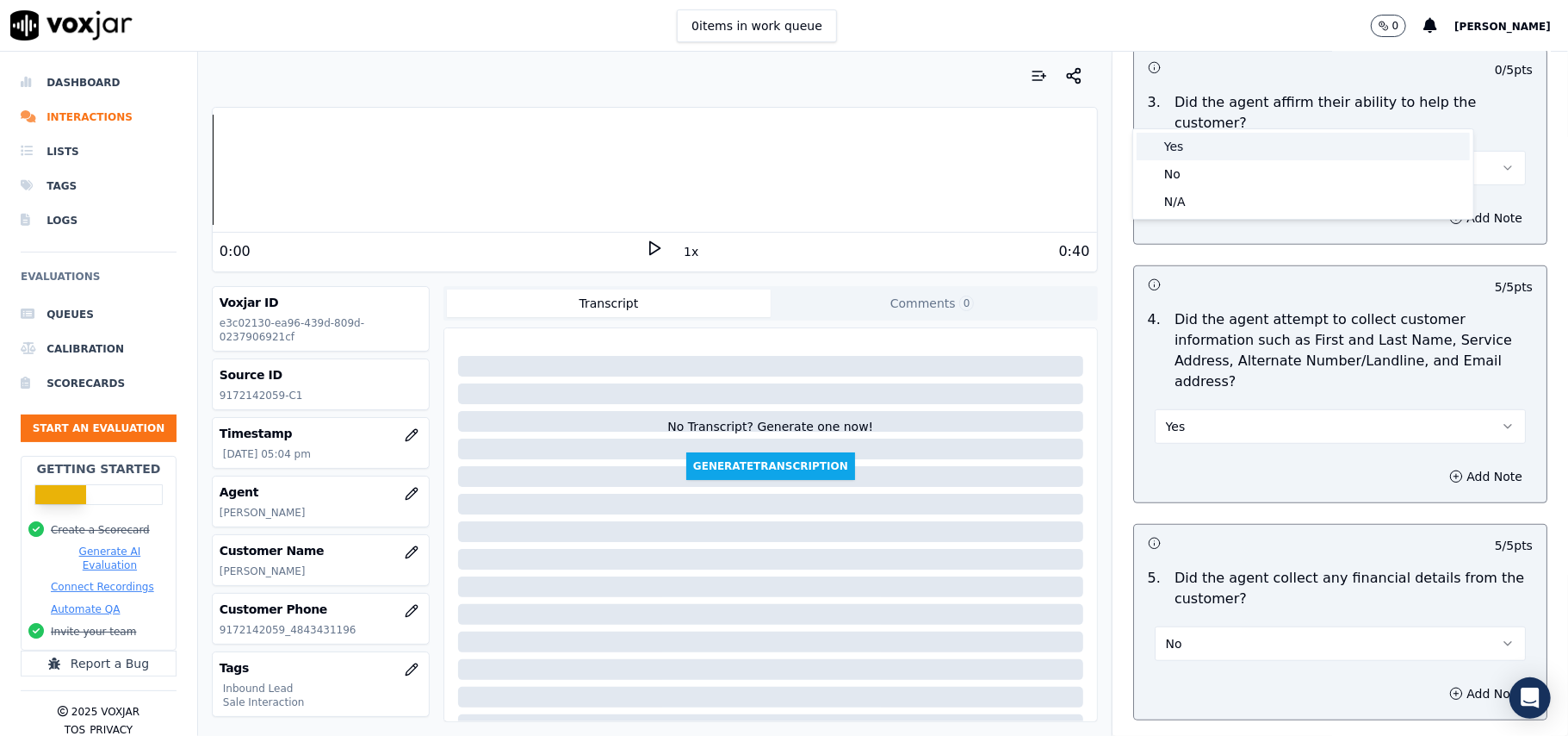
click at [1195, 149] on div "Yes" at bounding box center [1303, 147] width 333 height 28
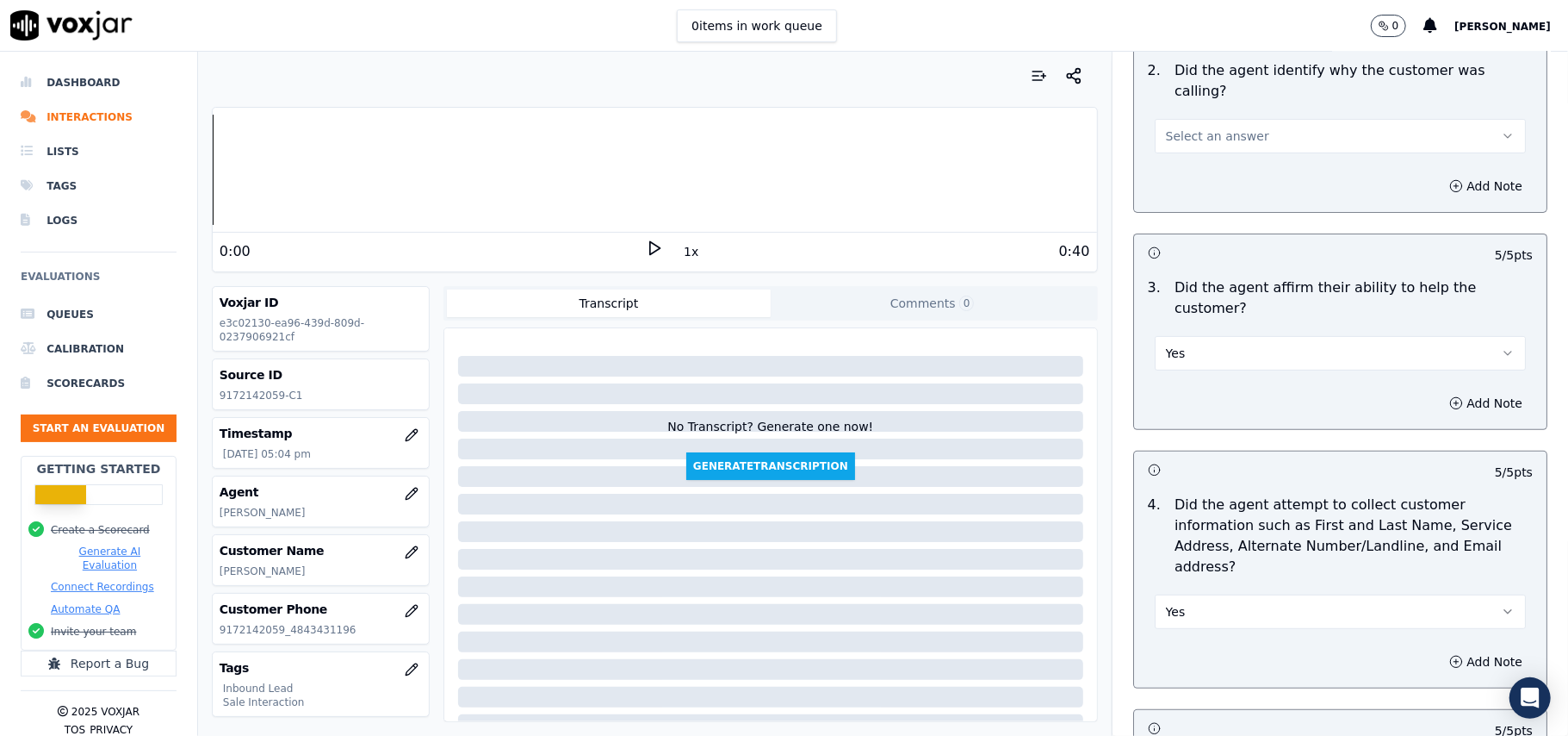
scroll to position [227, 0]
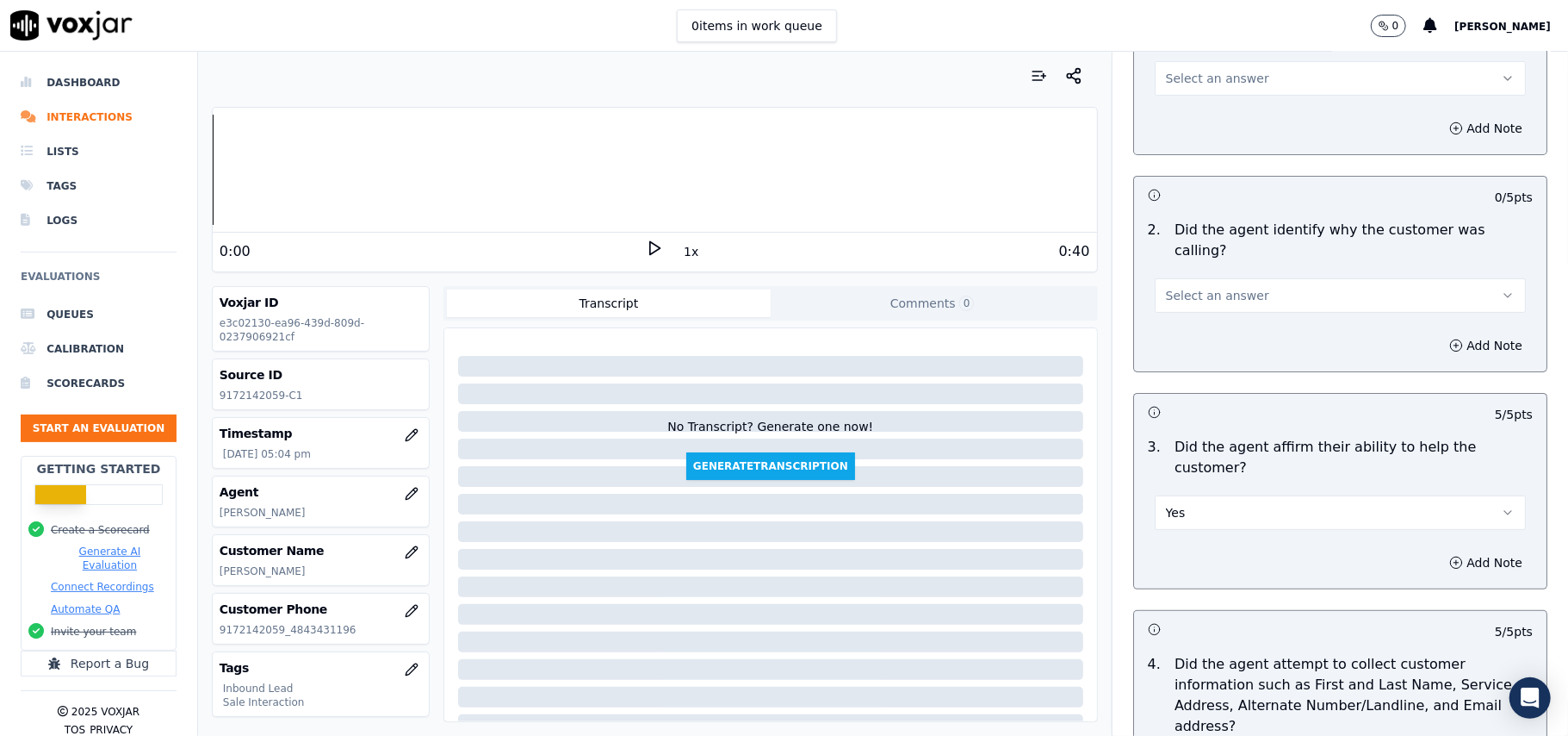
click at [1226, 287] on span "Select an answer" at bounding box center [1216, 295] width 103 height 18
click at [1217, 311] on div "No" at bounding box center [1303, 321] width 333 height 28
click at [1211, 261] on div "No" at bounding box center [1340, 287] width 399 height 52
click at [1206, 278] on button "No" at bounding box center [1339, 295] width 371 height 34
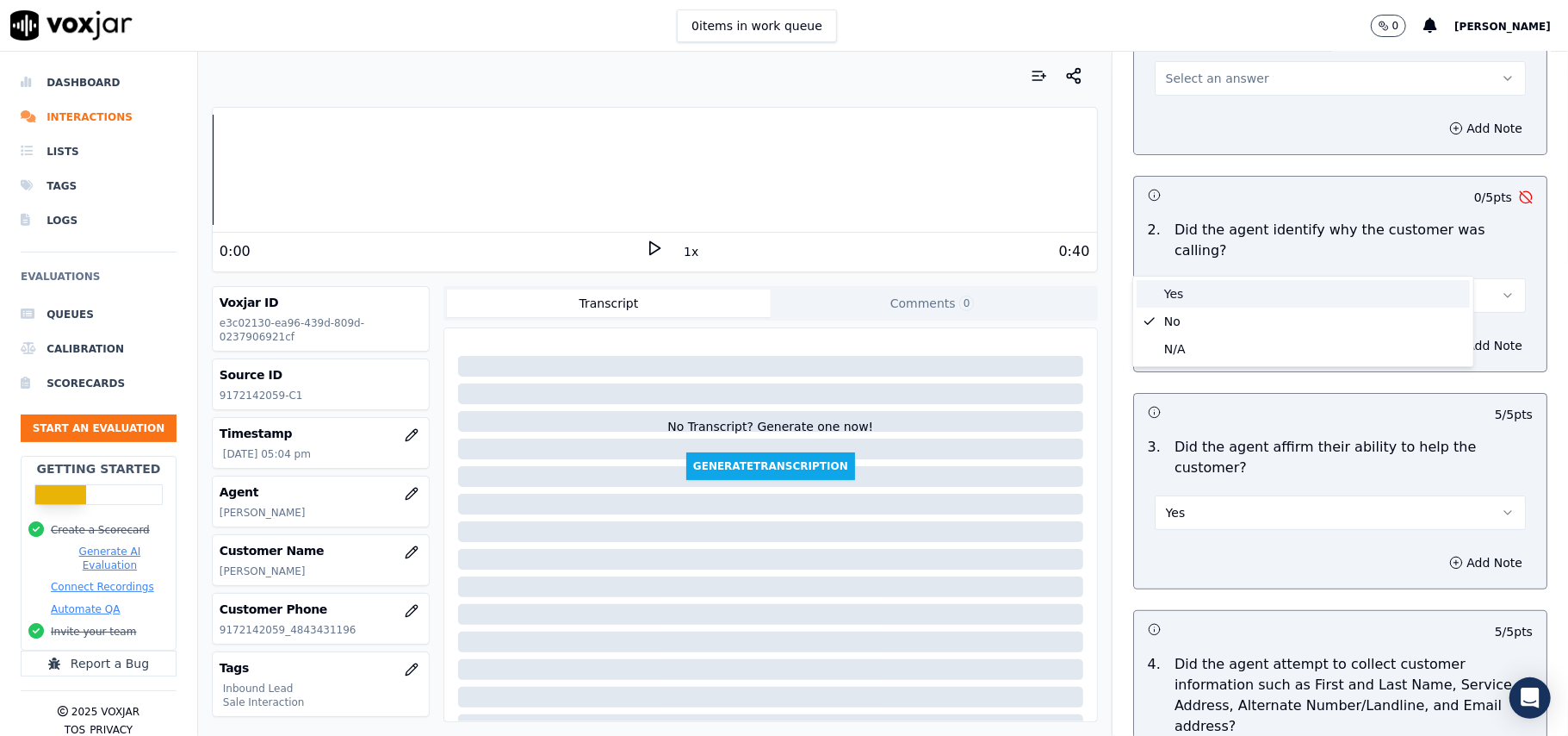
click at [1189, 284] on div "Yes" at bounding box center [1303, 294] width 333 height 28
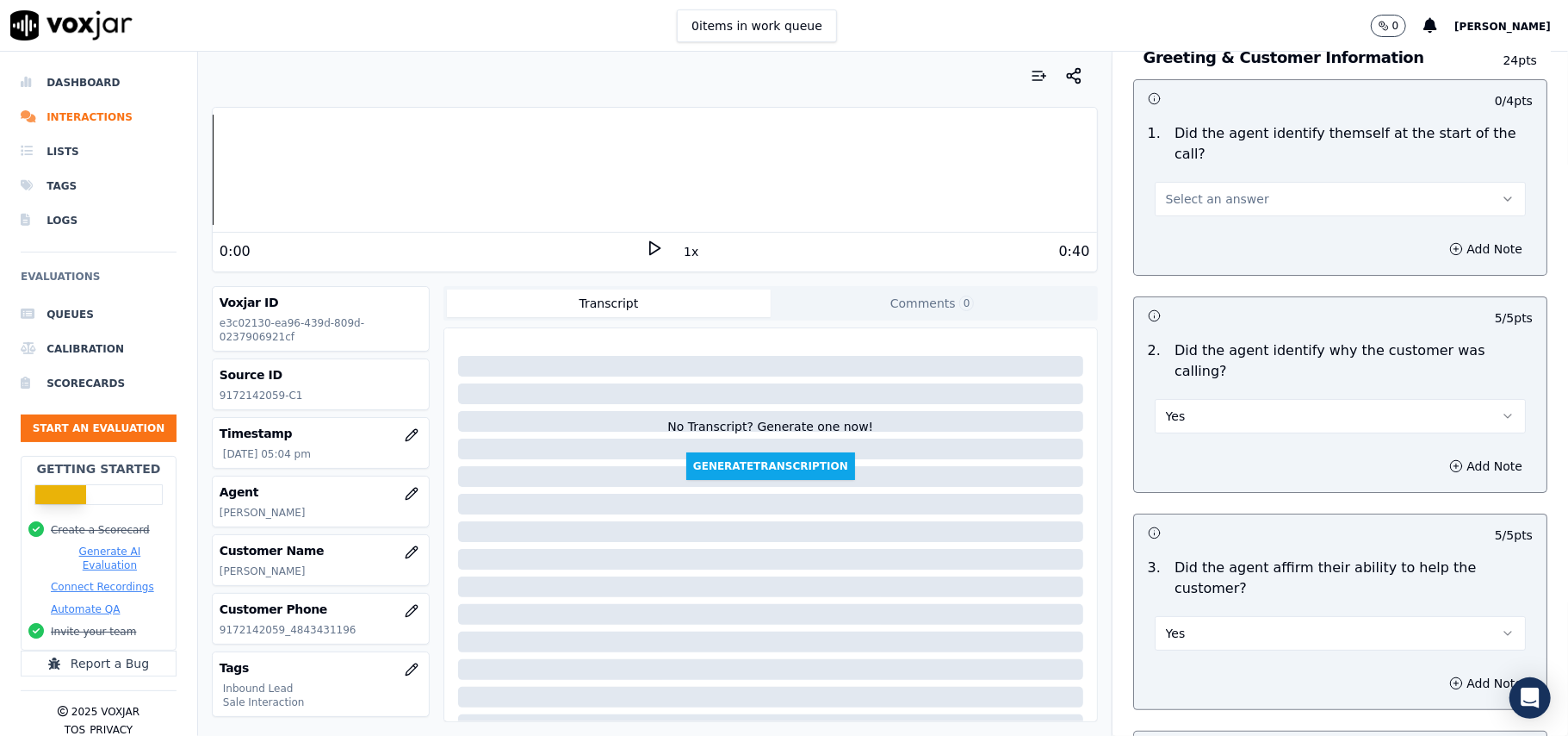
scroll to position [0, 0]
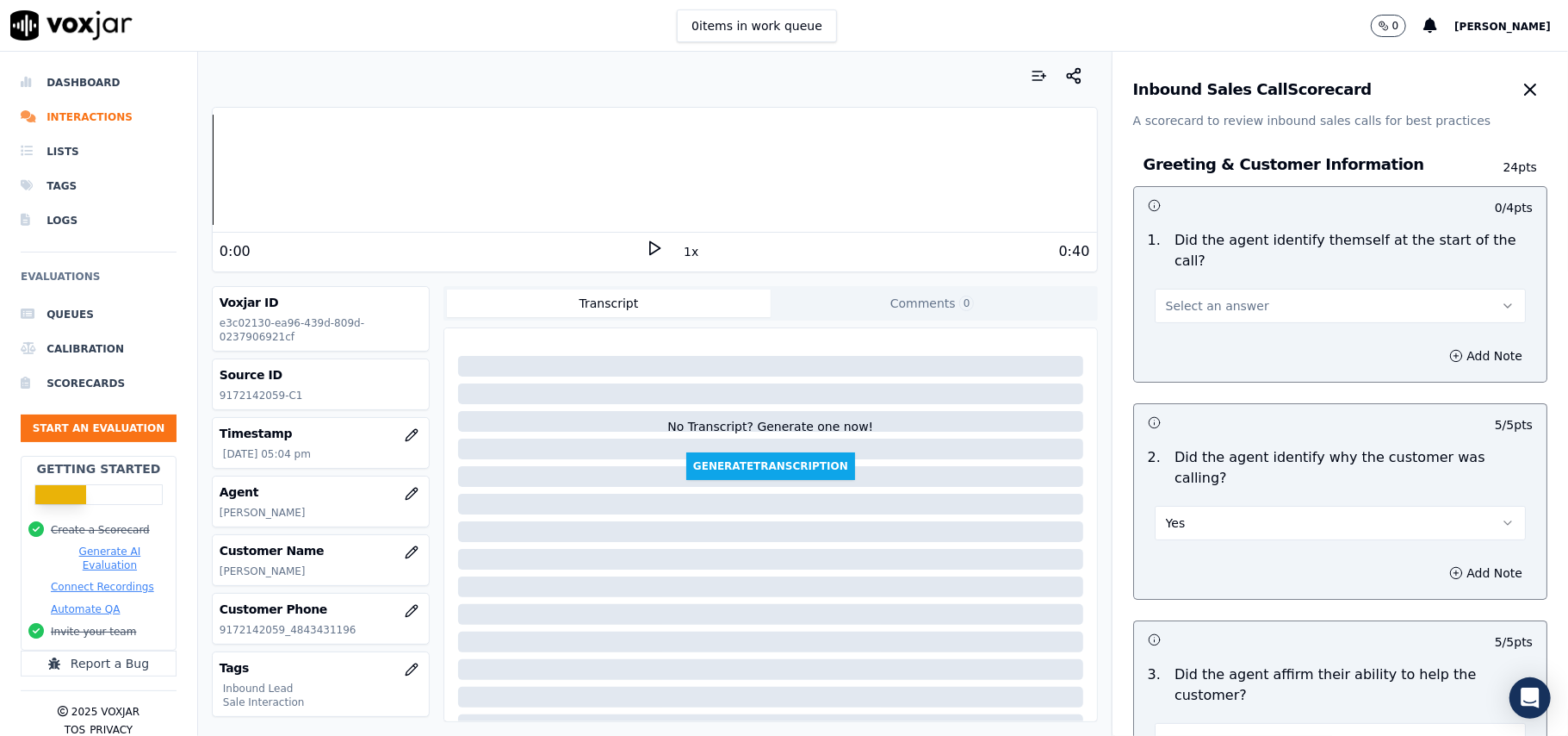
click at [1176, 307] on div "1 . Did the agent identify themself at the start of the call? Select an answer" at bounding box center [1339, 276] width 412 height 107
click at [1178, 297] on span "Select an answer" at bounding box center [1216, 305] width 103 height 18
click at [1177, 328] on div "Yes" at bounding box center [1303, 325] width 333 height 28
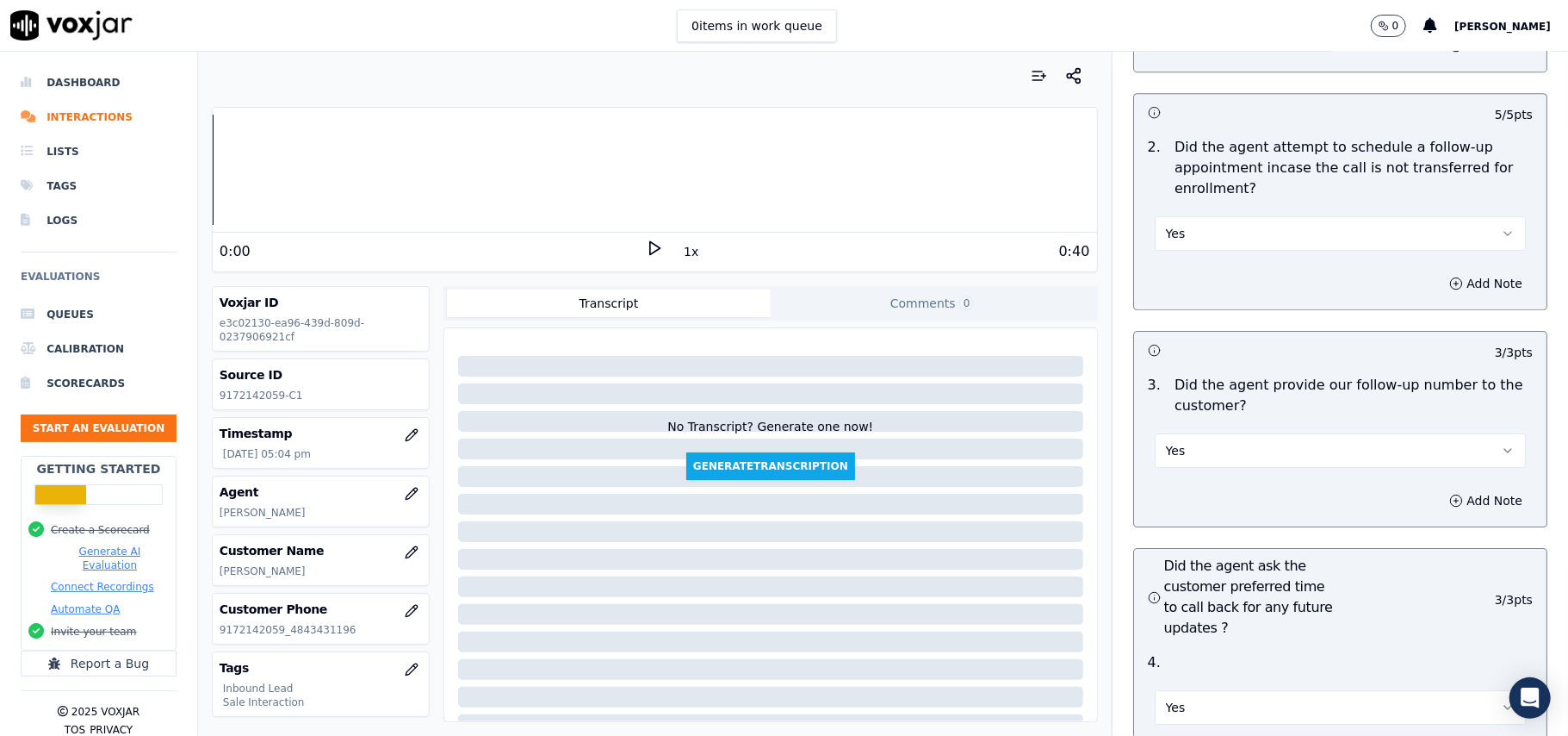
scroll to position [4821, 0]
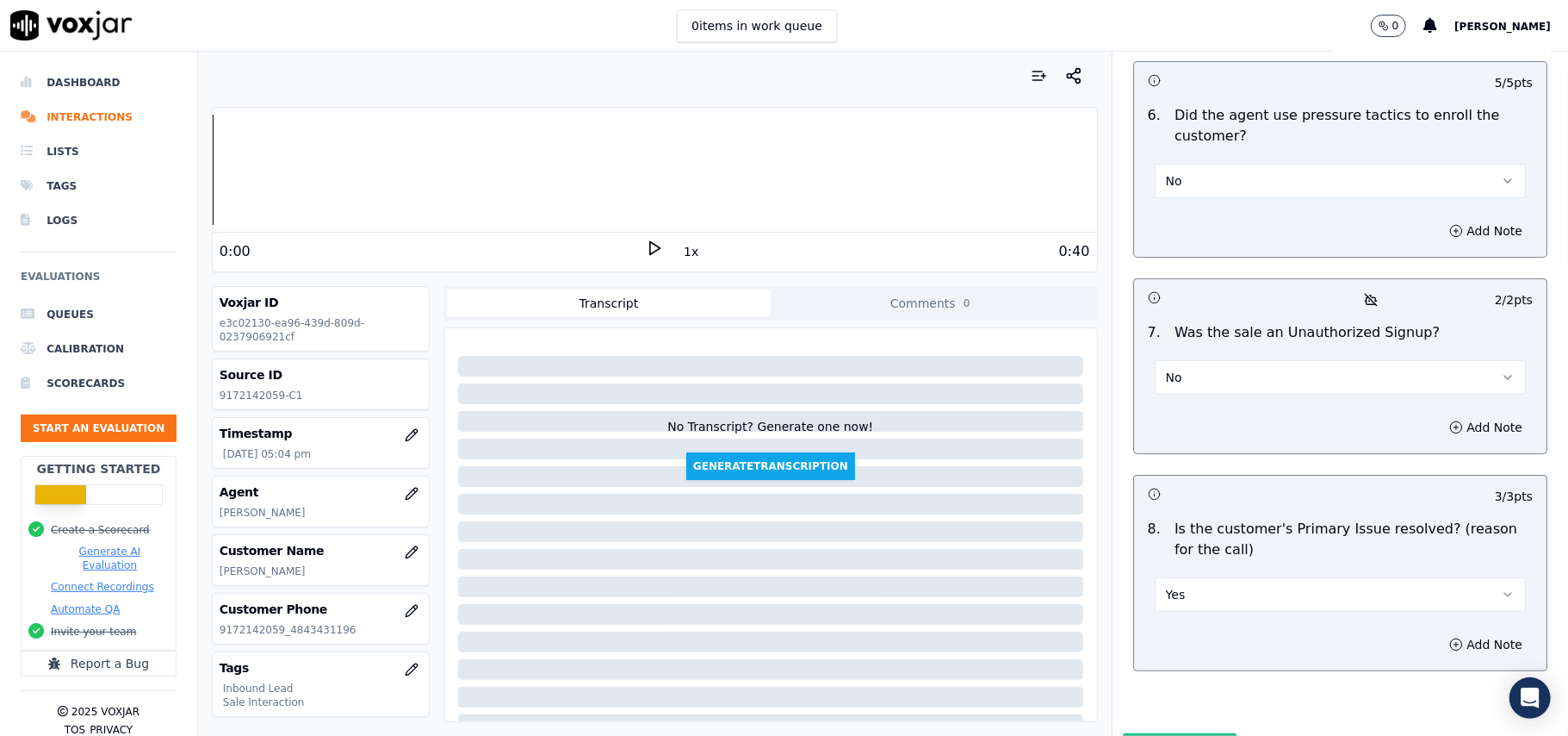
click at [1153, 733] on button "Submit Scores" at bounding box center [1179, 748] width 114 height 31
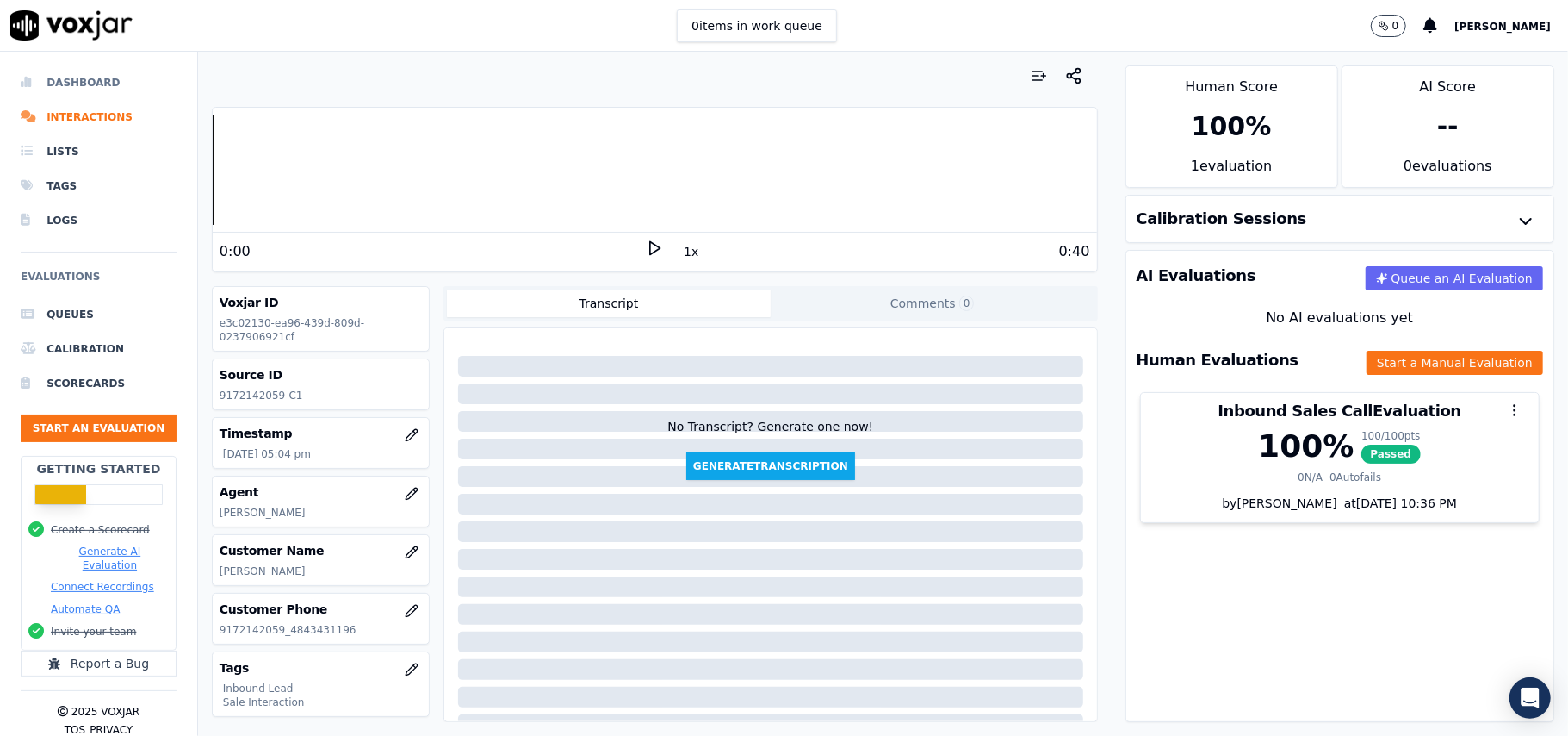
click at [71, 87] on li "Dashboard" at bounding box center [99, 82] width 156 height 34
